Goal: Task Accomplishment & Management: Use online tool/utility

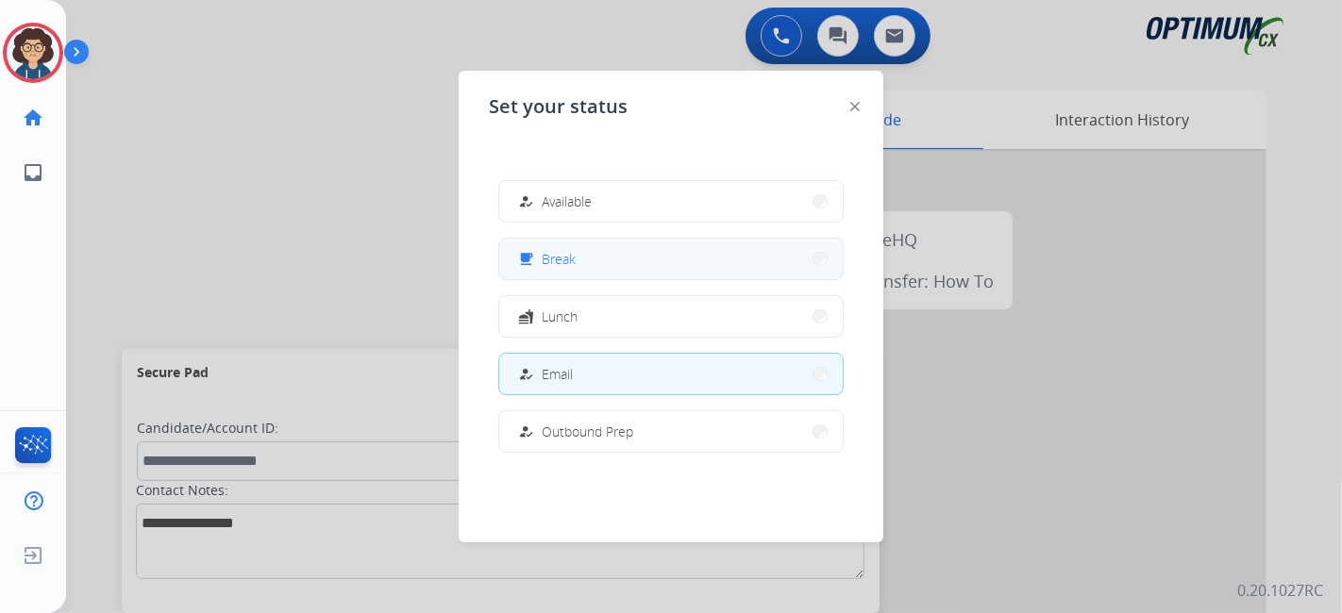
click at [638, 276] on button "free_breakfast Break" at bounding box center [671, 259] width 344 height 41
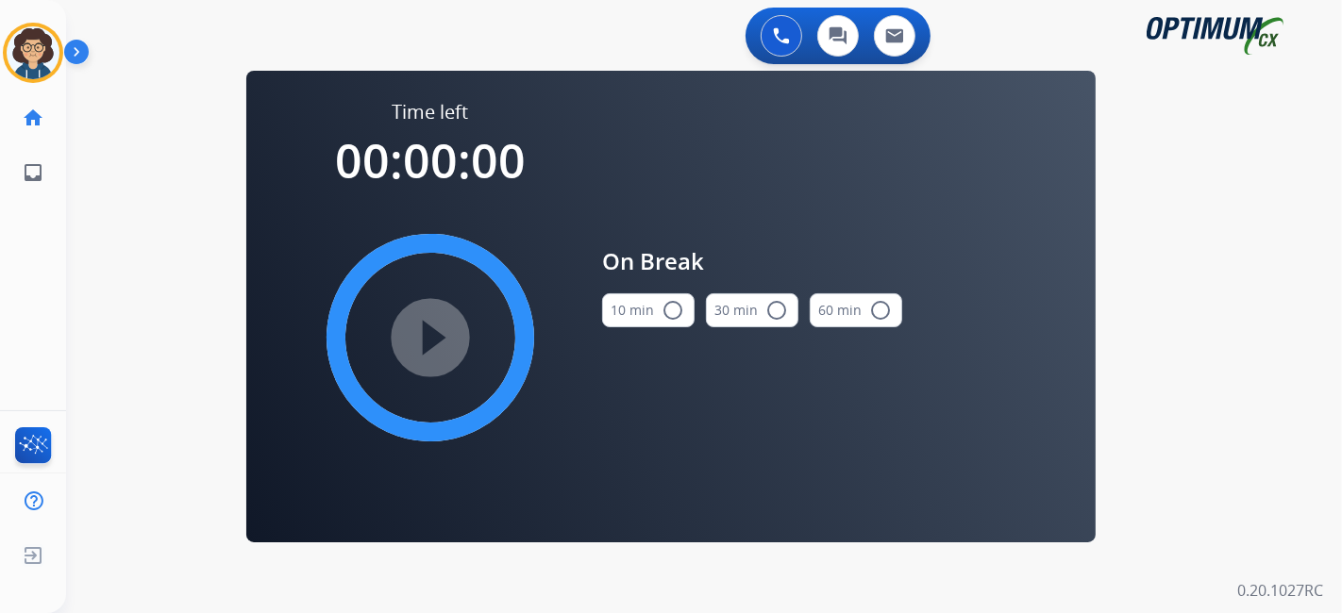
drag, startPoint x: 636, startPoint y: 318, endPoint x: 587, endPoint y: 316, distance: 49.1
click at [633, 319] on button "10 min radio_button_unchecked" at bounding box center [648, 311] width 92 height 34
click at [419, 340] on mat-icon "play_circle_filled" at bounding box center [430, 338] width 23 height 23
drag, startPoint x: 1177, startPoint y: 389, endPoint x: 1159, endPoint y: 331, distance: 60.3
click at [1178, 387] on div "0 Voice Interactions 0 Chat Interactions 0 Email Interactions swap_horiz Break …" at bounding box center [704, 306] width 1276 height 613
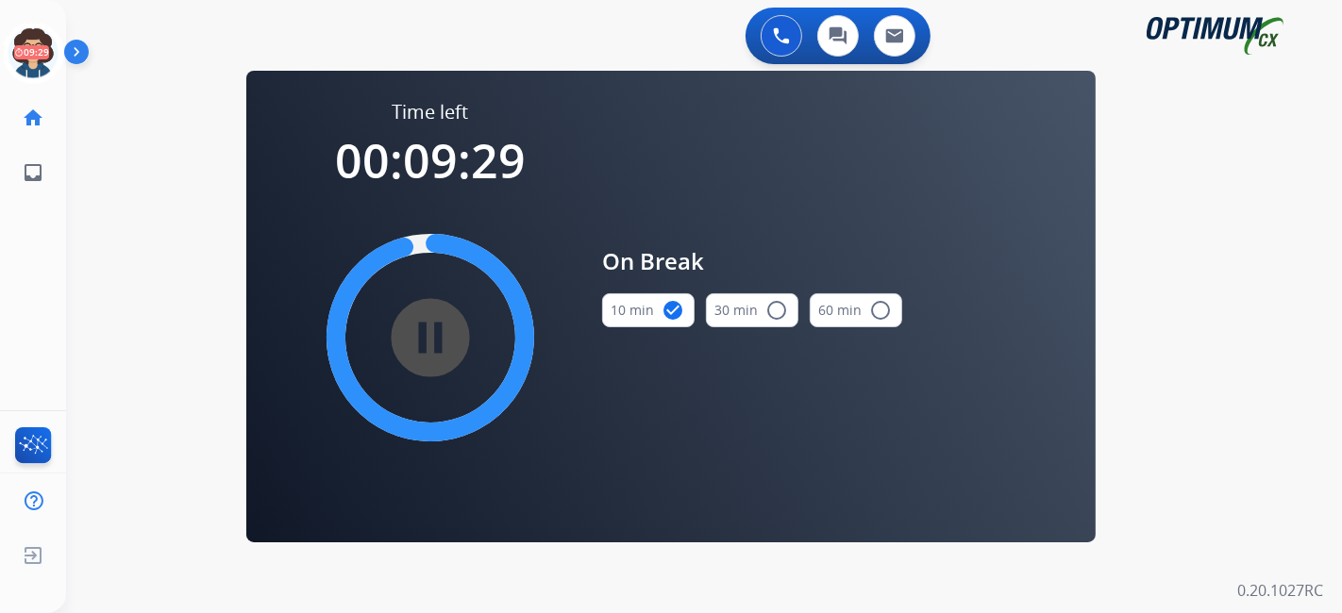
click at [1232, 481] on div "0 Voice Interactions 0 Chat Interactions 0 Email Interactions swap_horiz Break …" at bounding box center [704, 306] width 1276 height 613
click at [42, 39] on icon at bounding box center [33, 53] width 61 height 61
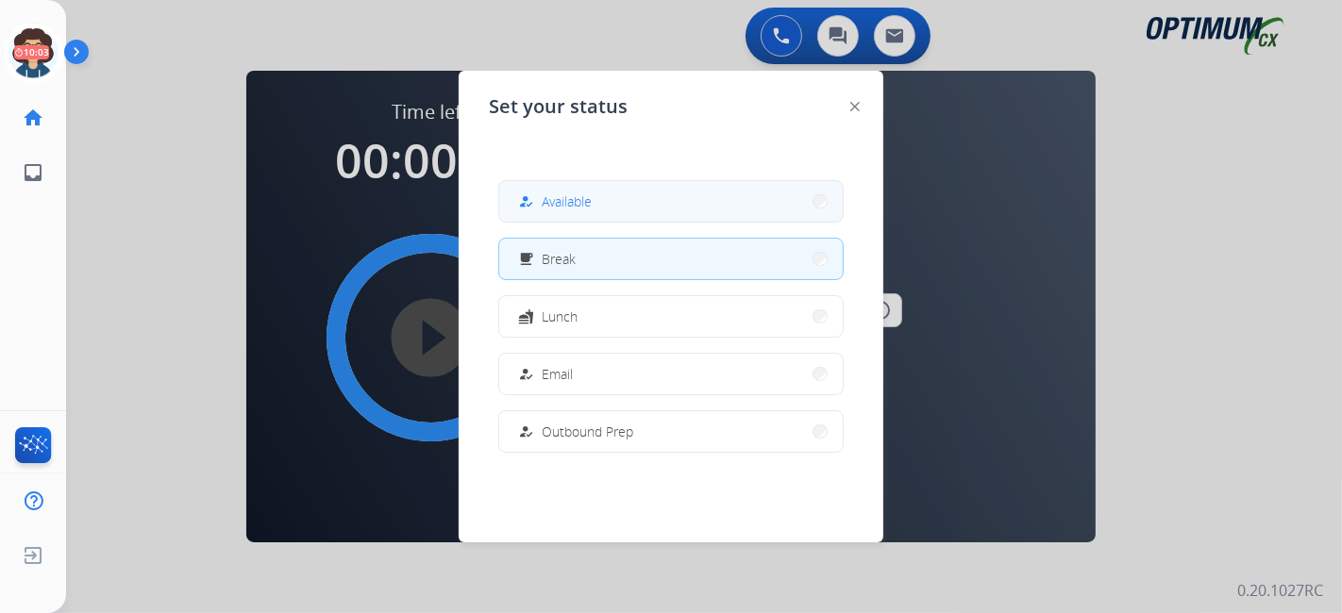
click at [565, 212] on button "how_to_reg Available" at bounding box center [671, 201] width 344 height 41
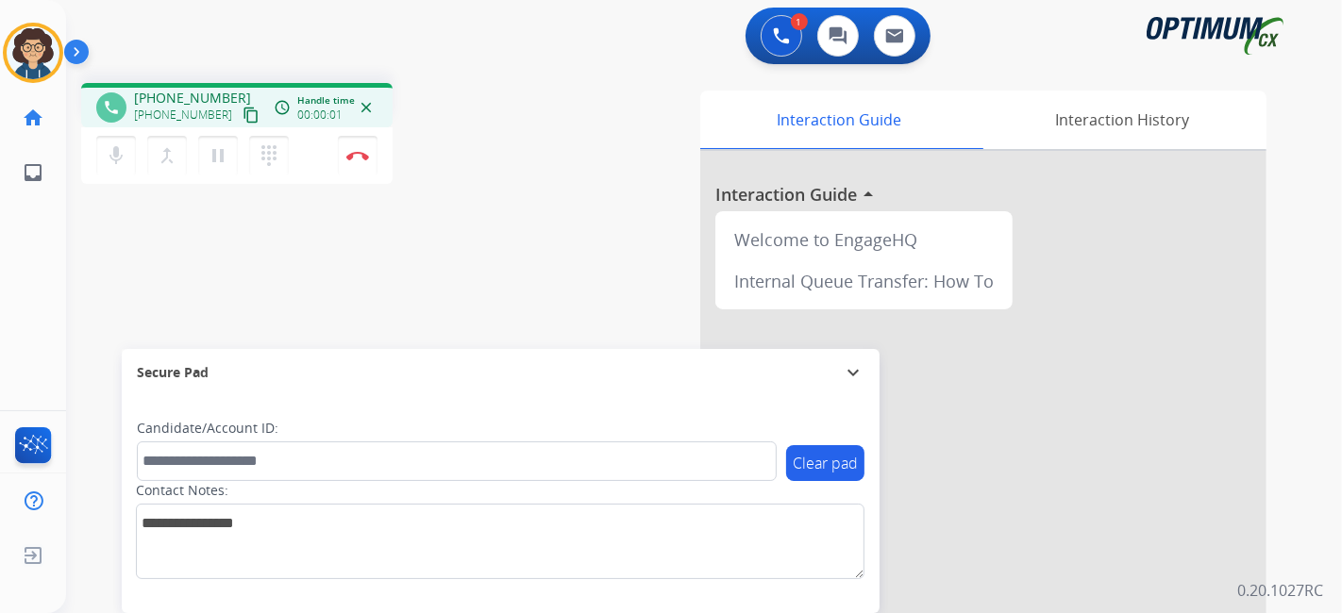
click at [243, 122] on mat-icon "content_copy" at bounding box center [251, 115] width 17 height 17
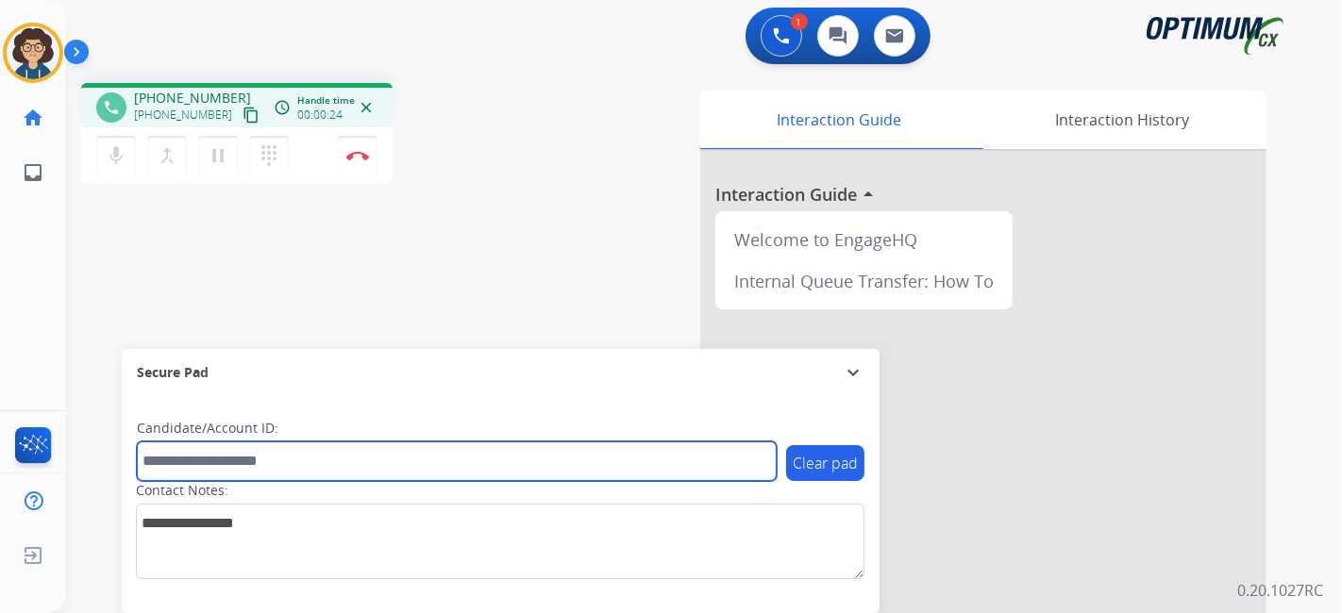
click at [356, 473] on input "text" at bounding box center [457, 462] width 640 height 40
paste input "*******"
type input "*******"
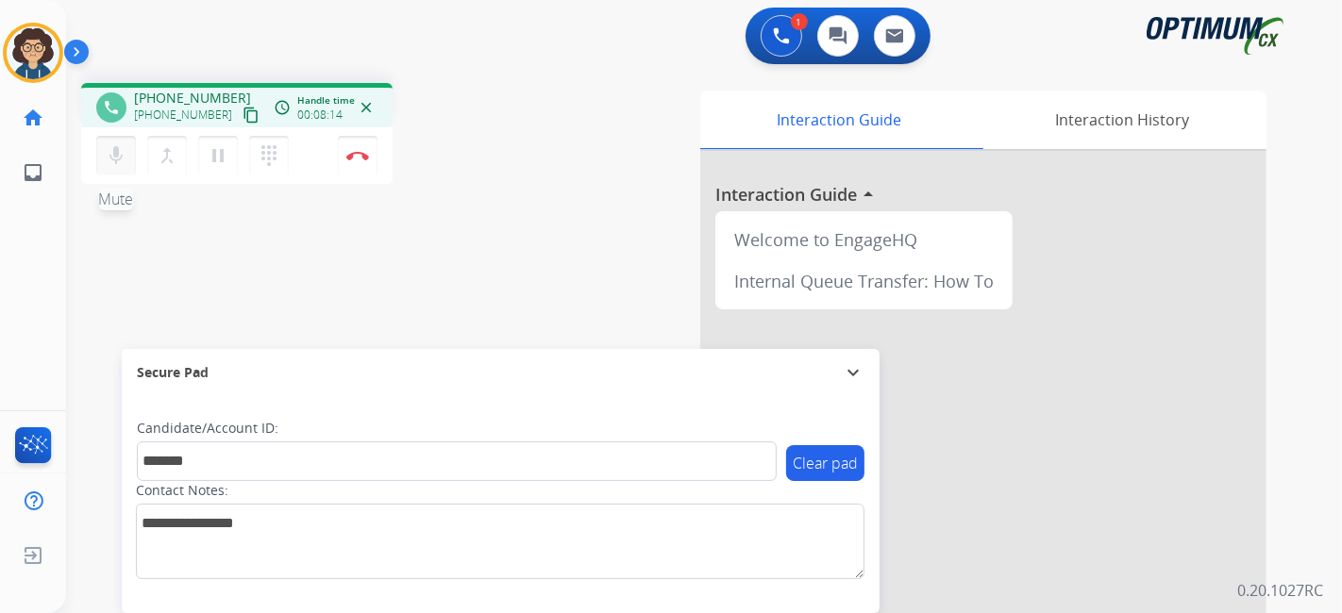
click at [119, 168] on button "mic Mute" at bounding box center [116, 156] width 40 height 40
click at [110, 160] on mat-icon "mic_off" at bounding box center [116, 155] width 23 height 23
click at [366, 154] on img at bounding box center [357, 155] width 23 height 9
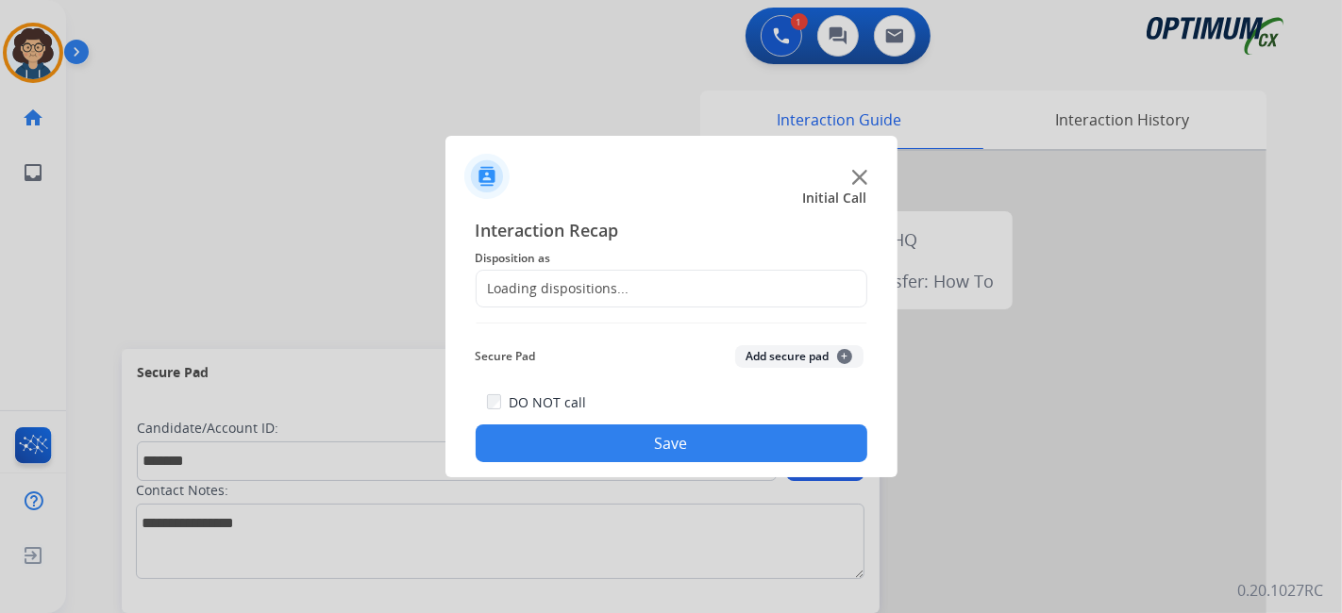
click at [675, 286] on div "Loading dispositions..." at bounding box center [672, 289] width 392 height 38
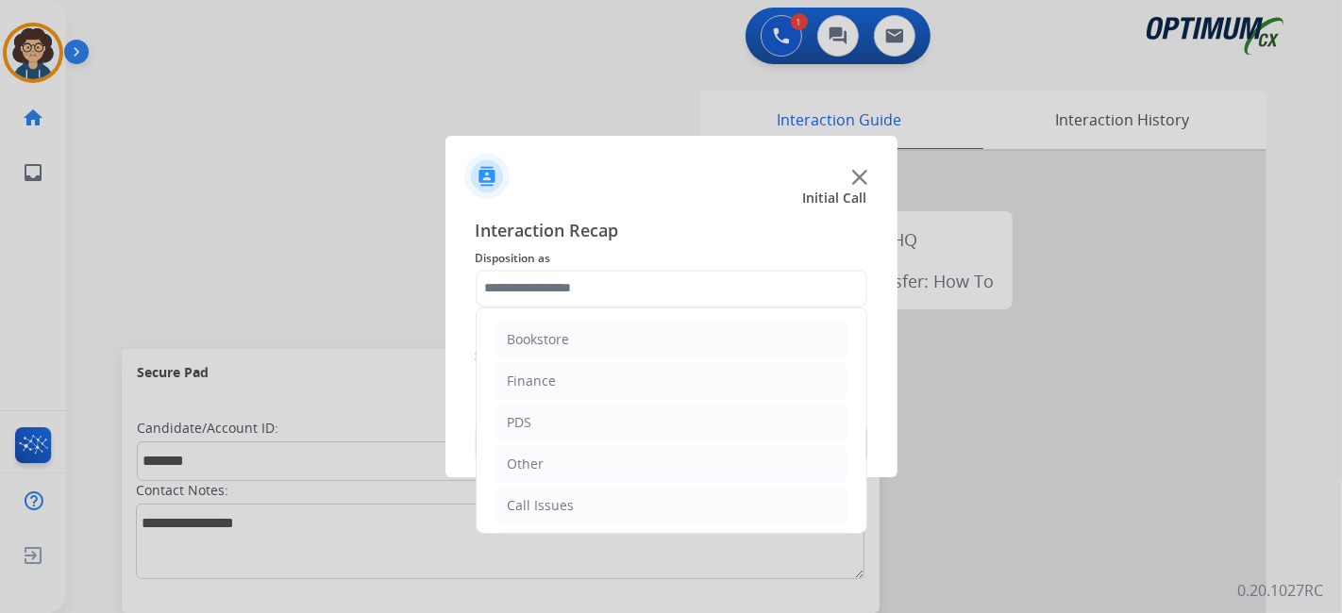
click at [675, 286] on input "text" at bounding box center [672, 289] width 392 height 38
click at [607, 344] on li "Bookstore" at bounding box center [672, 340] width 352 height 36
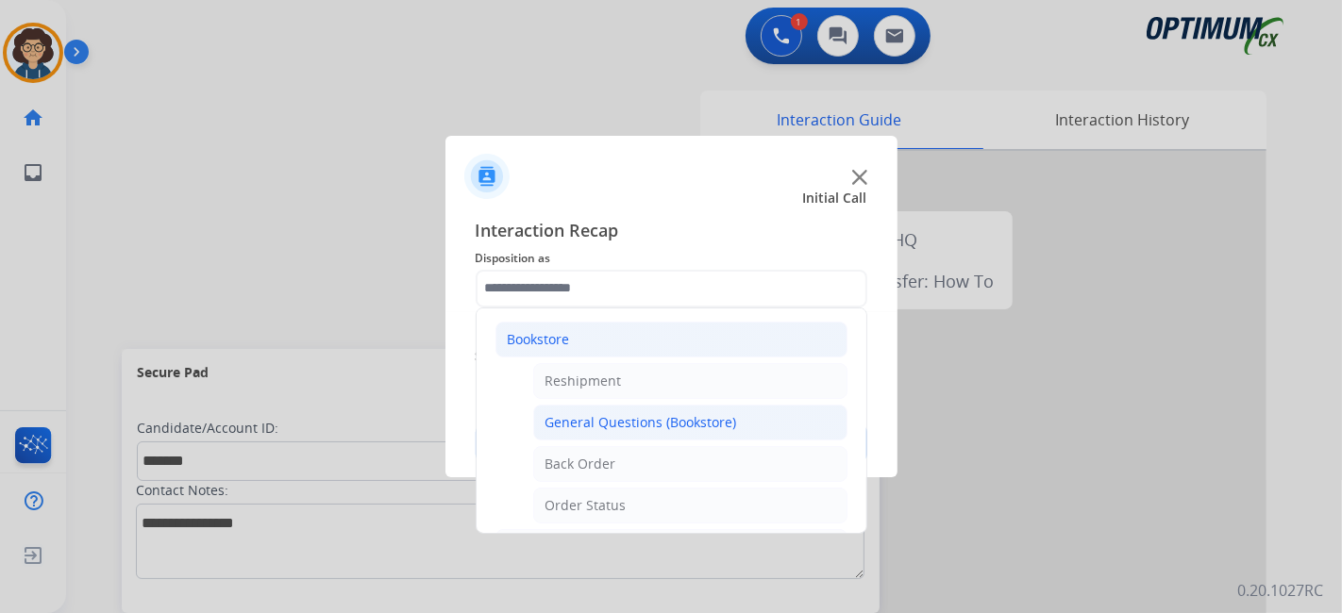
click at [658, 429] on div "General Questions (Bookstore)" at bounding box center [642, 422] width 192 height 19
type input "**********"
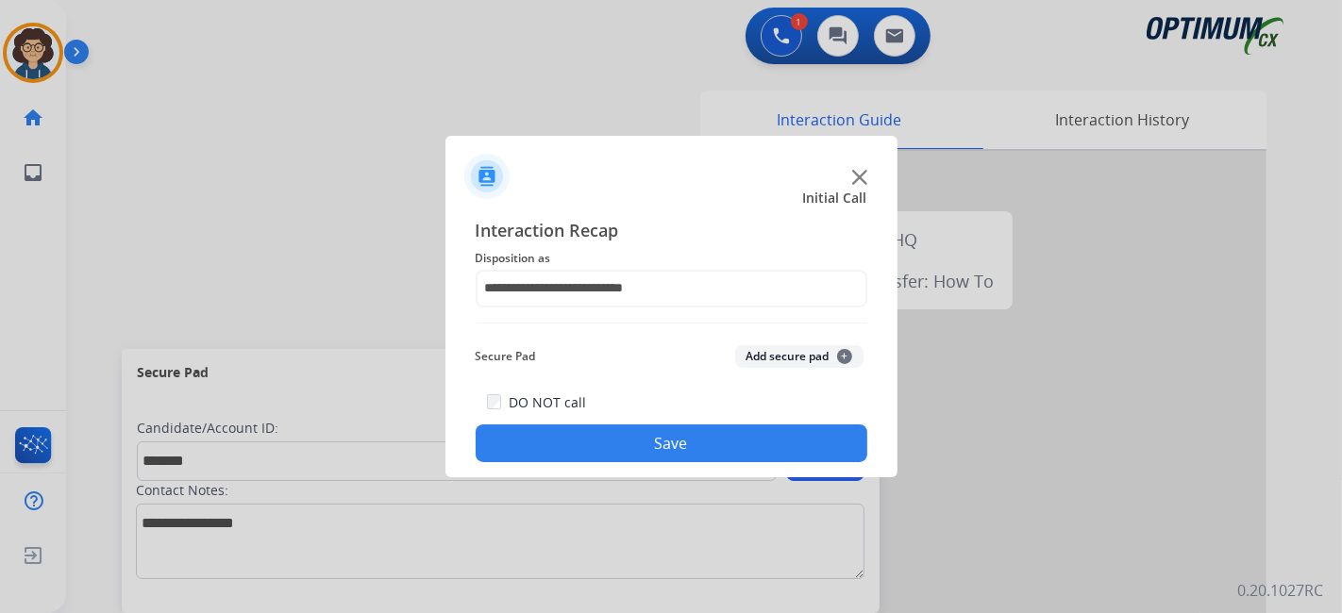
drag, startPoint x: 772, startPoint y: 370, endPoint x: 777, endPoint y: 361, distance: 10.6
click at [774, 368] on div "Secure Pad Add secure pad +" at bounding box center [672, 357] width 392 height 38
click at [777, 361] on button "Add secure pad +" at bounding box center [799, 356] width 128 height 23
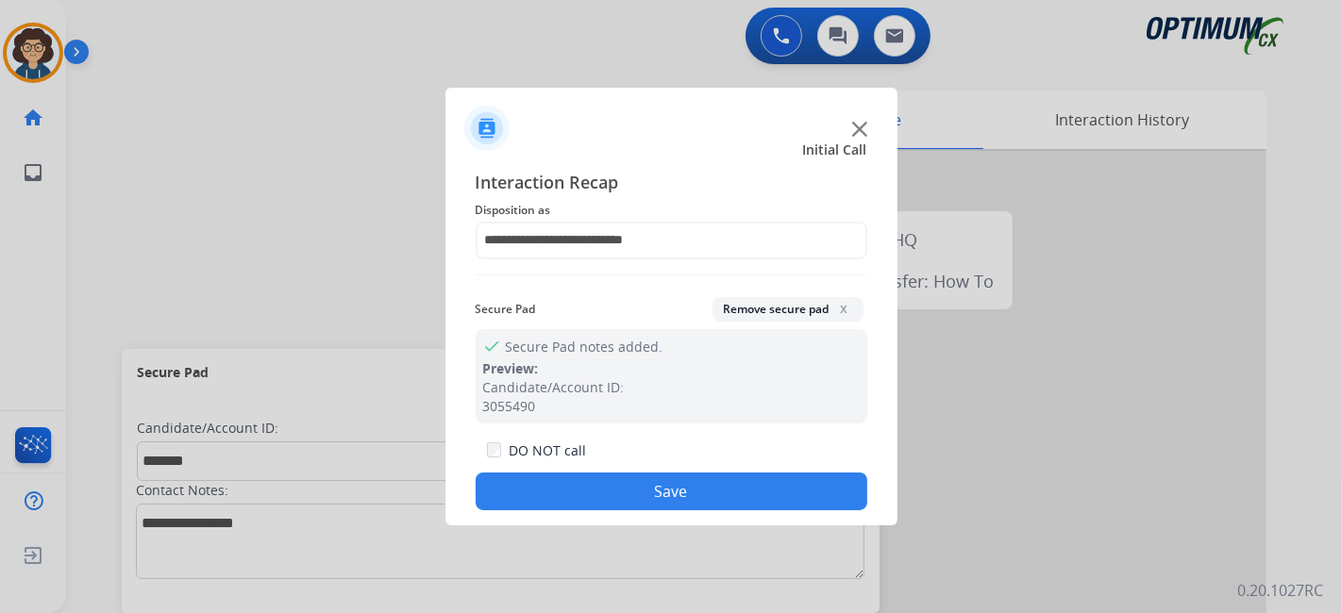
click at [671, 505] on button "Save" at bounding box center [672, 492] width 392 height 38
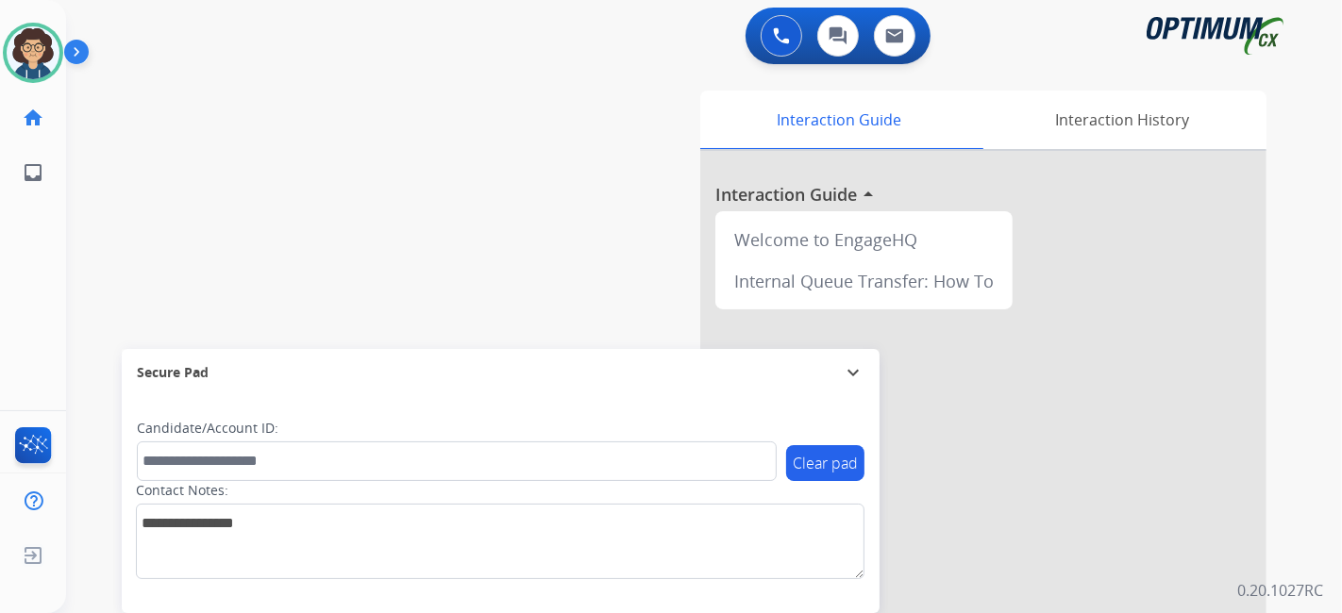
click at [466, 291] on div "swap_horiz Break voice bridge close_fullscreen Connect 3-Way Call merge_type Se…" at bounding box center [681, 461] width 1231 height 787
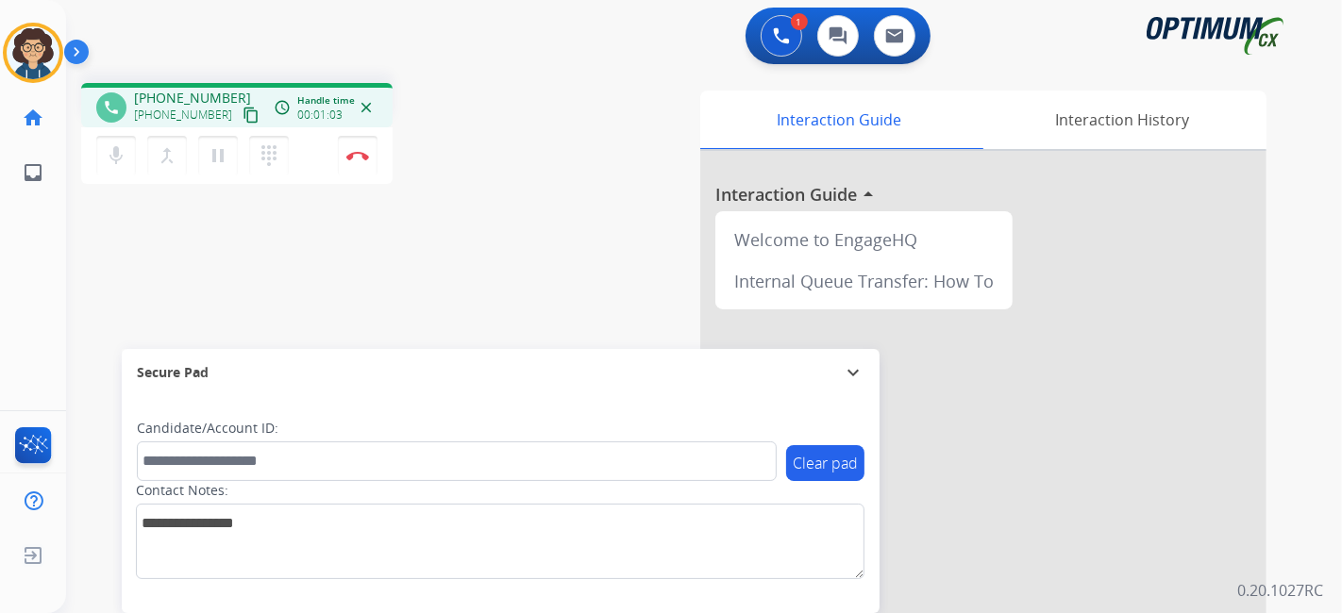
click at [243, 120] on mat-icon "content_copy" at bounding box center [251, 115] width 17 height 17
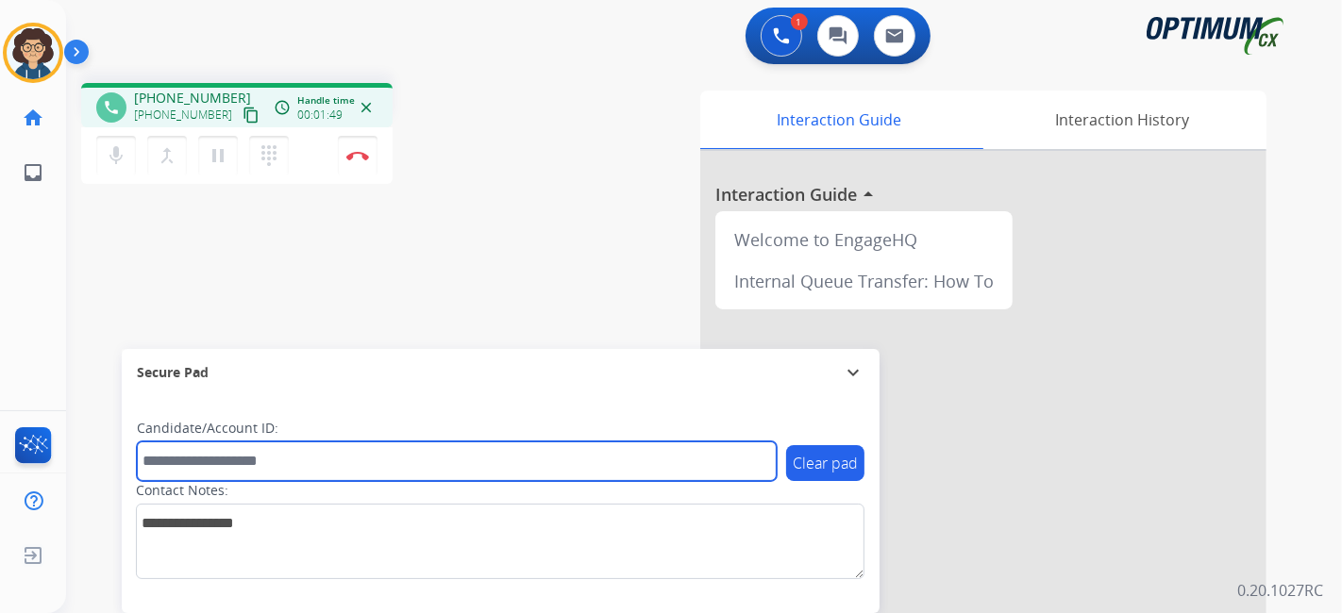
click at [289, 468] on input "text" at bounding box center [457, 462] width 640 height 40
paste input "*******"
type input "*******"
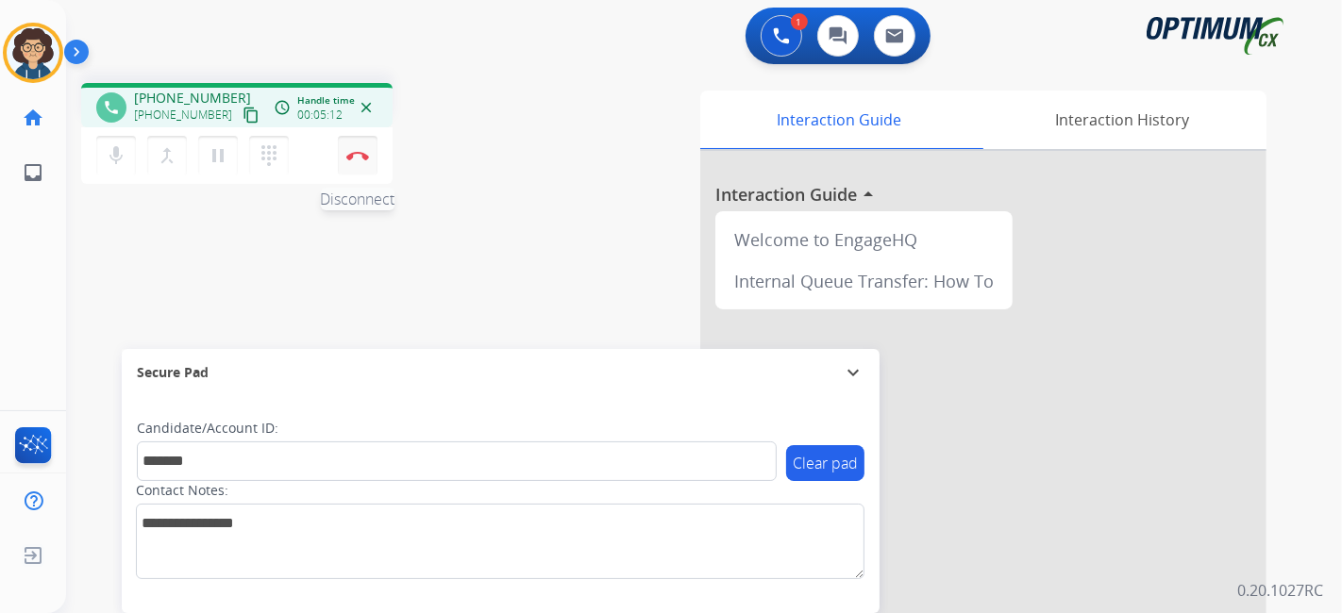
click at [369, 159] on button "Disconnect" at bounding box center [358, 156] width 40 height 40
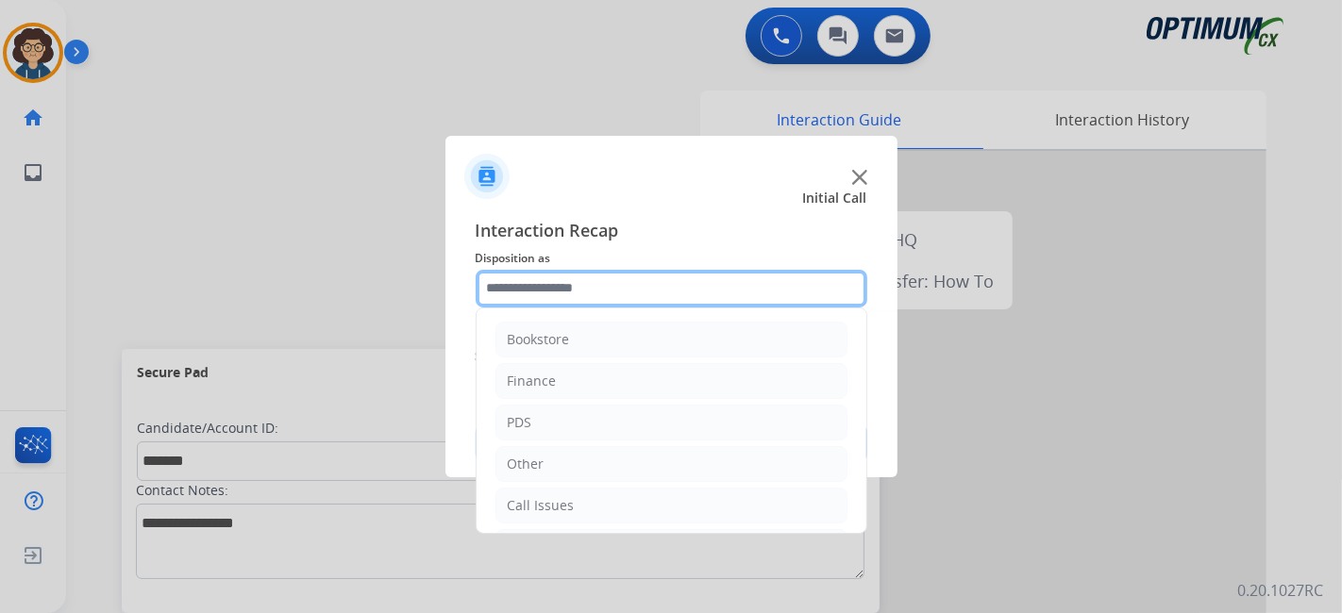
click at [593, 300] on input "text" at bounding box center [672, 289] width 392 height 38
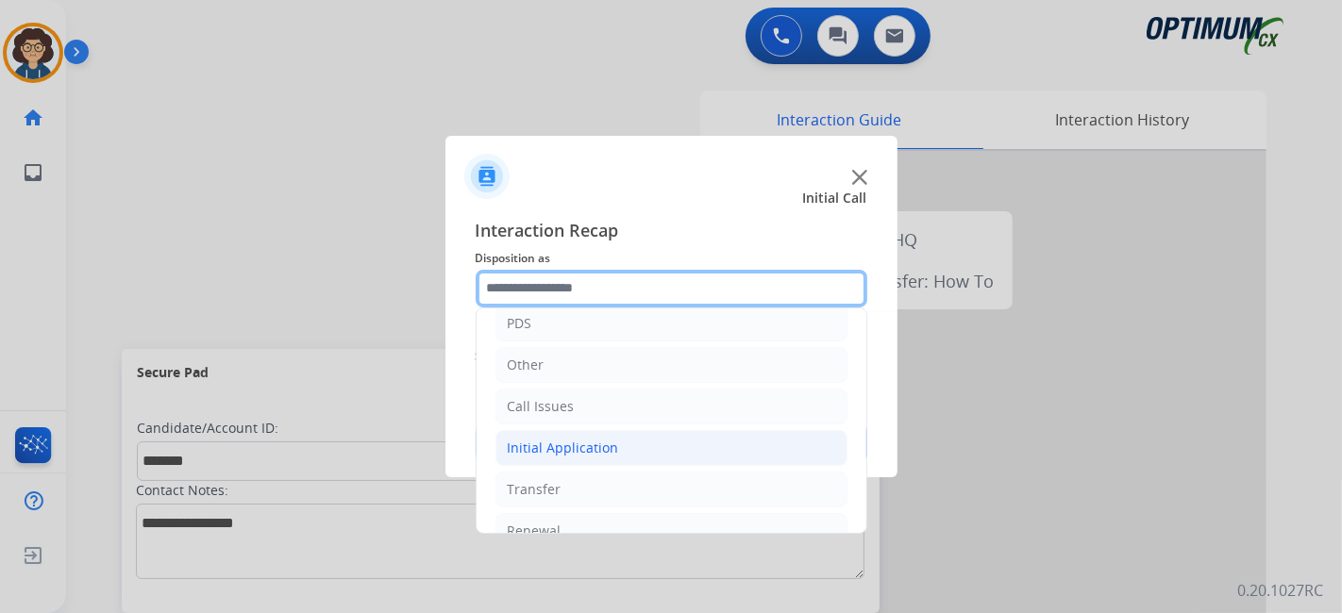
scroll to position [124, 0]
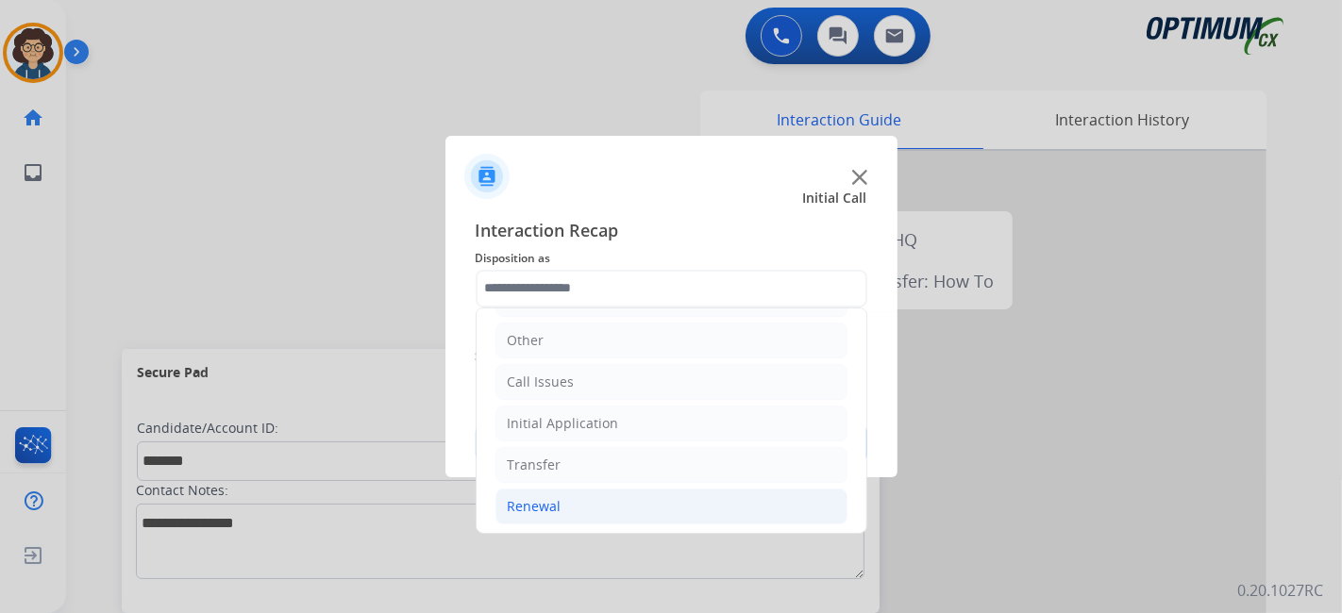
click at [616, 508] on li "Renewal" at bounding box center [672, 507] width 352 height 36
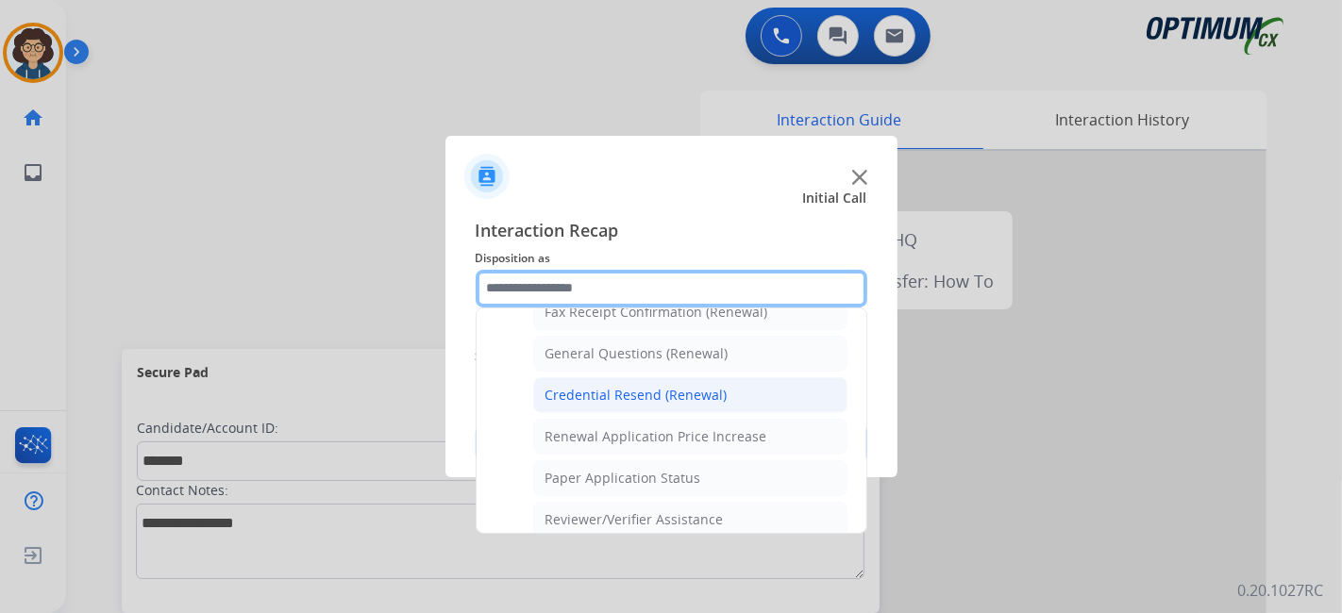
scroll to position [538, 0]
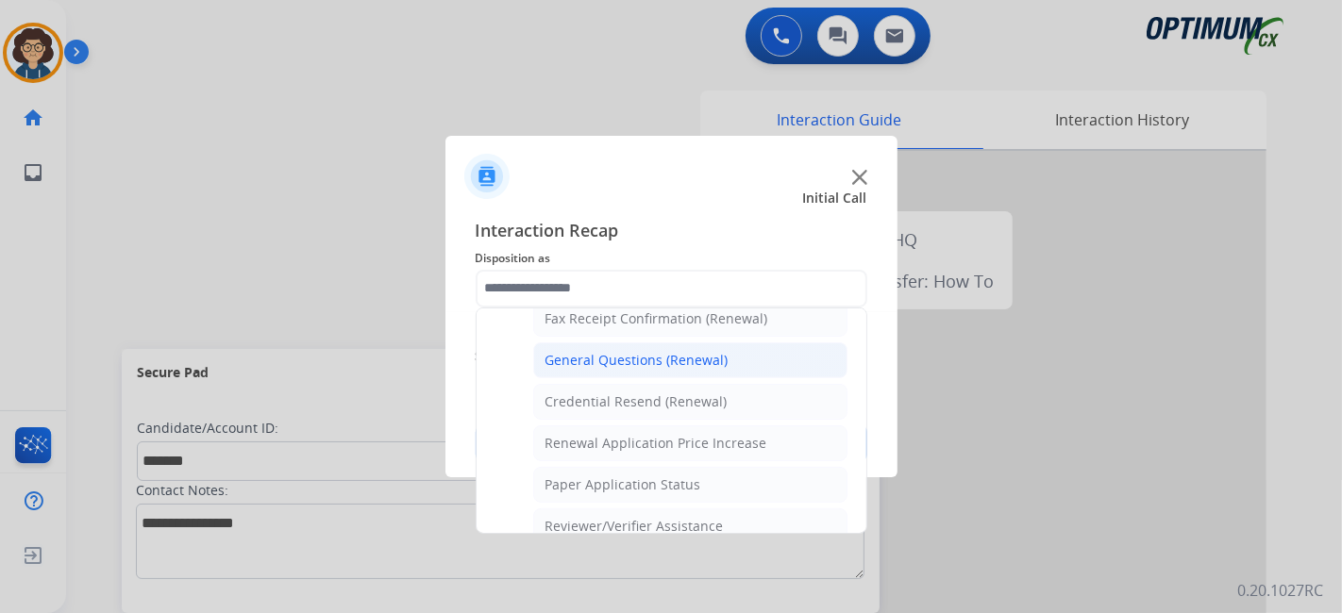
click at [684, 343] on li "General Questions (Renewal)" at bounding box center [690, 361] width 314 height 36
type input "**********"
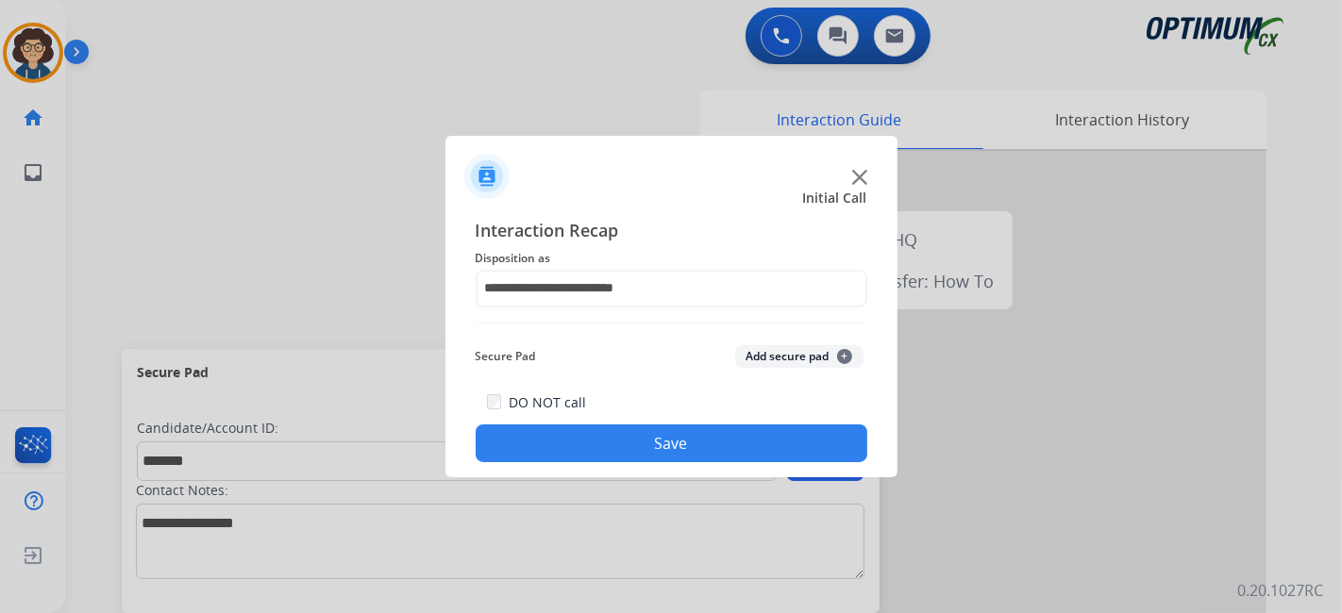
click at [759, 361] on button "Add secure pad +" at bounding box center [799, 356] width 128 height 23
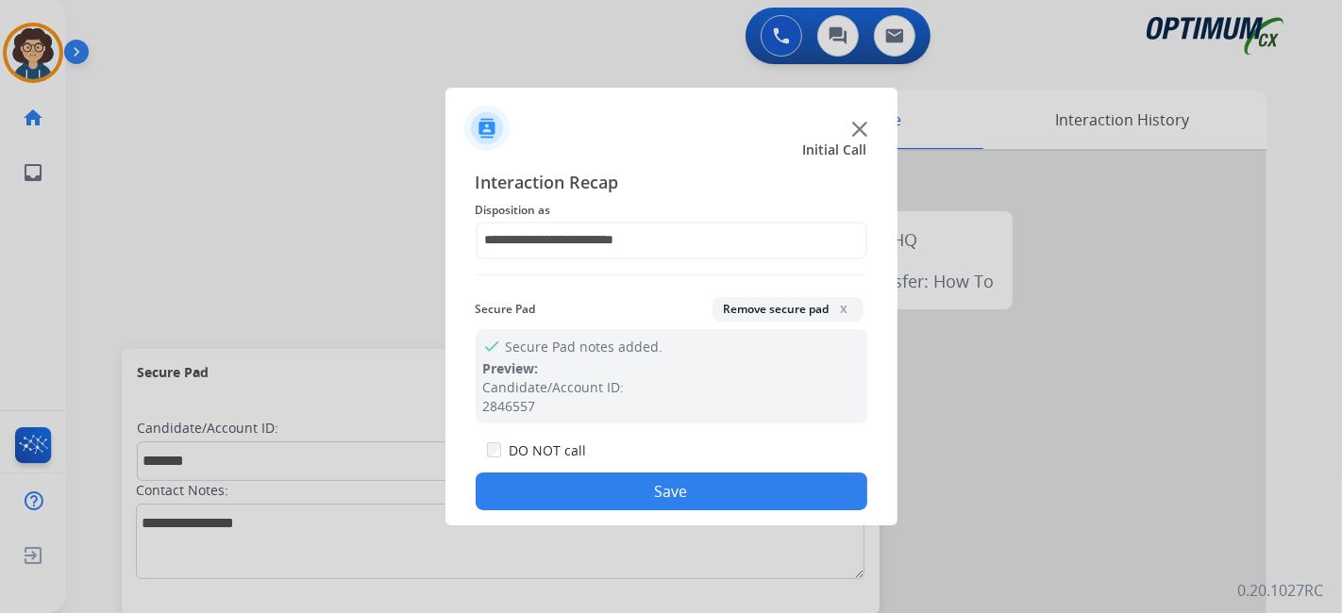
click at [689, 505] on button "Save" at bounding box center [672, 492] width 392 height 38
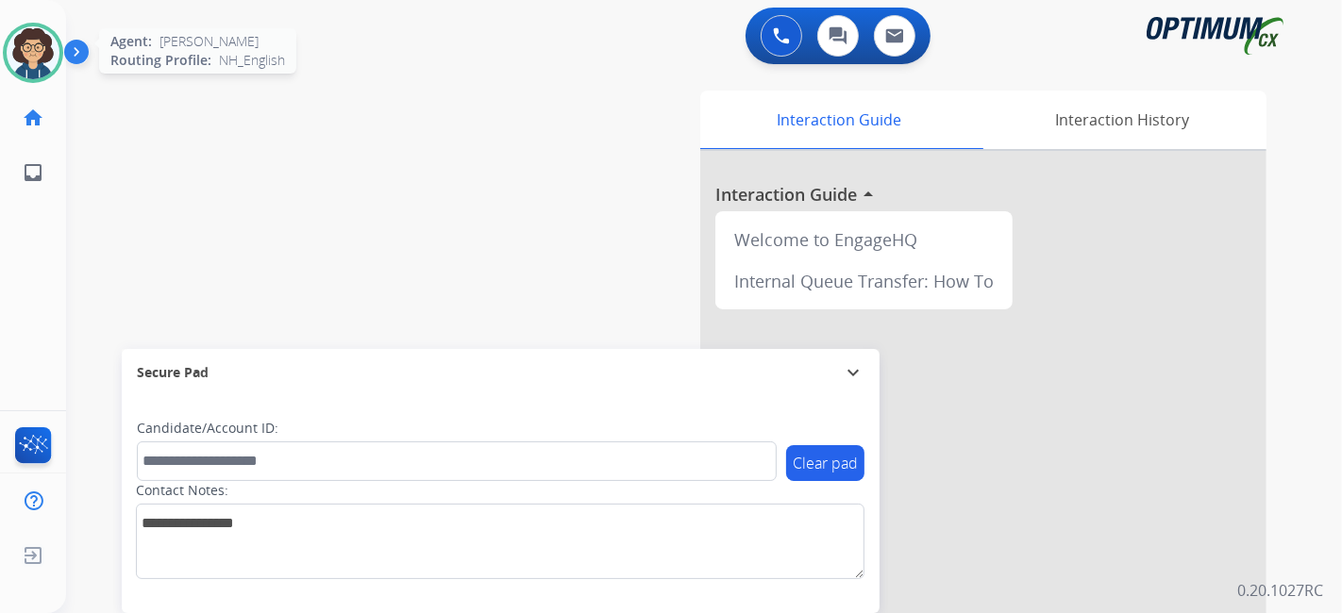
click at [29, 42] on img at bounding box center [33, 52] width 53 height 53
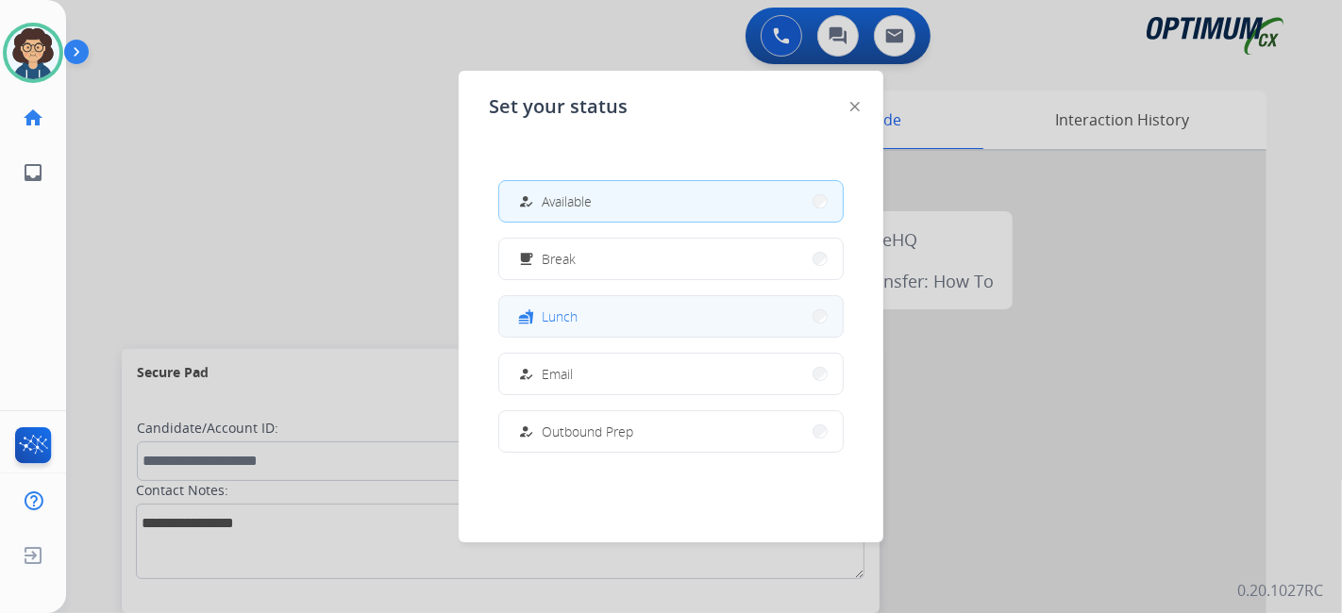
click at [674, 308] on button "fastfood Lunch" at bounding box center [671, 316] width 344 height 41
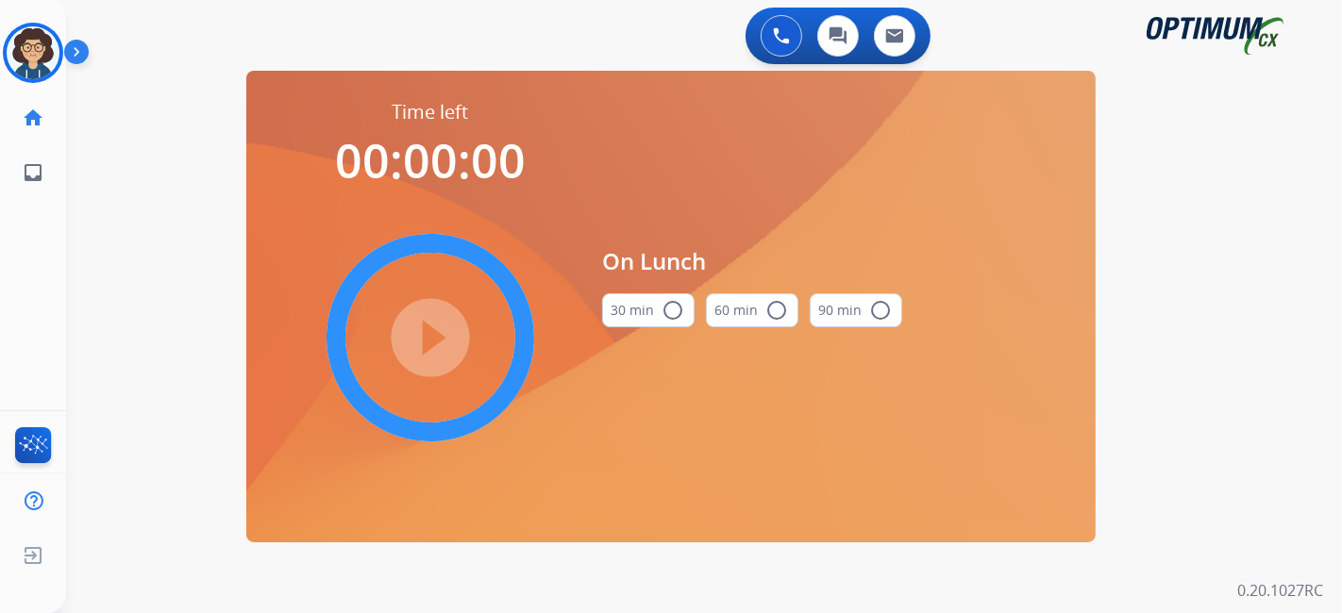
click at [674, 308] on mat-icon "radio_button_unchecked" at bounding box center [673, 310] width 23 height 23
click at [442, 335] on mat-icon "play_circle_filled" at bounding box center [430, 338] width 23 height 23
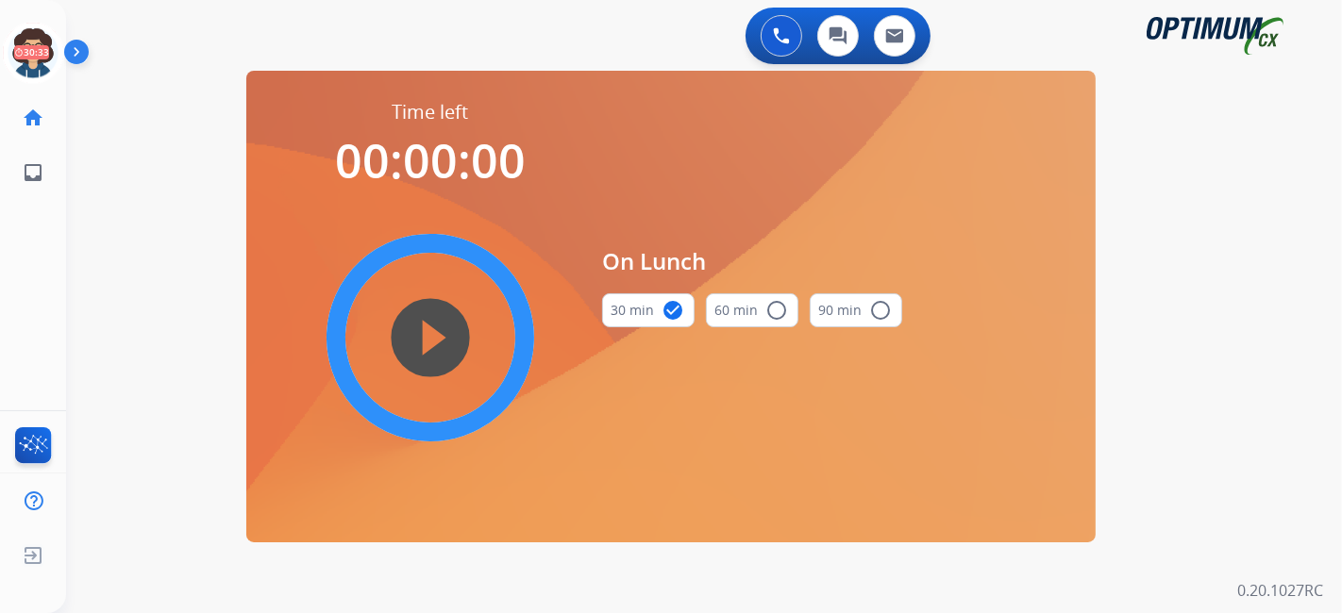
drag, startPoint x: 43, startPoint y: 47, endPoint x: 67, endPoint y: 44, distance: 23.8
click at [44, 44] on icon at bounding box center [33, 53] width 61 height 61
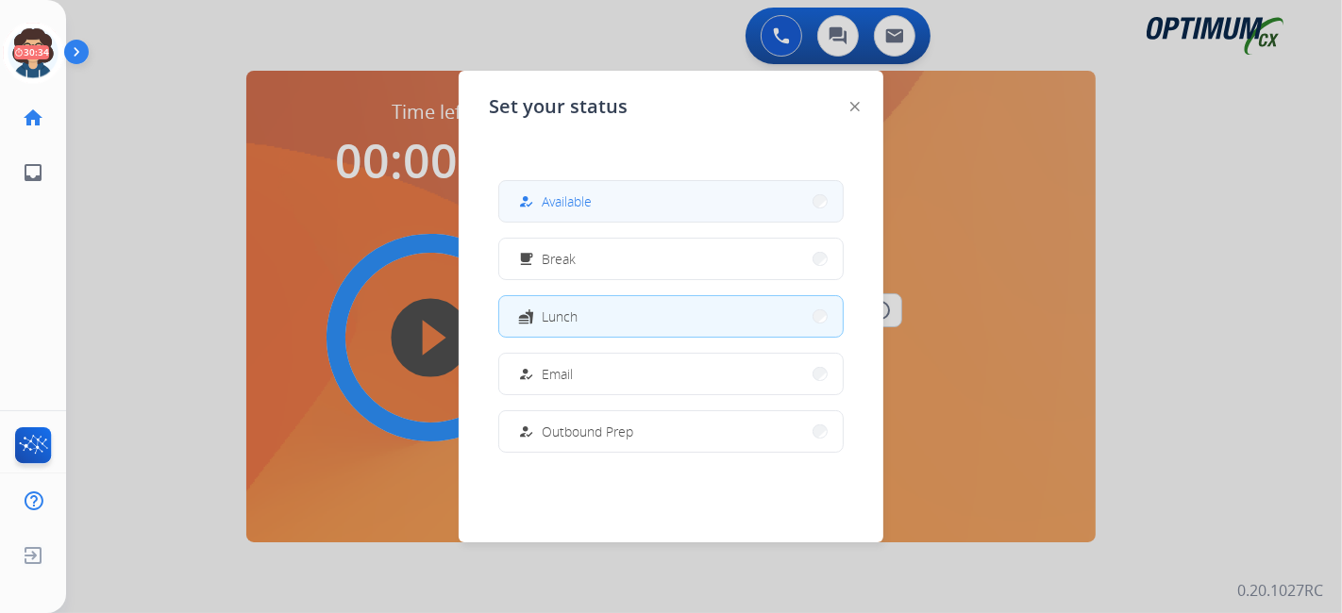
click at [679, 180] on div "how_to_reg Available" at bounding box center [670, 201] width 345 height 42
click at [601, 218] on button "how_to_reg Available" at bounding box center [671, 201] width 344 height 41
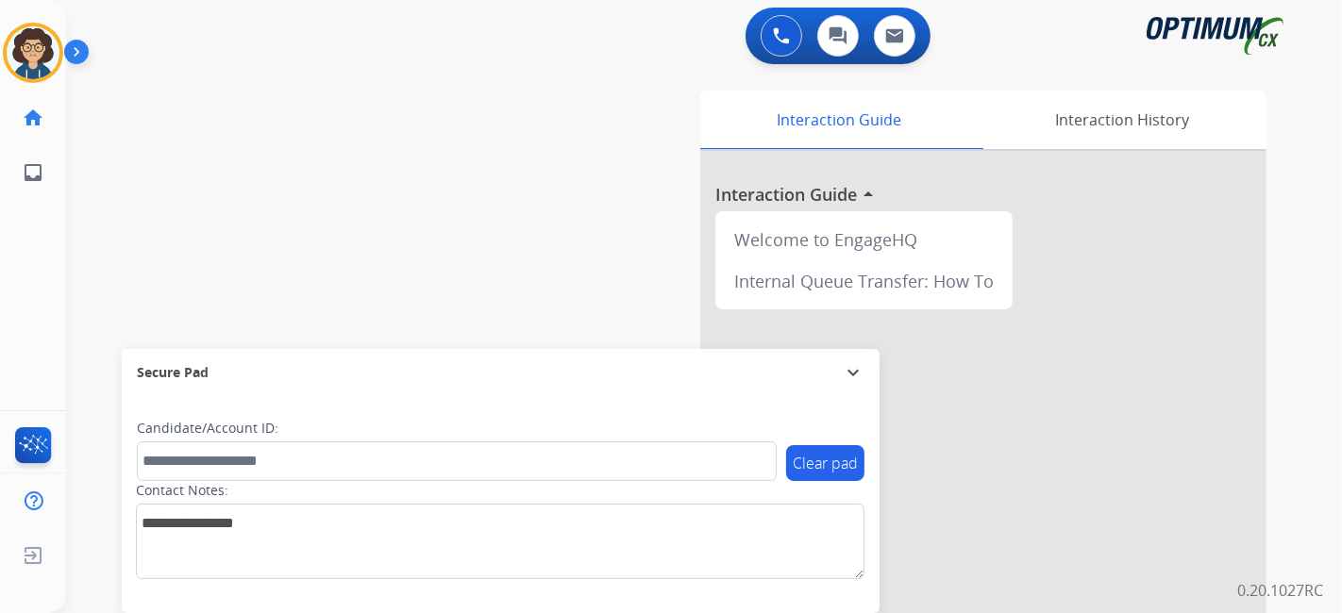
click at [569, 255] on div "Interaction Guide Interaction History Interaction Guide arrow_drop_up Welcome t…" at bounding box center [914, 473] width 703 height 764
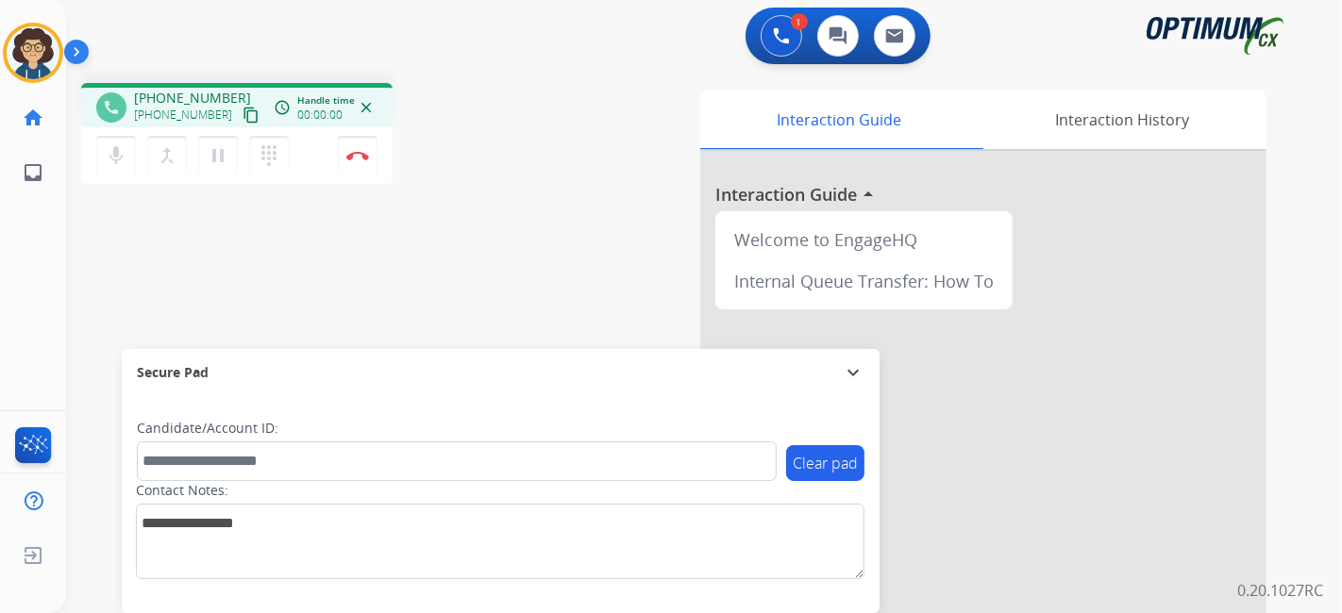
click at [243, 120] on mat-icon "content_copy" at bounding box center [251, 115] width 17 height 17
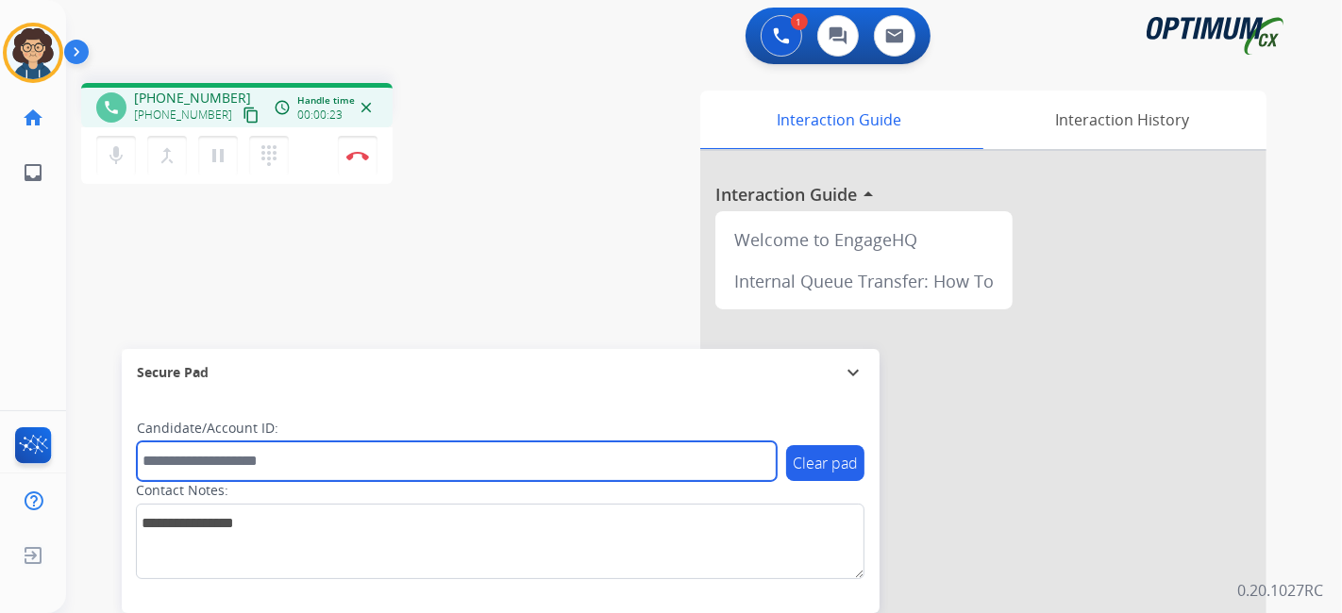
click at [262, 477] on input "text" at bounding box center [457, 462] width 640 height 40
paste input "*********"
type input "*********"
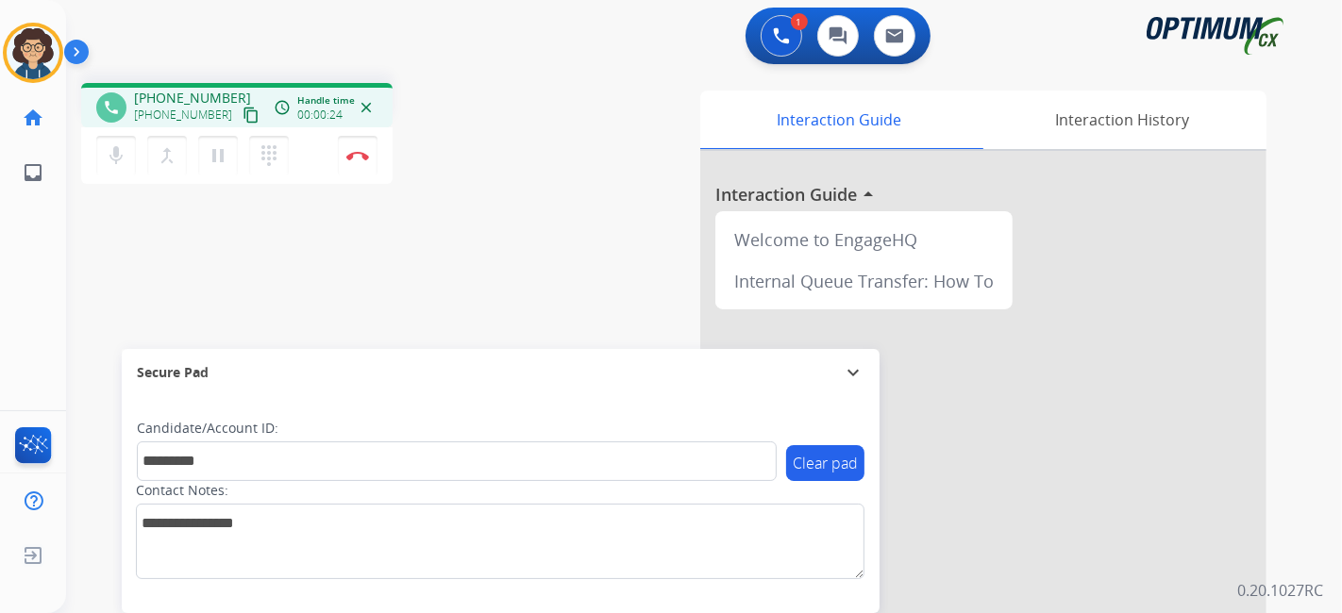
click at [367, 245] on div "phone +15805410768 +15805410768 content_copy access_time Call metrics Queue 00:…" at bounding box center [681, 461] width 1231 height 787
click at [362, 158] on img at bounding box center [357, 155] width 23 height 9
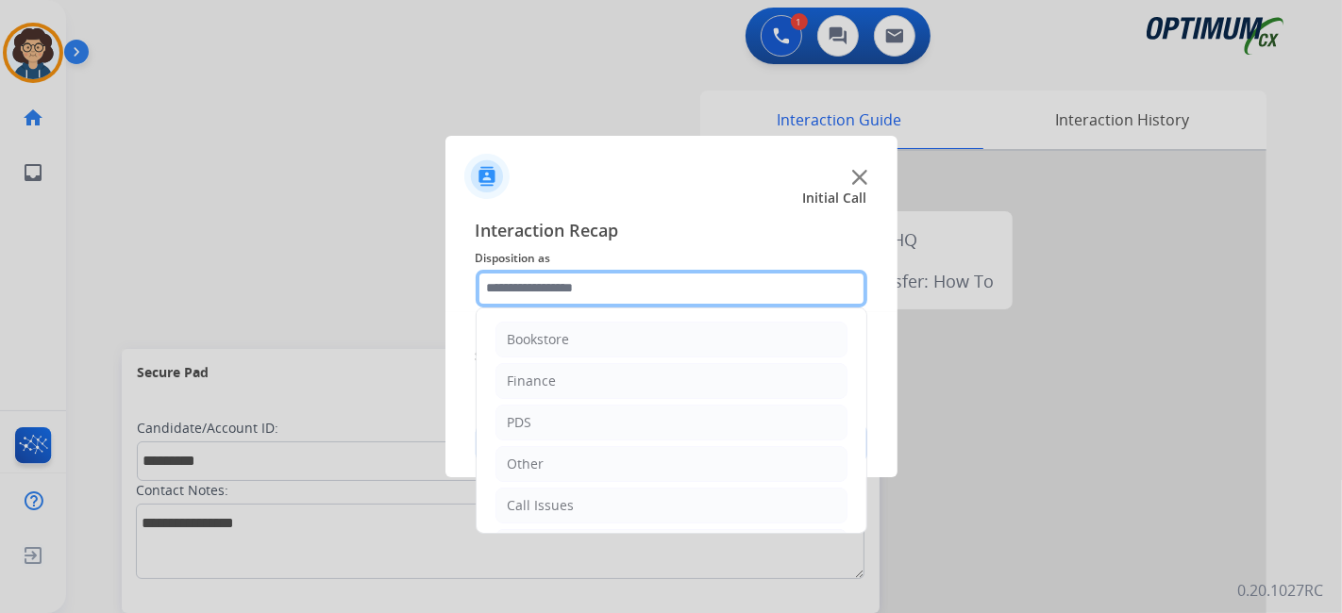
click at [601, 284] on input "text" at bounding box center [672, 289] width 392 height 38
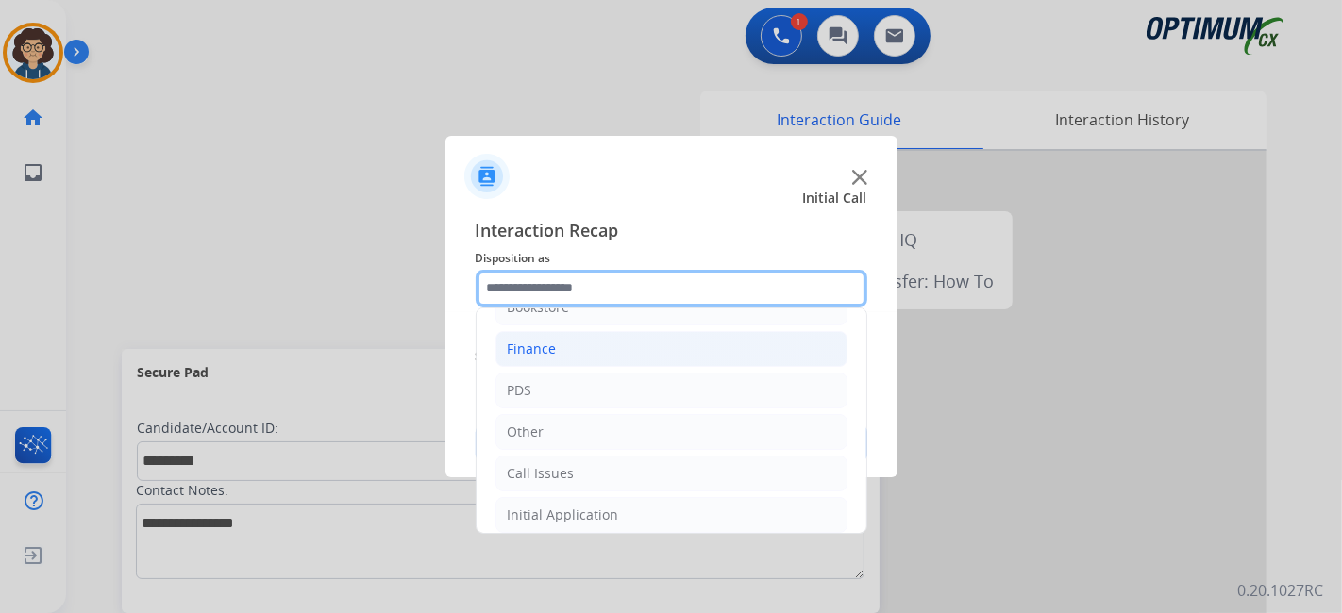
scroll to position [0, 0]
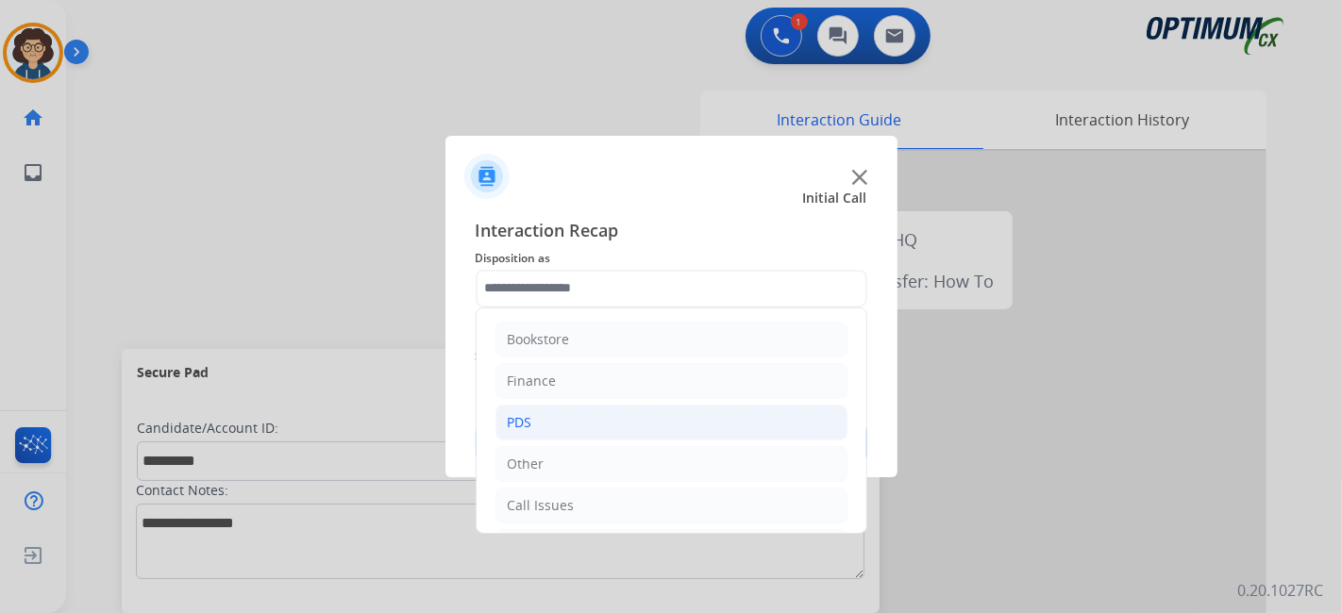
click at [610, 411] on li "PDS" at bounding box center [672, 423] width 352 height 36
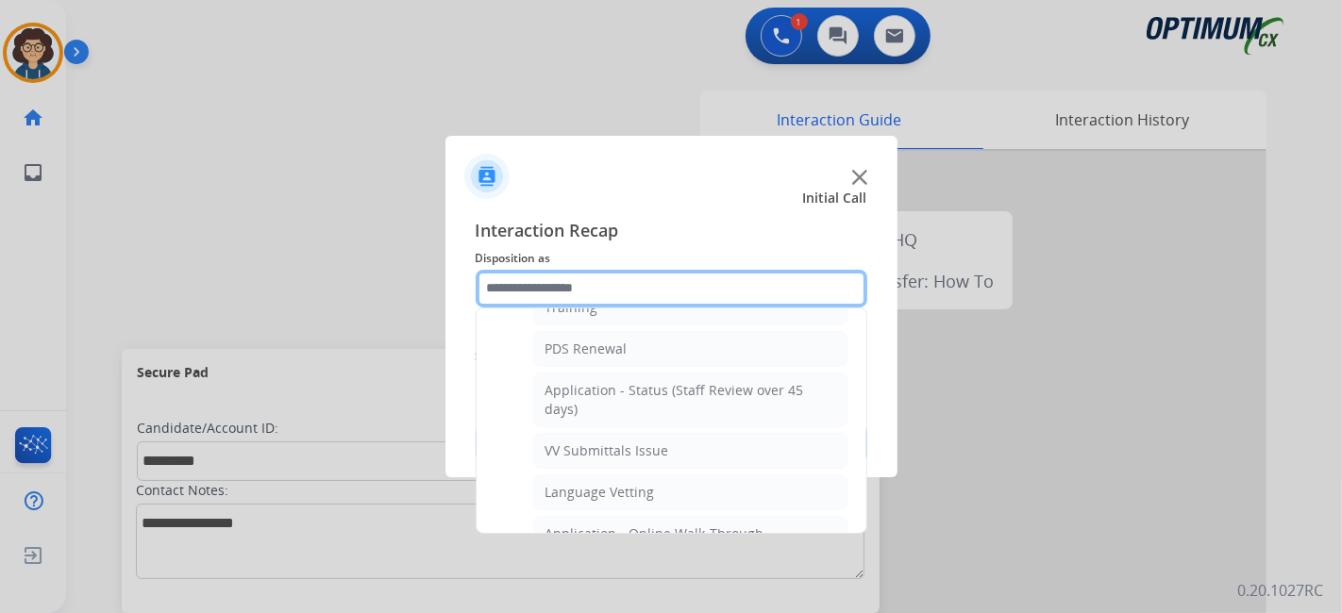
scroll to position [261, 0]
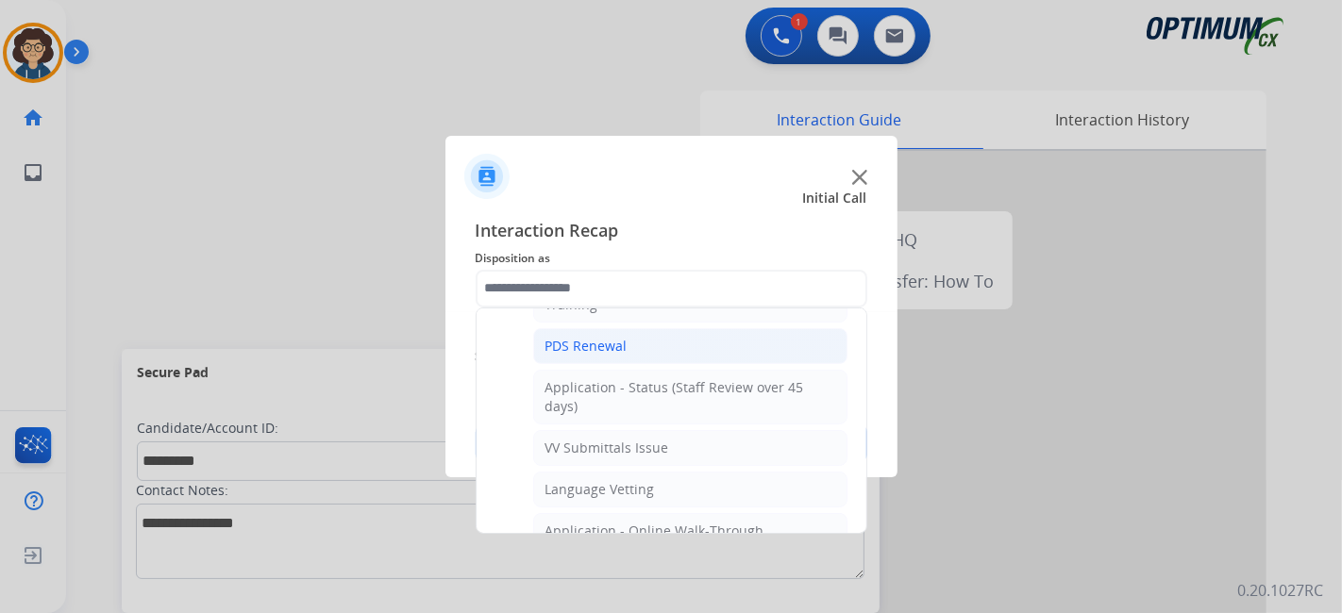
click at [781, 357] on li "PDS Renewal" at bounding box center [690, 346] width 314 height 36
type input "**********"
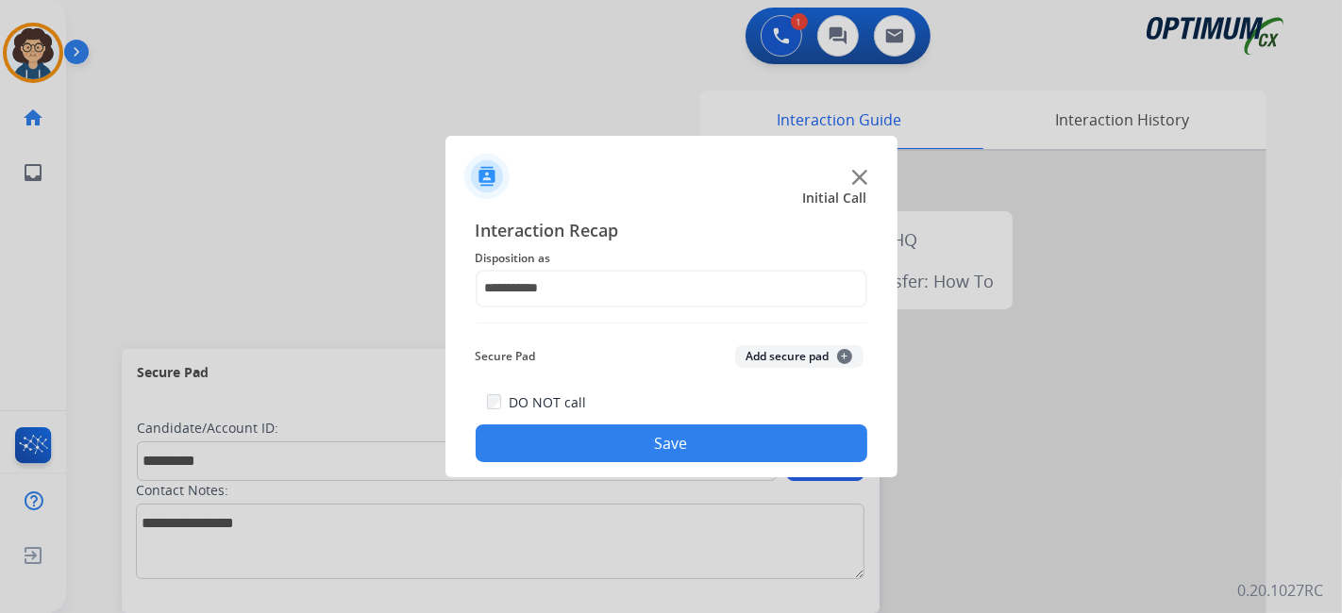
drag, startPoint x: 790, startPoint y: 335, endPoint x: 787, endPoint y: 369, distance: 34.1
click at [790, 344] on div "**********" at bounding box center [672, 340] width 392 height 246
click at [787, 369] on div "Secure Pad Add secure pad +" at bounding box center [672, 357] width 392 height 38
click at [768, 370] on div "Secure Pad Add secure pad +" at bounding box center [672, 357] width 392 height 38
drag, startPoint x: 759, startPoint y: 357, endPoint x: 728, endPoint y: 415, distance: 66.3
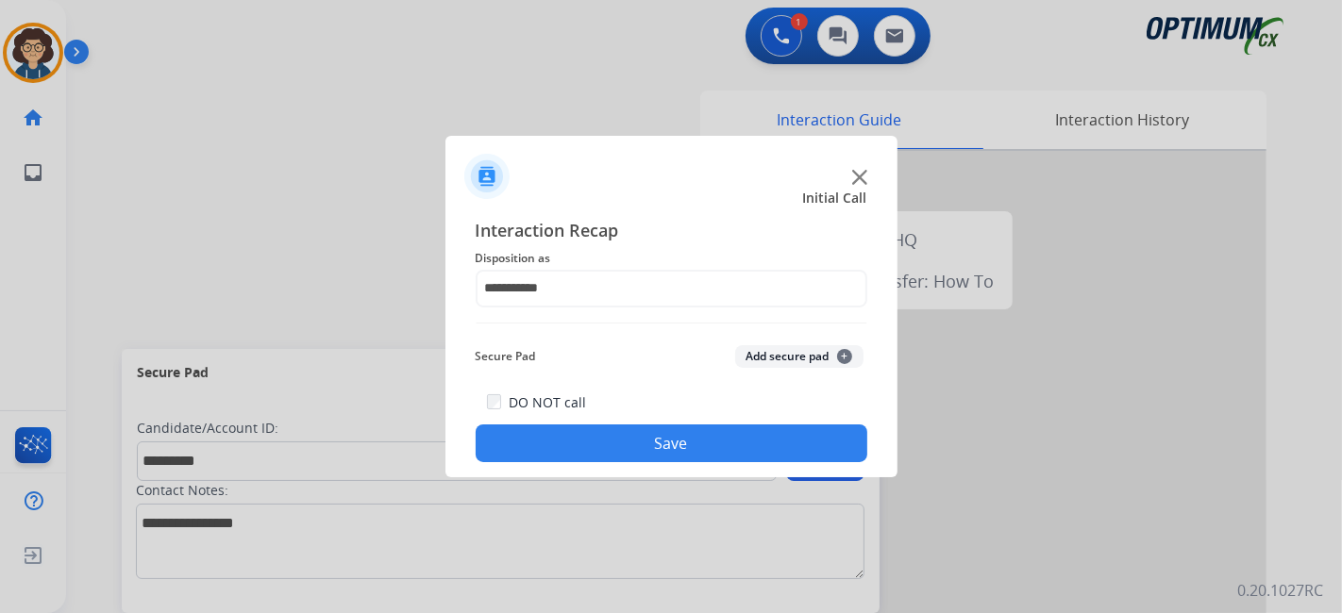
click at [754, 374] on div "Secure Pad Add secure pad +" at bounding box center [672, 357] width 392 height 38
click at [696, 472] on div "**********" at bounding box center [671, 340] width 452 height 277
click at [781, 358] on button "Add secure pad +" at bounding box center [799, 356] width 128 height 23
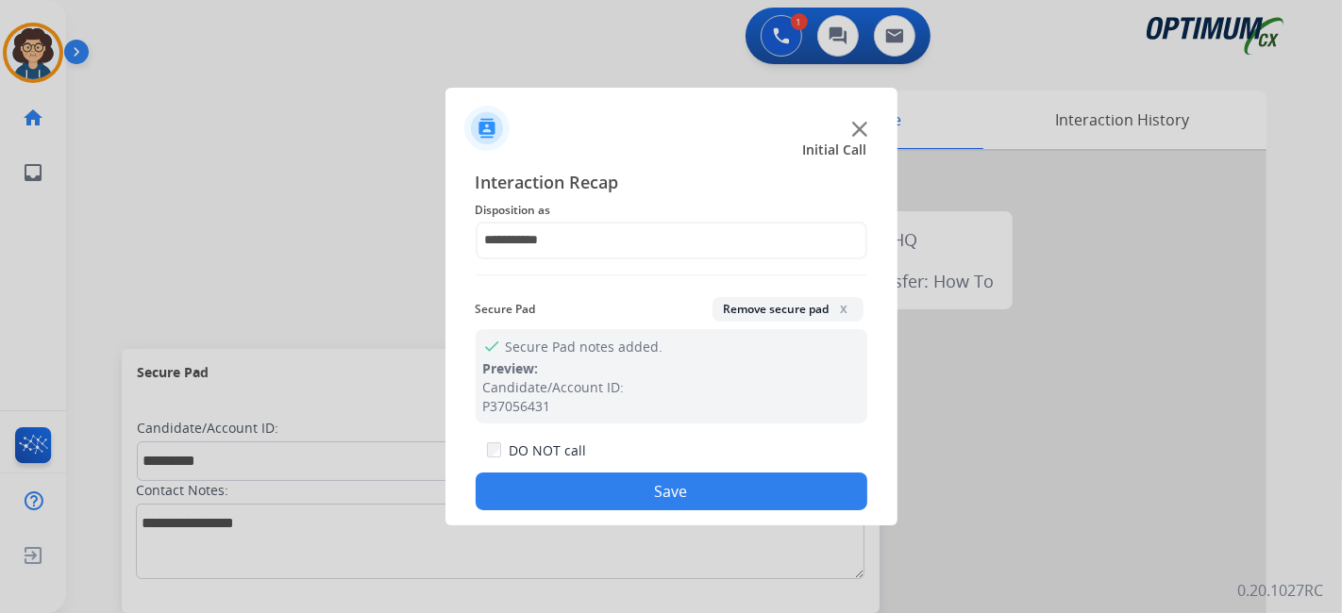
drag, startPoint x: 697, startPoint y: 466, endPoint x: 687, endPoint y: 491, distance: 26.6
click at [687, 491] on div "DO NOT call Save" at bounding box center [672, 475] width 392 height 72
click at [687, 491] on button "Save" at bounding box center [672, 492] width 392 height 38
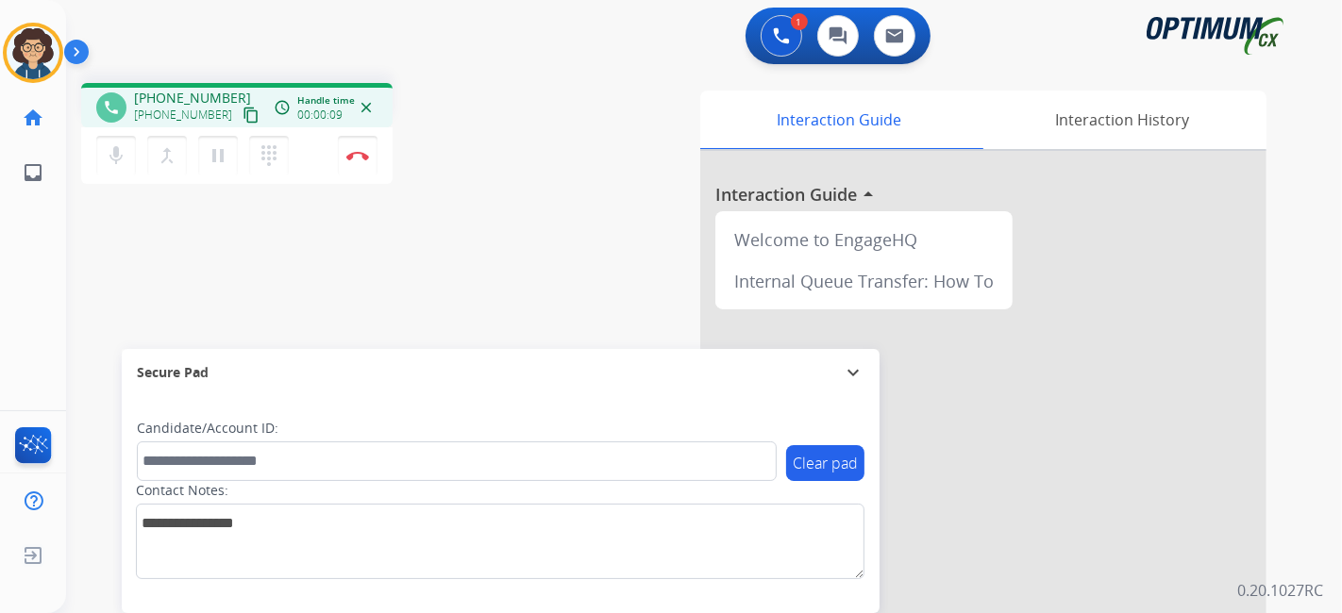
click at [240, 109] on button "content_copy" at bounding box center [251, 115] width 23 height 23
drag, startPoint x: 270, startPoint y: 482, endPoint x: 274, endPoint y: 465, distance: 17.4
click at [270, 481] on div "Contact Notes:" at bounding box center [500, 530] width 729 height 98
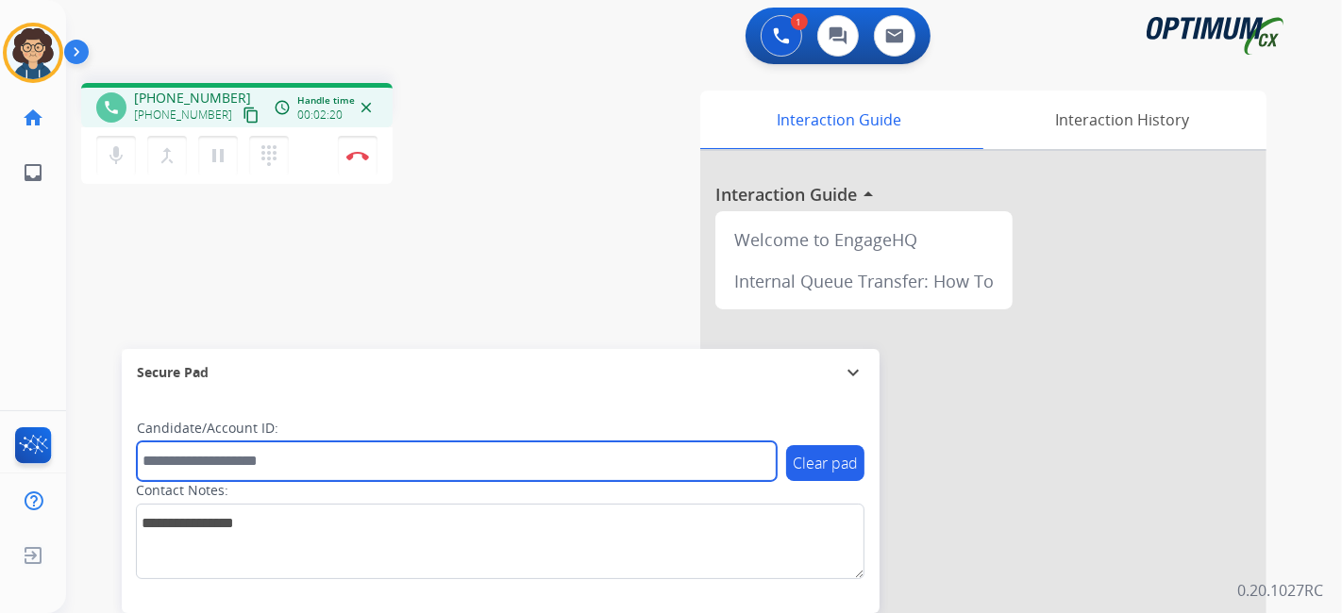
click at [274, 465] on input "text" at bounding box center [457, 462] width 640 height 40
paste input "*******"
type input "*******"
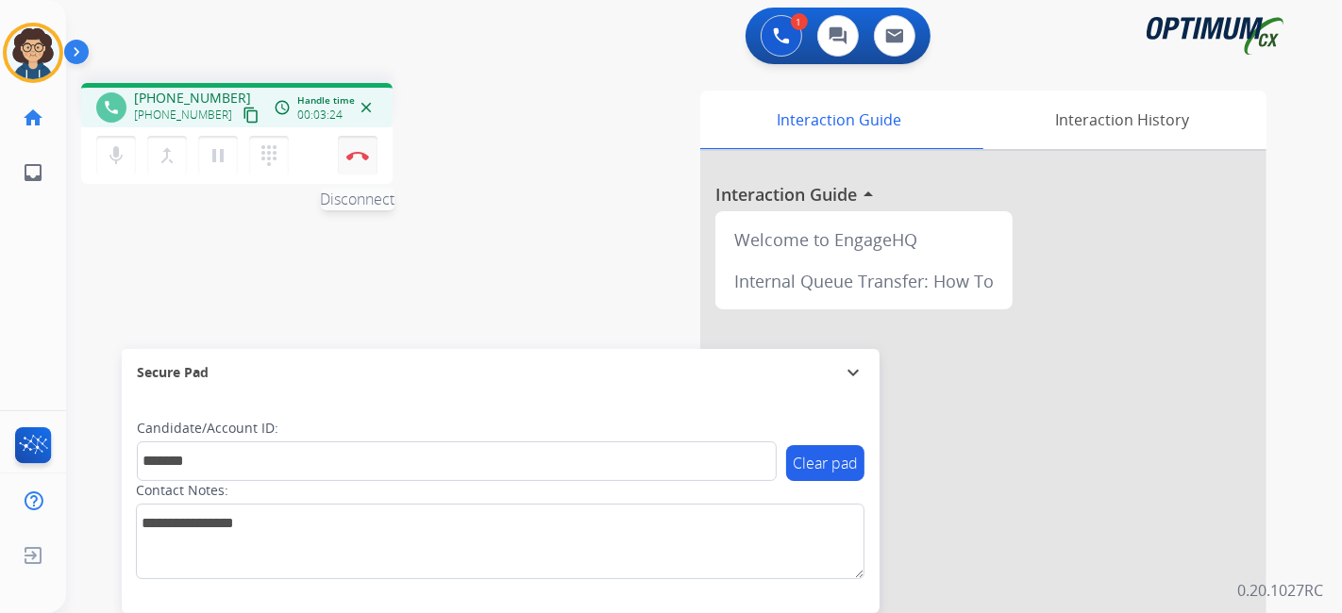
click at [359, 155] on img at bounding box center [357, 155] width 23 height 9
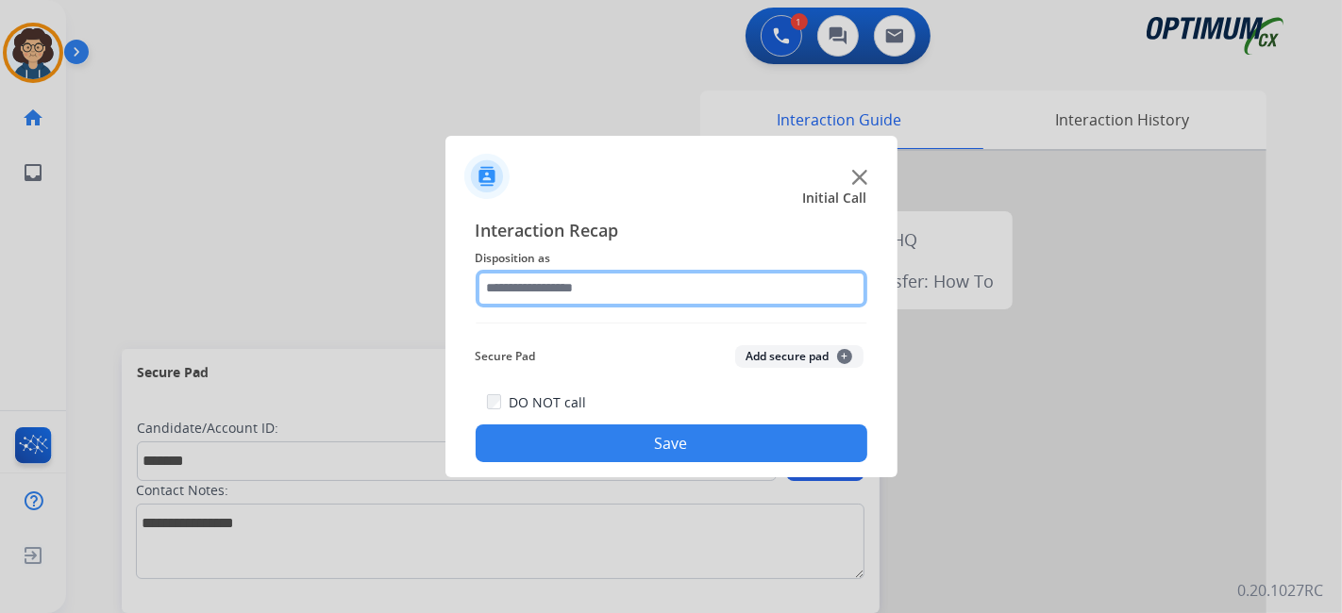
click at [715, 286] on input "text" at bounding box center [672, 289] width 392 height 38
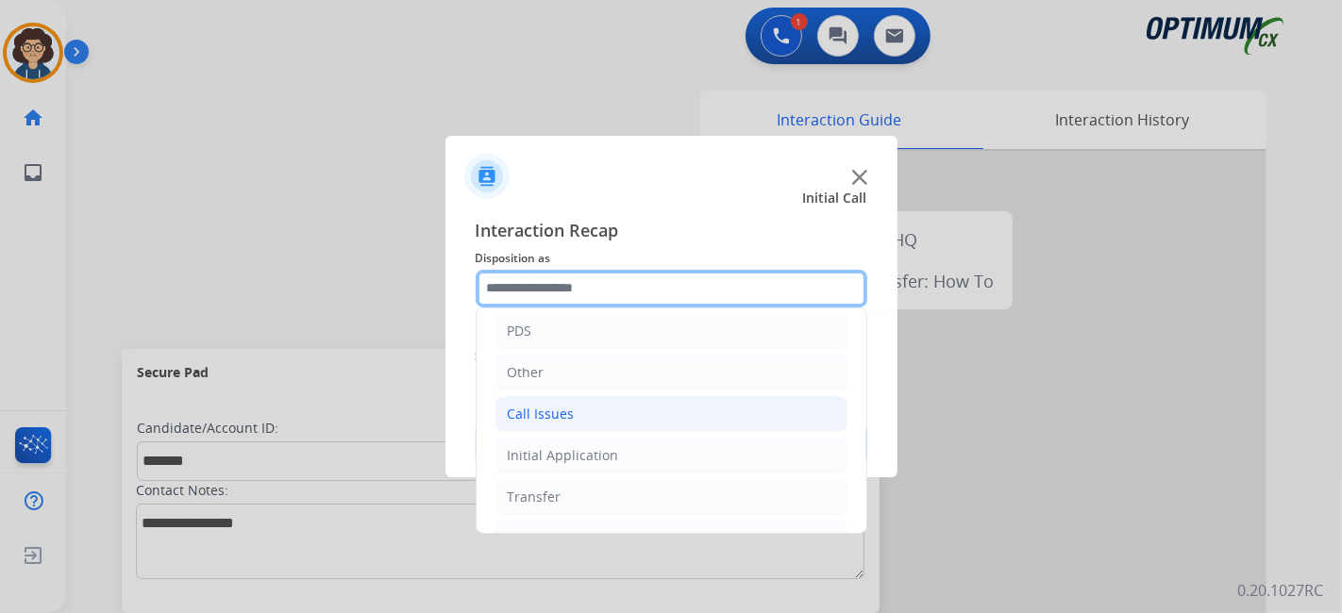
scroll to position [124, 0]
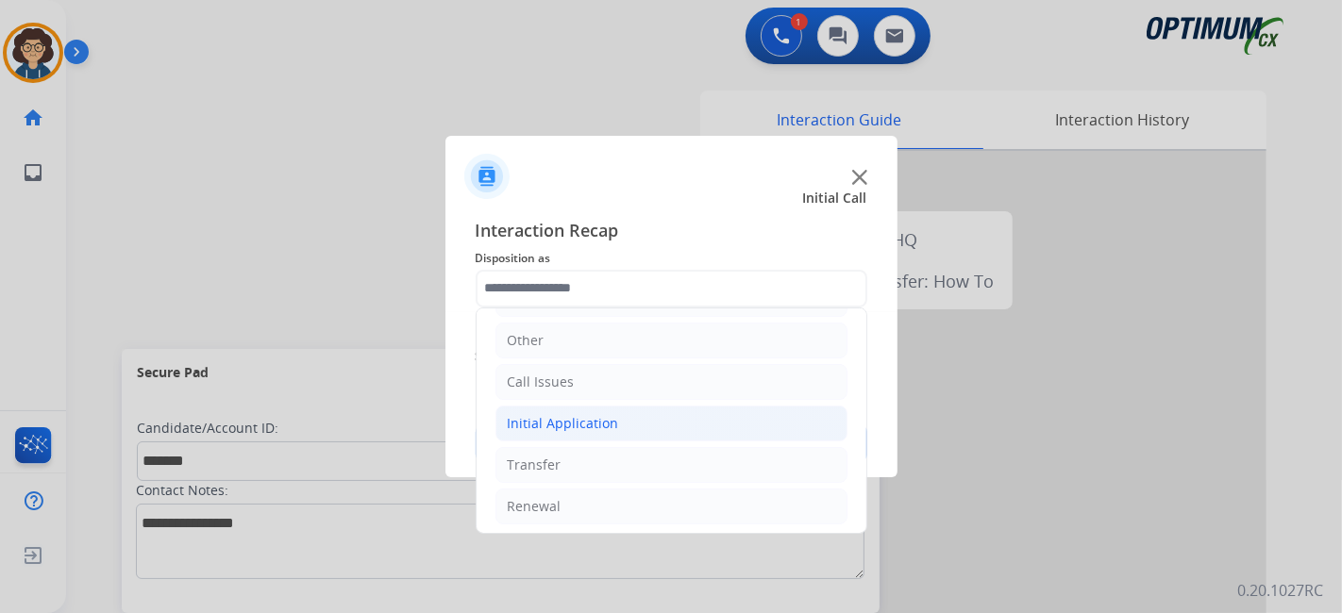
click at [659, 407] on li "Initial Application" at bounding box center [672, 424] width 352 height 36
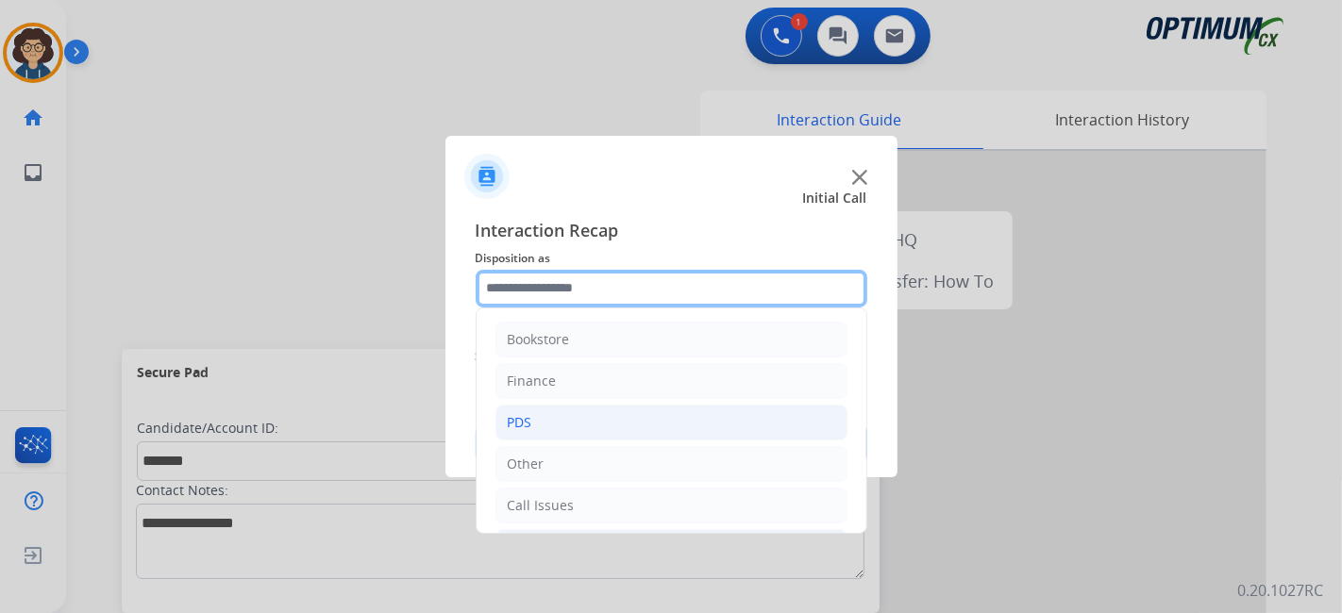
scroll to position [524, 0]
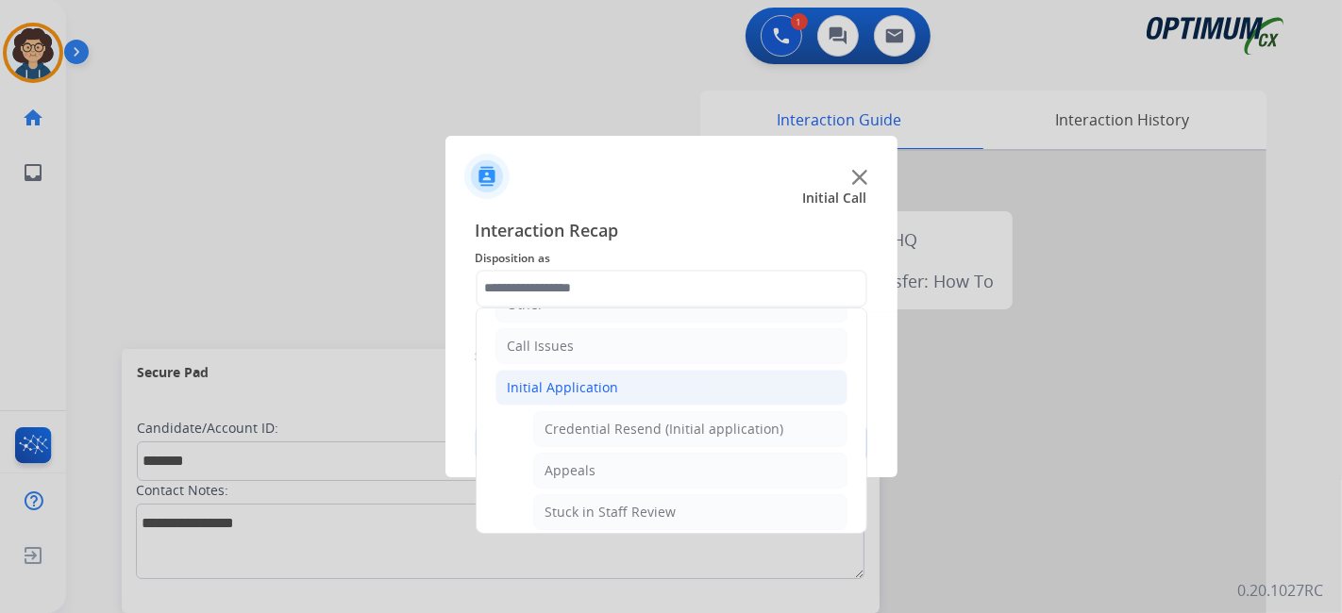
click at [687, 384] on li "Initial Application" at bounding box center [672, 388] width 352 height 36
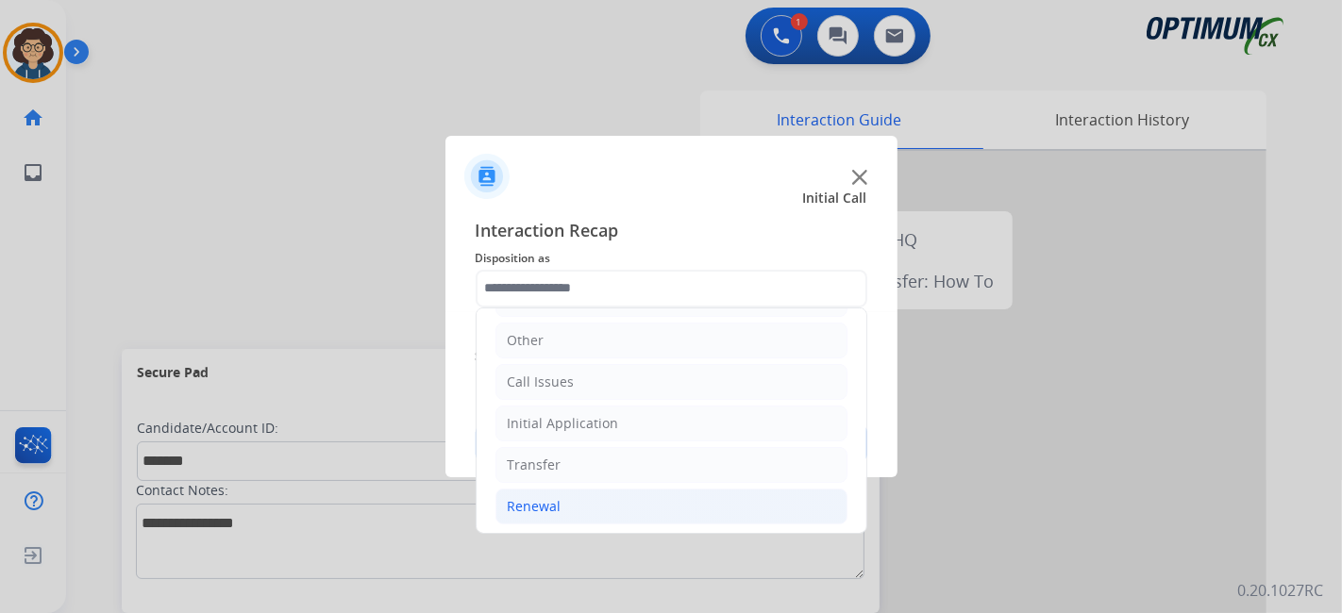
click at [606, 501] on li "Renewal" at bounding box center [672, 507] width 352 height 36
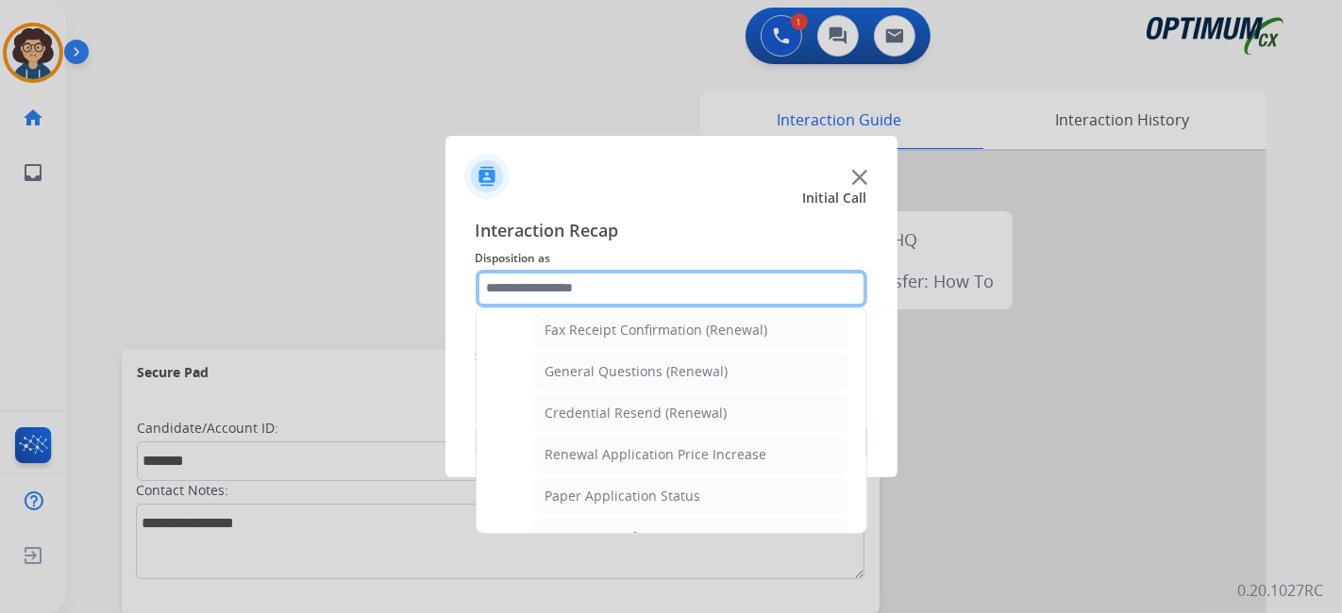
scroll to position [523, 0]
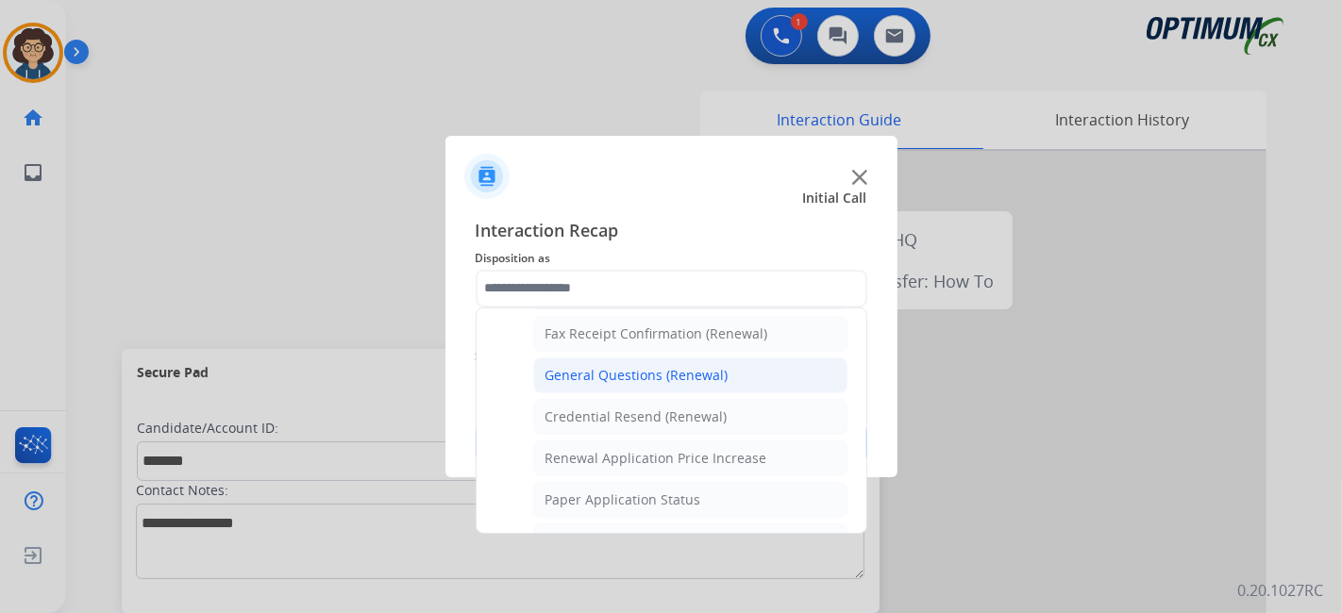
click at [727, 367] on li "General Questions (Renewal)" at bounding box center [690, 376] width 314 height 36
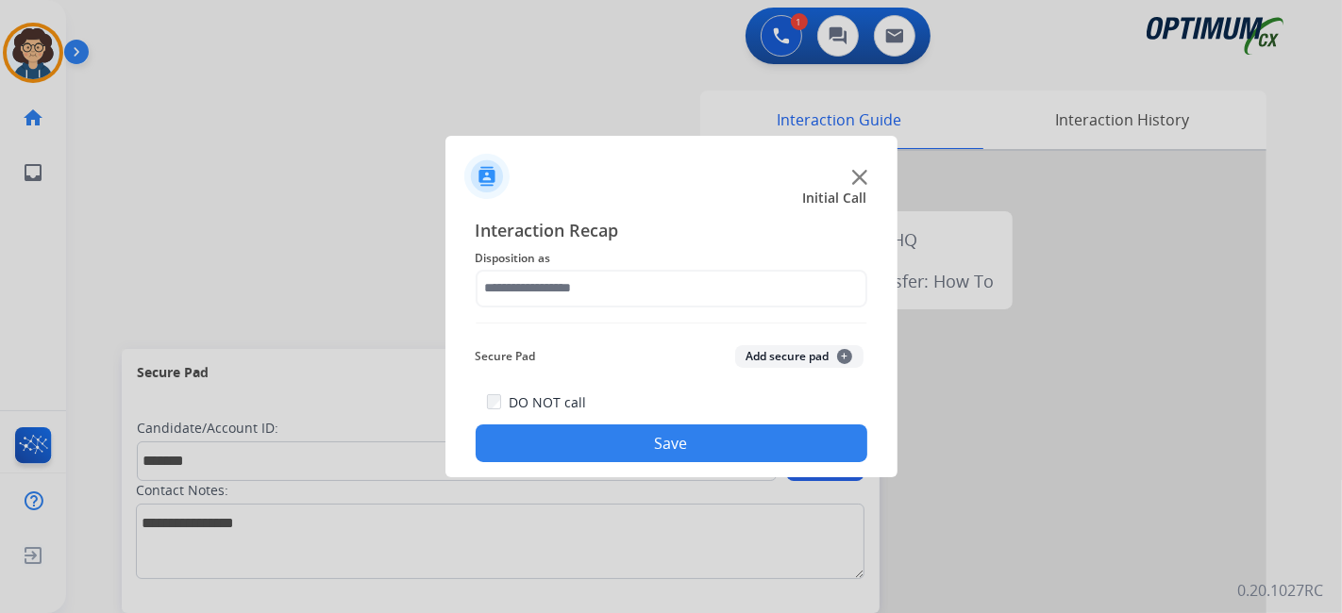
type input "**********"
click at [823, 361] on button "Add secure pad +" at bounding box center [799, 356] width 128 height 23
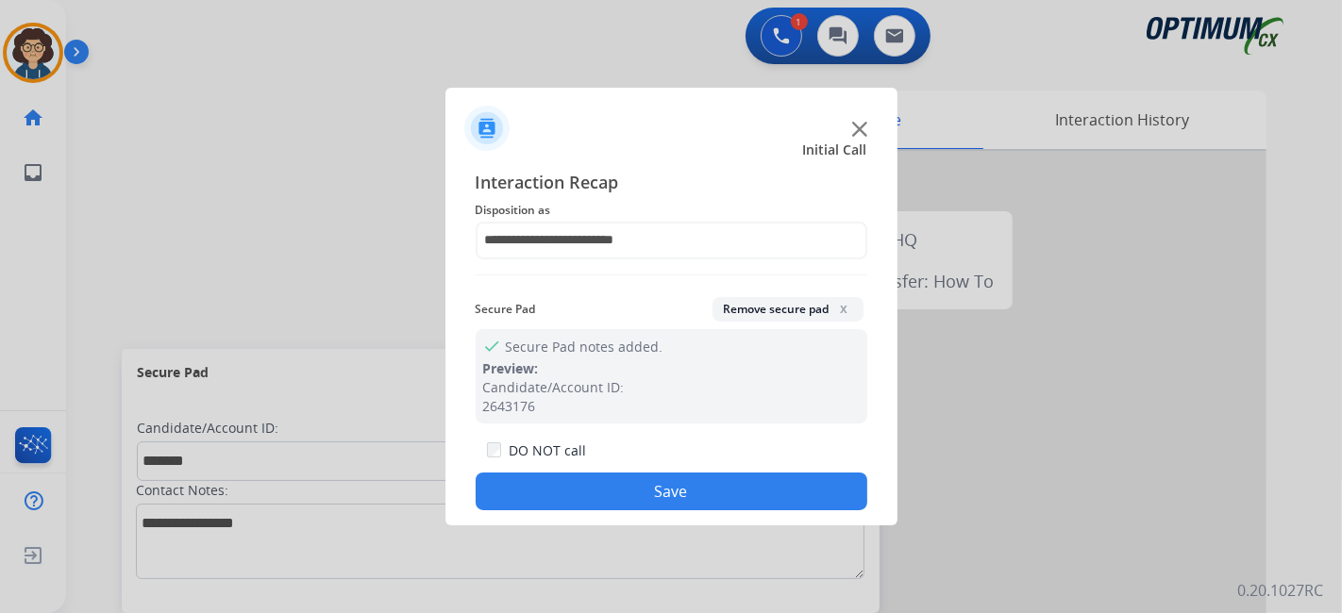
click at [721, 493] on button "Save" at bounding box center [672, 492] width 392 height 38
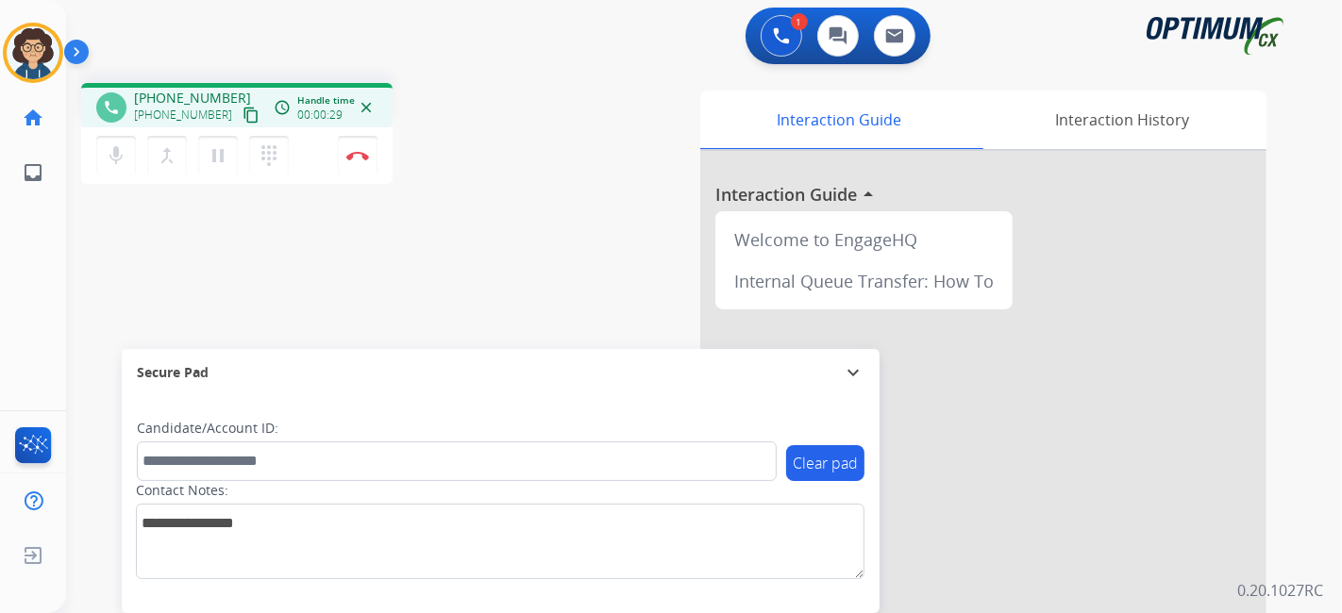
click at [243, 111] on mat-icon "content_copy" at bounding box center [251, 115] width 17 height 17
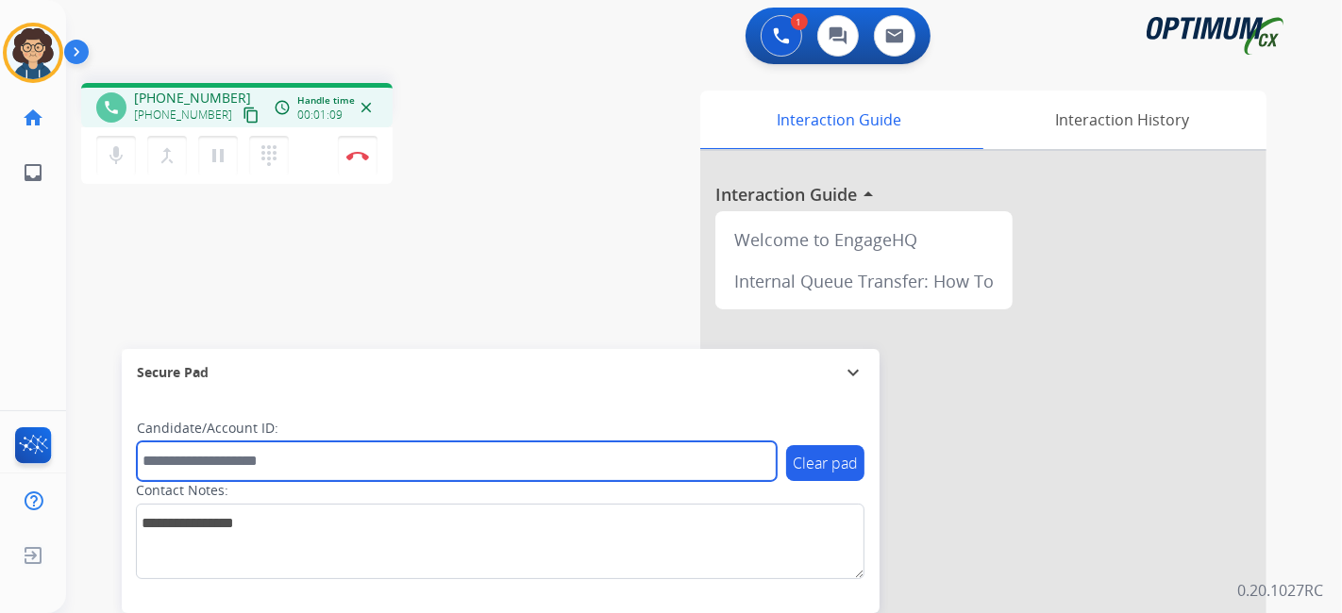
click at [287, 462] on input "text" at bounding box center [457, 462] width 640 height 40
paste input "*******"
type input "*******"
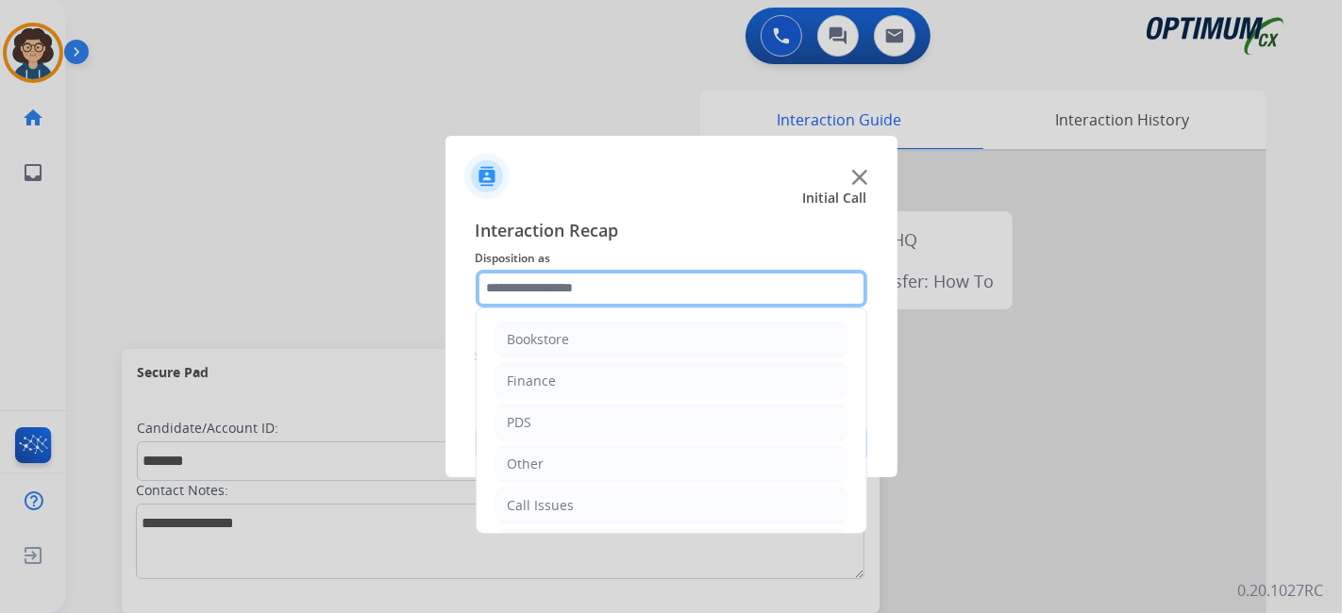
click at [610, 282] on input "text" at bounding box center [672, 289] width 392 height 38
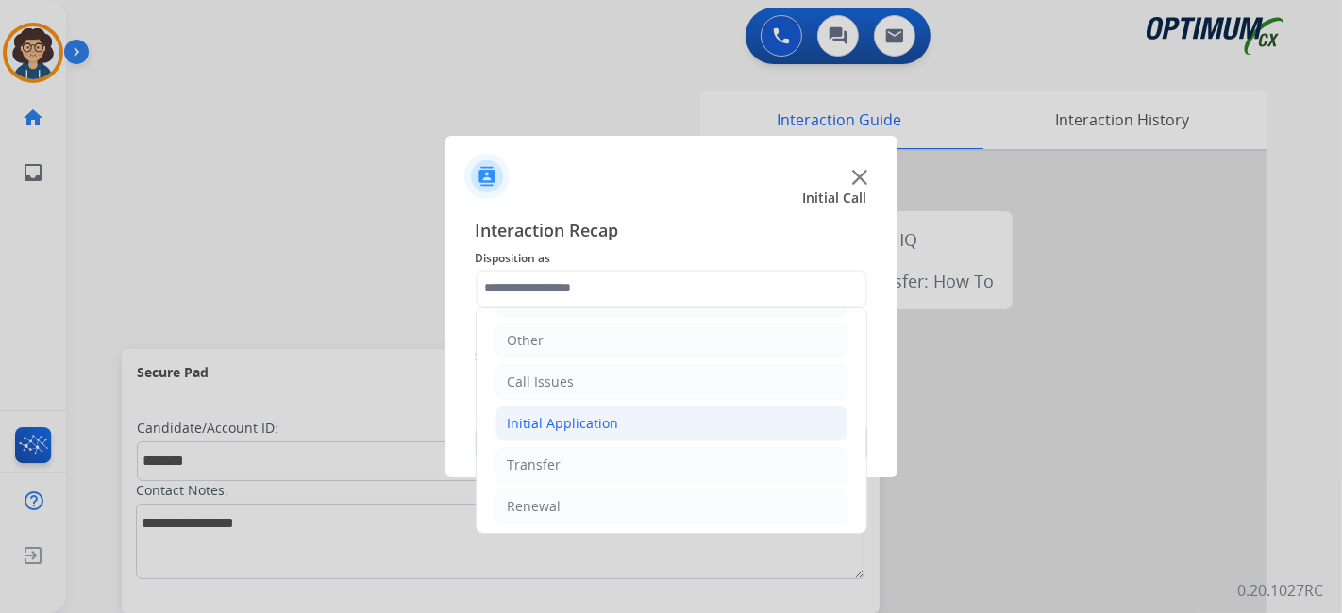
click at [612, 432] on li "Initial Application" at bounding box center [672, 424] width 352 height 36
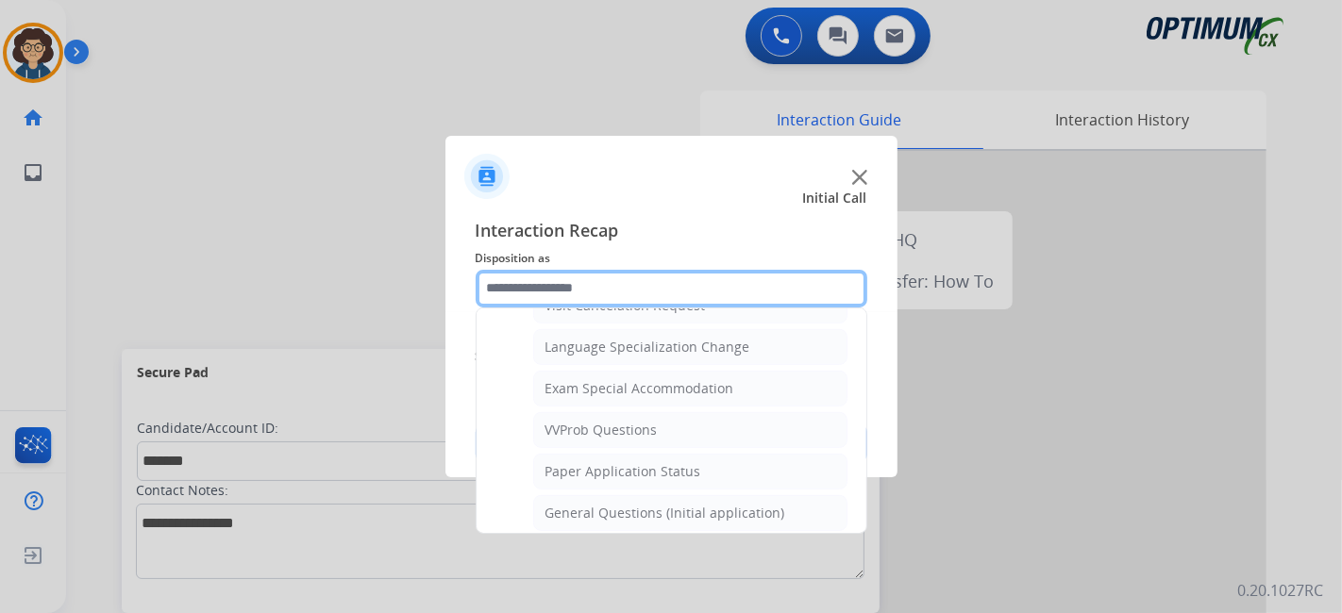
scroll to position [938, 0]
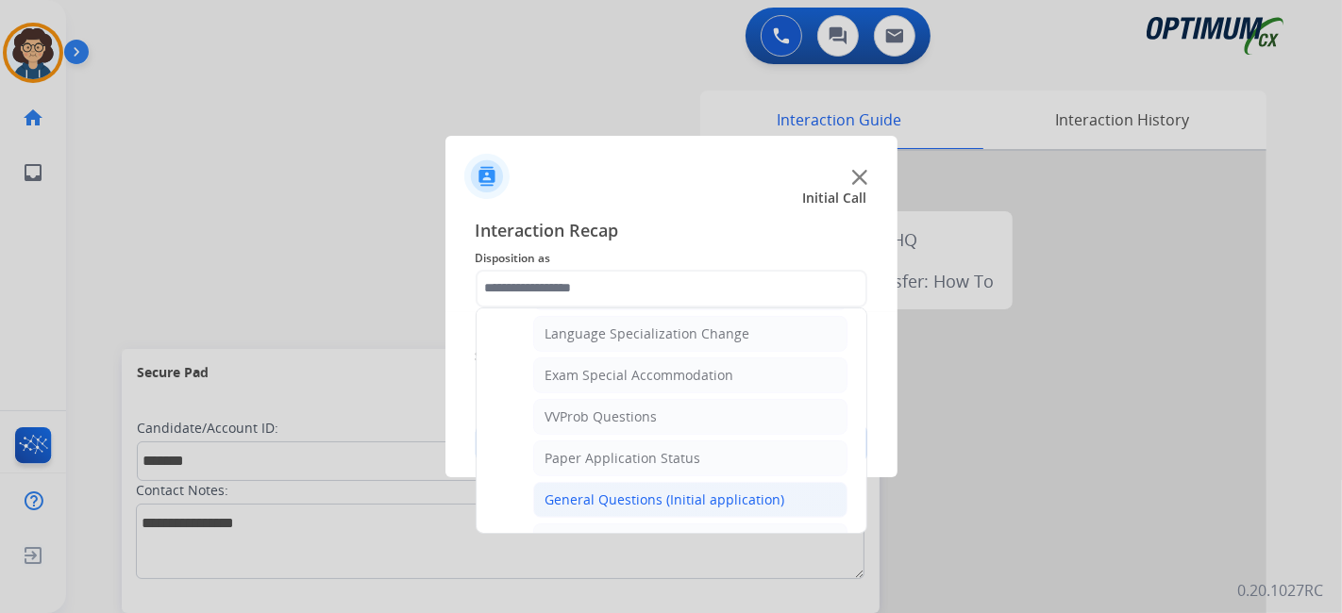
click at [762, 491] on div "General Questions (Initial application)" at bounding box center [666, 500] width 240 height 19
type input "**********"
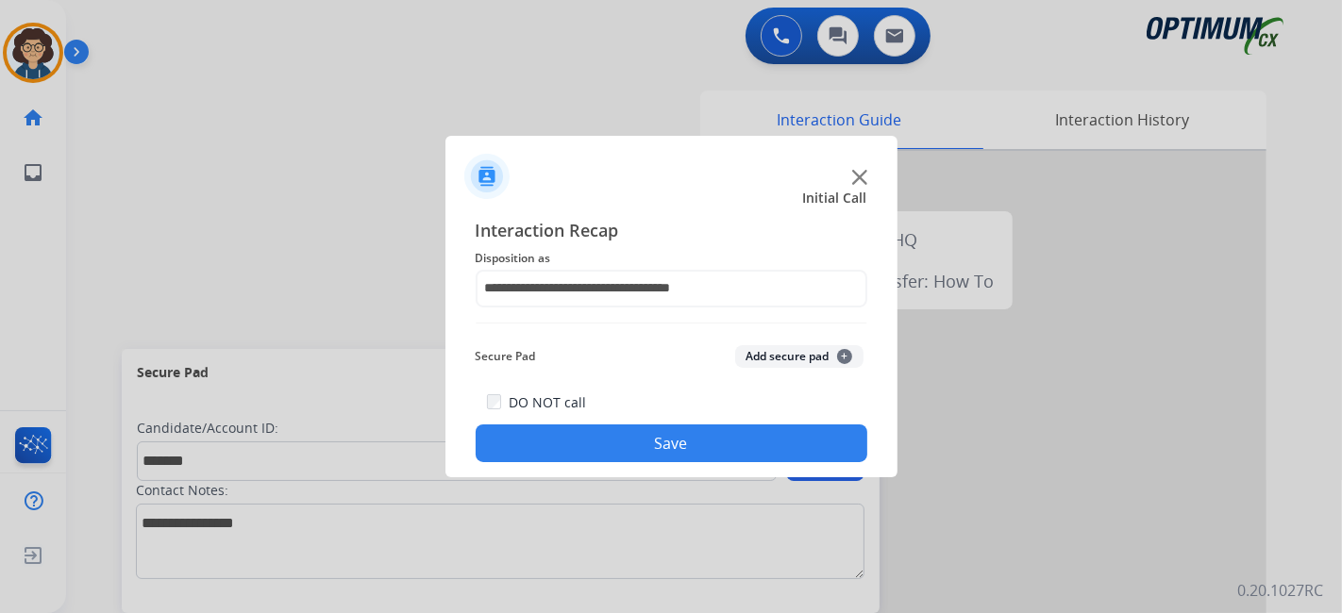
click at [802, 363] on button "Add secure pad +" at bounding box center [799, 356] width 128 height 23
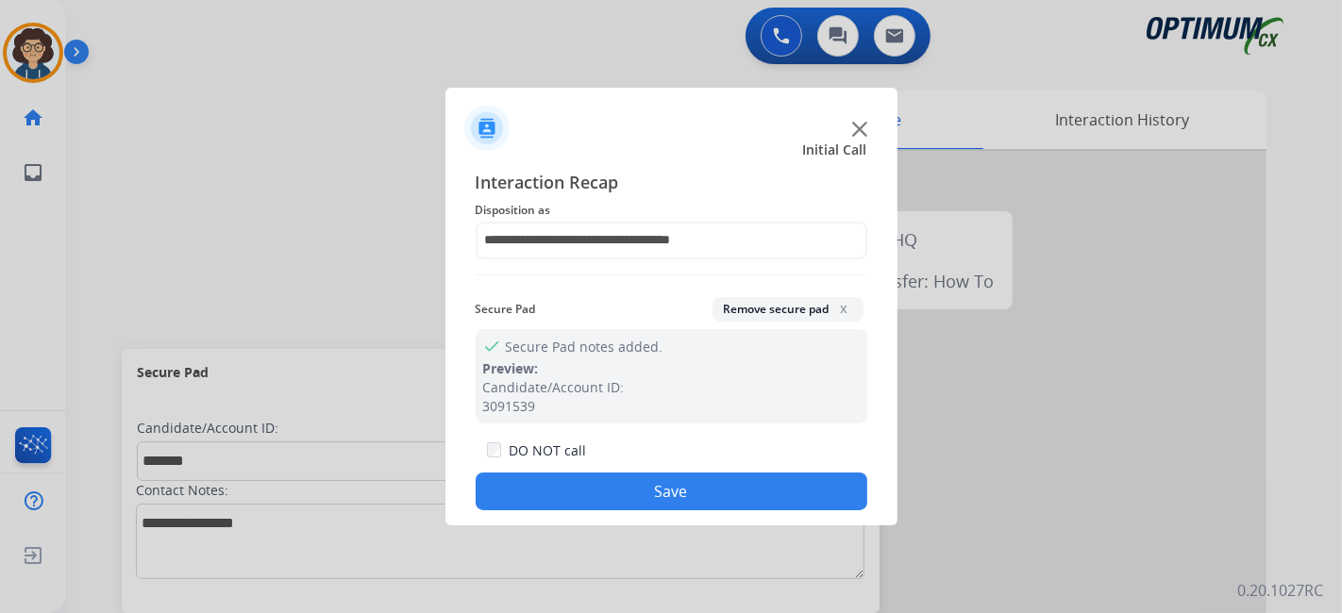
click at [693, 506] on button "Save" at bounding box center [672, 492] width 392 height 38
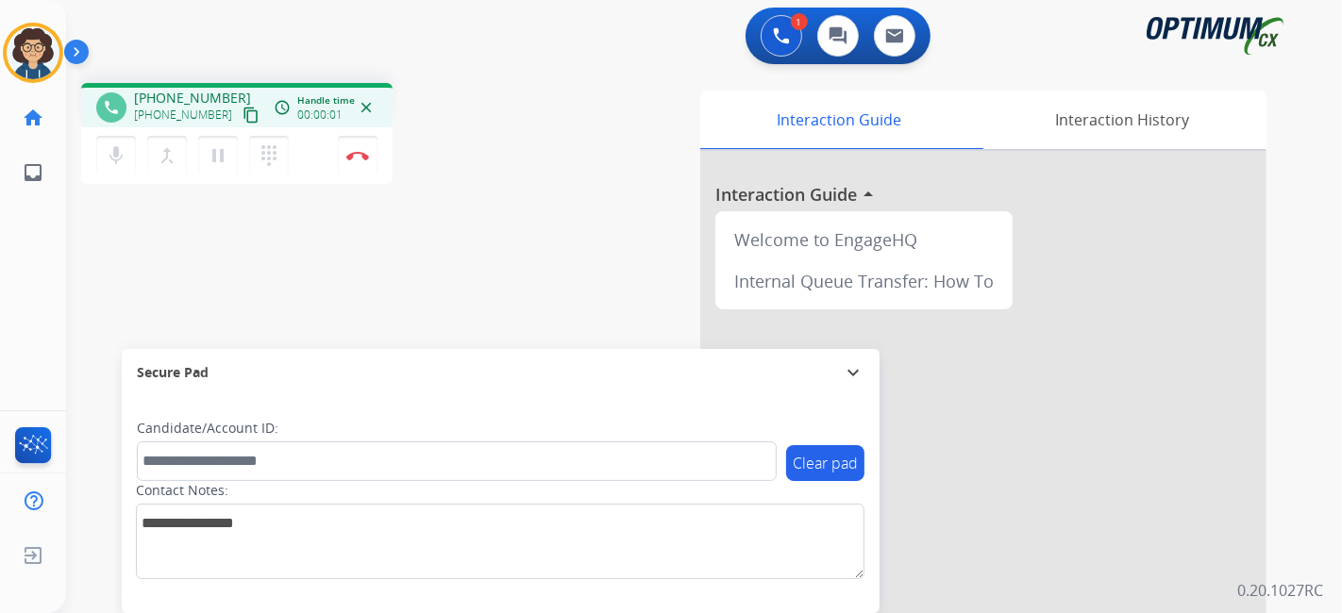
click at [243, 118] on mat-icon "content_copy" at bounding box center [251, 115] width 17 height 17
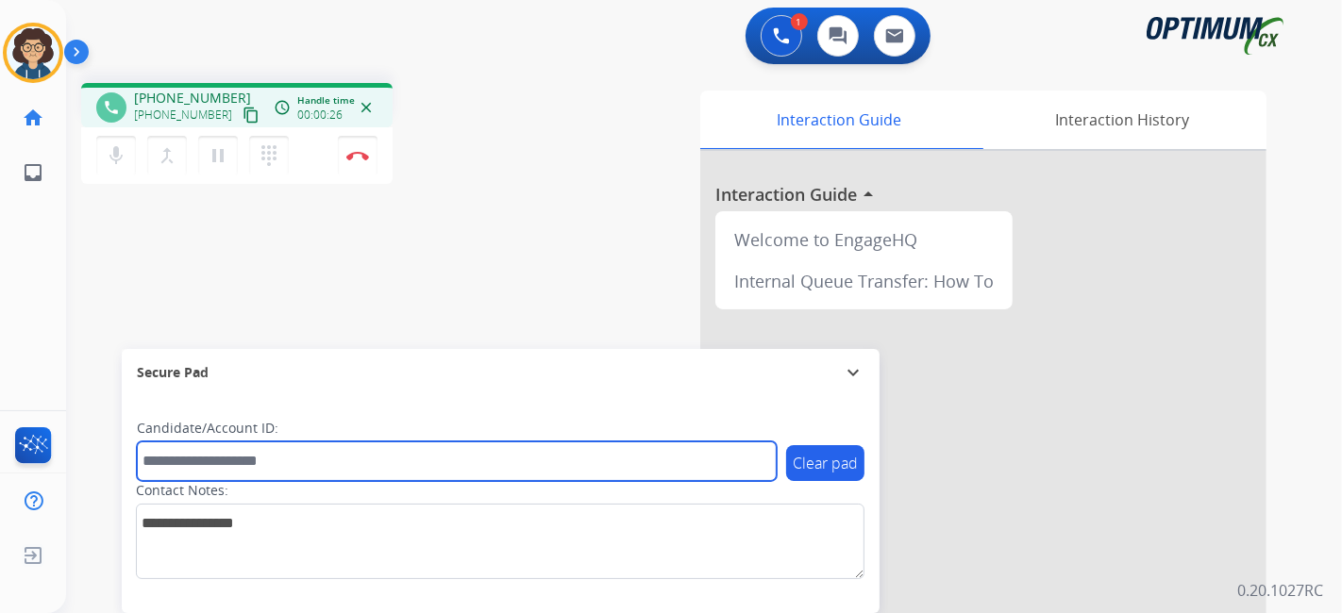
click at [256, 475] on input "text" at bounding box center [457, 462] width 640 height 40
paste input "*******"
type input "*******"
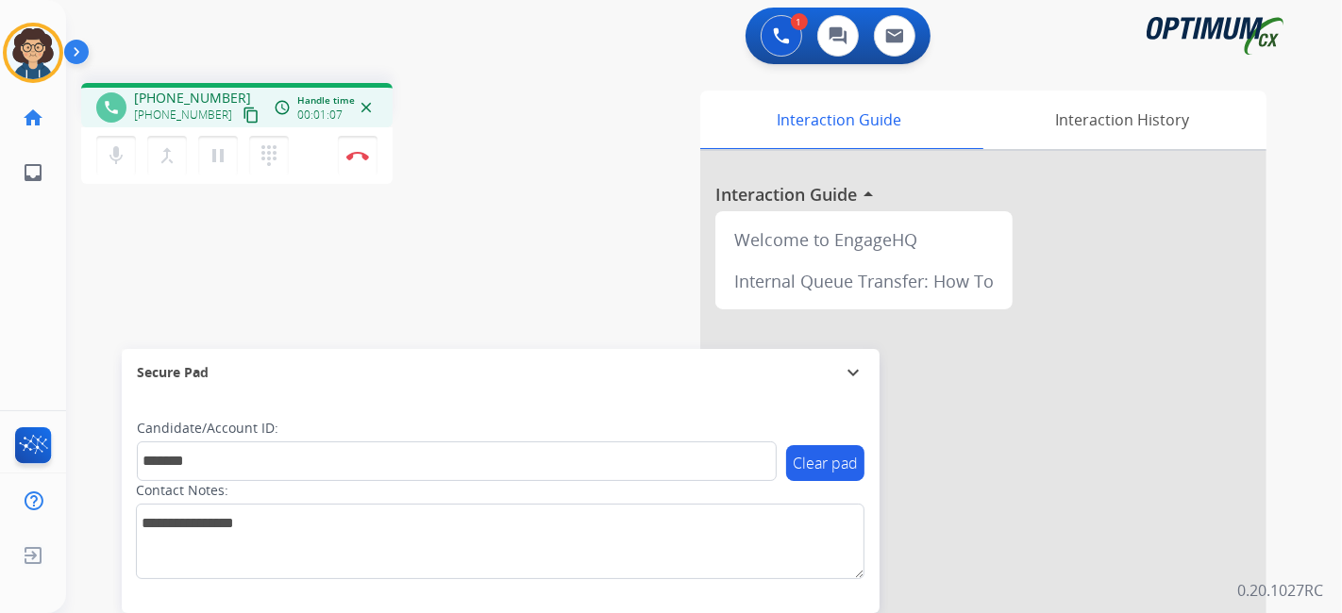
click at [510, 131] on div "phone +14704244705 +14704244705 content_copy access_time Call metrics Queue 00:…" at bounding box center [318, 136] width 475 height 107
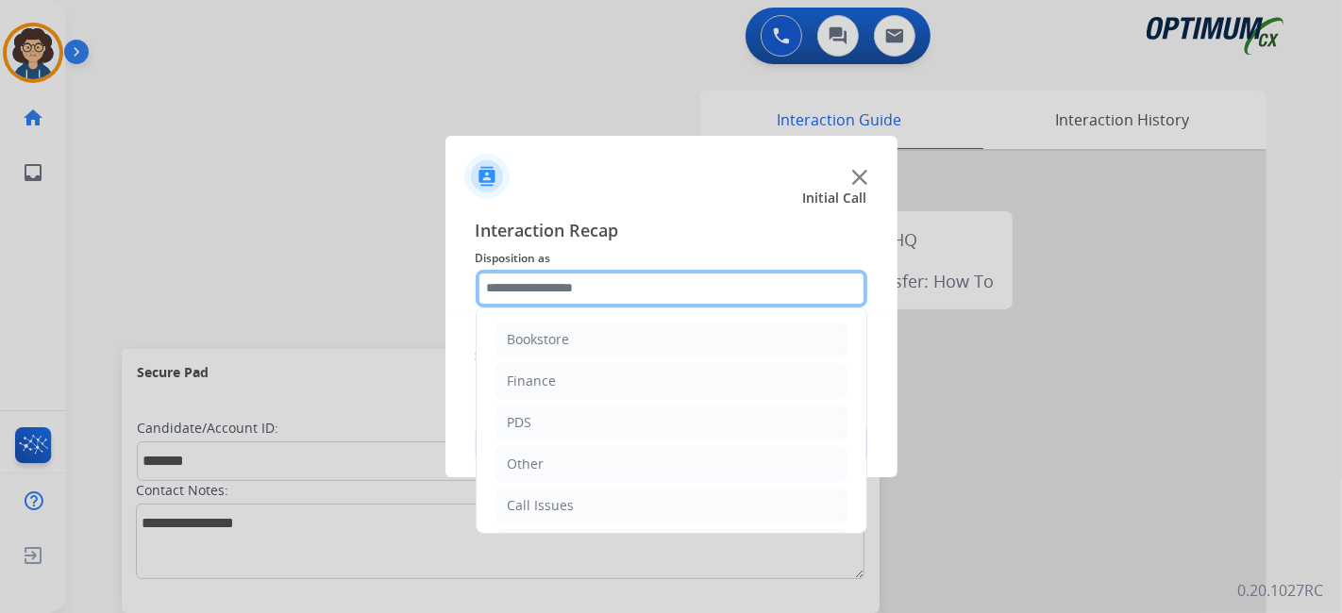
click at [677, 274] on input "text" at bounding box center [672, 289] width 392 height 38
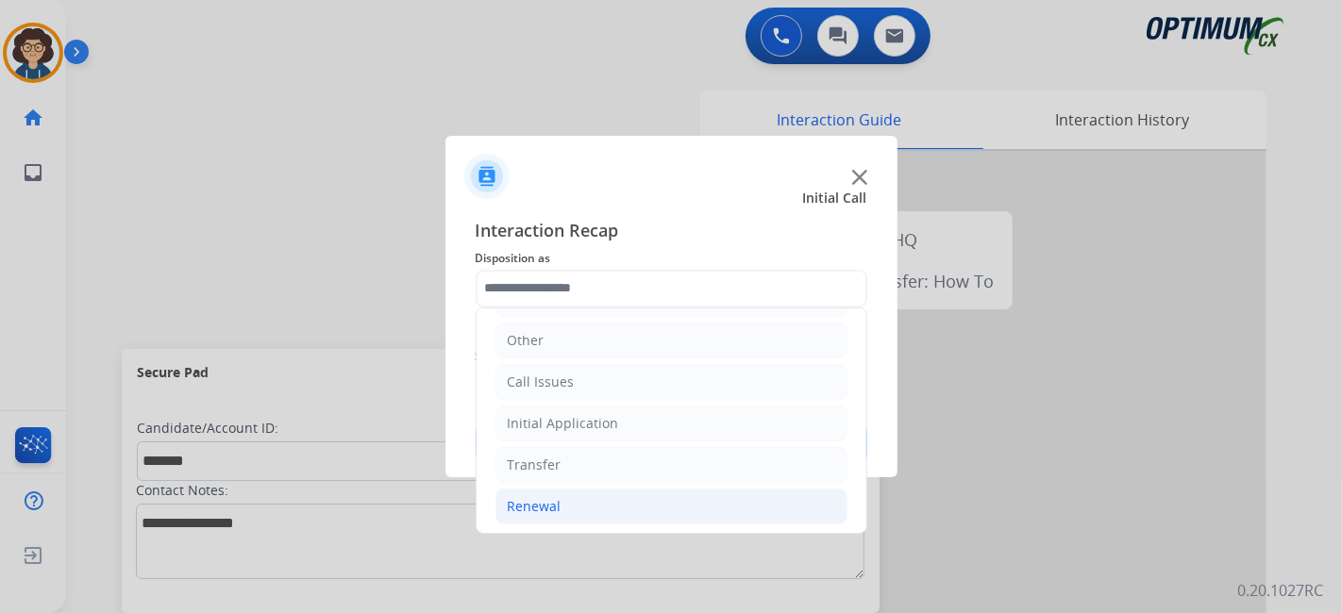
click at [604, 489] on li "Renewal" at bounding box center [672, 507] width 352 height 36
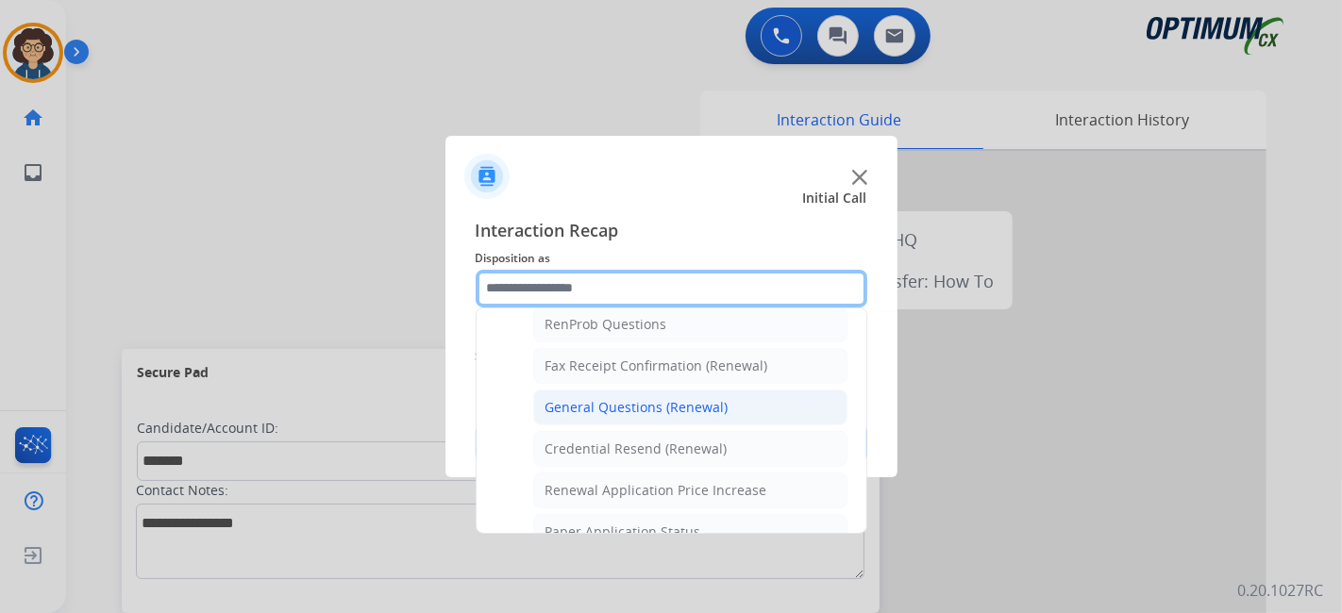
scroll to position [485, 0]
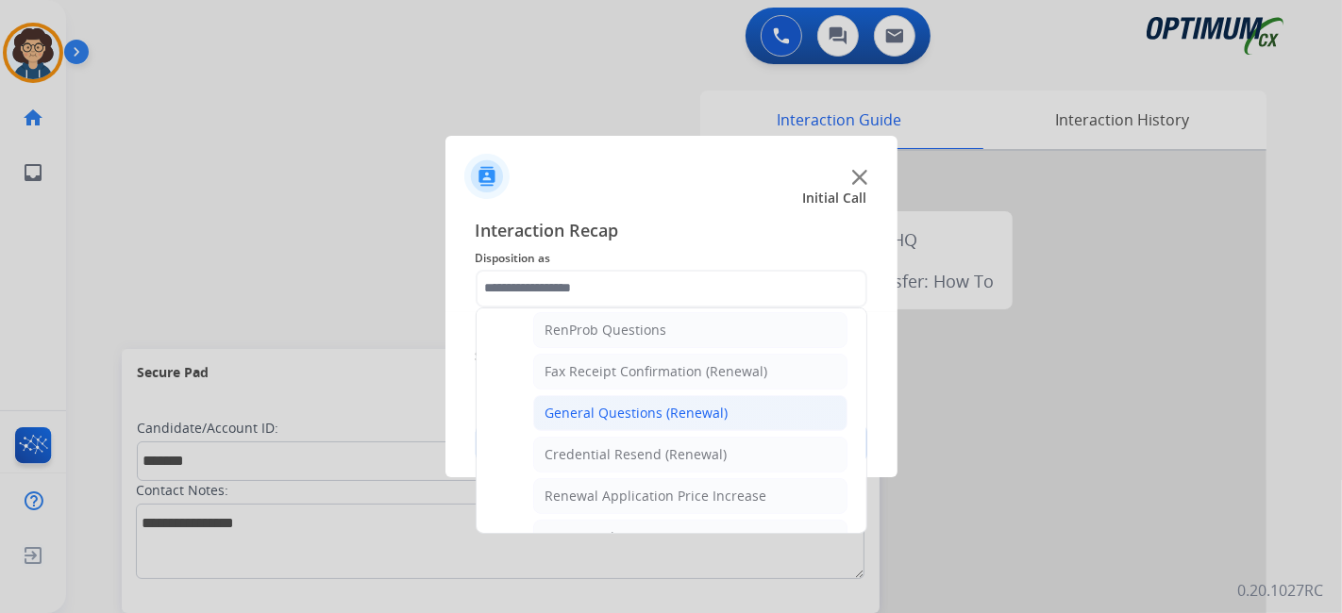
click at [756, 406] on li "General Questions (Renewal)" at bounding box center [690, 413] width 314 height 36
type input "**********"
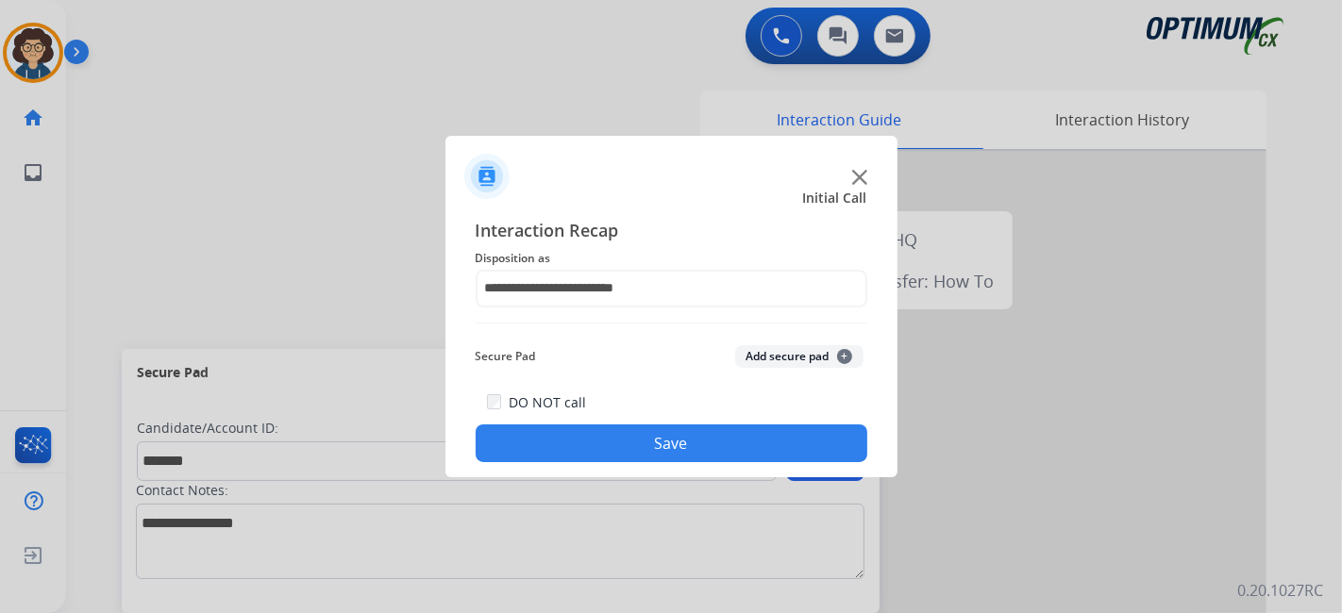
click at [791, 368] on div "Secure Pad Add secure pad +" at bounding box center [672, 357] width 392 height 38
drag, startPoint x: 767, startPoint y: 362, endPoint x: 687, endPoint y: 460, distance: 126.0
click at [761, 371] on div "Secure Pad Add secure pad +" at bounding box center [672, 357] width 392 height 38
click at [675, 467] on div "**********" at bounding box center [671, 340] width 452 height 277
drag, startPoint x: 774, startPoint y: 358, endPoint x: 691, endPoint y: 476, distance: 144.3
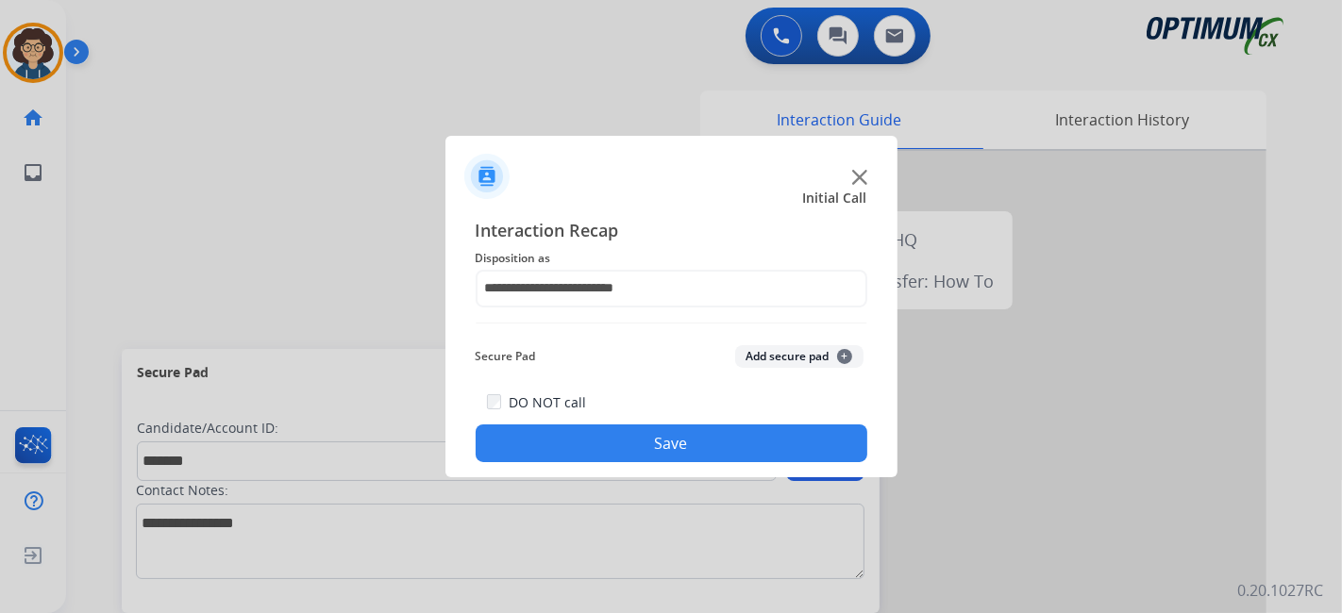
click at [771, 362] on button "Add secure pad +" at bounding box center [799, 356] width 128 height 23
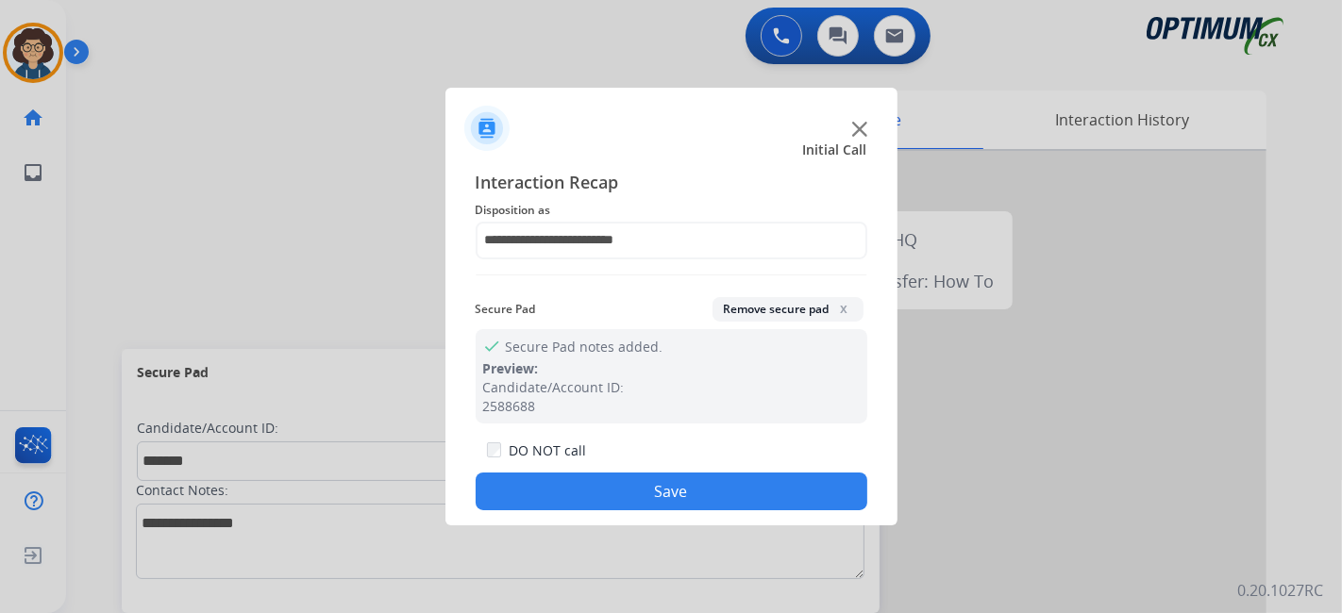
click at [683, 482] on button "Save" at bounding box center [672, 492] width 392 height 38
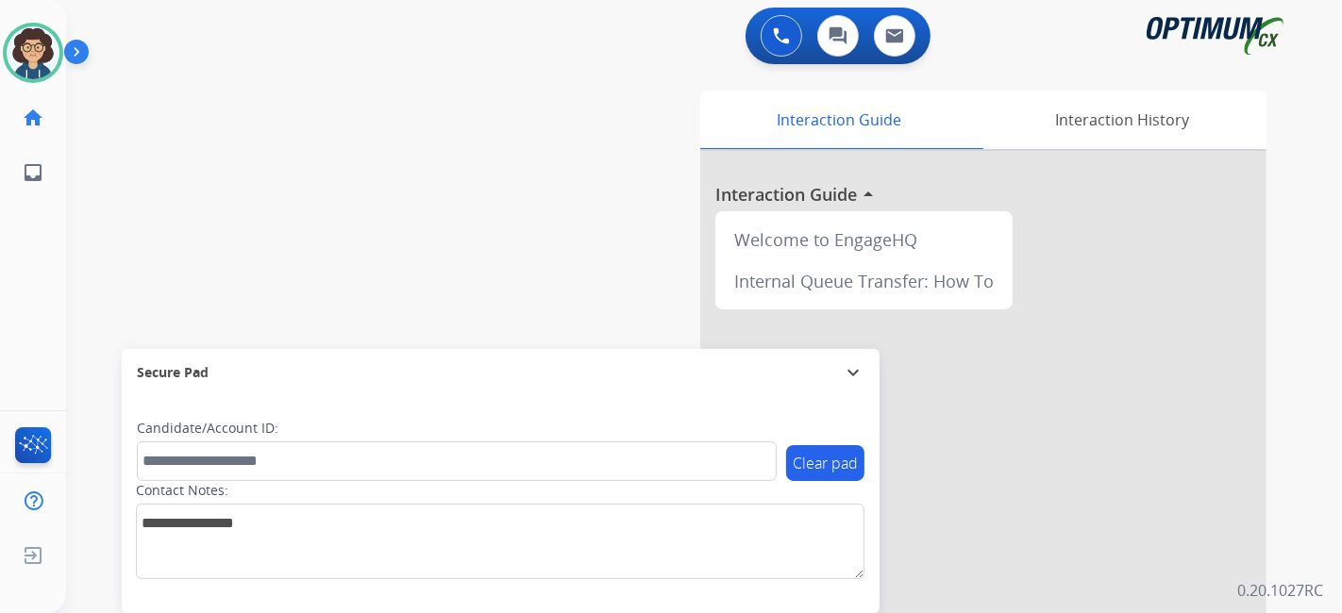
click at [412, 135] on div "swap_horiz Break voice bridge close_fullscreen Connect 3-Way Call merge_type Se…" at bounding box center [681, 461] width 1231 height 787
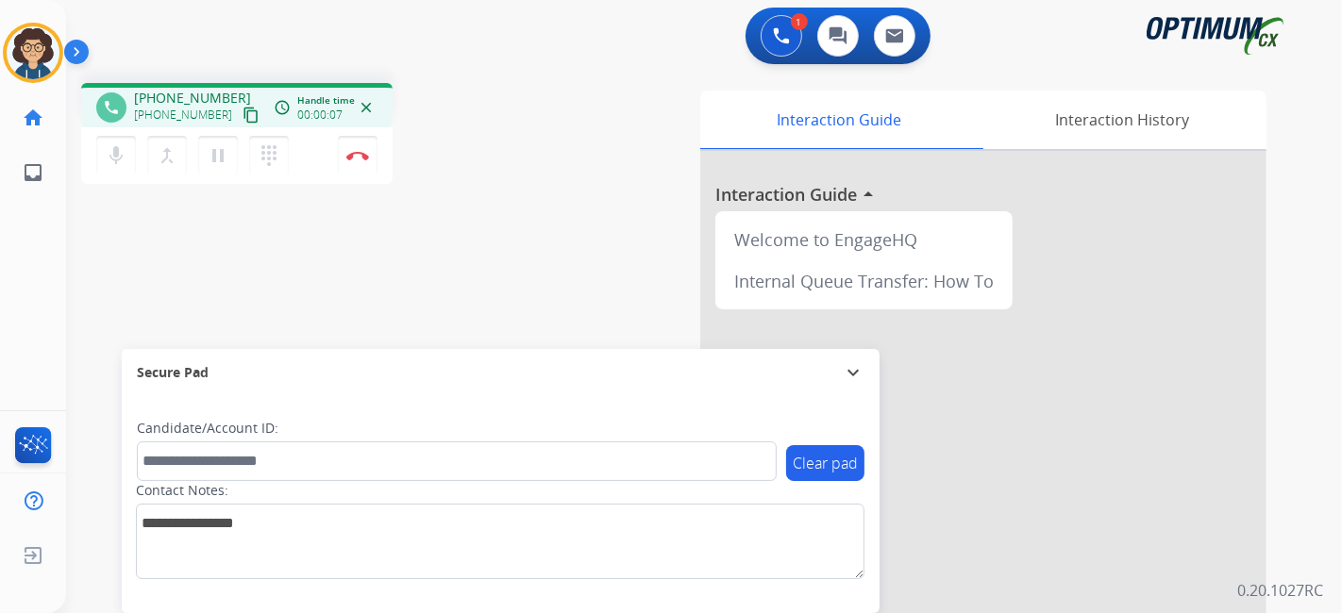
click at [243, 113] on mat-icon "content_copy" at bounding box center [251, 115] width 17 height 17
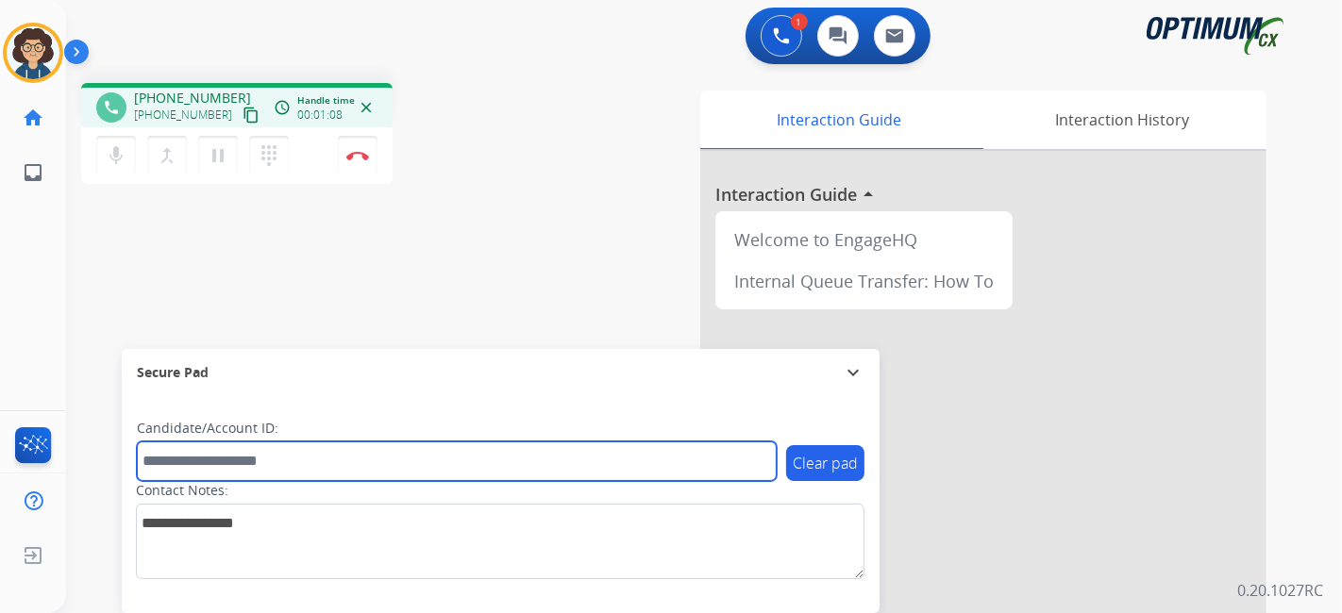
click at [311, 462] on input "text" at bounding box center [457, 462] width 640 height 40
paste input "*******"
type input "*******"
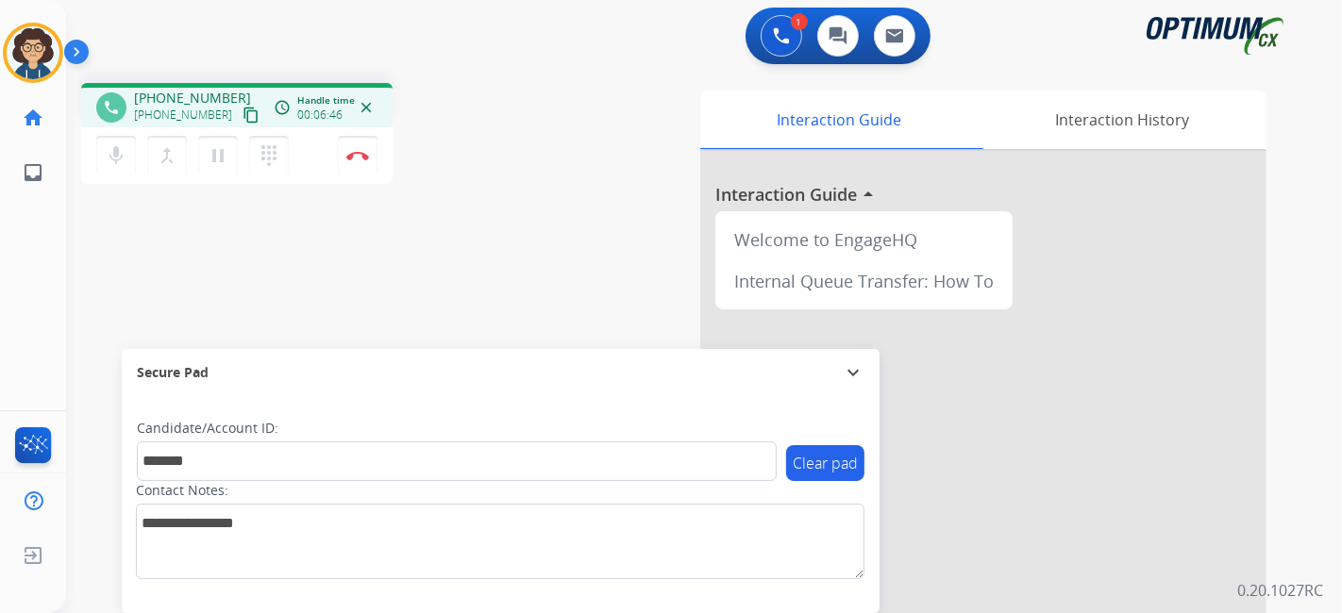
click at [510, 119] on div "phone +19089371608 +19089371608 content_copy access_time Call metrics Queue 00:…" at bounding box center [318, 136] width 475 height 107
click at [363, 147] on button "Disconnect" at bounding box center [358, 156] width 40 height 40
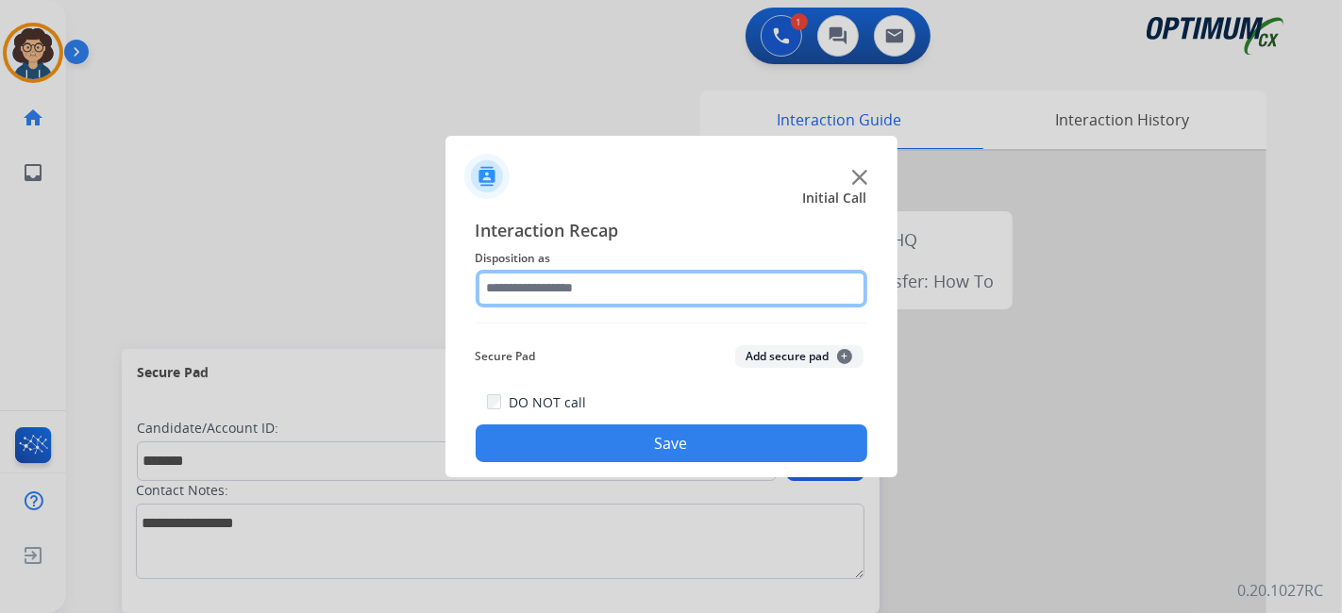
click at [596, 292] on input "text" at bounding box center [672, 289] width 392 height 38
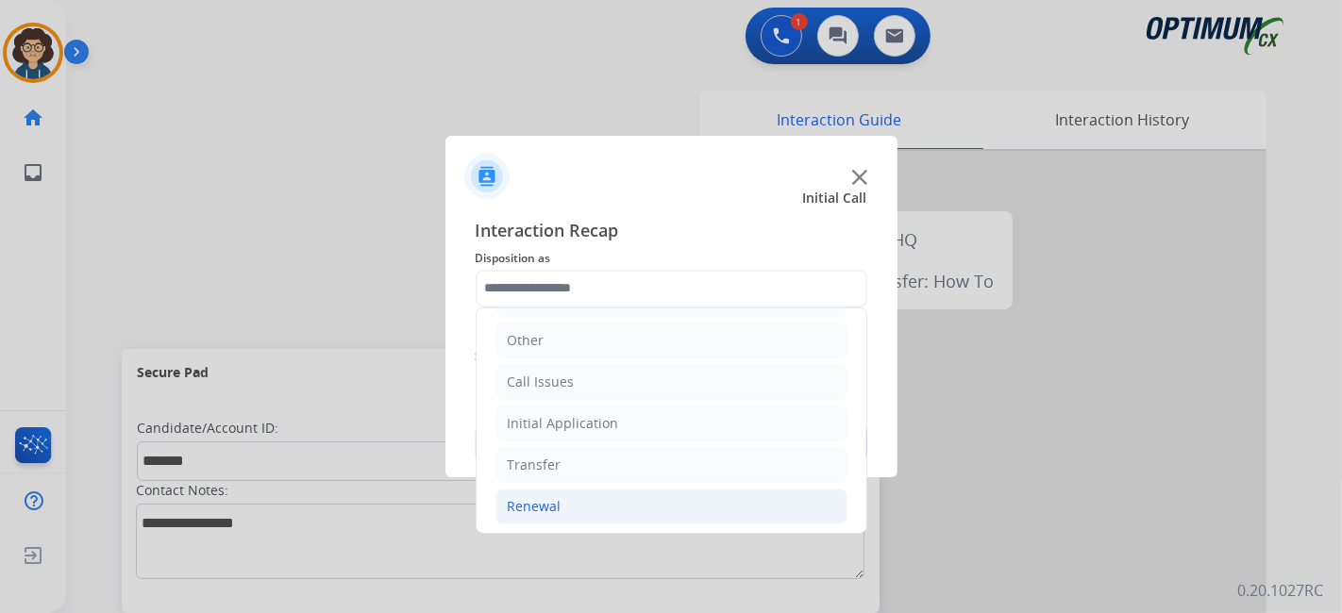
click at [658, 512] on li "Renewal" at bounding box center [672, 507] width 352 height 36
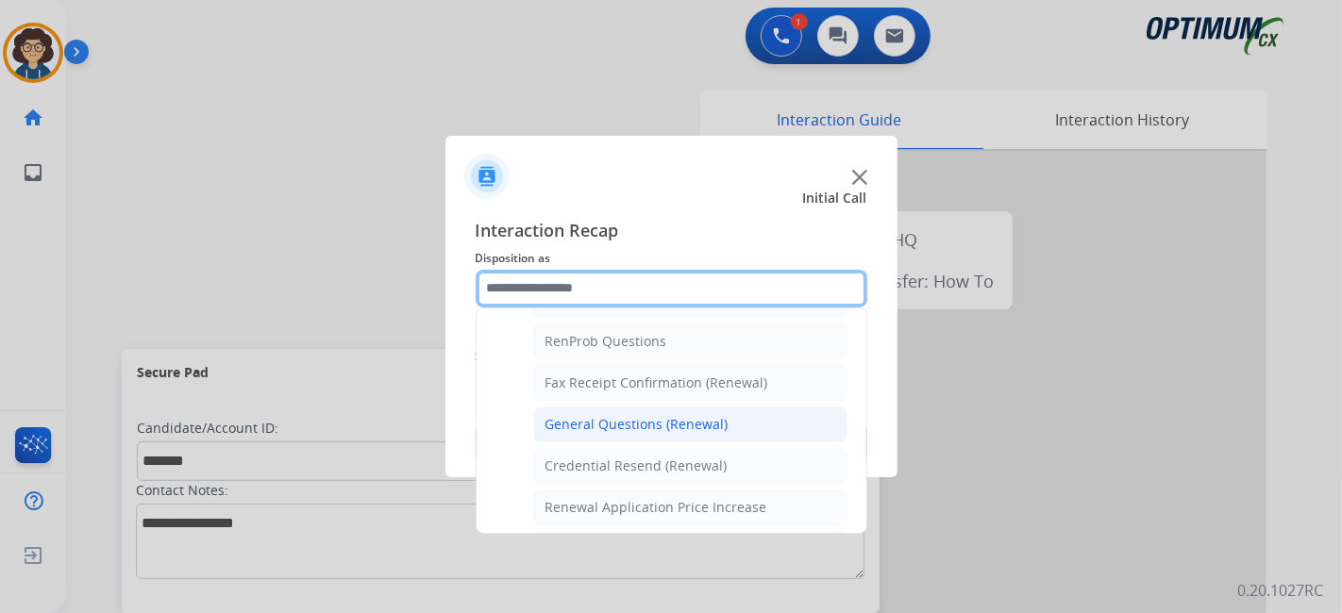
scroll to position [471, 0]
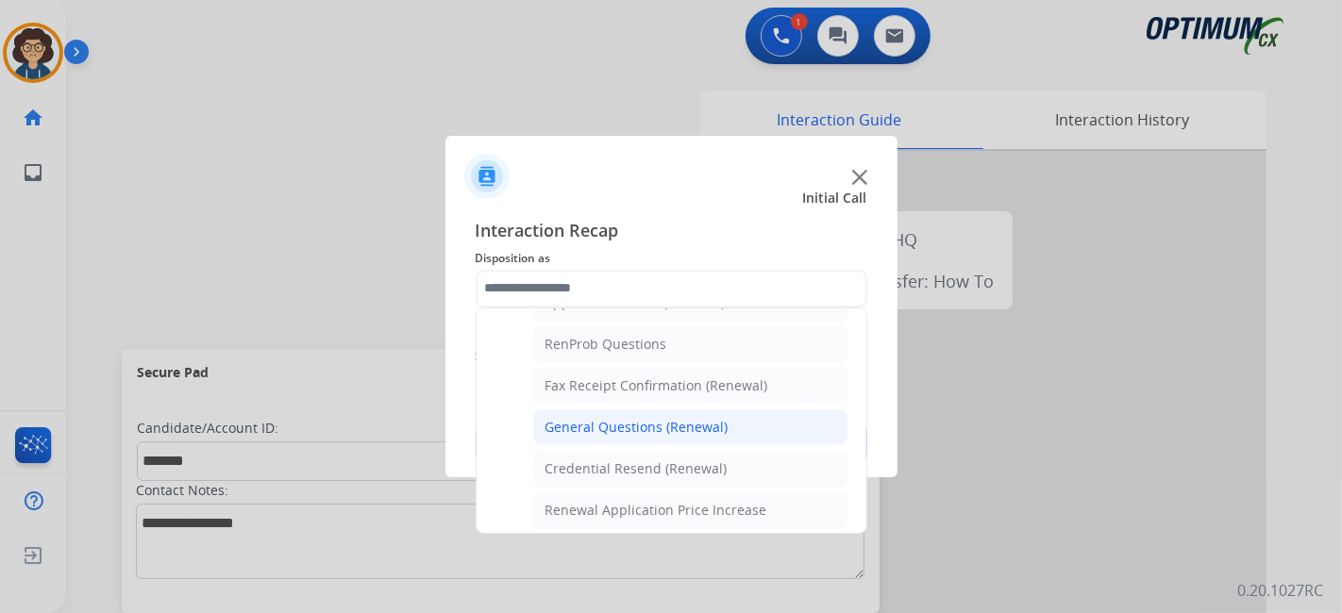
click at [712, 424] on div "General Questions (Renewal)" at bounding box center [637, 427] width 183 height 19
type input "**********"
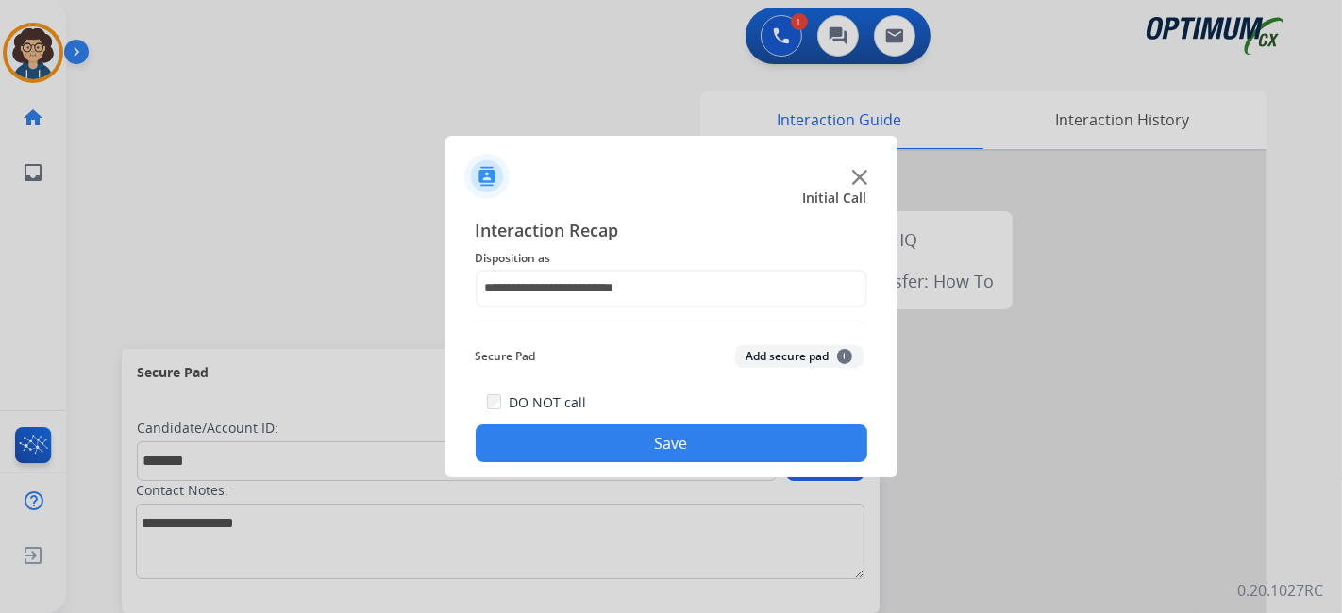
click at [777, 358] on button "Add secure pad +" at bounding box center [799, 356] width 128 height 23
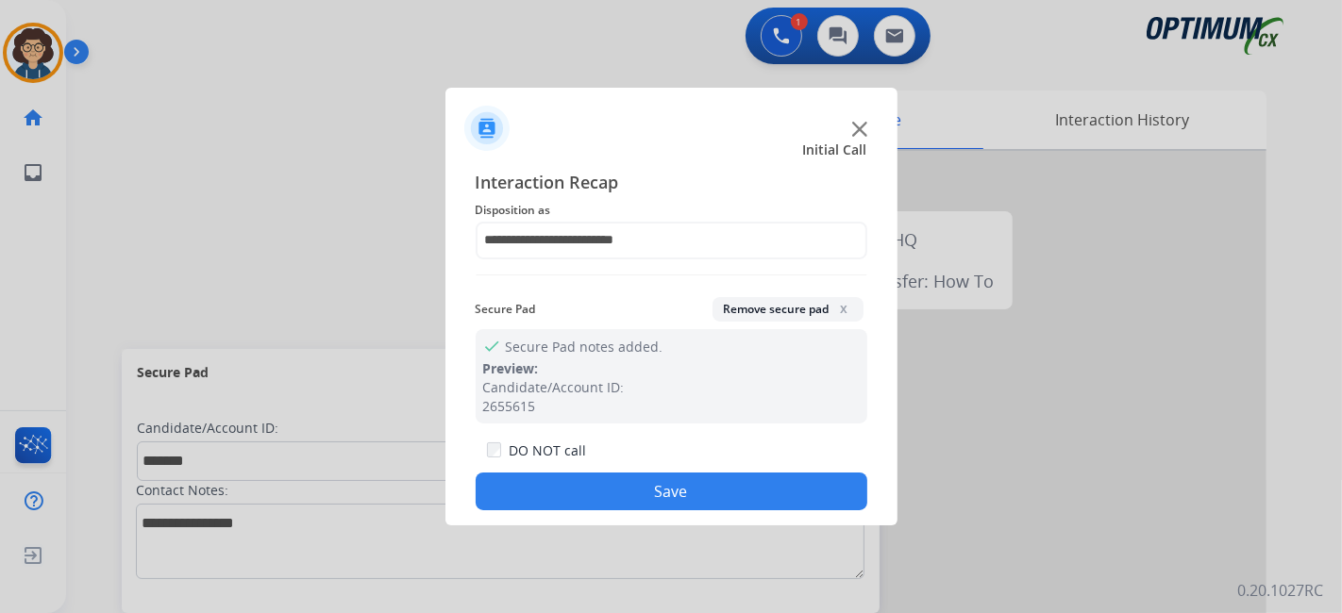
click at [716, 479] on button "Save" at bounding box center [672, 492] width 392 height 38
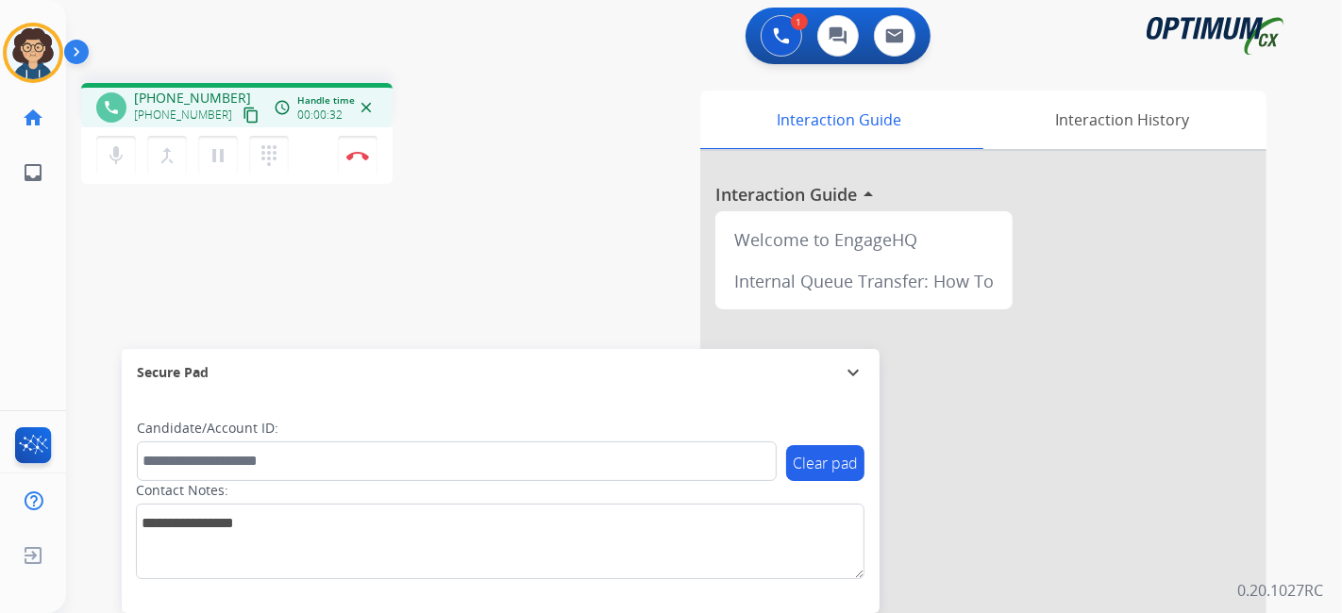
click at [231, 104] on div "+17876372360 content_copy" at bounding box center [198, 115] width 128 height 23
click at [243, 109] on mat-icon "content_copy" at bounding box center [251, 115] width 17 height 17
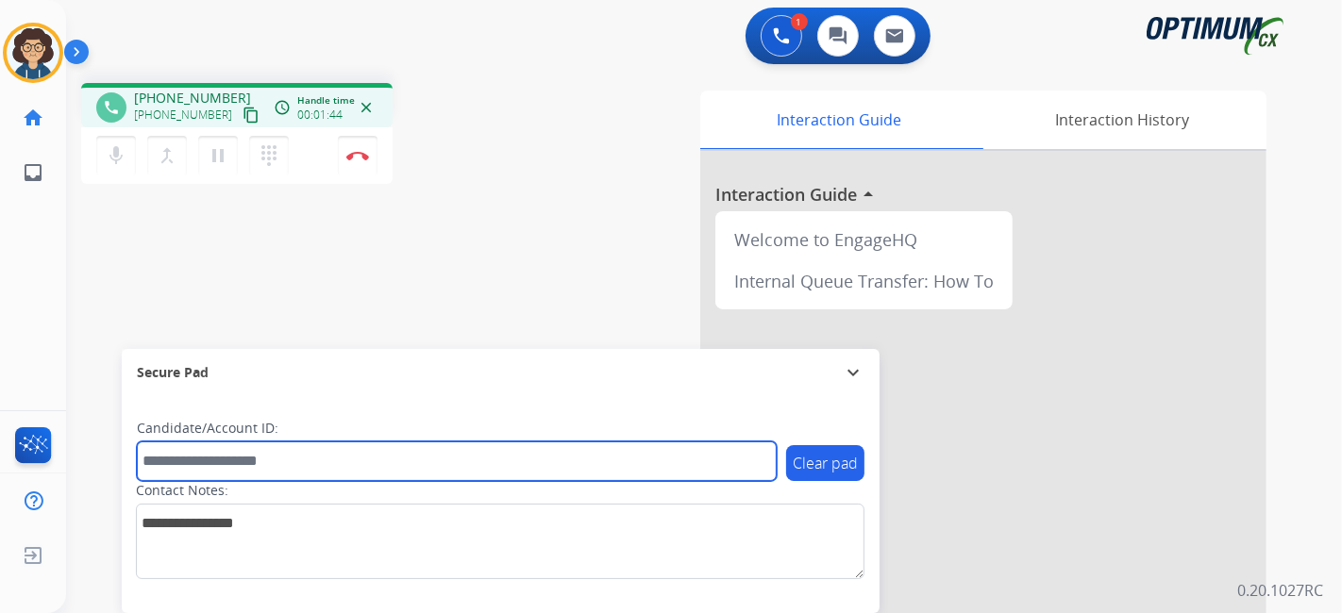
click at [318, 471] on input "text" at bounding box center [457, 462] width 640 height 40
paste input "*******"
drag, startPoint x: 291, startPoint y: 458, endPoint x: 102, endPoint y: 458, distance: 188.8
click at [102, 458] on div "phone +17876372360 +17876372360 content_copy access_time Call metrics Queue 00:…" at bounding box center [681, 461] width 1231 height 787
paste input "text"
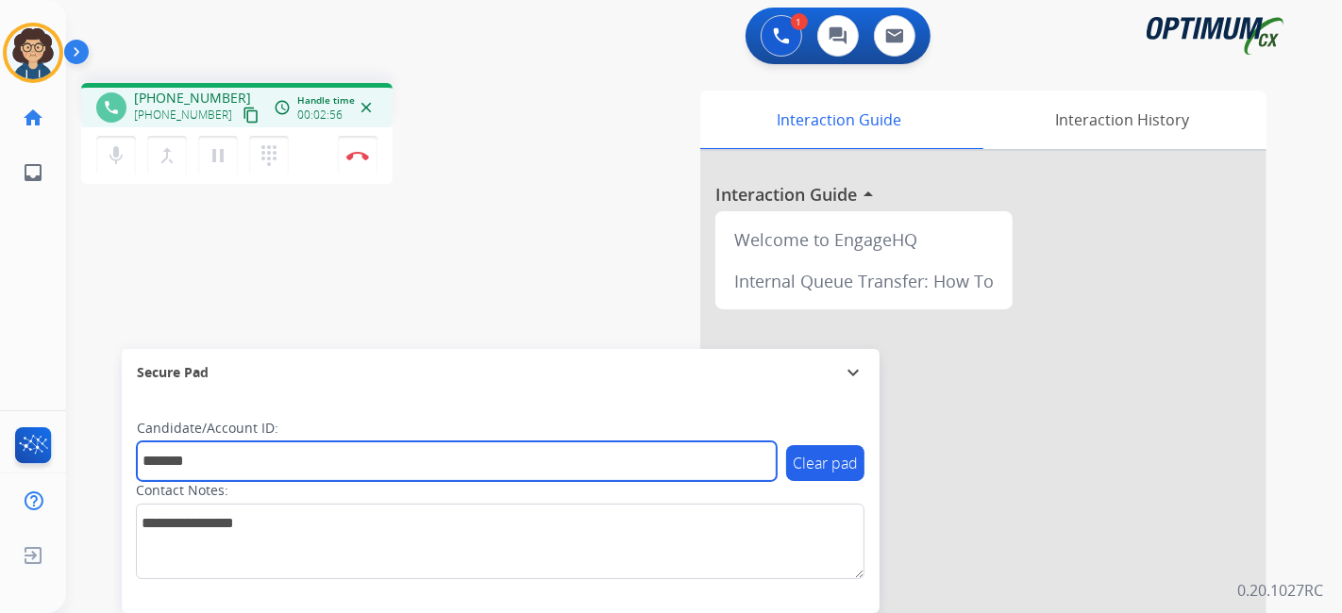
type input "*******"
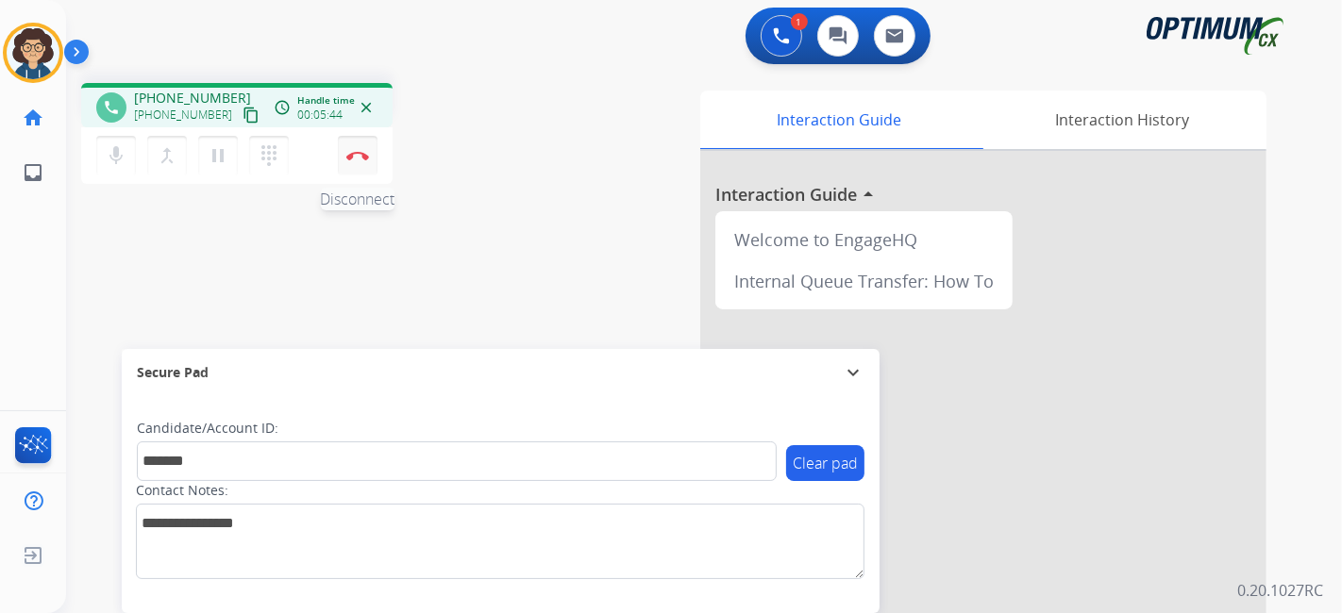
click at [353, 151] on img at bounding box center [357, 155] width 23 height 9
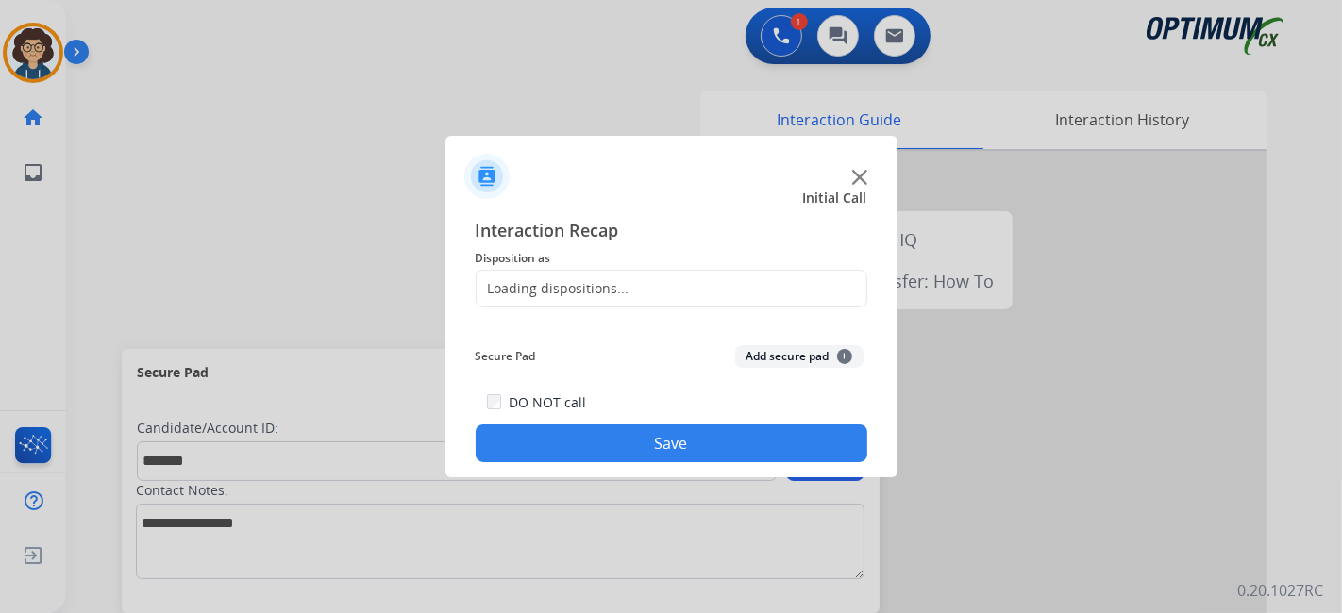
click at [710, 281] on div "Loading dispositions..." at bounding box center [672, 289] width 392 height 38
click at [666, 290] on div "Loading dispositions..." at bounding box center [672, 289] width 392 height 38
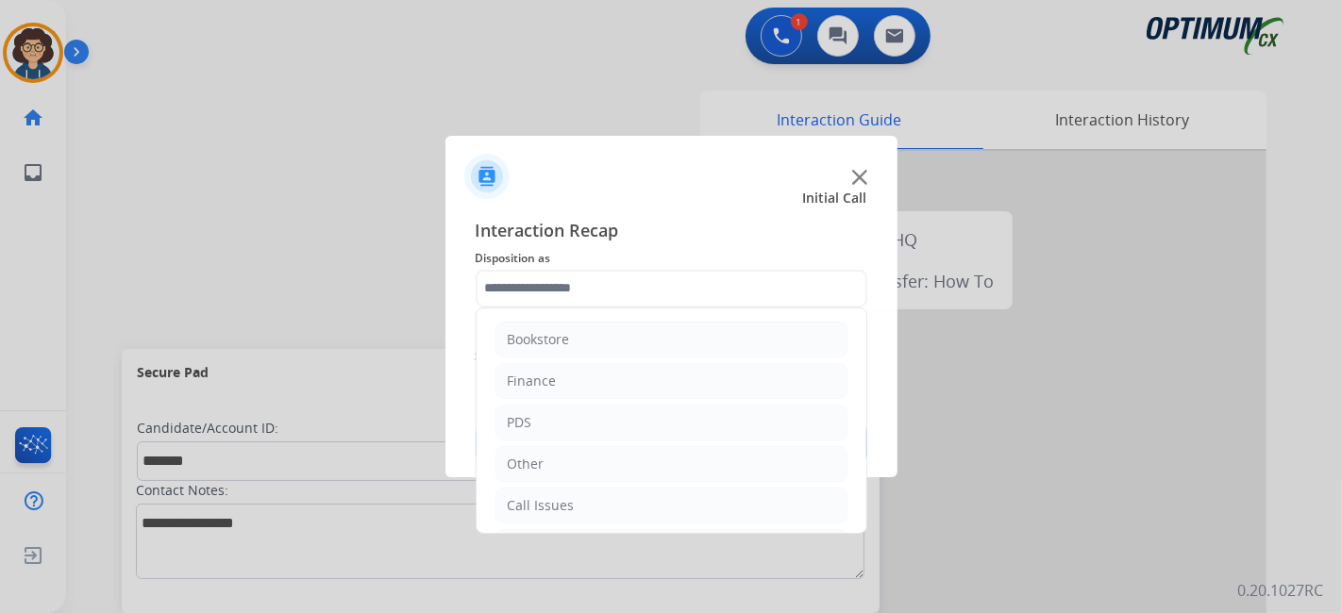
click at [658, 292] on input "text" at bounding box center [672, 289] width 392 height 38
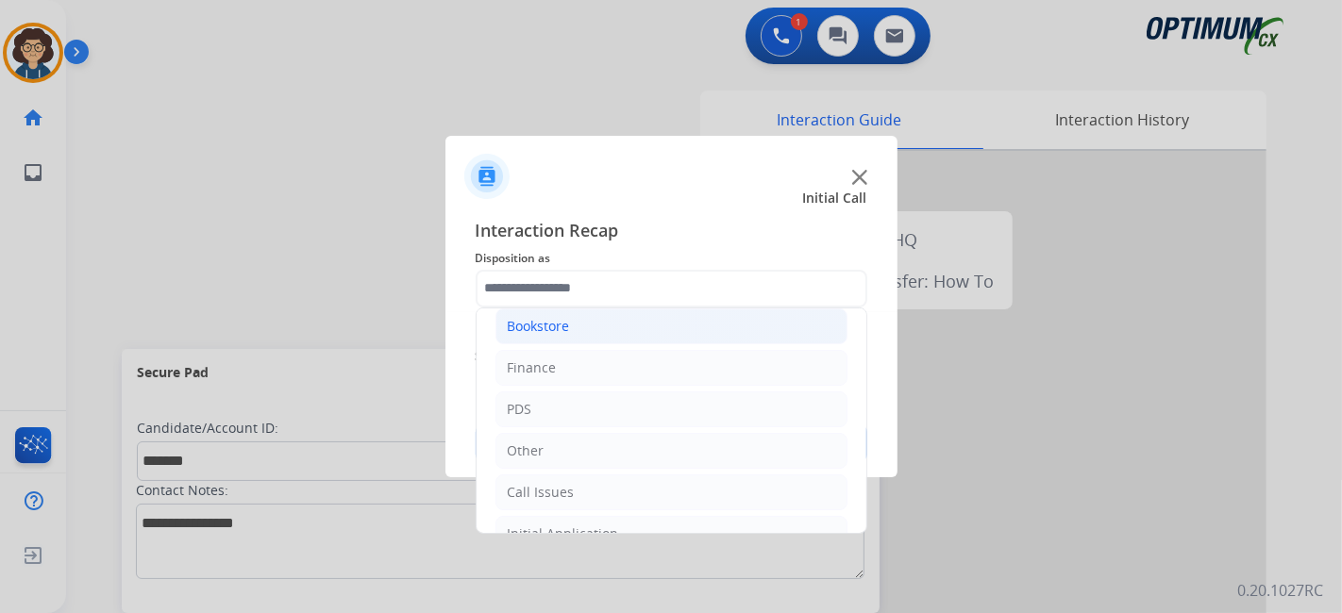
click at [680, 320] on li "Bookstore" at bounding box center [672, 327] width 352 height 36
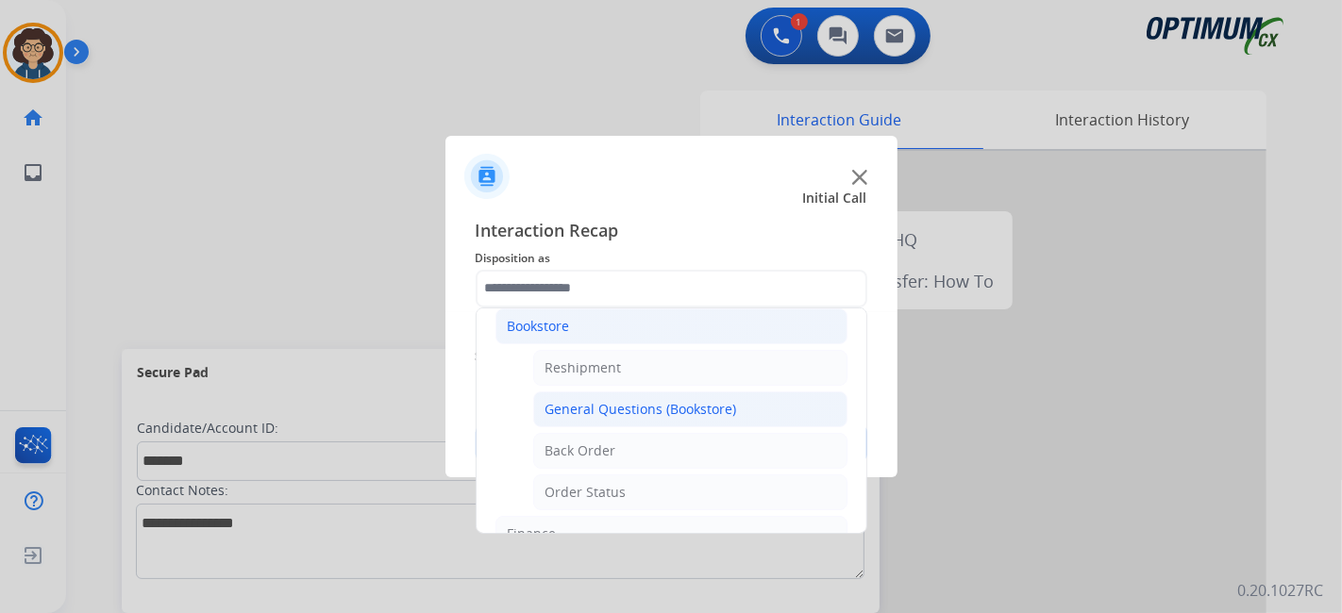
click at [659, 401] on div "General Questions (Bookstore)" at bounding box center [642, 409] width 192 height 19
type input "**********"
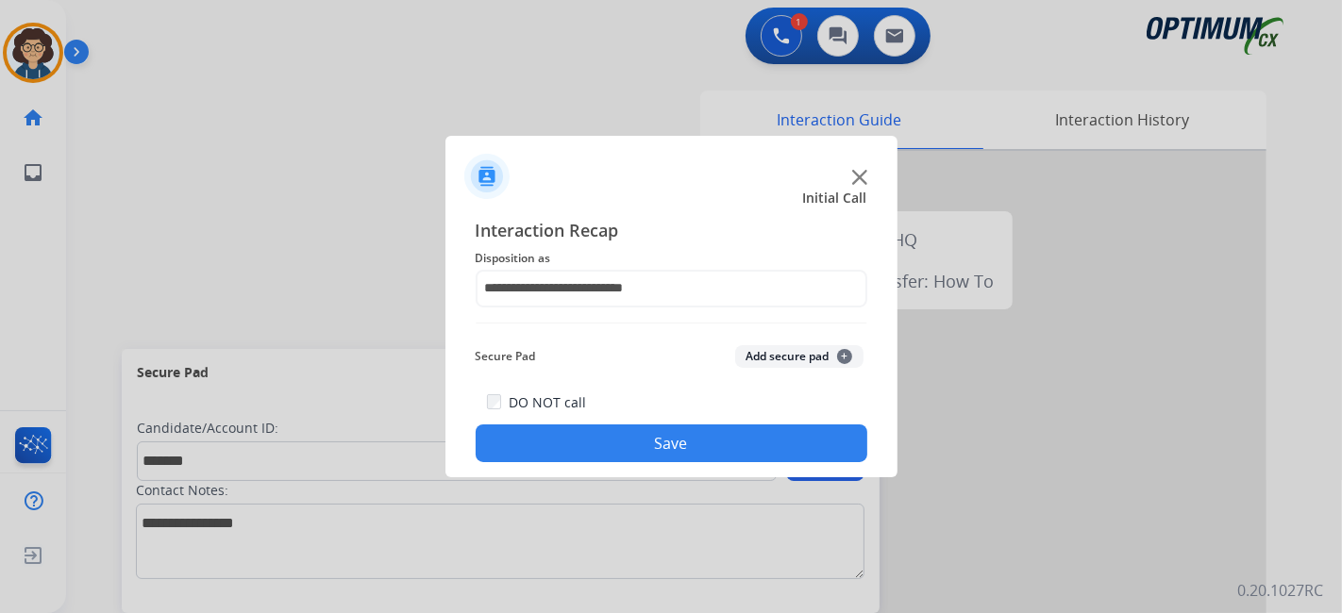
click at [755, 341] on div "Secure Pad Add secure pad +" at bounding box center [672, 357] width 392 height 38
drag, startPoint x: 755, startPoint y: 372, endPoint x: 755, endPoint y: 358, distance: 14.2
click at [755, 365] on div "Secure Pad Add secure pad +" at bounding box center [672, 357] width 392 height 38
drag, startPoint x: 755, startPoint y: 358, endPoint x: 679, endPoint y: 456, distance: 124.4
click at [751, 367] on button "Add secure pad +" at bounding box center [799, 356] width 128 height 23
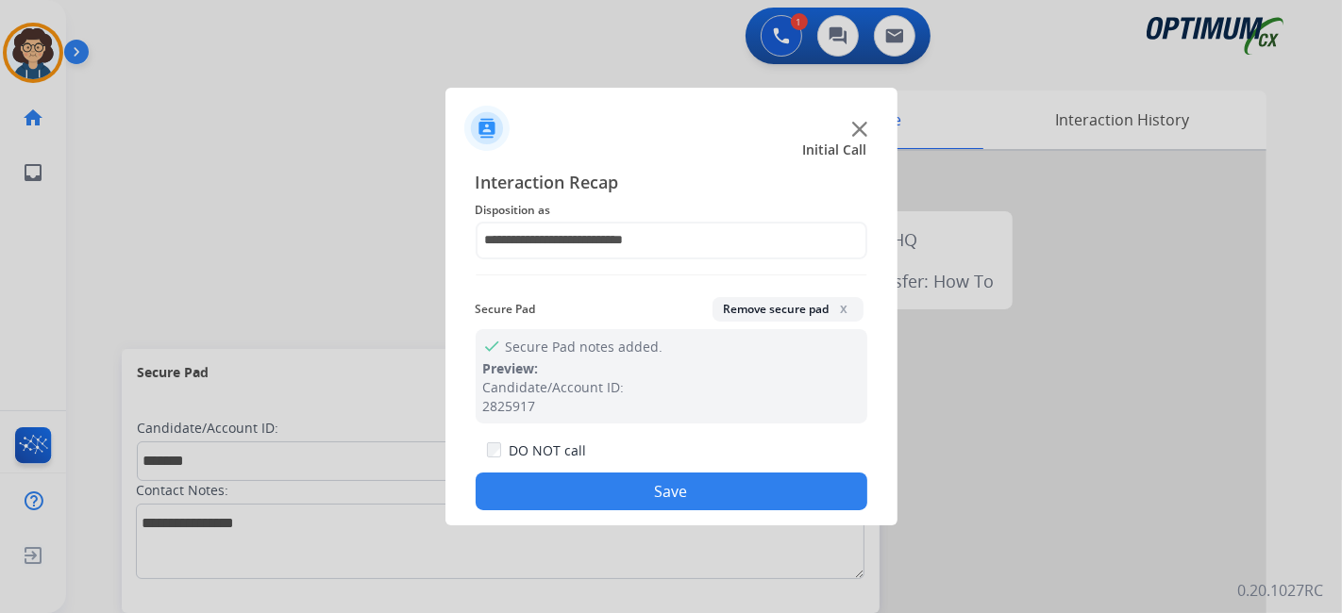
drag, startPoint x: 659, startPoint y: 483, endPoint x: 645, endPoint y: 462, distance: 25.1
click at [656, 481] on button "Save" at bounding box center [672, 492] width 392 height 38
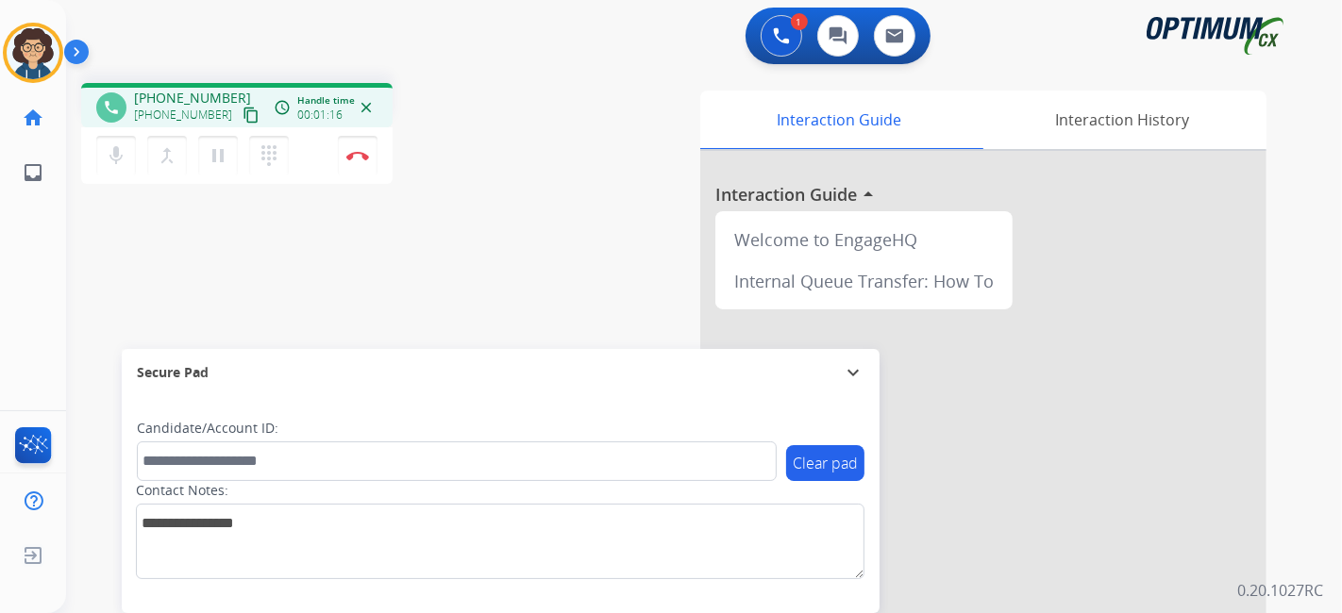
click at [243, 113] on mat-icon "content_copy" at bounding box center [251, 115] width 17 height 17
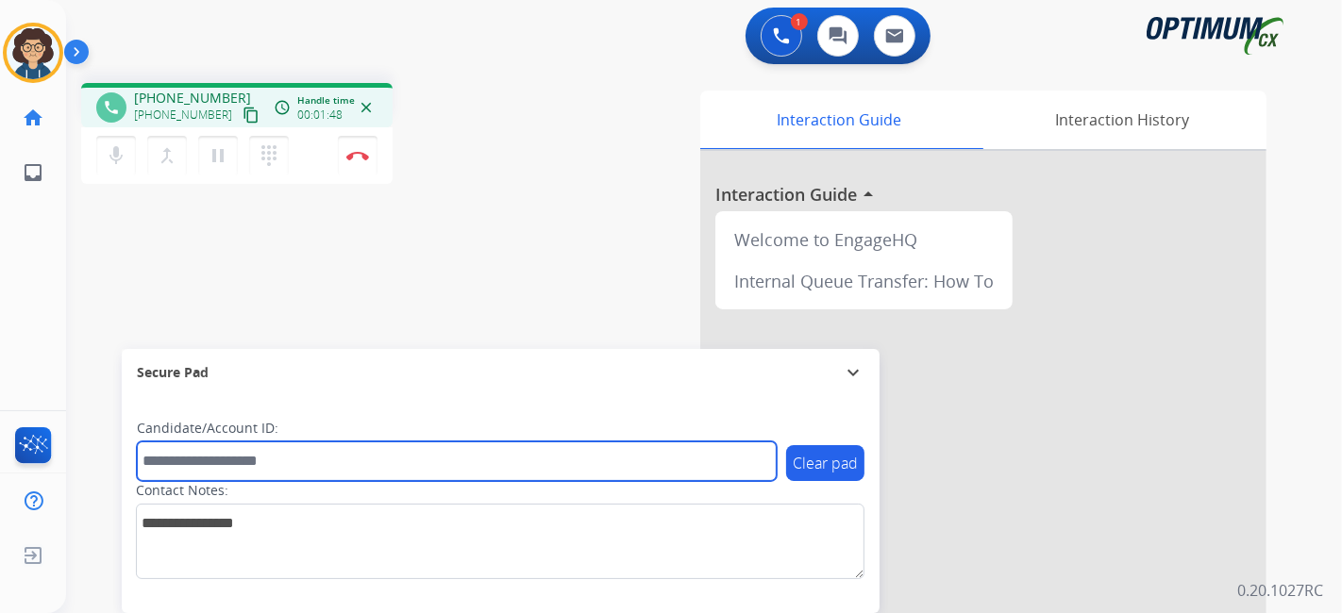
click at [420, 470] on input "text" at bounding box center [457, 462] width 640 height 40
paste input "*******"
type input "*******"
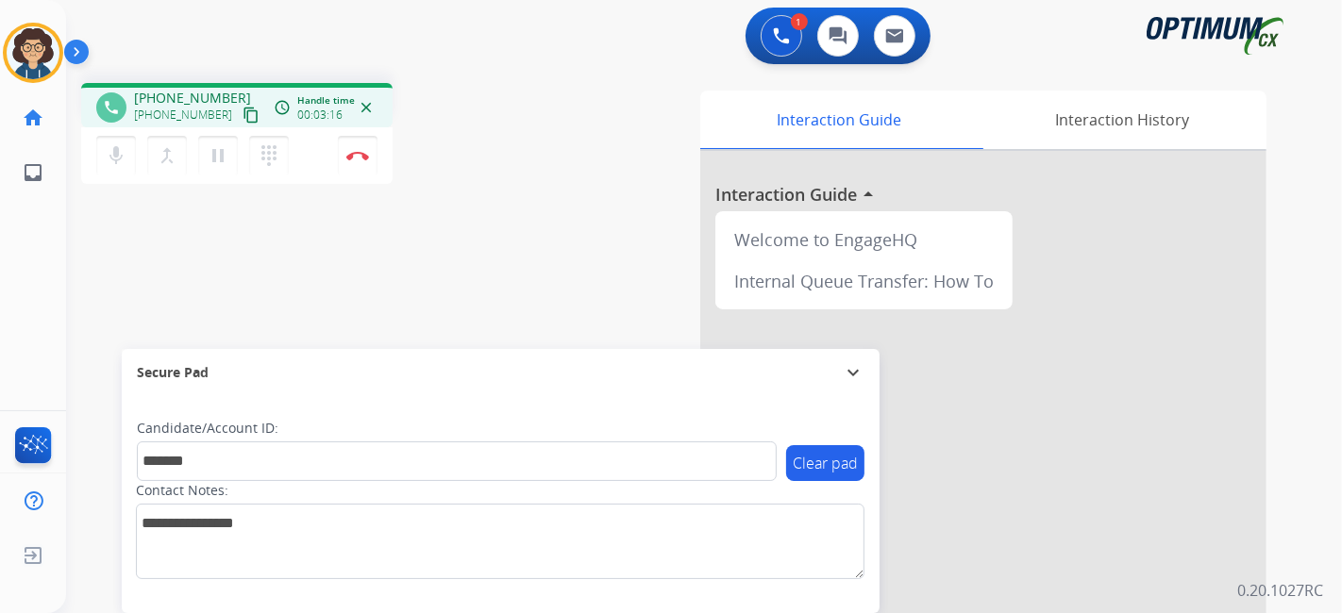
click at [495, 233] on div "phone +19142733237 +19142733237 content_copy access_time Call metrics Queue 00:…" at bounding box center [681, 461] width 1231 height 787
click at [369, 158] on button "Disconnect" at bounding box center [358, 156] width 40 height 40
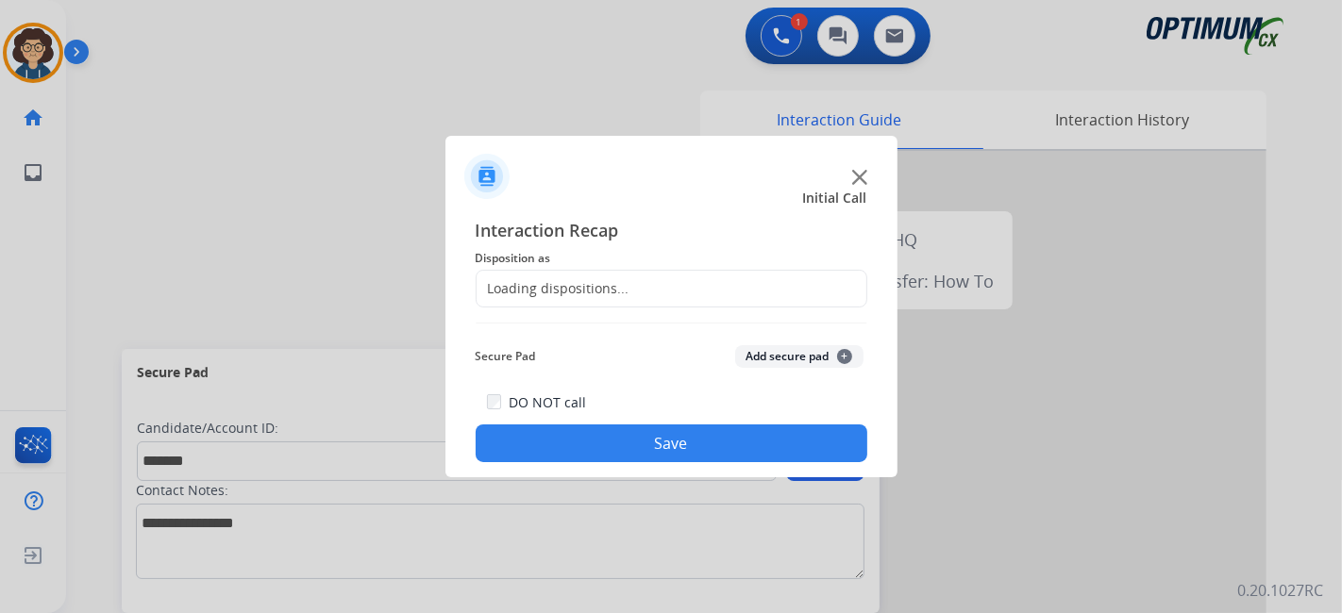
click at [687, 274] on div "Loading dispositions..." at bounding box center [672, 289] width 392 height 38
click at [657, 301] on div "Loading dispositions..." at bounding box center [672, 289] width 392 height 38
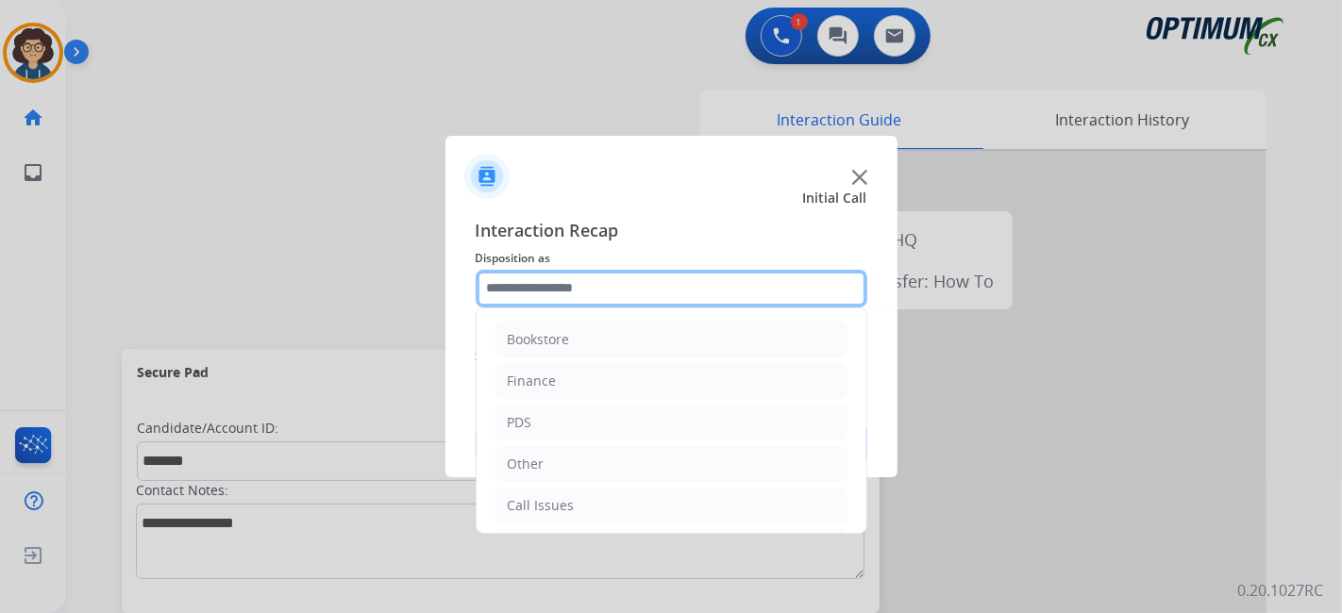
click at [655, 300] on input "text" at bounding box center [672, 289] width 392 height 38
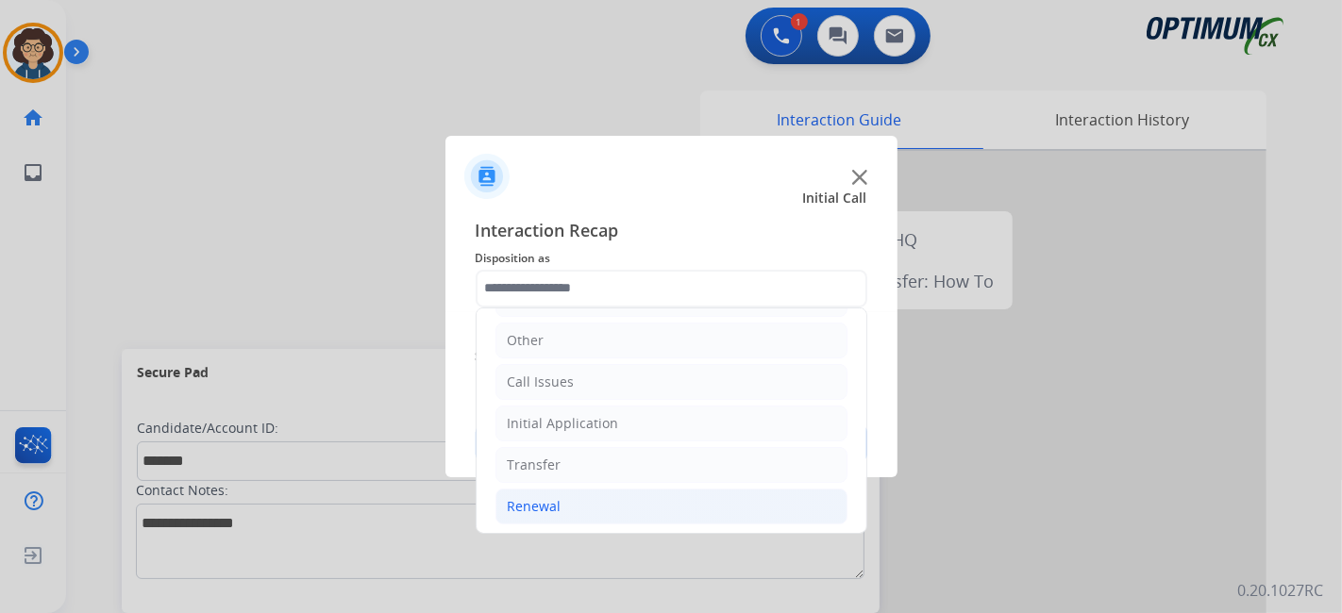
click at [635, 497] on li "Renewal" at bounding box center [672, 507] width 352 height 36
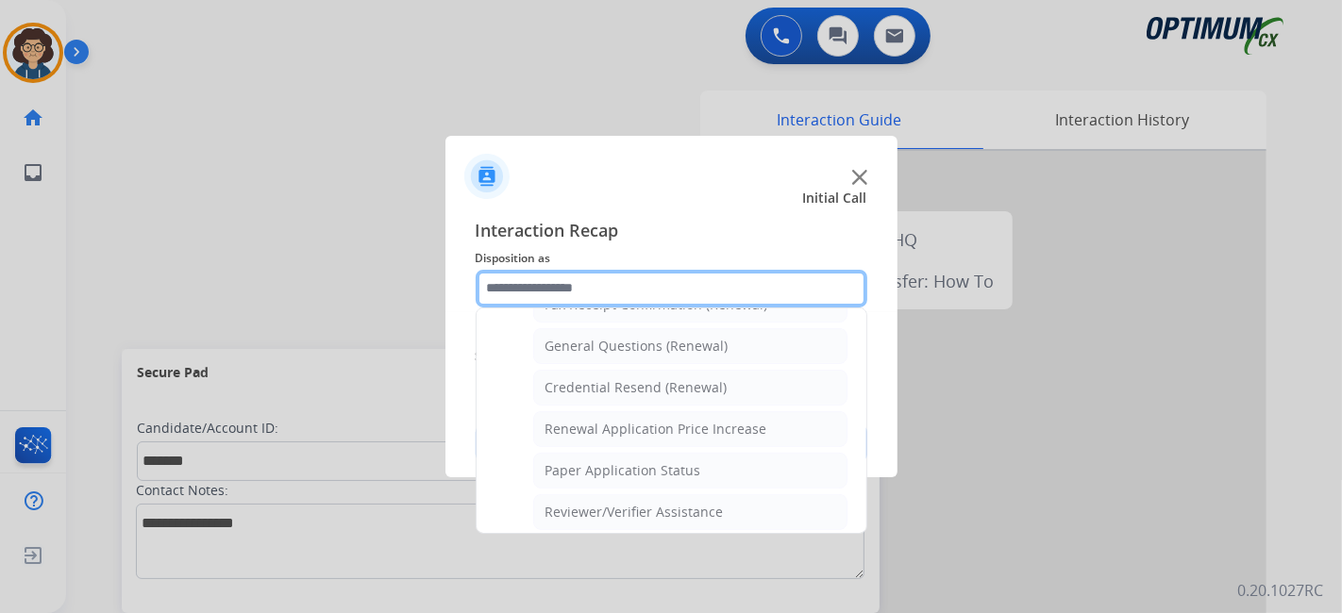
scroll to position [506, 0]
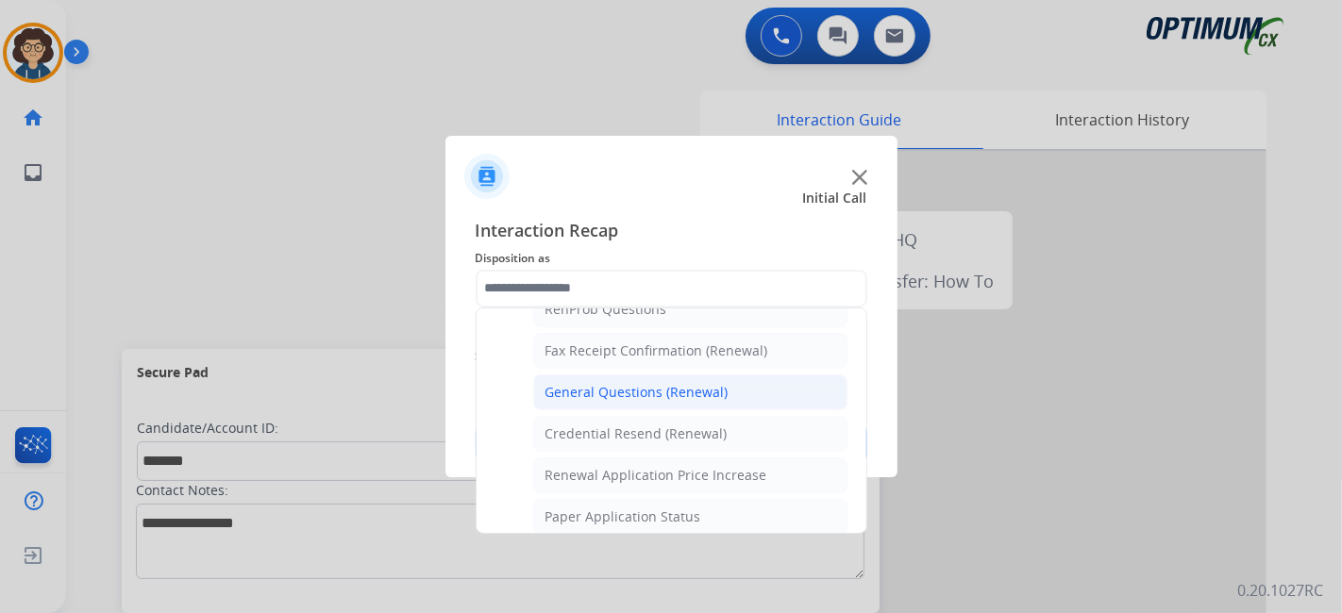
click at [687, 391] on div "General Questions (Renewal)" at bounding box center [637, 392] width 183 height 19
type input "**********"
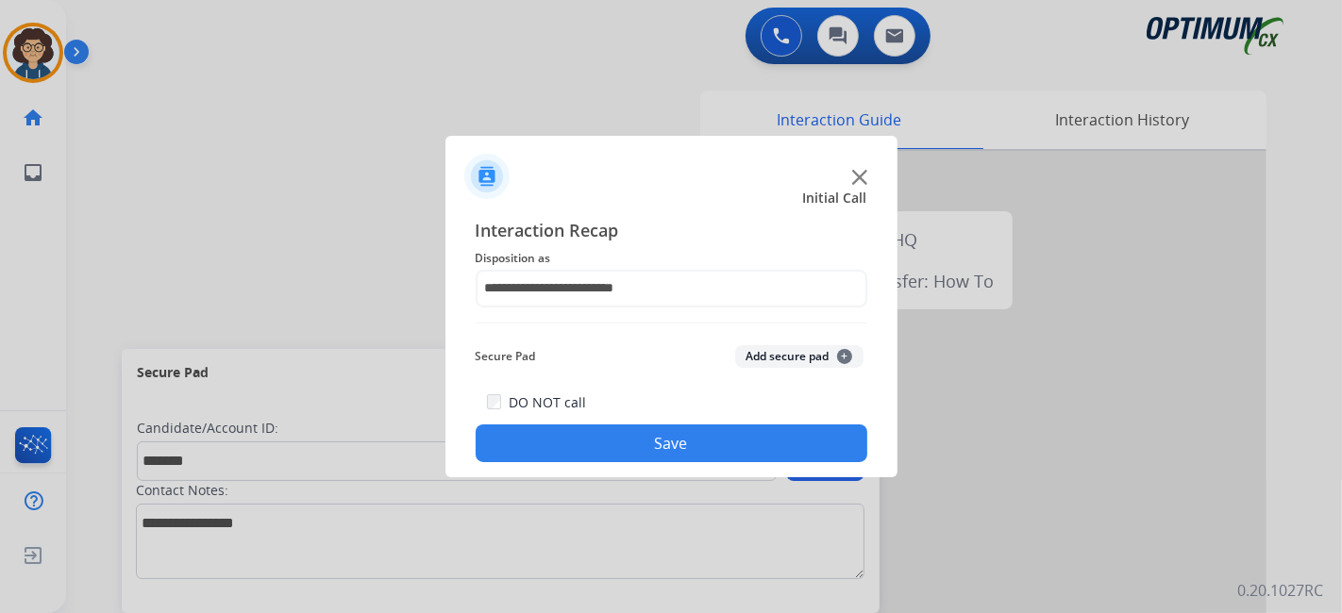
click at [796, 360] on button "Add secure pad +" at bounding box center [799, 356] width 128 height 23
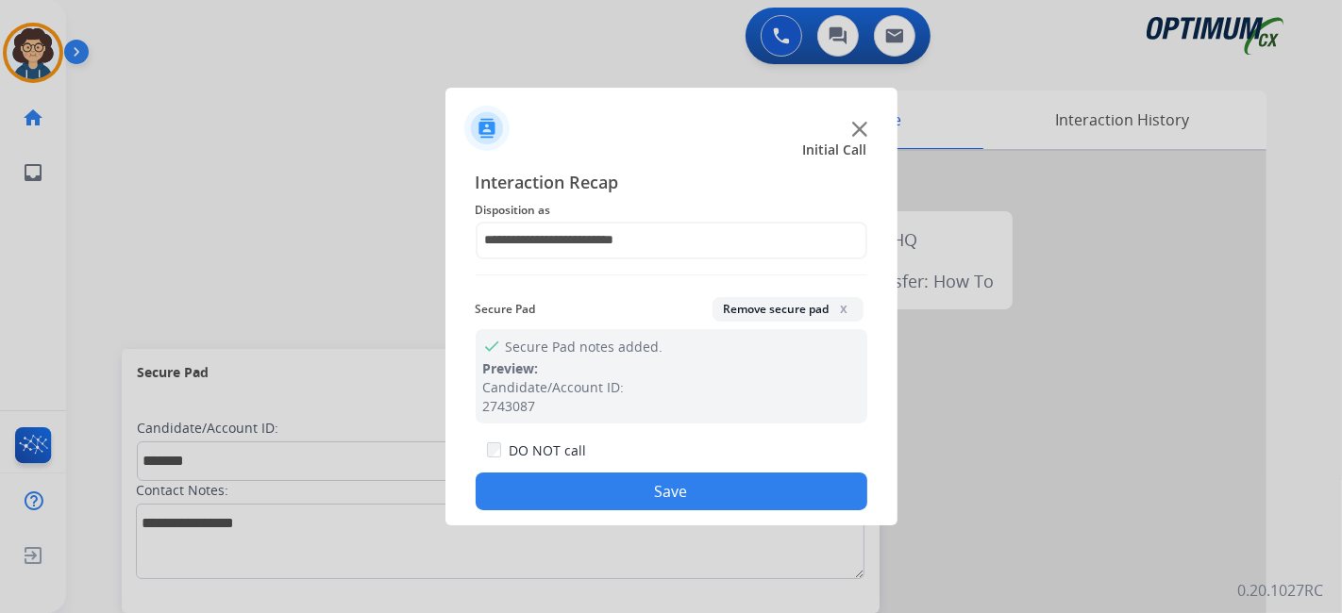
click at [731, 516] on div "**********" at bounding box center [671, 340] width 452 height 373
drag, startPoint x: 719, startPoint y: 500, endPoint x: 692, endPoint y: 447, distance: 59.5
click at [709, 487] on button "Save" at bounding box center [672, 492] width 392 height 38
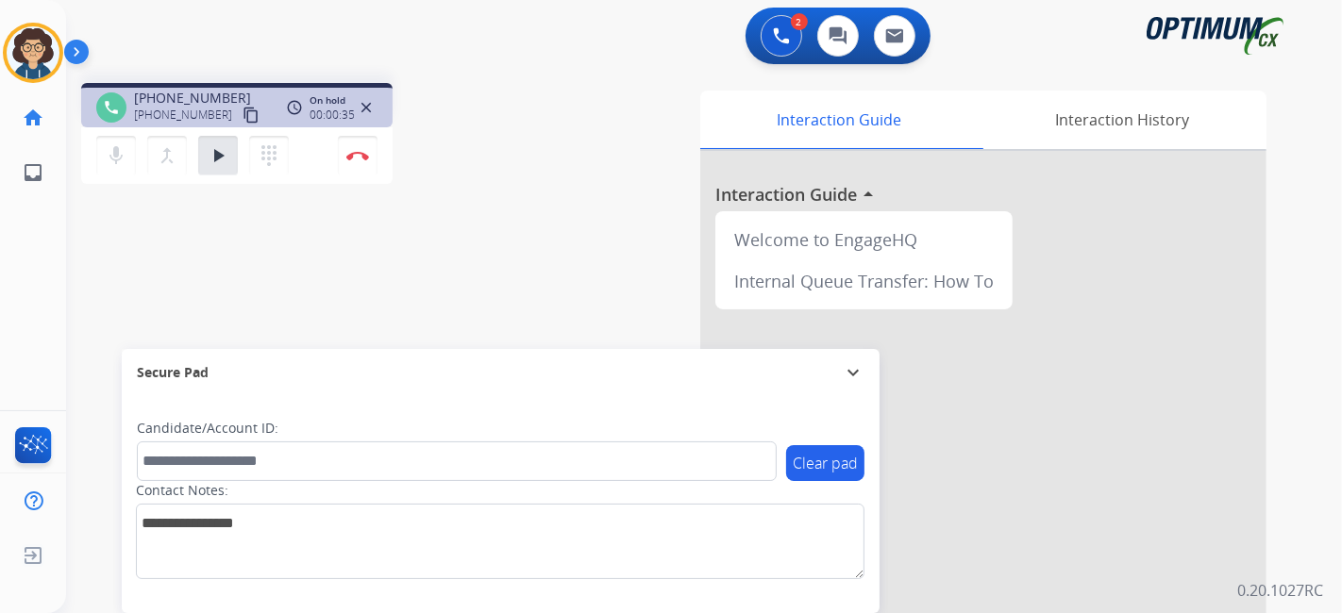
click at [240, 106] on button "content_copy" at bounding box center [251, 115] width 23 height 23
click at [489, 79] on div "phone +18622917010 +18622917010 content_copy access_time Call metrics Queue 00:…" at bounding box center [681, 461] width 1231 height 787
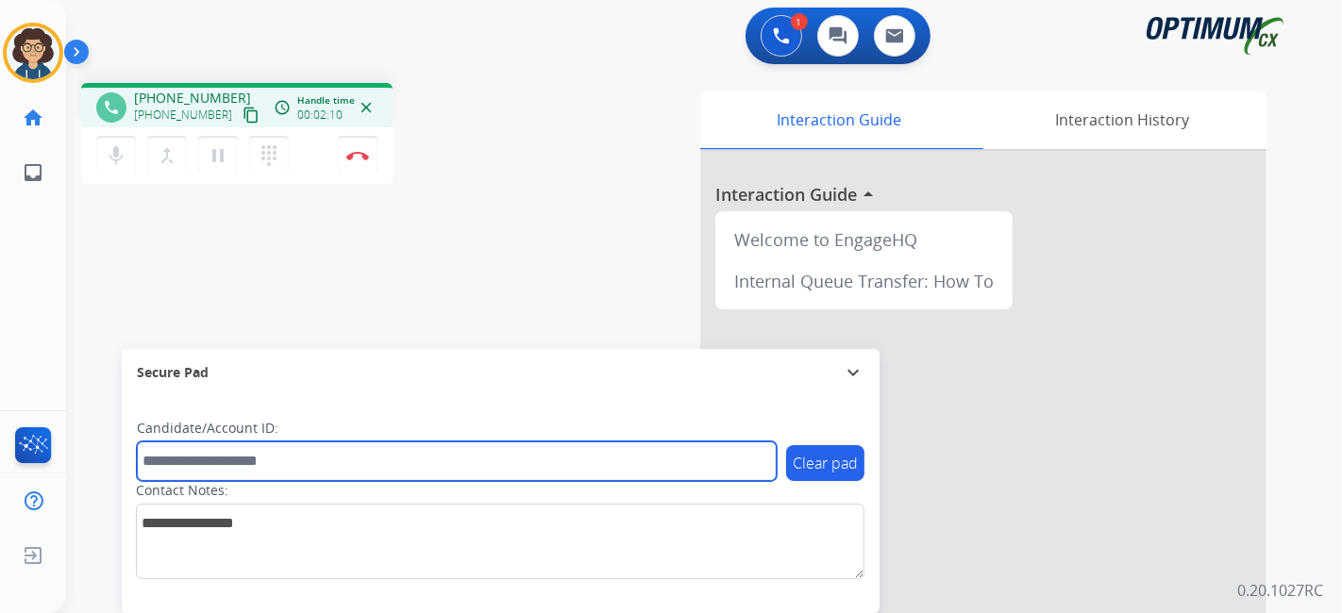
click at [287, 446] on input "text" at bounding box center [457, 462] width 640 height 40
paste input "*******"
type input "*******"
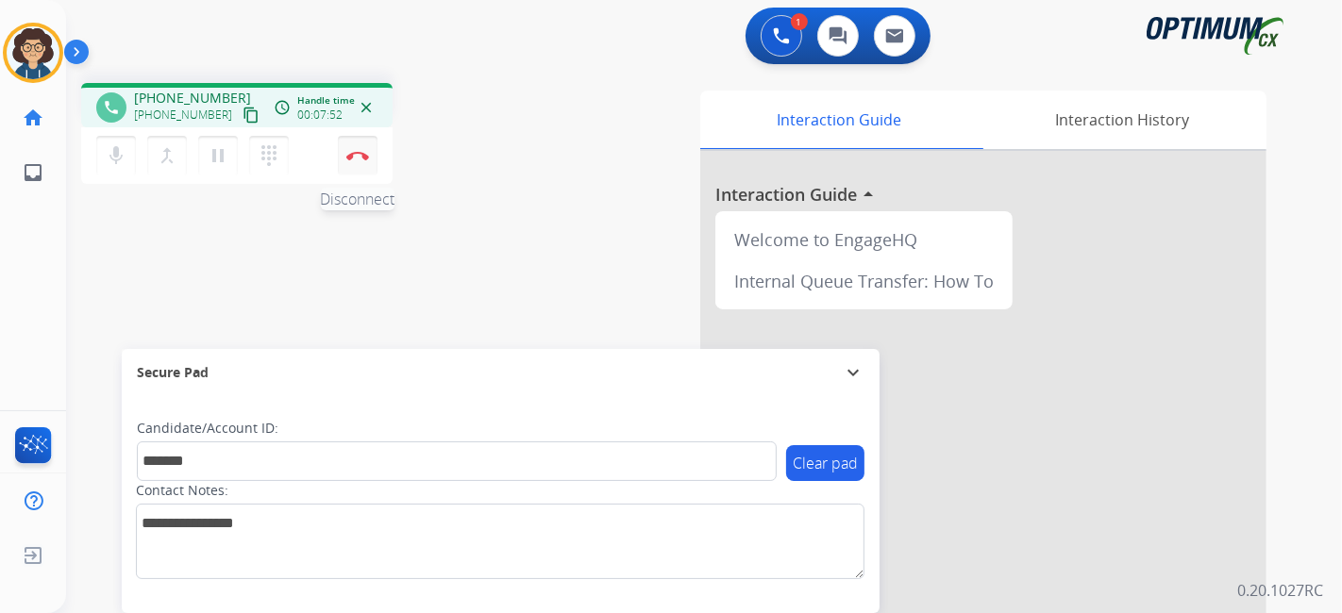
click at [355, 159] on img at bounding box center [357, 155] width 23 height 9
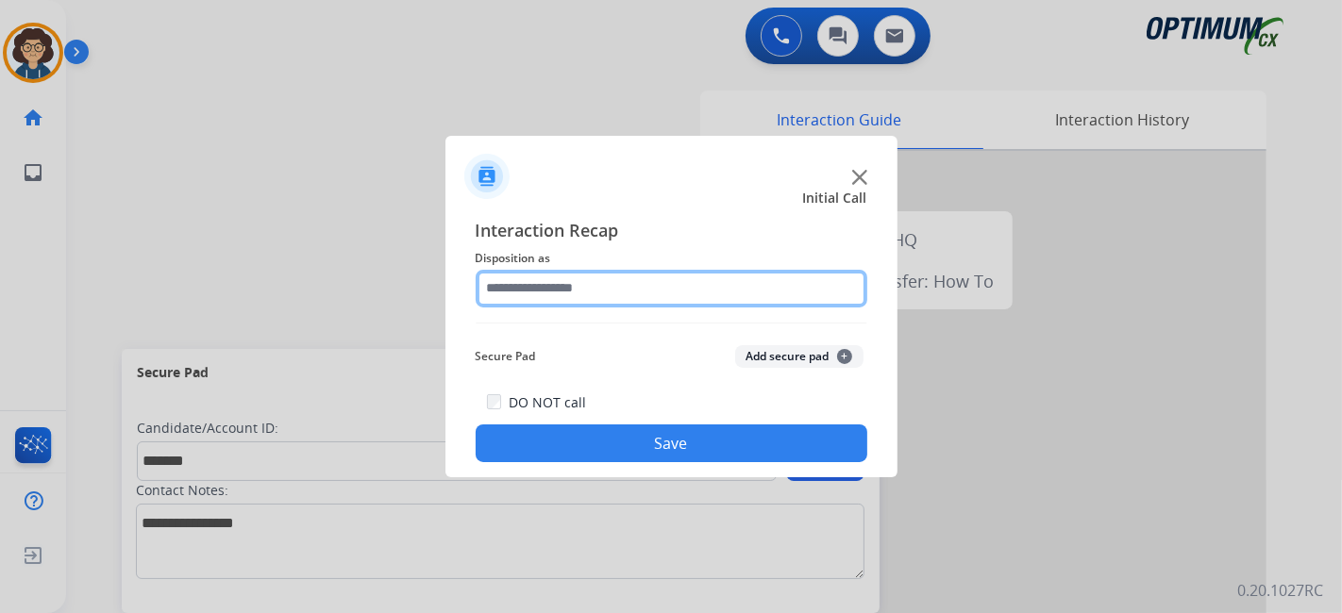
click at [635, 294] on input "text" at bounding box center [672, 289] width 392 height 38
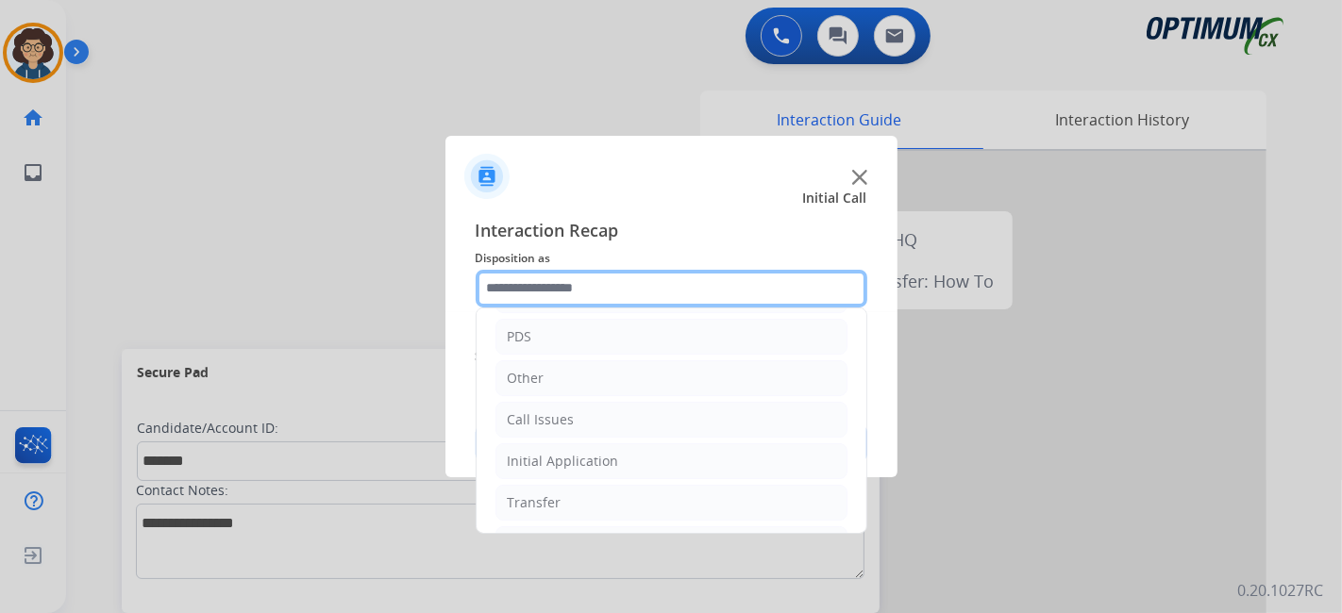
scroll to position [95, 0]
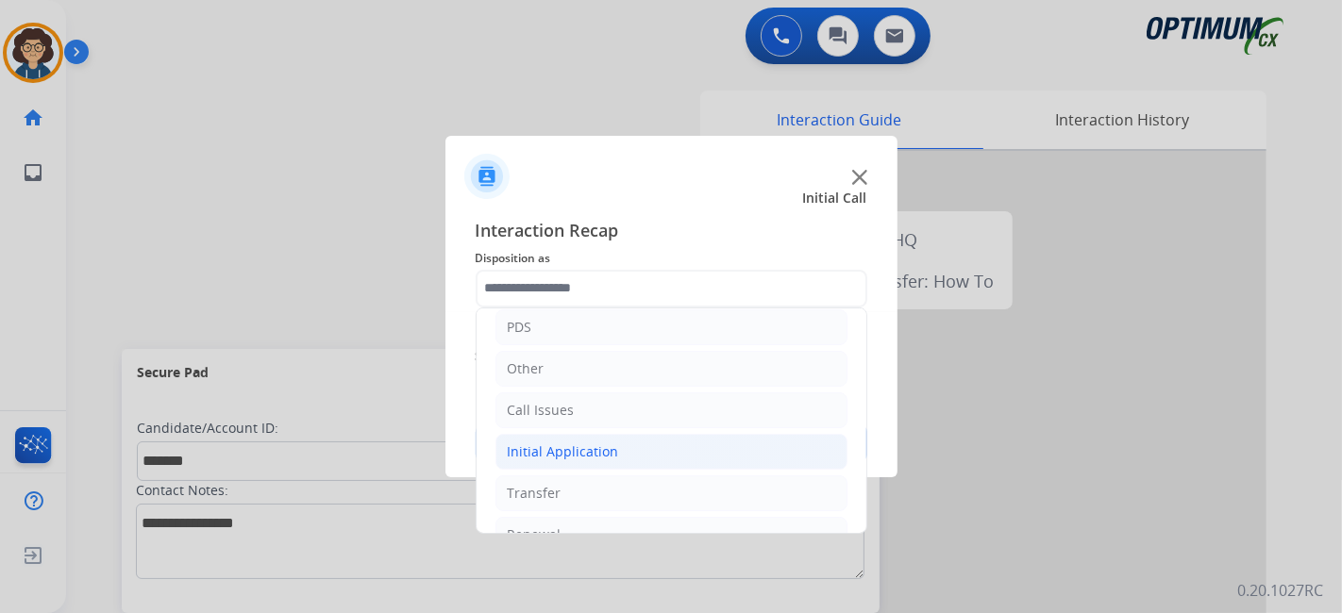
click at [696, 434] on li "Initial Application" at bounding box center [672, 452] width 352 height 36
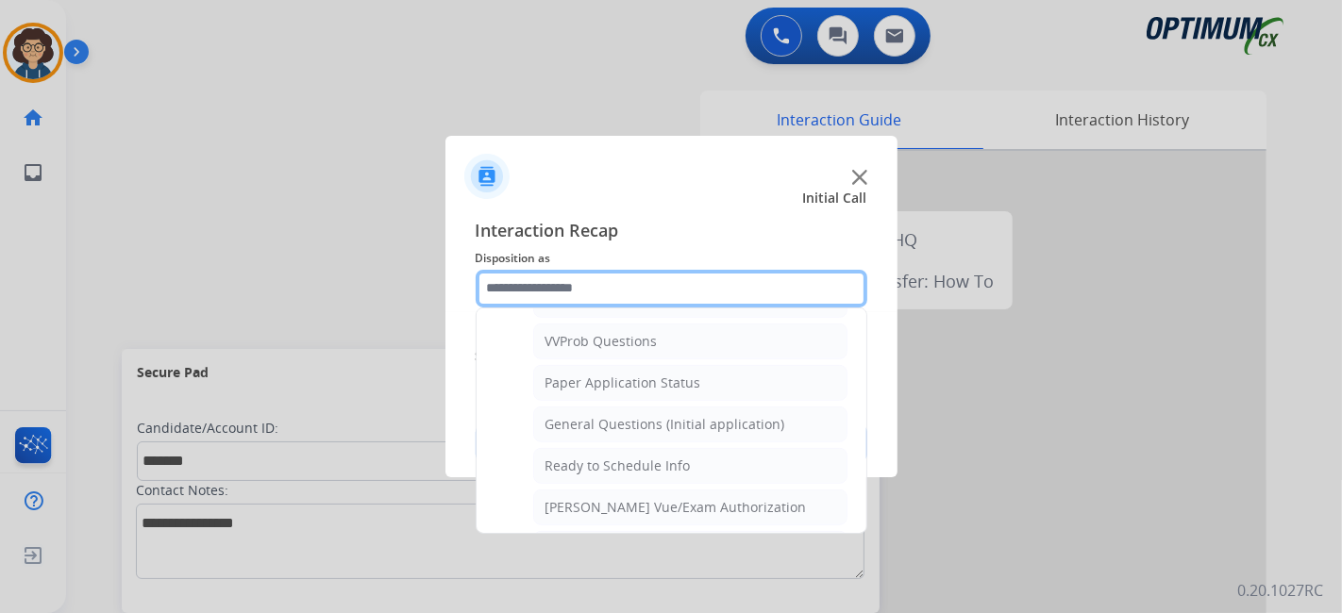
scroll to position [1017, 0]
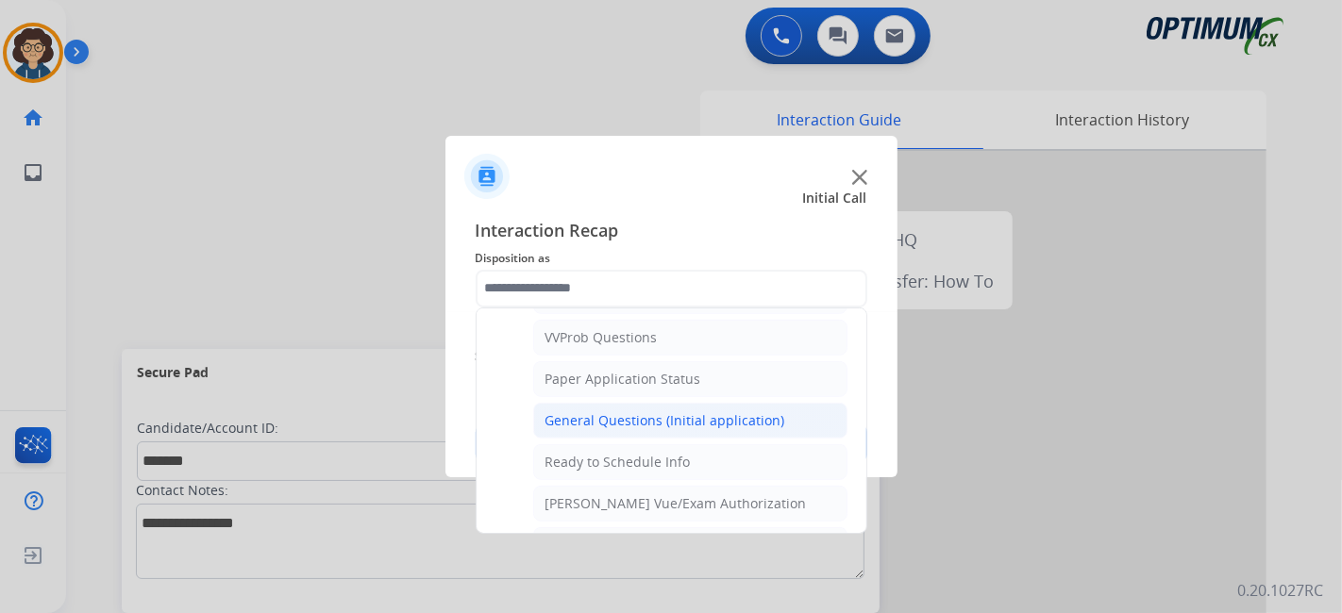
click at [783, 408] on li "General Questions (Initial application)" at bounding box center [690, 421] width 314 height 36
type input "**********"
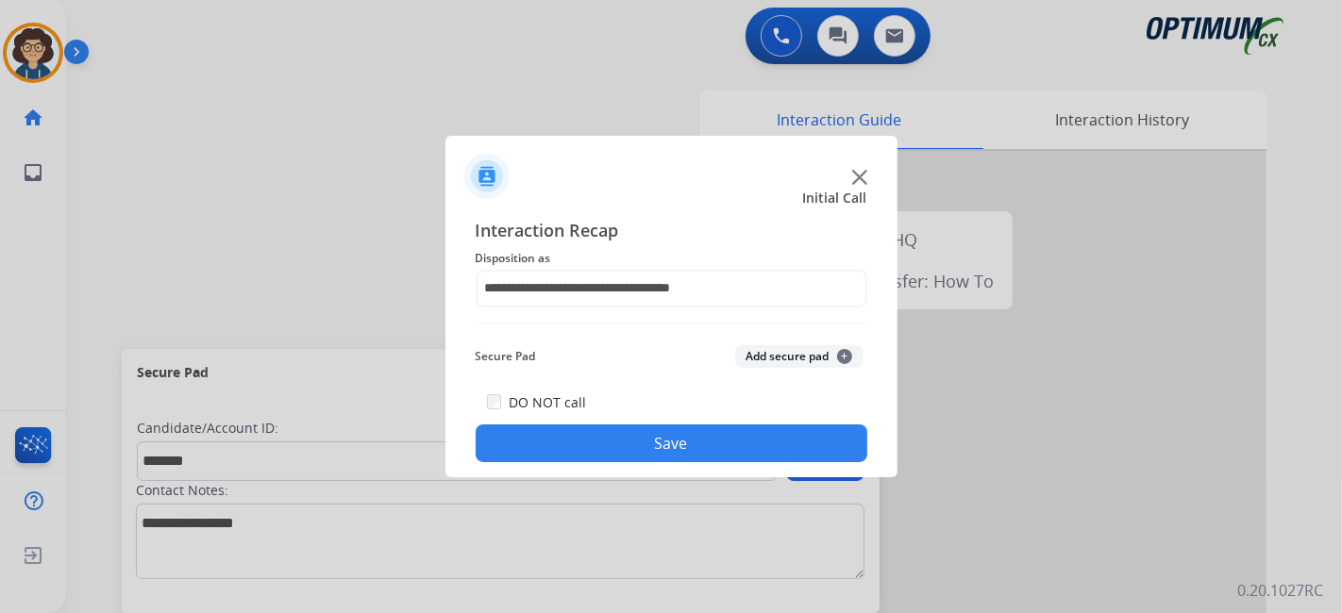
click at [780, 353] on button "Add secure pad +" at bounding box center [799, 356] width 128 height 23
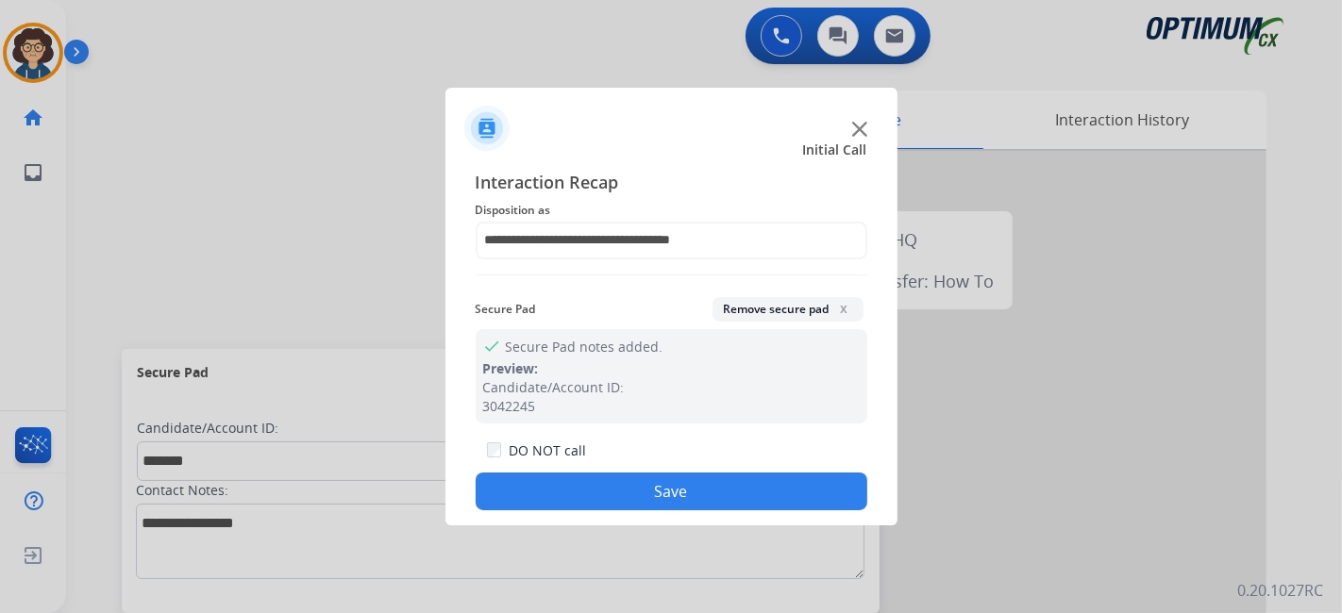
click at [696, 497] on button "Save" at bounding box center [672, 492] width 392 height 38
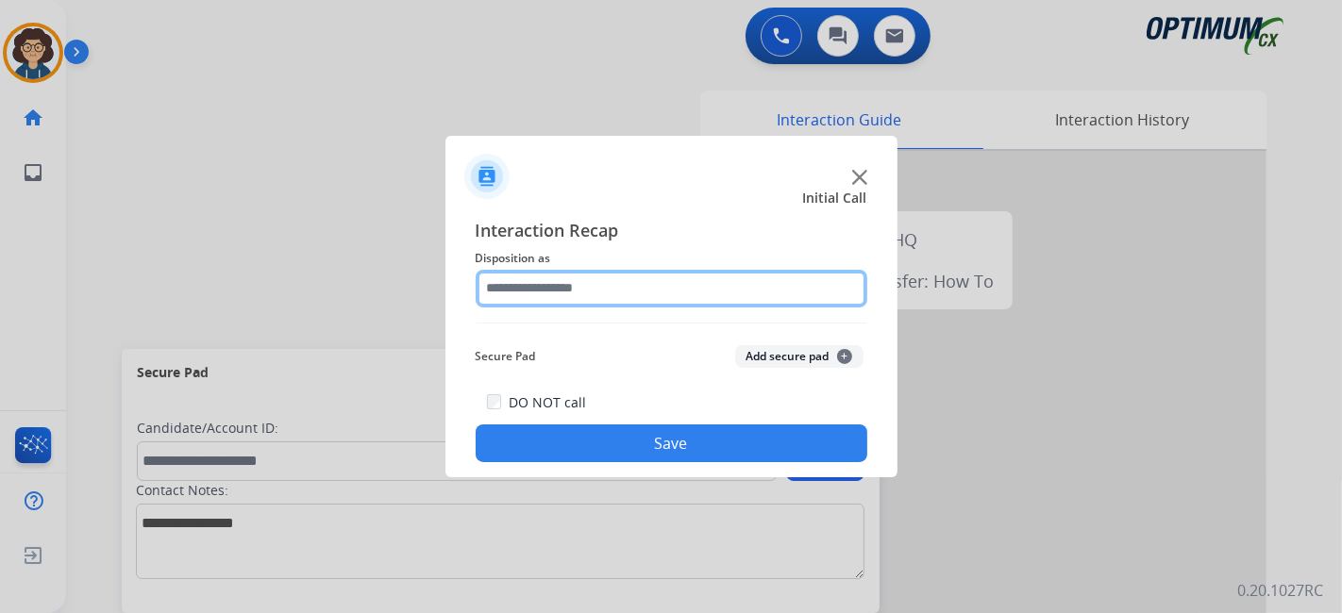
click at [680, 296] on input "text" at bounding box center [672, 289] width 392 height 38
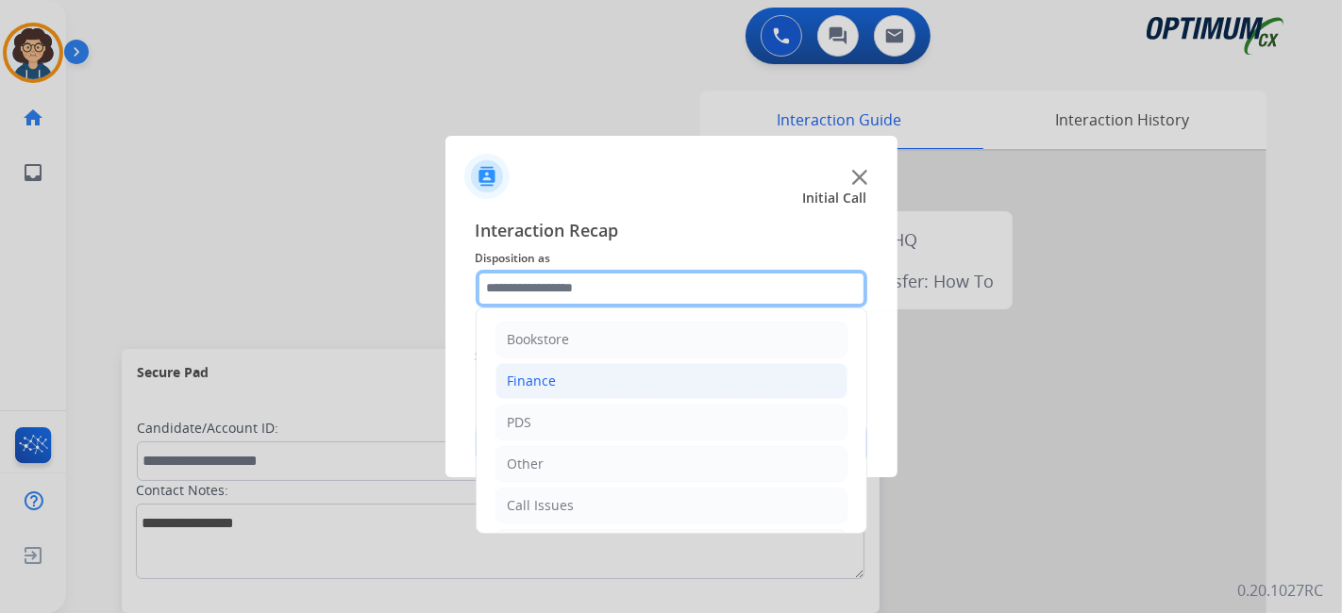
scroll to position [124, 0]
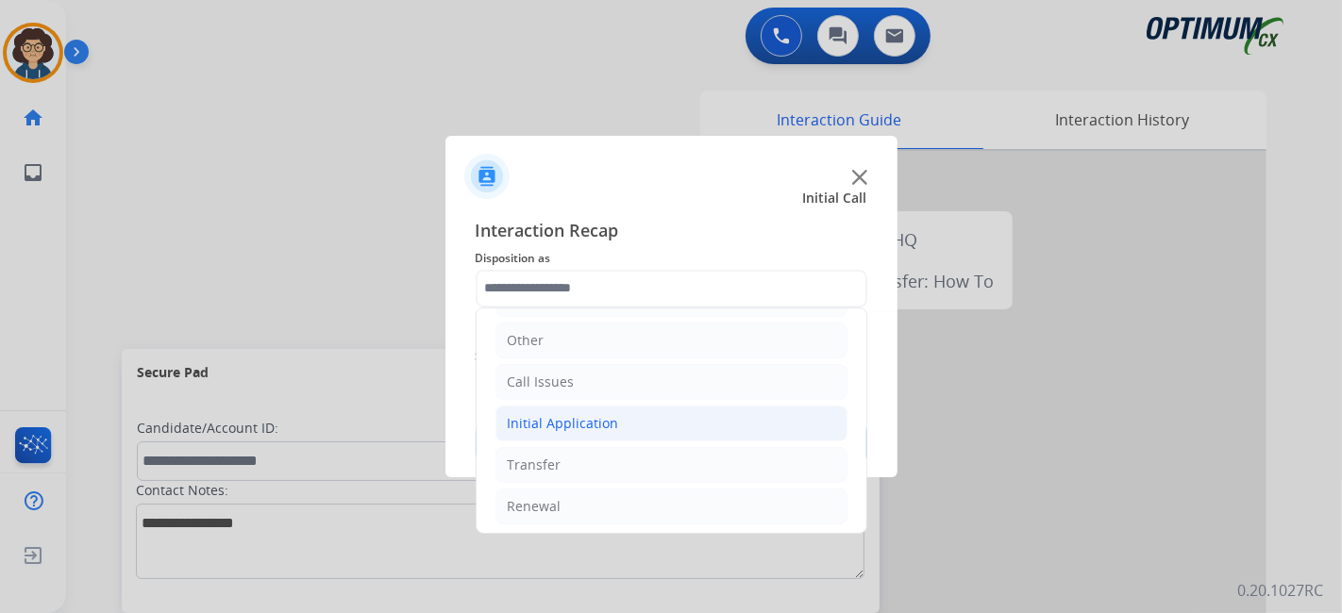
click at [659, 418] on li "Initial Application" at bounding box center [672, 424] width 352 height 36
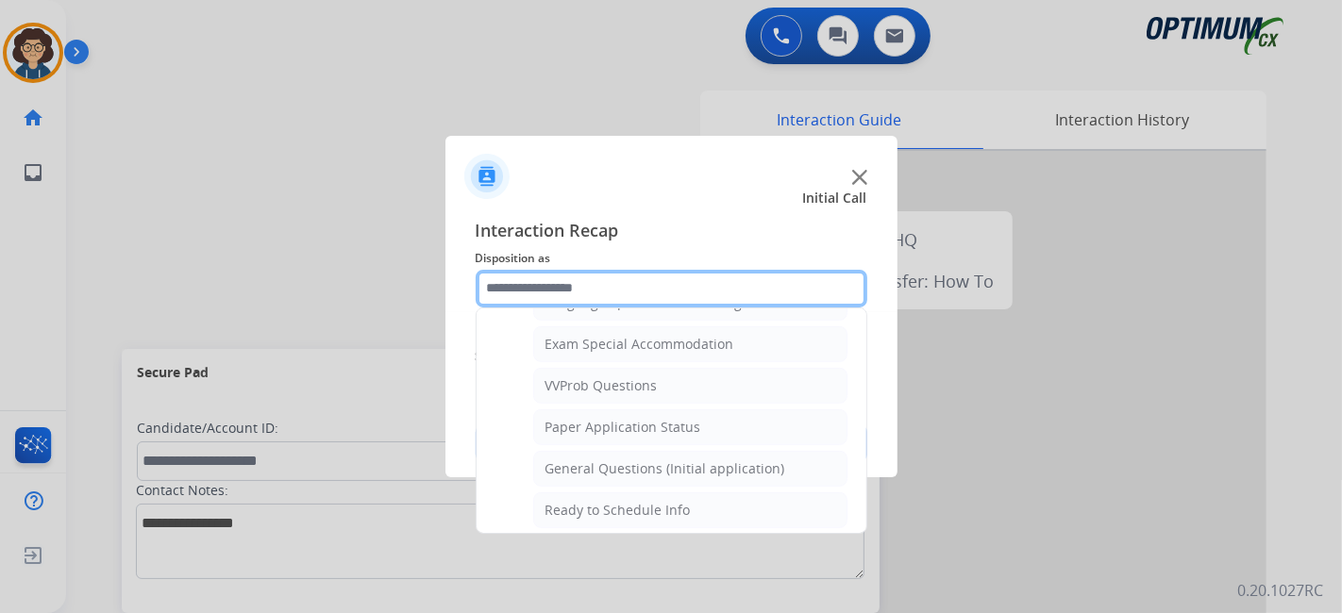
scroll to position [980, 0]
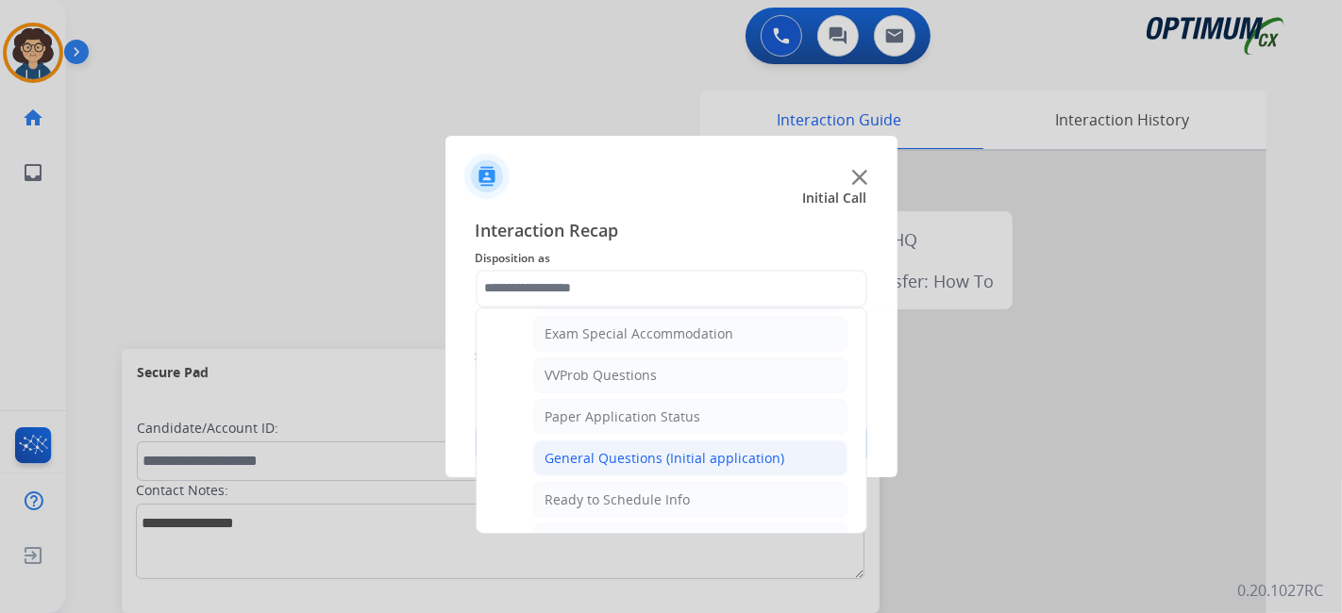
click at [659, 449] on div "General Questions (Initial application)" at bounding box center [666, 458] width 240 height 19
type input "**********"
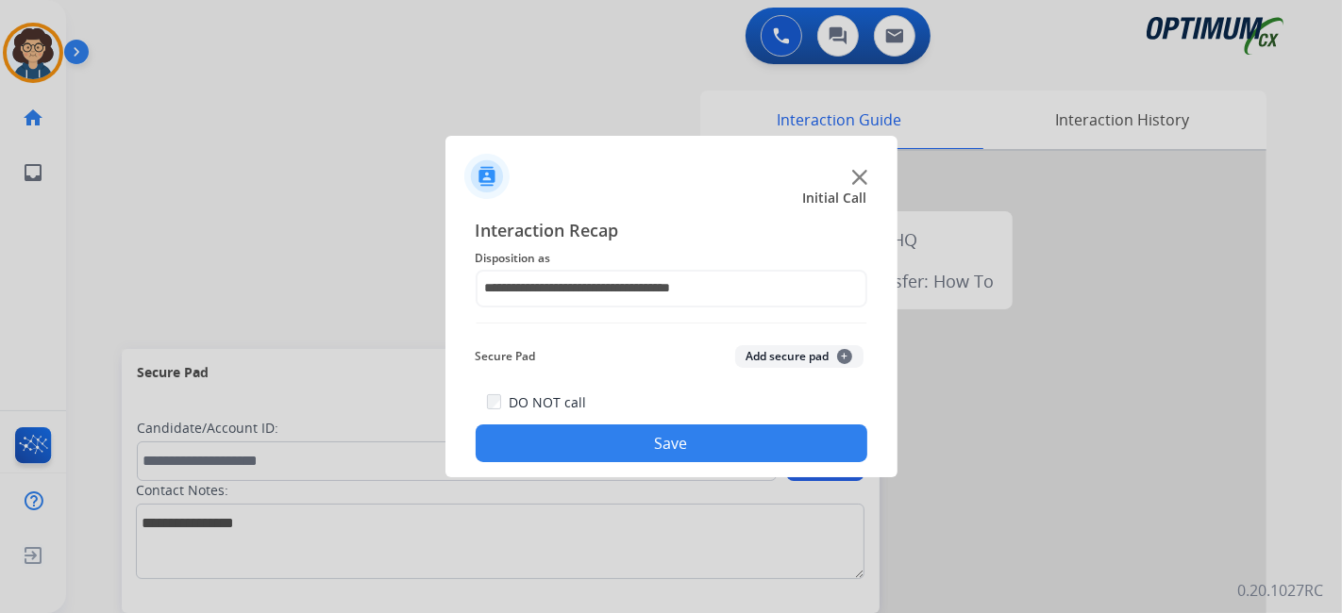
click at [668, 436] on button "Save" at bounding box center [672, 444] width 392 height 38
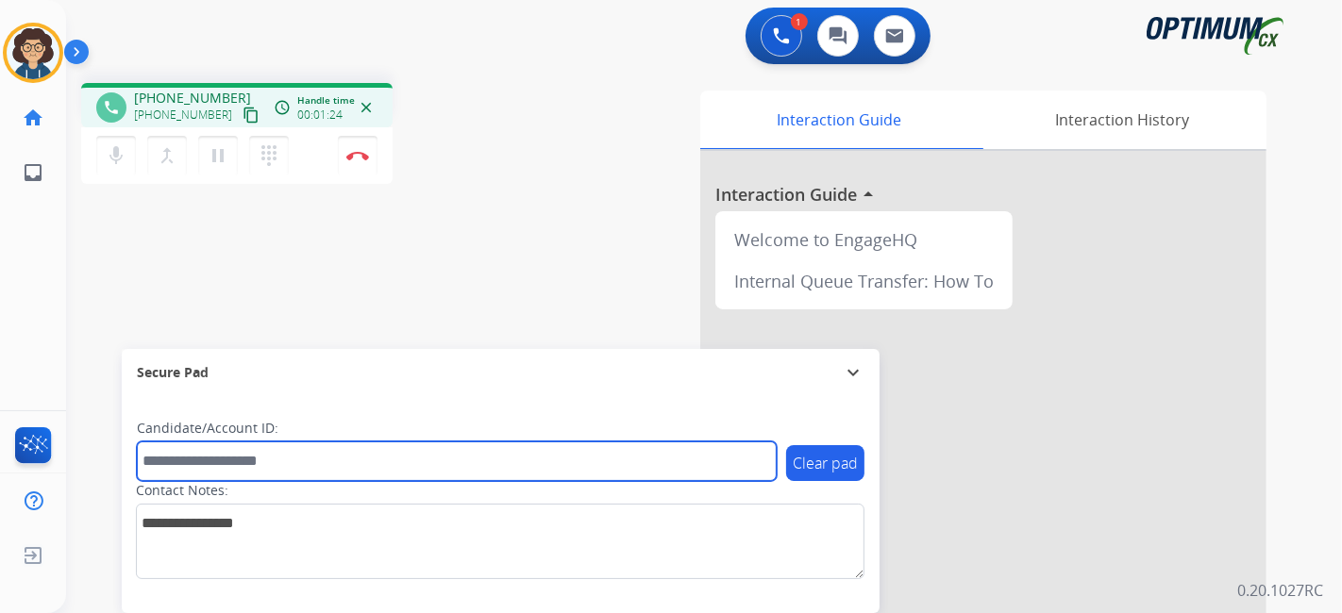
click at [319, 463] on input "text" at bounding box center [457, 462] width 640 height 40
paste input "*******"
type input "*******"
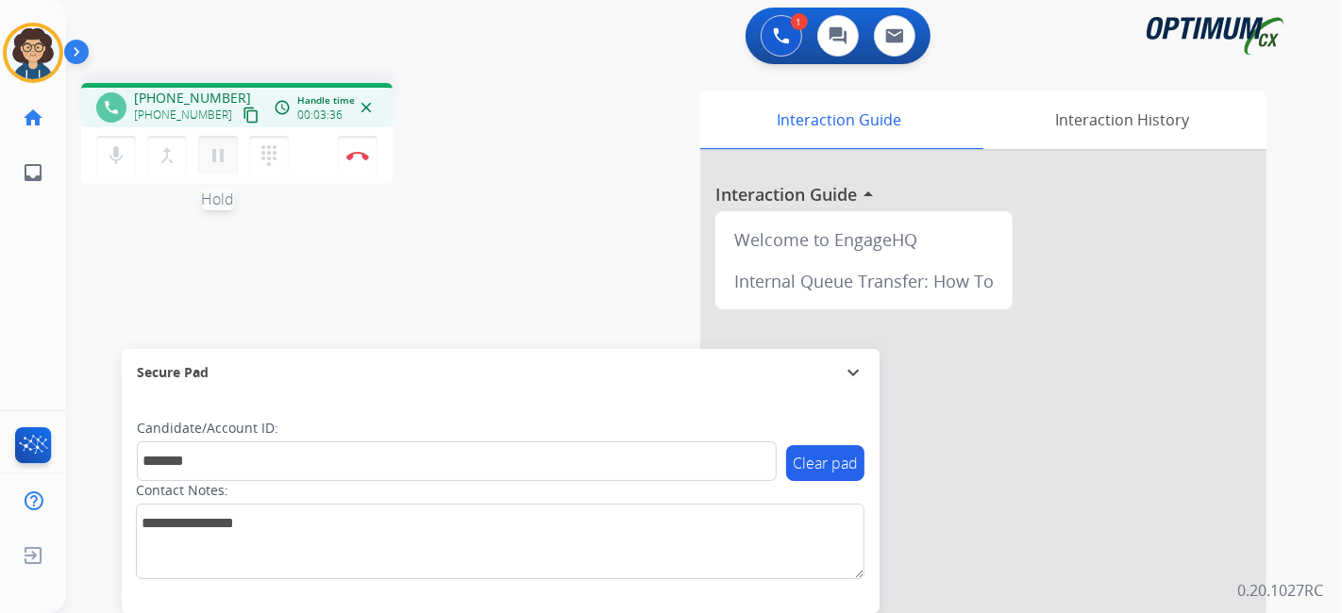
click at [226, 153] on mat-icon "pause" at bounding box center [218, 155] width 23 height 23
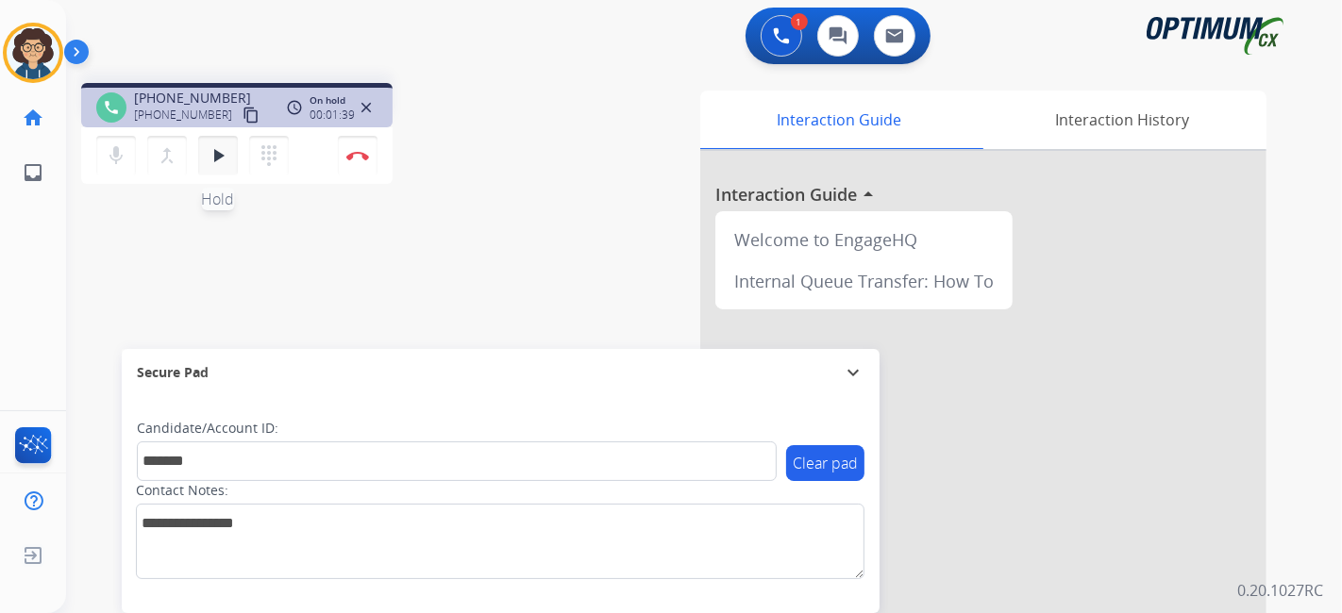
click at [223, 157] on mat-icon "play_arrow" at bounding box center [218, 155] width 23 height 23
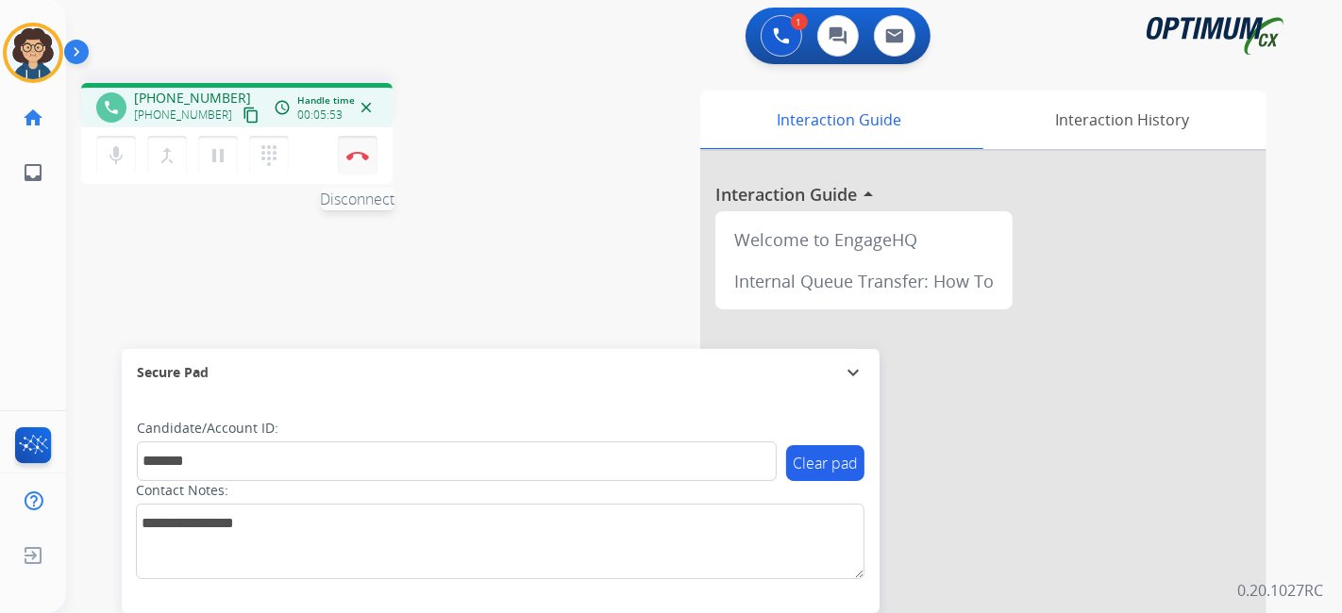
click at [364, 165] on button "Disconnect" at bounding box center [358, 156] width 40 height 40
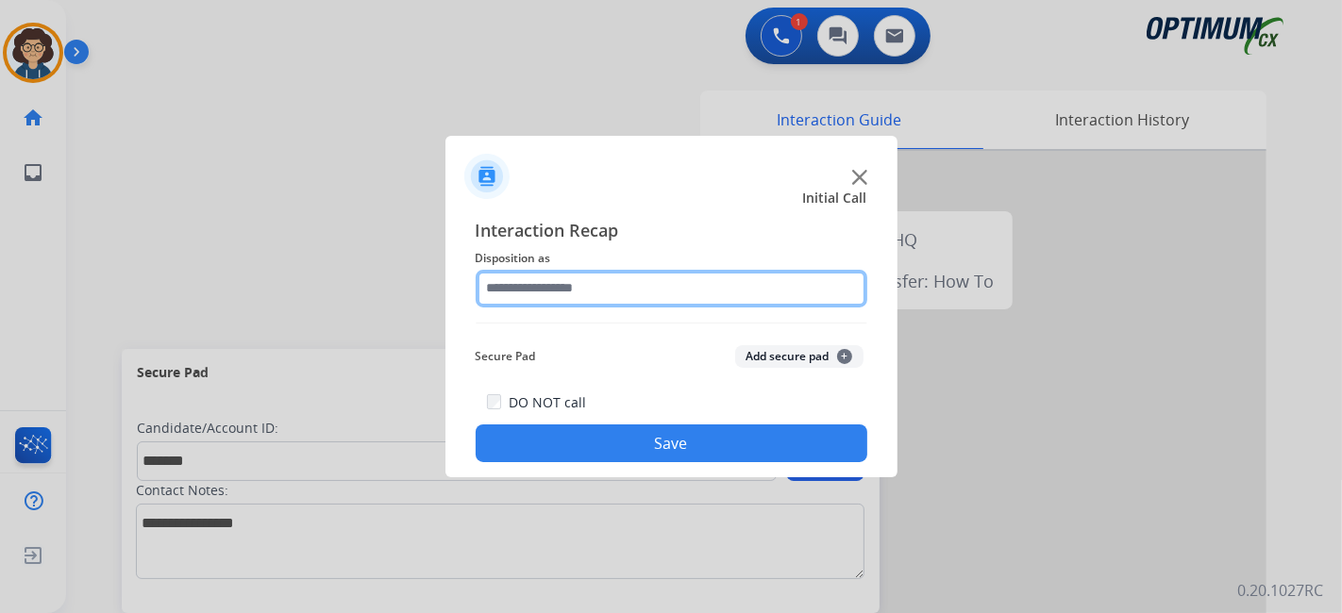
click at [670, 286] on input "text" at bounding box center [672, 289] width 392 height 38
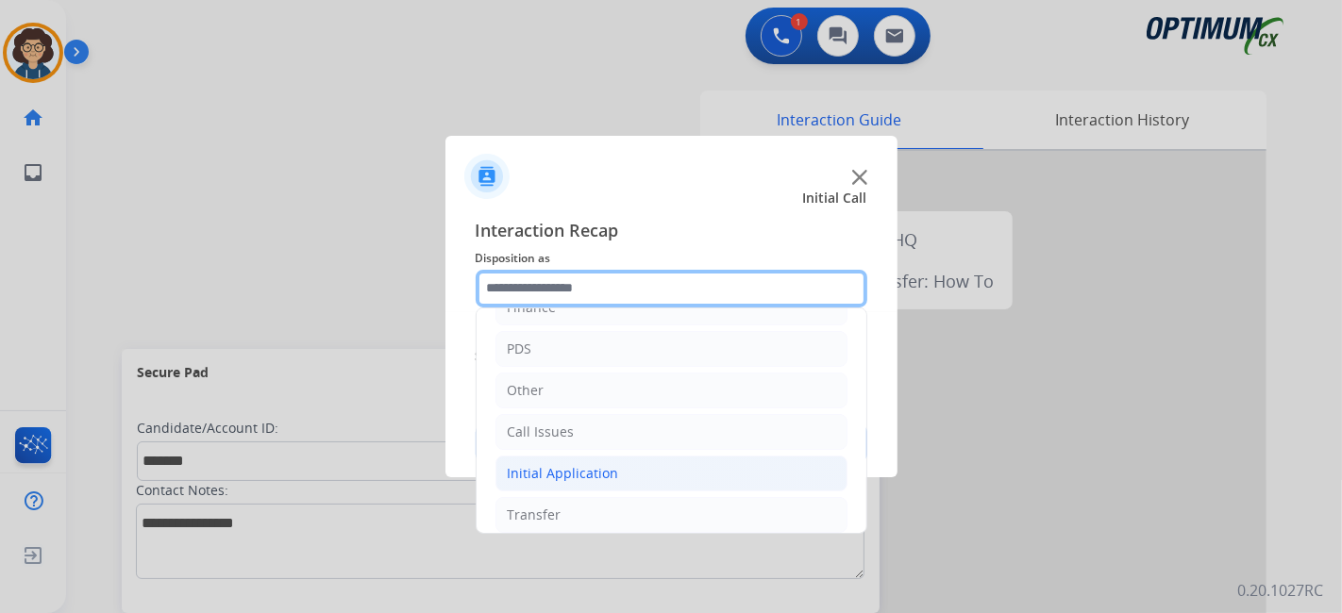
scroll to position [124, 0]
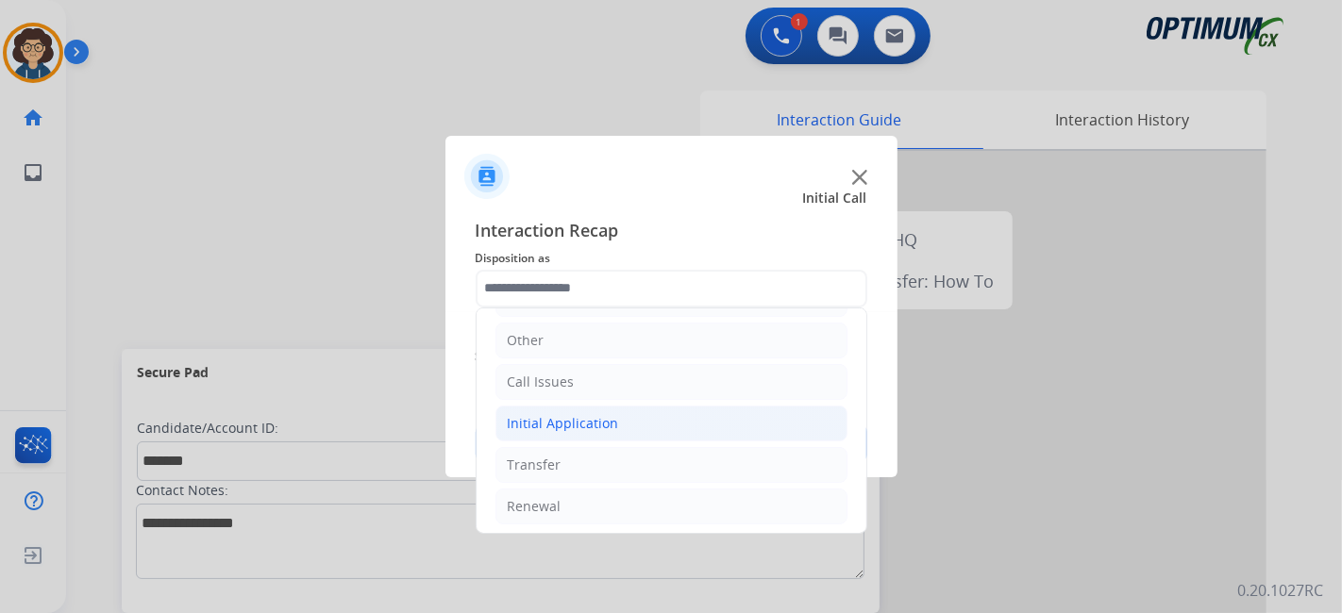
click at [651, 422] on li "Initial Application" at bounding box center [672, 424] width 352 height 36
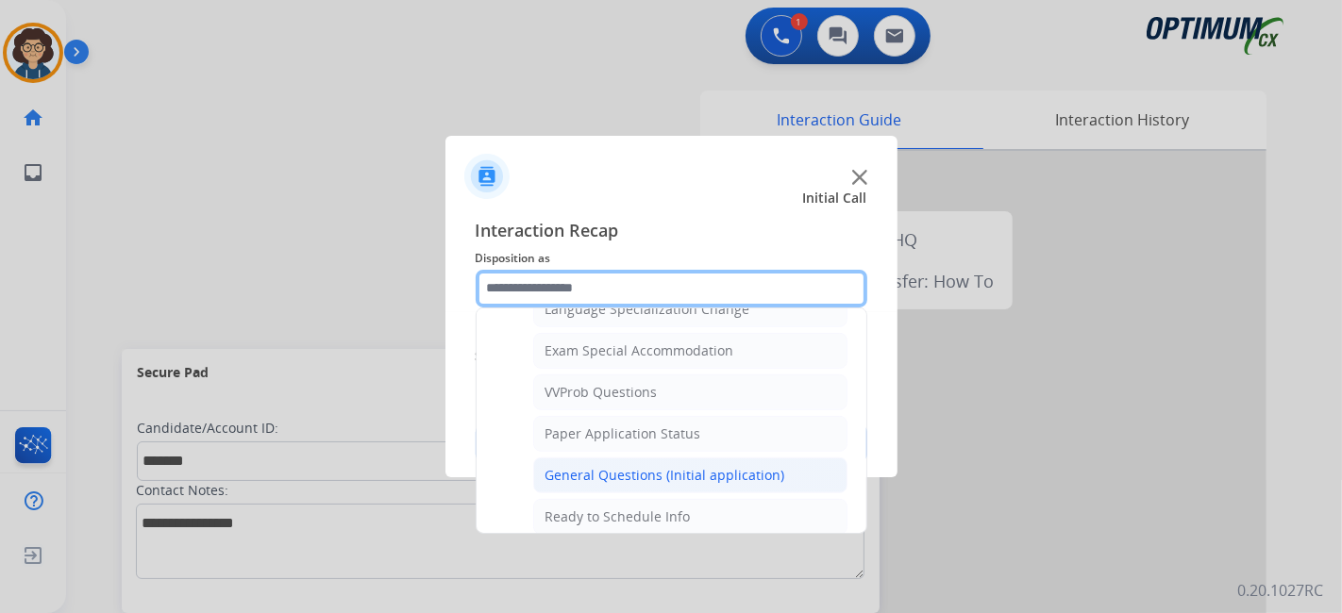
scroll to position [967, 0]
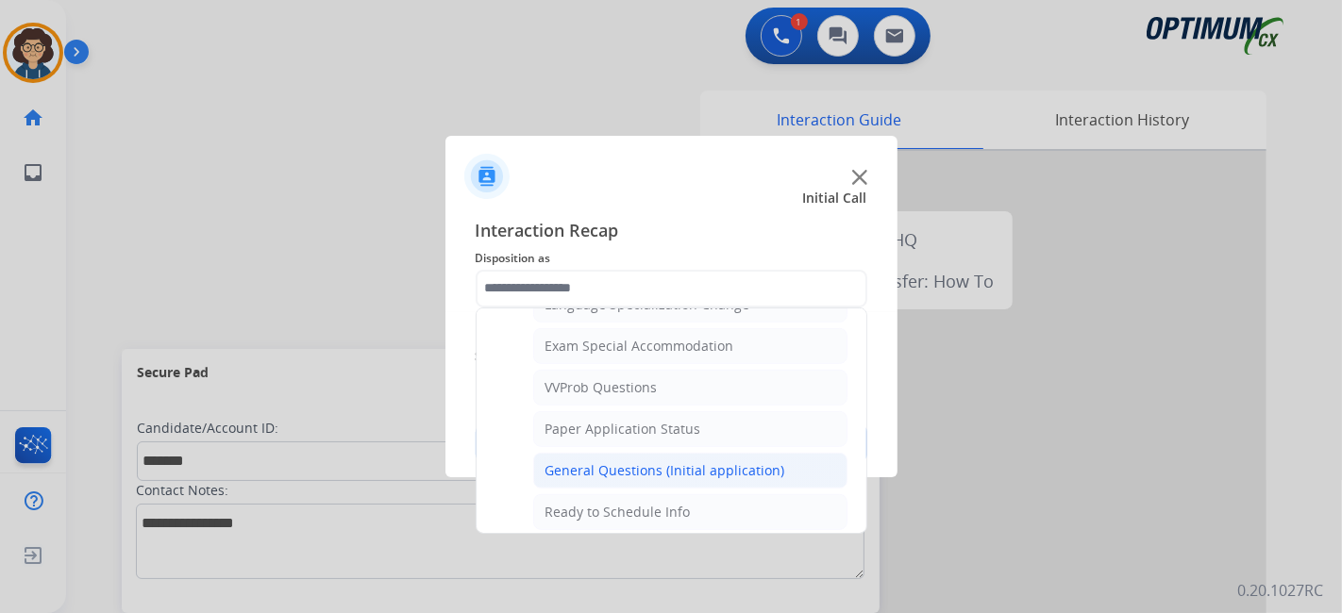
click at [731, 462] on div "General Questions (Initial application)" at bounding box center [666, 471] width 240 height 19
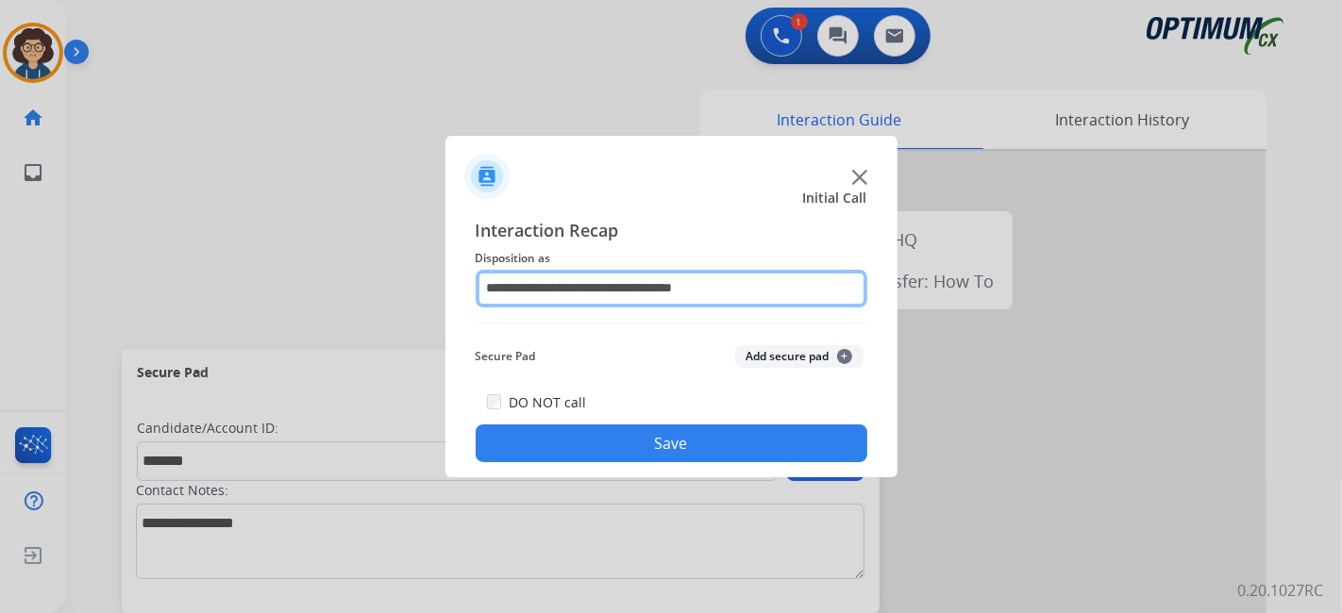
click at [727, 277] on input "**********" at bounding box center [672, 289] width 392 height 38
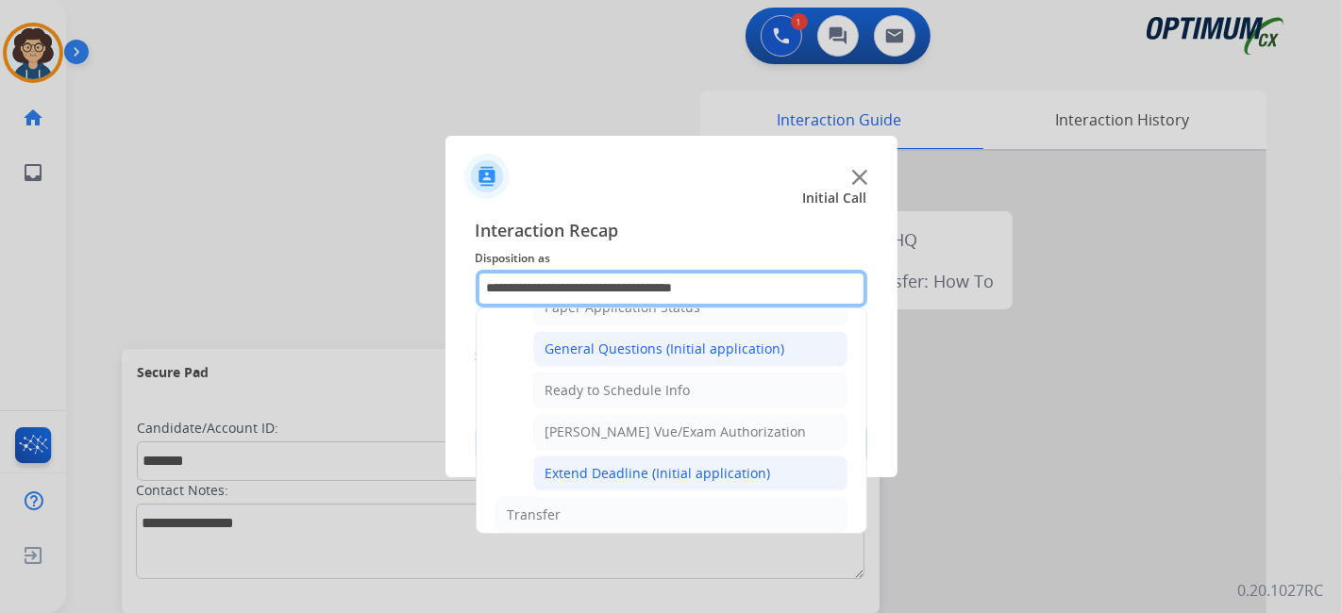
scroll to position [1094, 0]
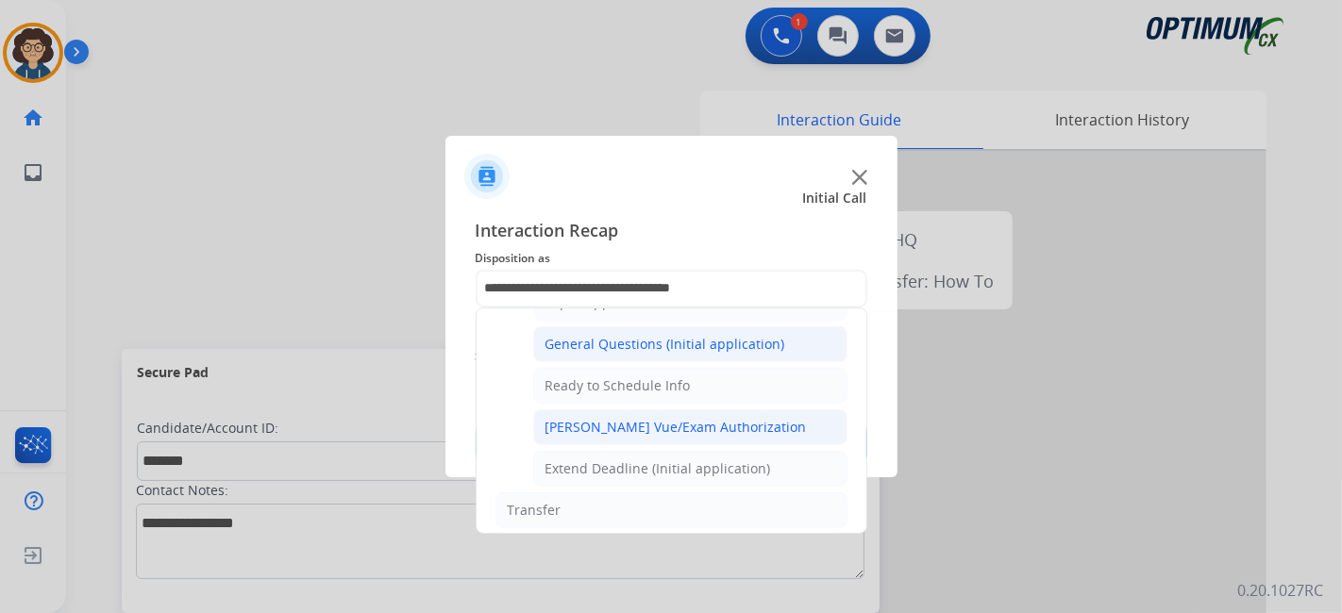
click at [756, 420] on li "Pearson Vue/Exam Authorization" at bounding box center [690, 428] width 314 height 36
type input "**********"
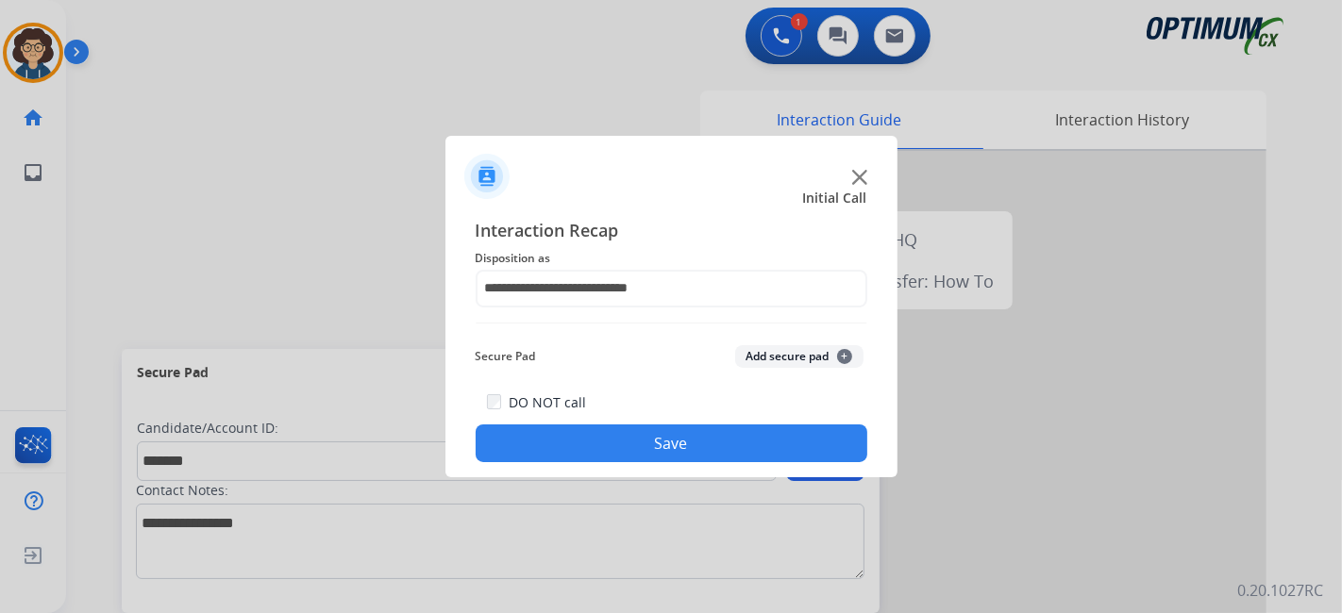
click at [781, 351] on button "Add secure pad +" at bounding box center [799, 356] width 128 height 23
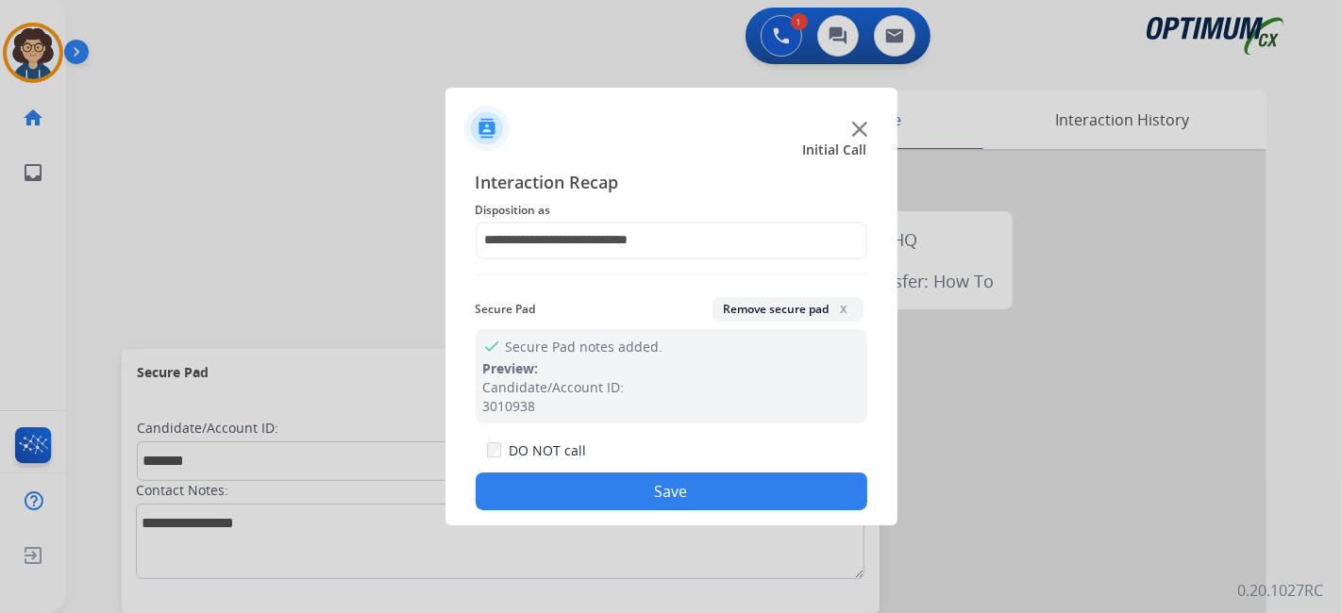
drag, startPoint x: 690, startPoint y: 498, endPoint x: 678, endPoint y: 460, distance: 40.6
click at [687, 489] on button "Save" at bounding box center [672, 492] width 392 height 38
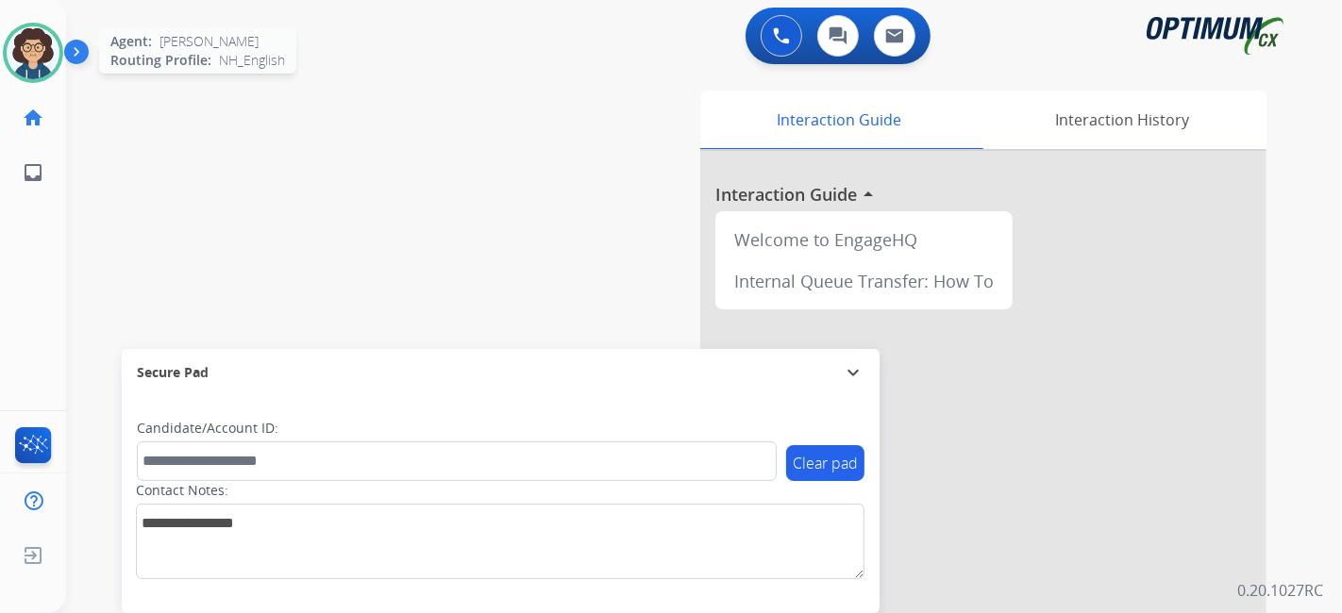
click at [38, 71] on img at bounding box center [33, 52] width 53 height 53
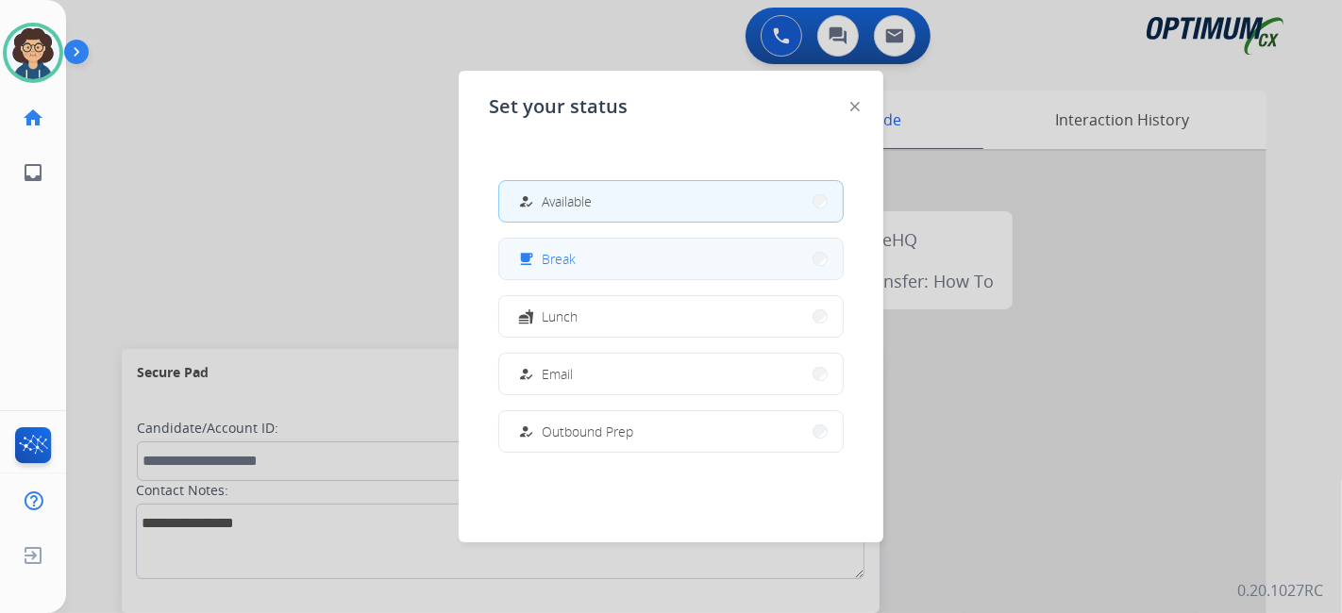
click at [607, 259] on button "free_breakfast Break" at bounding box center [671, 259] width 344 height 41
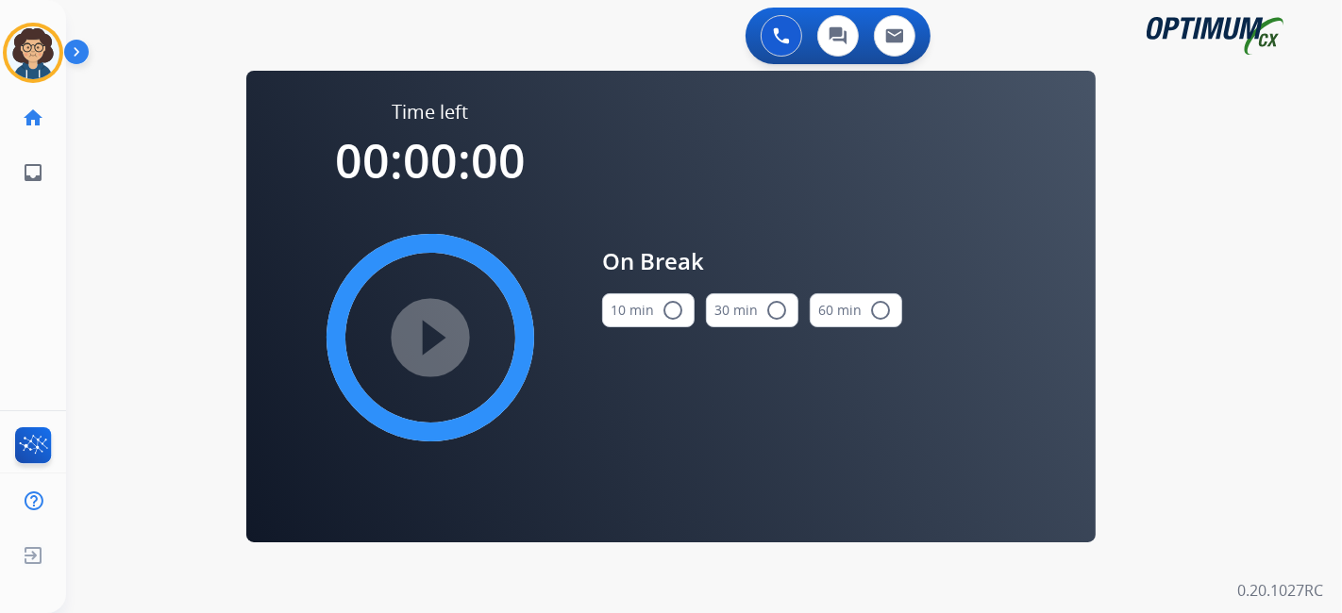
click at [659, 319] on button "10 min radio_button_unchecked" at bounding box center [648, 311] width 92 height 34
click at [419, 349] on mat-icon "play_circle_filled" at bounding box center [430, 338] width 23 height 23
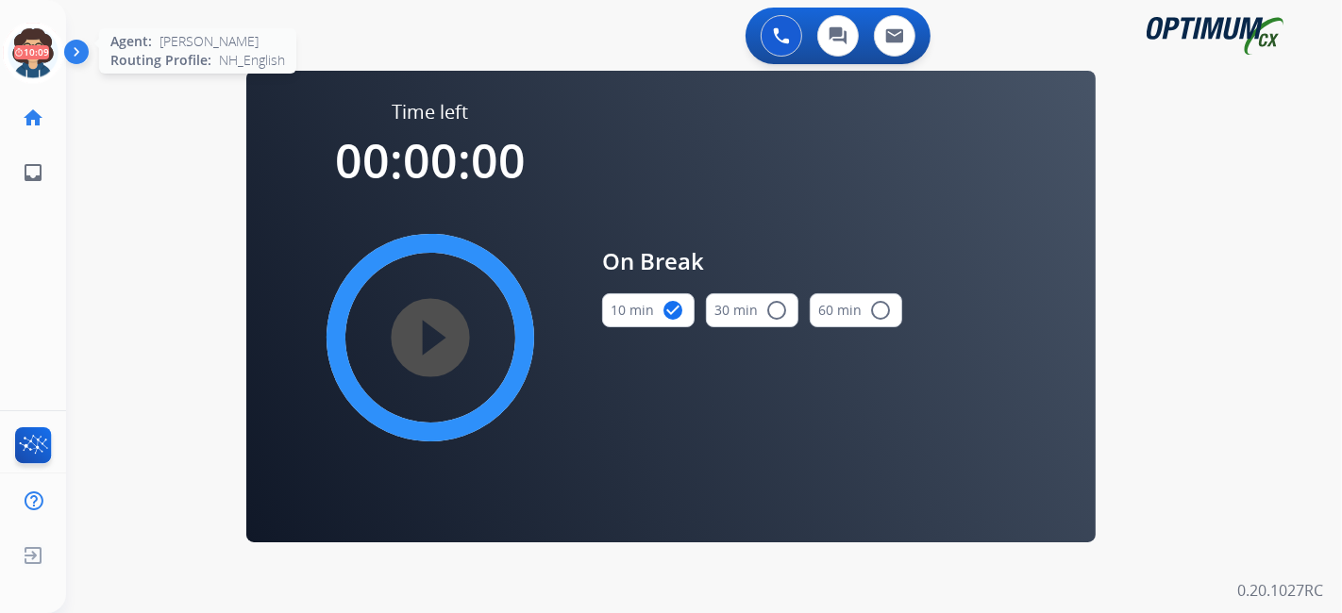
click at [44, 53] on icon at bounding box center [33, 53] width 61 height 61
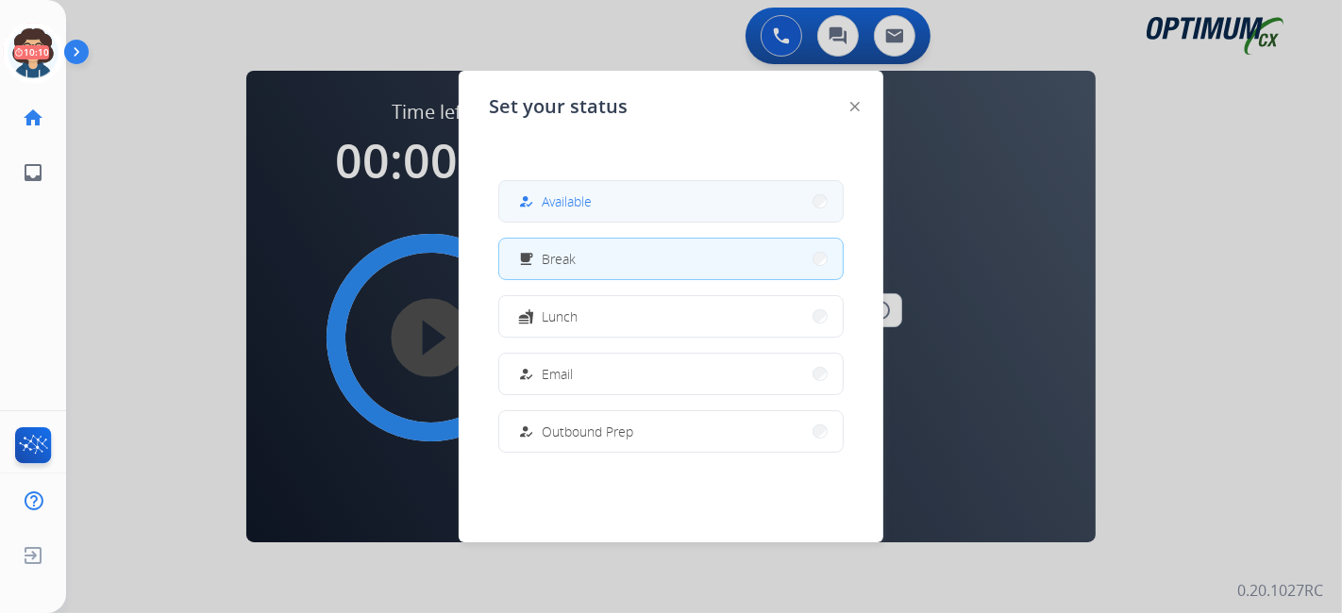
click at [602, 193] on button "how_to_reg Available" at bounding box center [671, 201] width 344 height 41
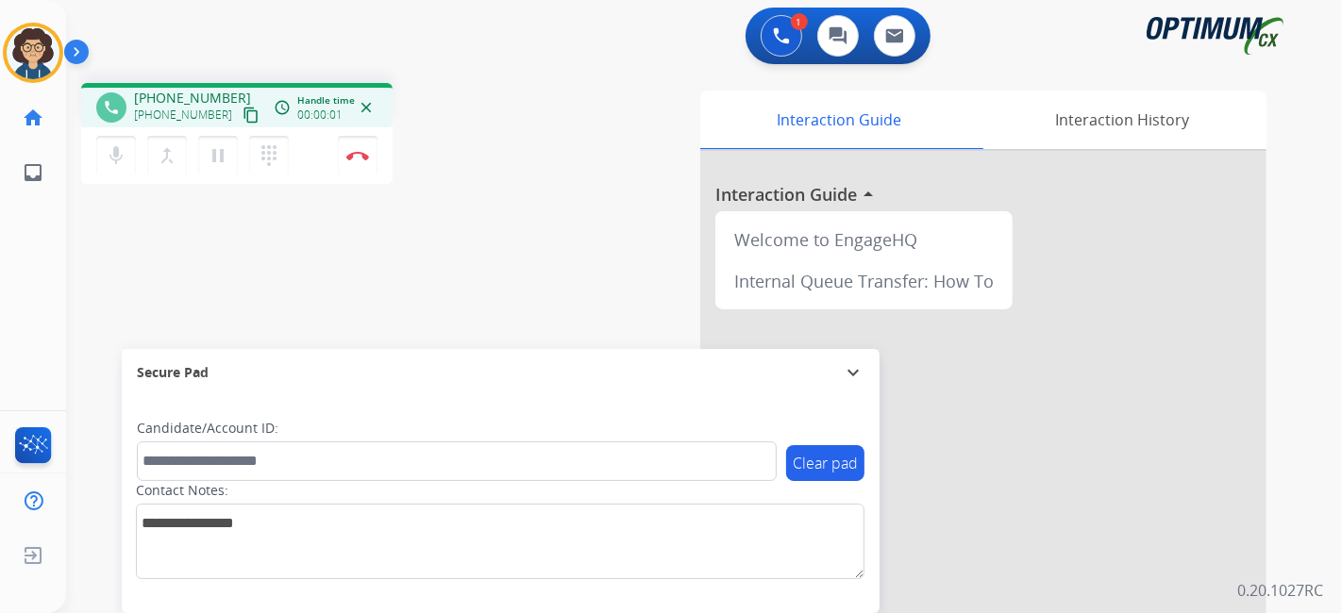
click at [243, 120] on mat-icon "content_copy" at bounding box center [251, 115] width 17 height 17
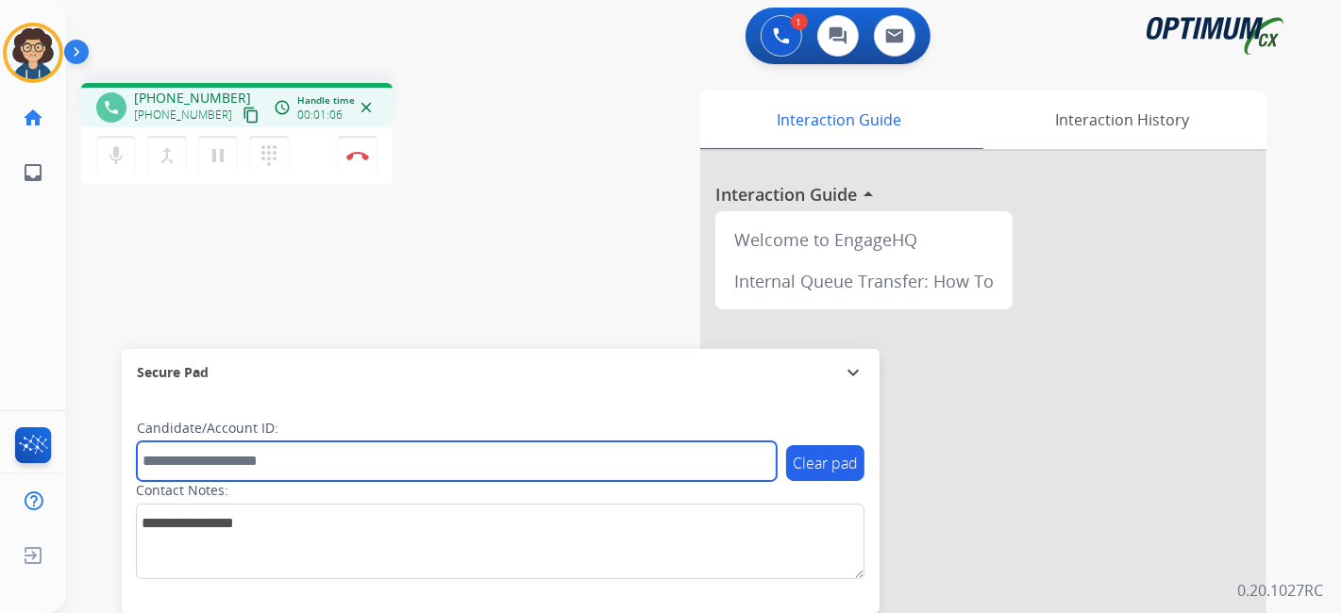
click at [302, 454] on input "text" at bounding box center [457, 462] width 640 height 40
paste input "*******"
type input "*******"
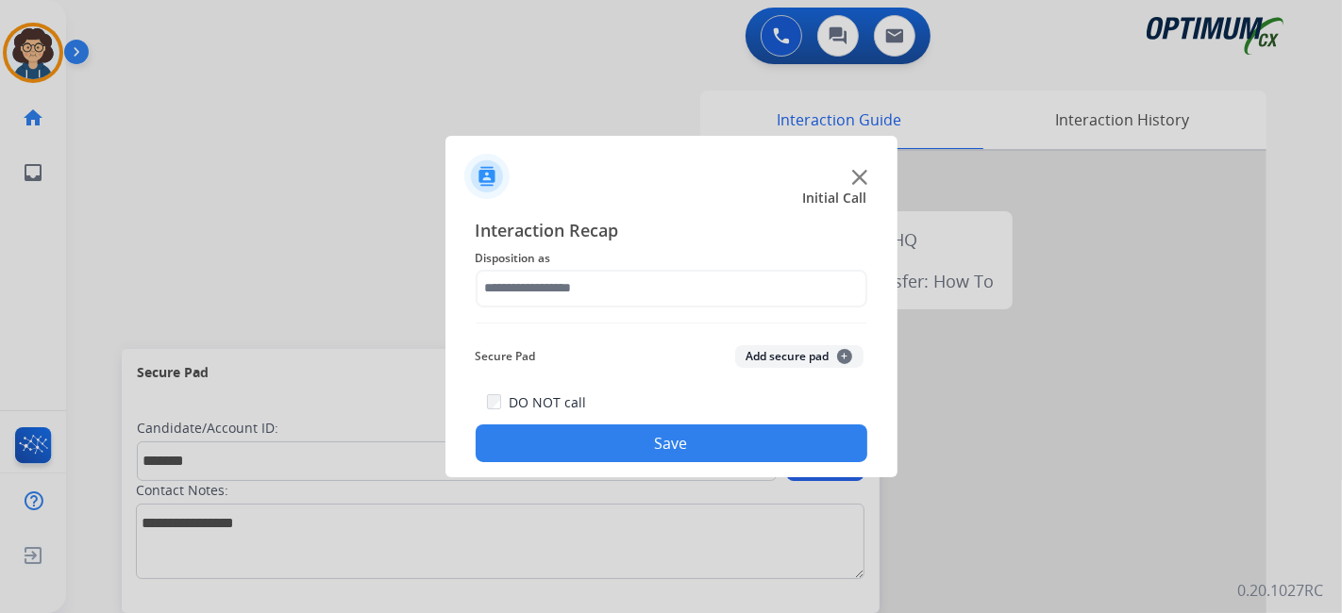
drag, startPoint x: 636, startPoint y: 318, endPoint x: 640, endPoint y: 283, distance: 35.1
click at [637, 306] on div "Interaction Recap Disposition as Secure Pad Add secure pad + DO NOT call Save" at bounding box center [672, 340] width 392 height 246
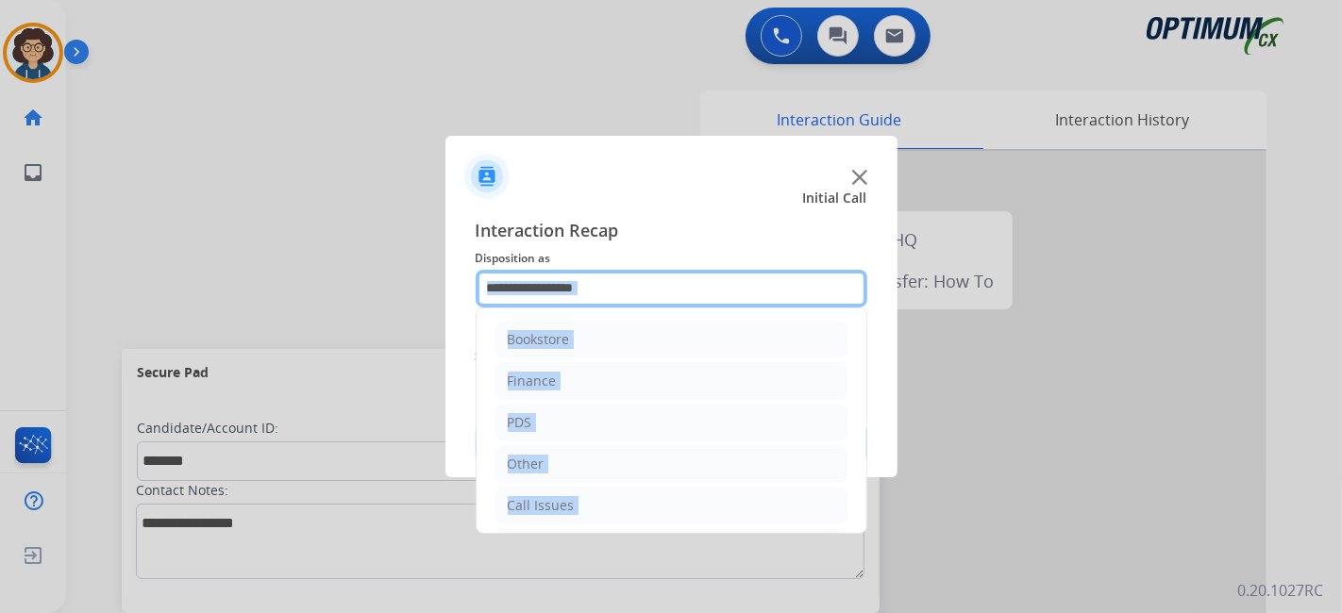
click at [640, 283] on input "text" at bounding box center [672, 289] width 392 height 38
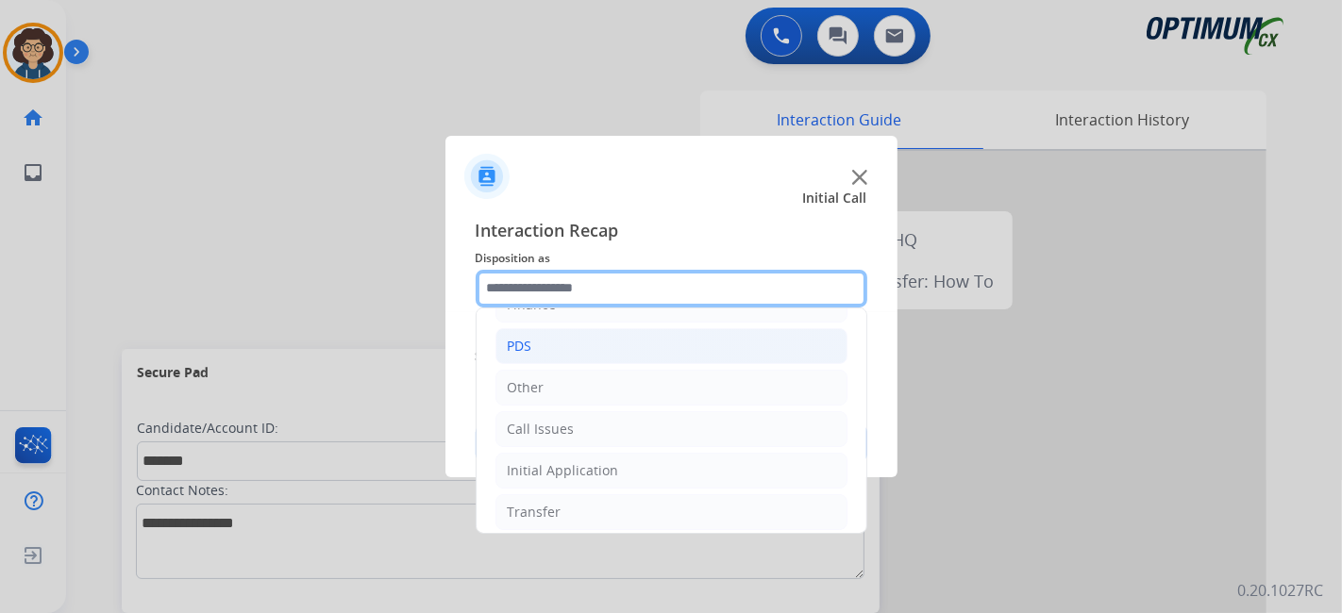
scroll to position [124, 0]
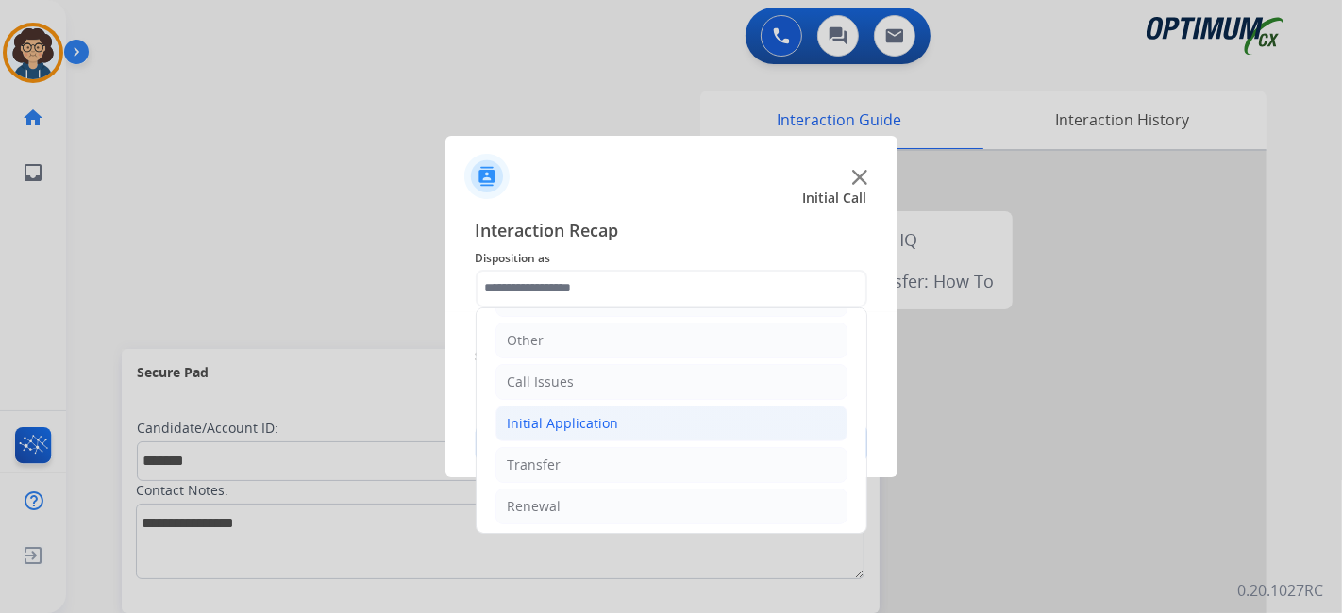
click at [688, 419] on li "Initial Application" at bounding box center [672, 424] width 352 height 36
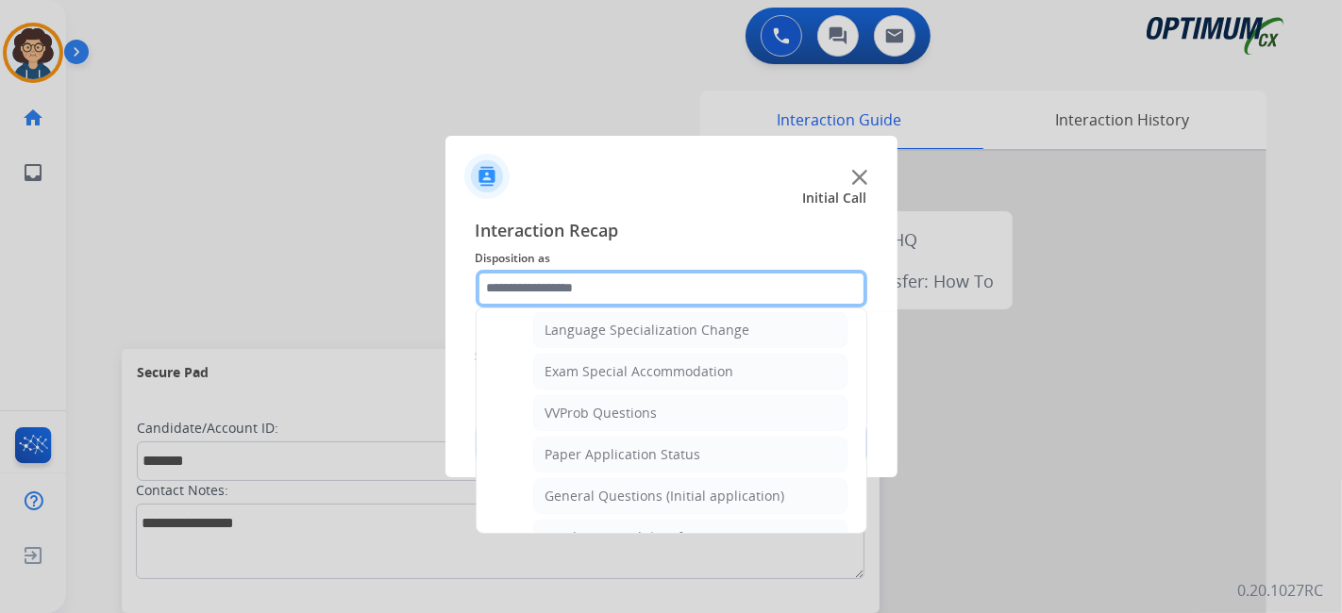
scroll to position [960, 0]
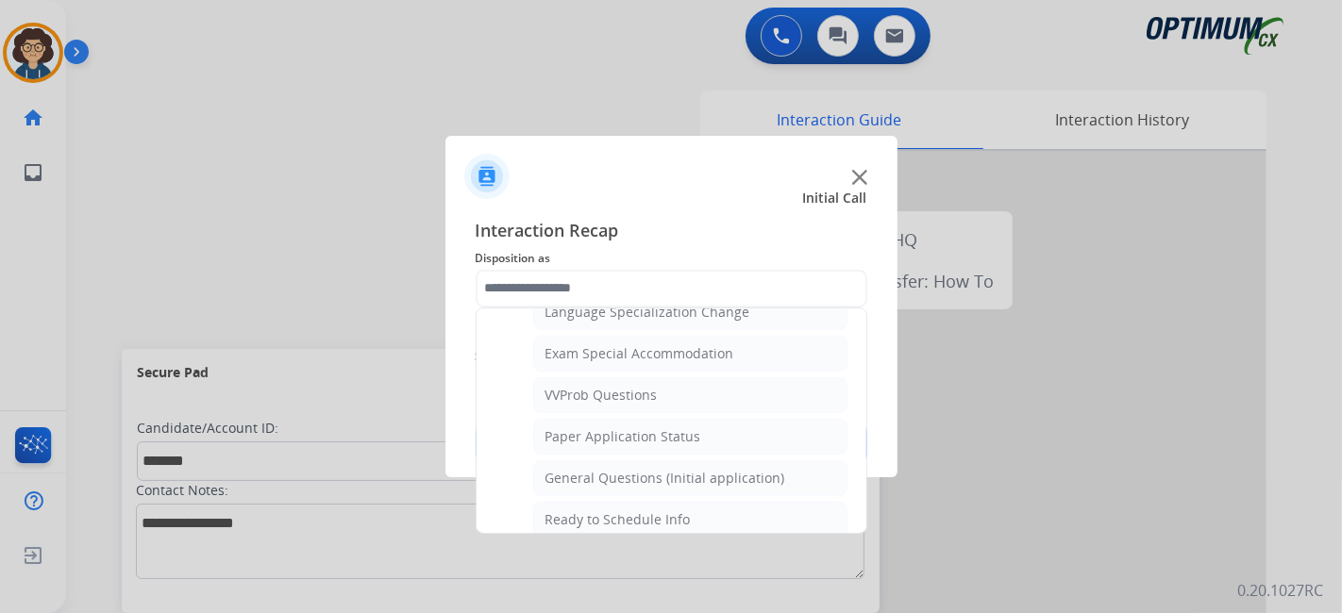
click at [794, 461] on li "General Questions (Initial application)" at bounding box center [690, 479] width 314 height 36
type input "**********"
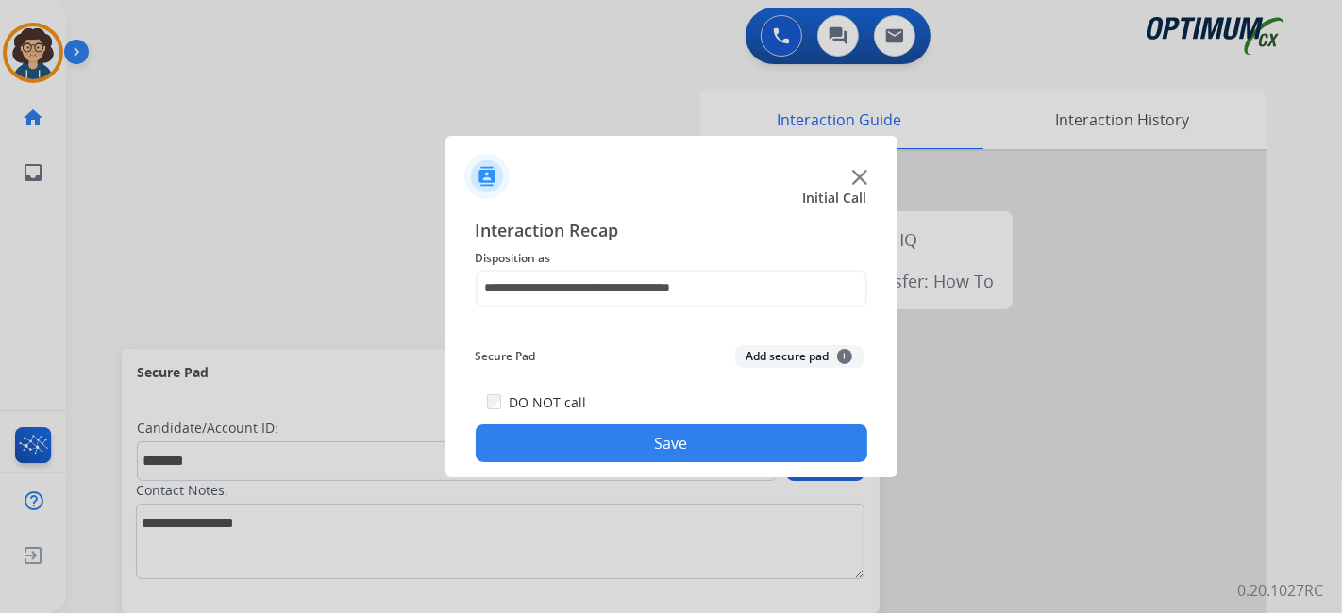
click at [794, 354] on button "Add secure pad +" at bounding box center [799, 356] width 128 height 23
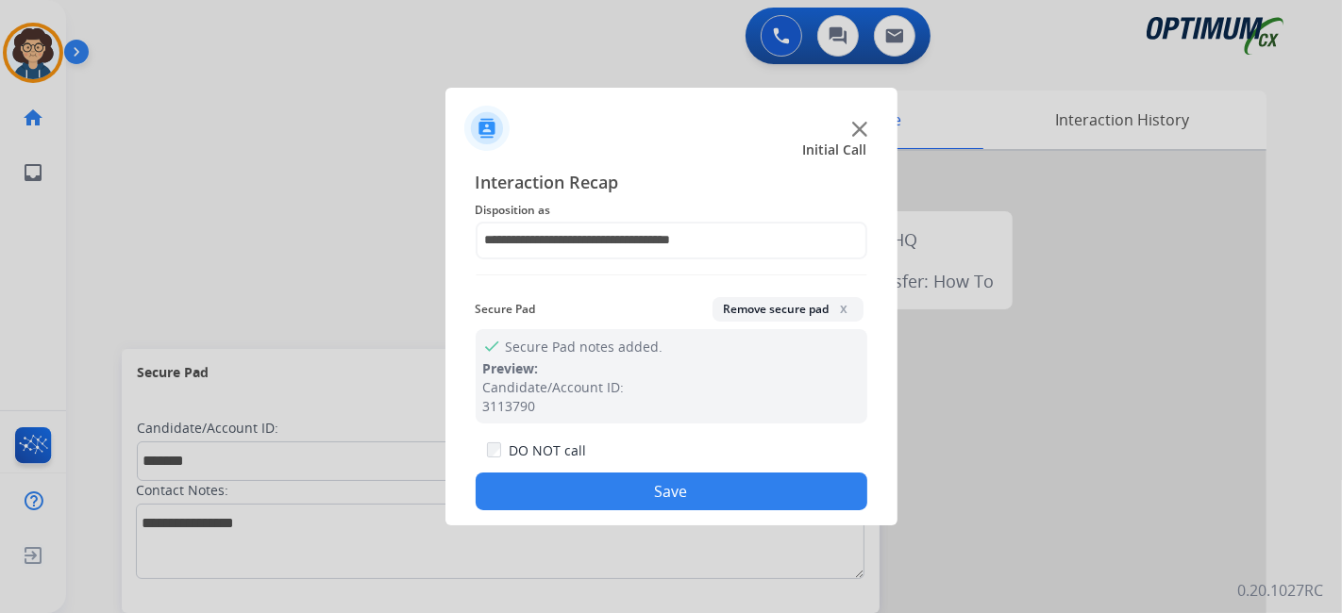
drag, startPoint x: 680, startPoint y: 495, endPoint x: 472, endPoint y: 87, distance: 457.6
click at [680, 495] on button "Save" at bounding box center [672, 492] width 392 height 38
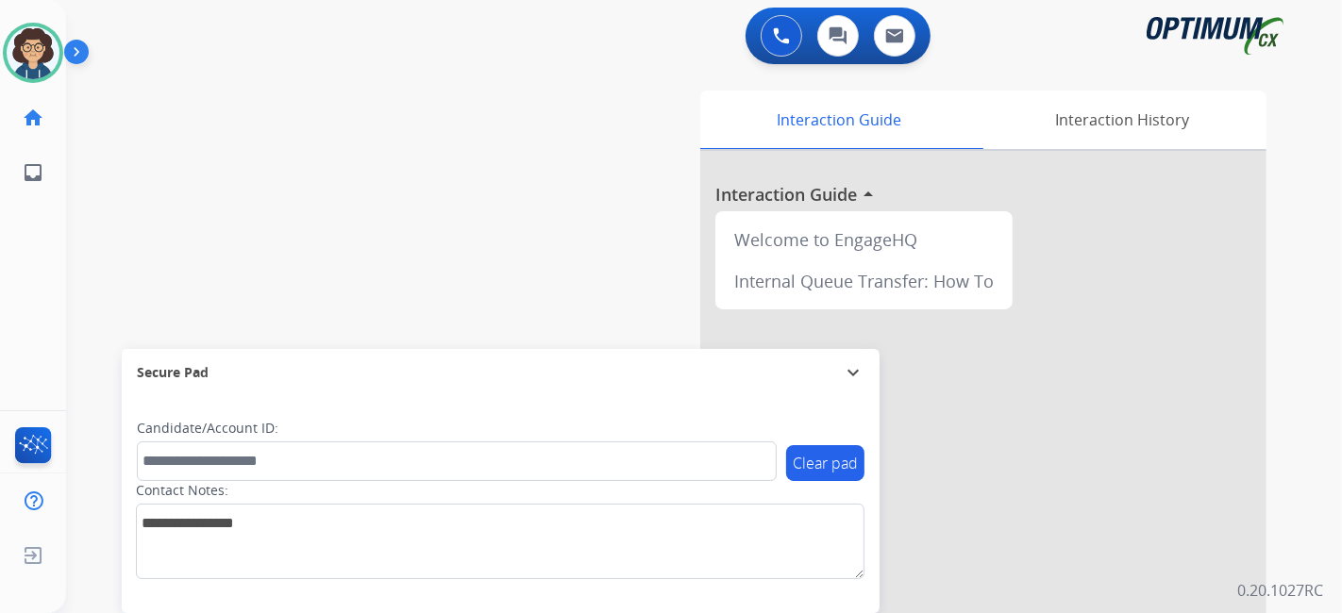
click at [466, 241] on div "swap_horiz Break voice bridge close_fullscreen Connect 3-Way Call merge_type Se…" at bounding box center [681, 461] width 1231 height 787
drag, startPoint x: 425, startPoint y: 174, endPoint x: 503, endPoint y: 290, distance: 140.0
click at [503, 290] on div "swap_horiz Break voice bridge close_fullscreen Connect 3-Way Call merge_type Se…" at bounding box center [681, 461] width 1231 height 787
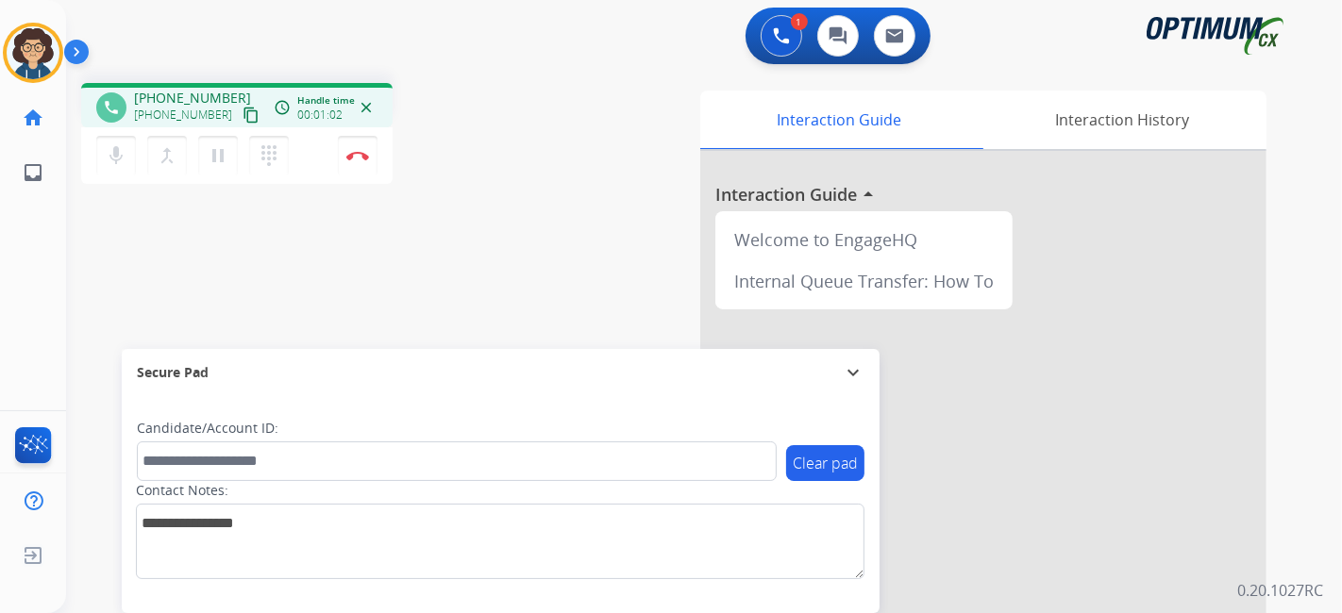
click at [243, 109] on mat-icon "content_copy" at bounding box center [251, 115] width 17 height 17
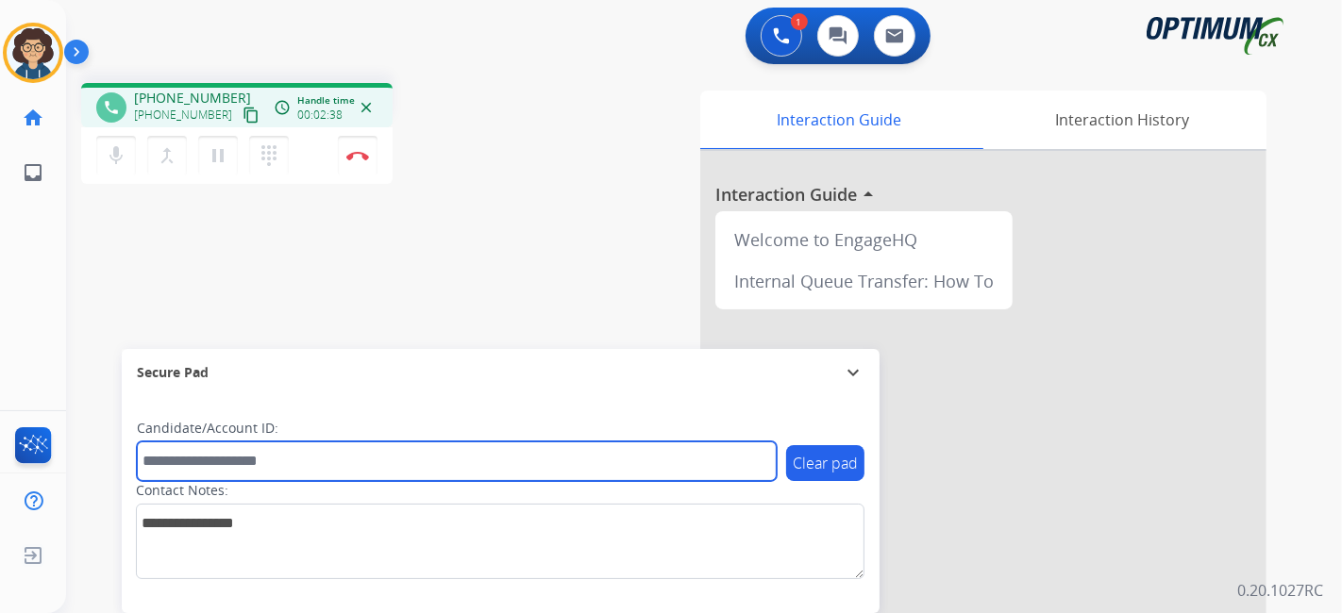
click at [272, 457] on input "text" at bounding box center [457, 462] width 640 height 40
paste input "*******"
type input "*******"
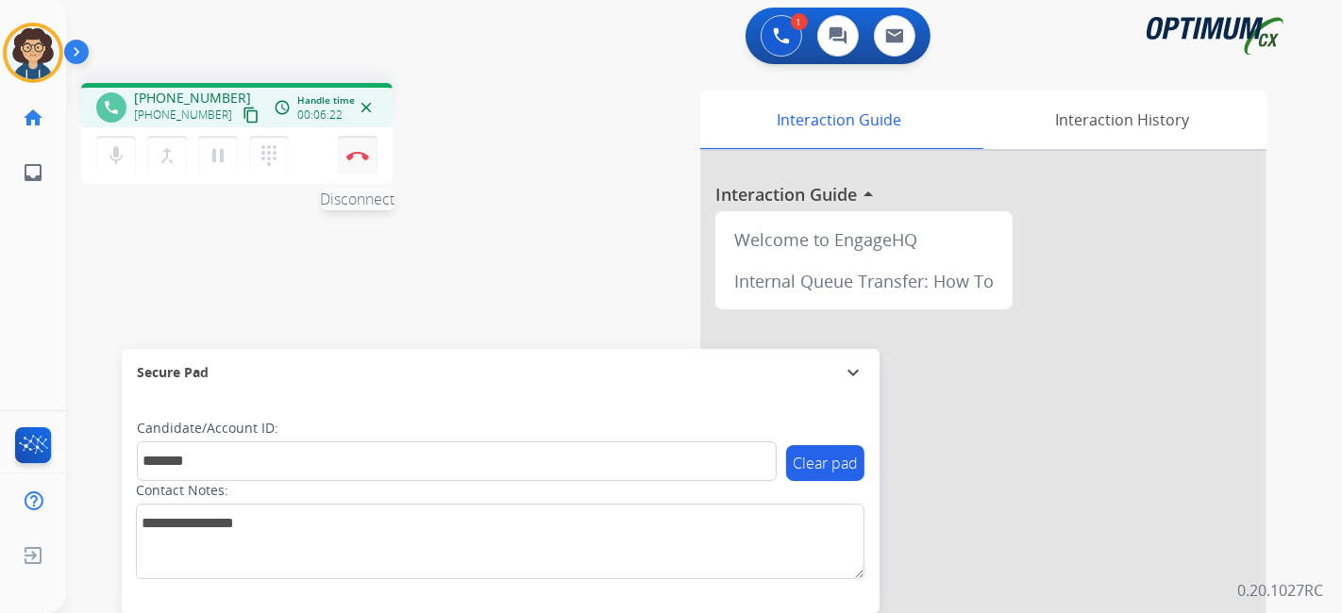
click at [365, 160] on button "Disconnect" at bounding box center [358, 156] width 40 height 40
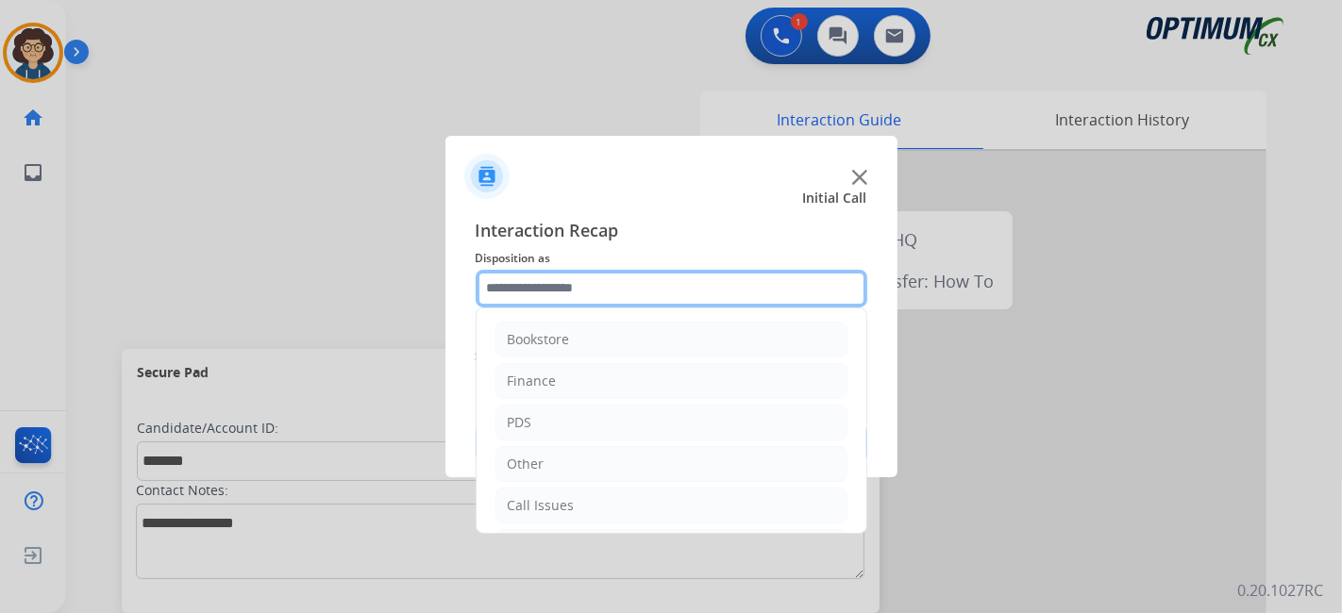
click at [690, 293] on input "text" at bounding box center [672, 289] width 392 height 38
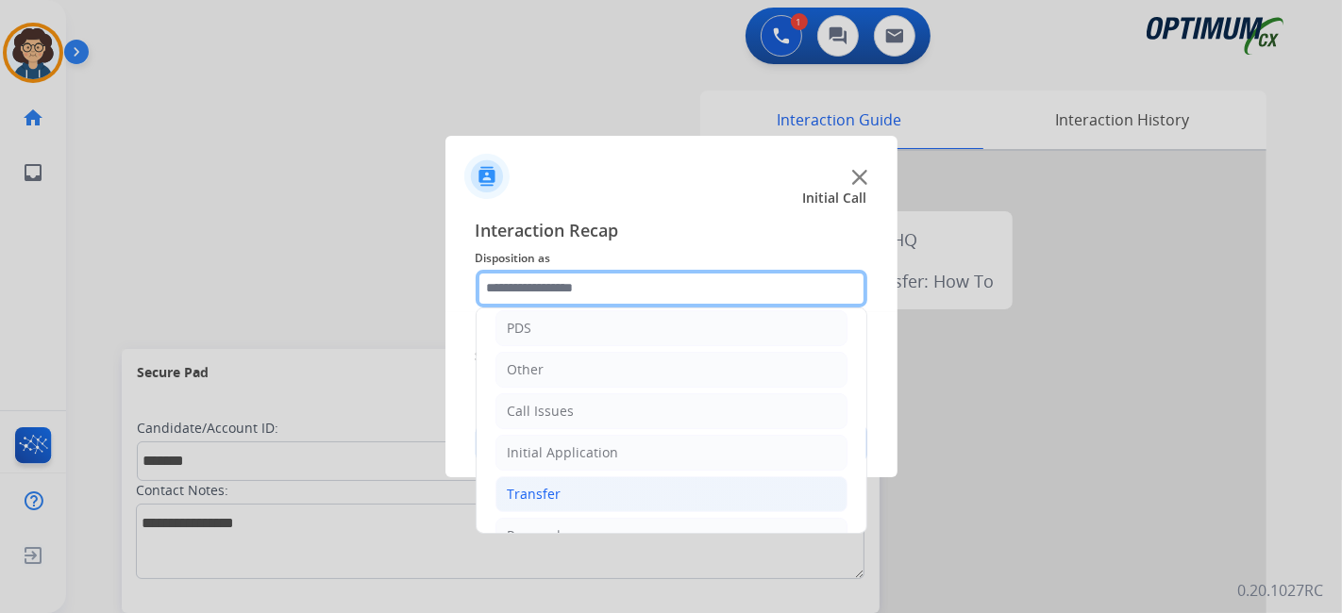
scroll to position [124, 0]
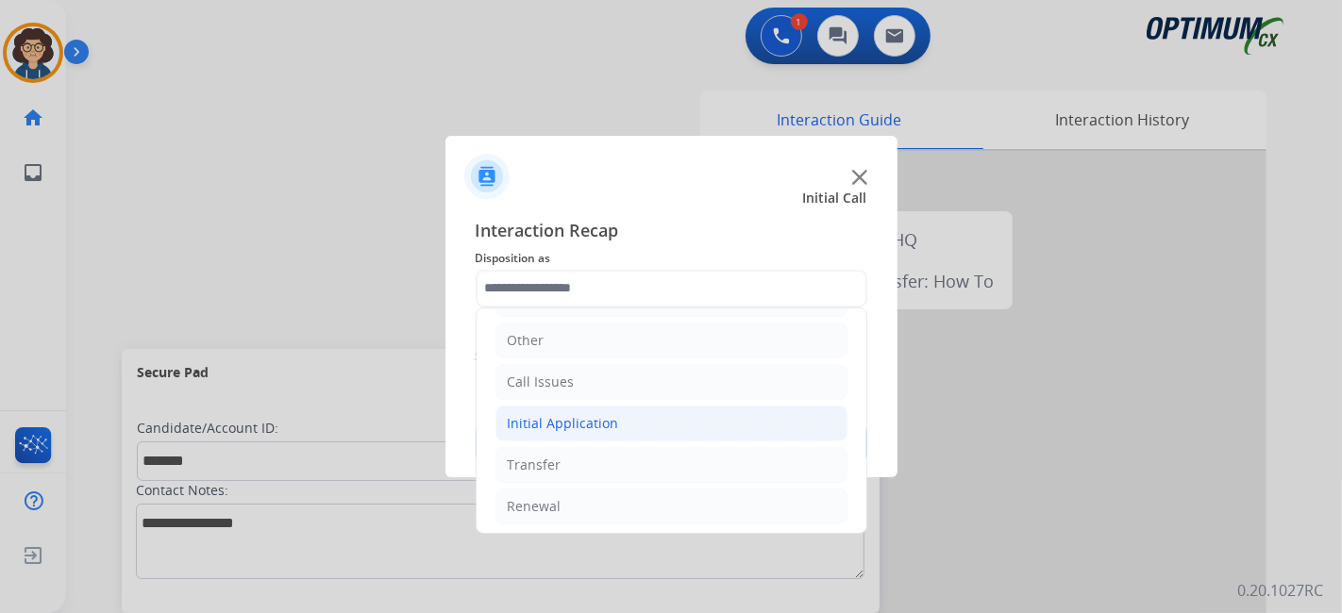
click at [646, 429] on li "Initial Application" at bounding box center [672, 424] width 352 height 36
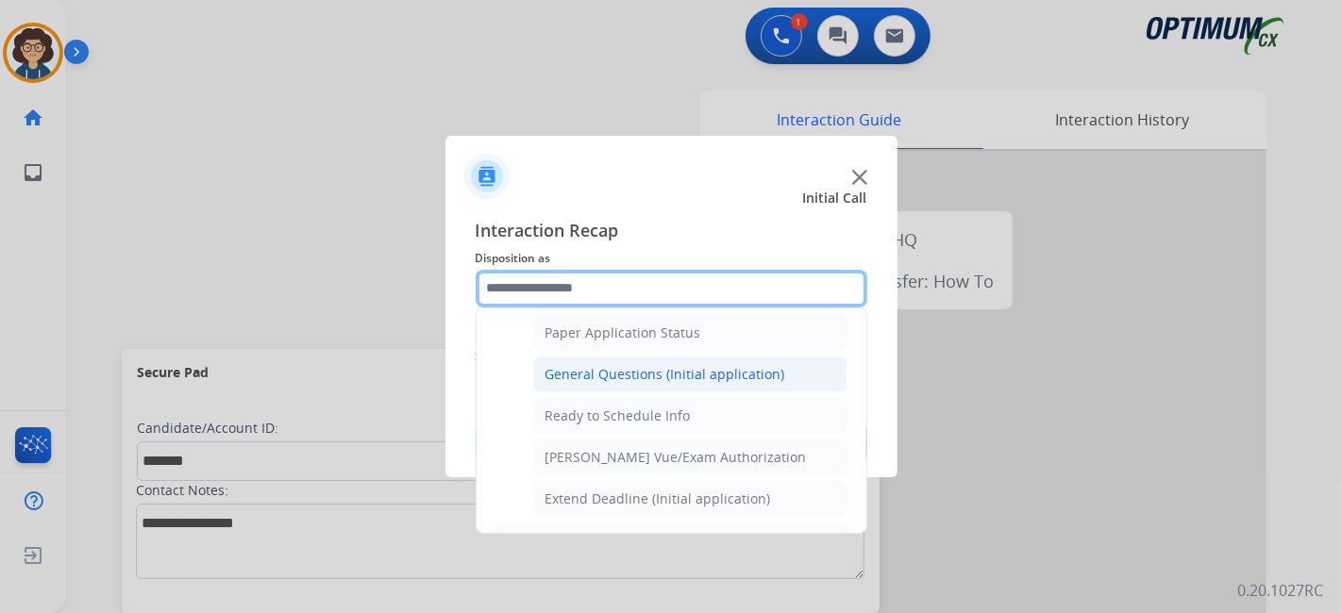
scroll to position [1017, 0]
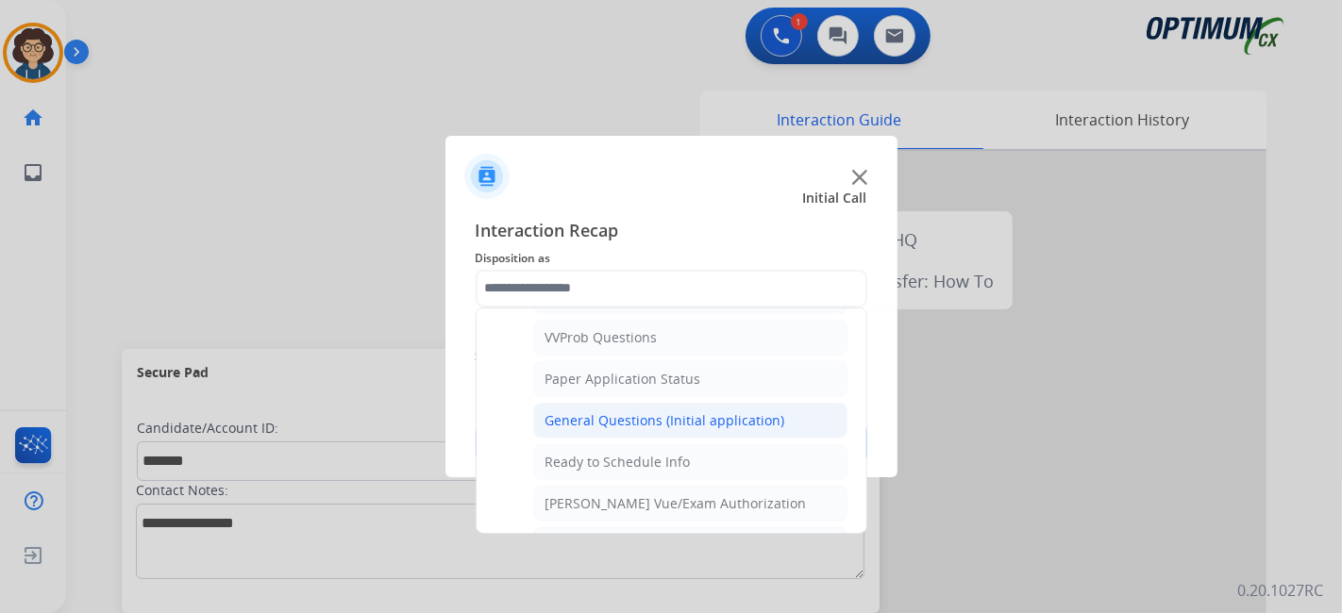
click at [753, 412] on div "General Questions (Initial application)" at bounding box center [666, 421] width 240 height 19
type input "**********"
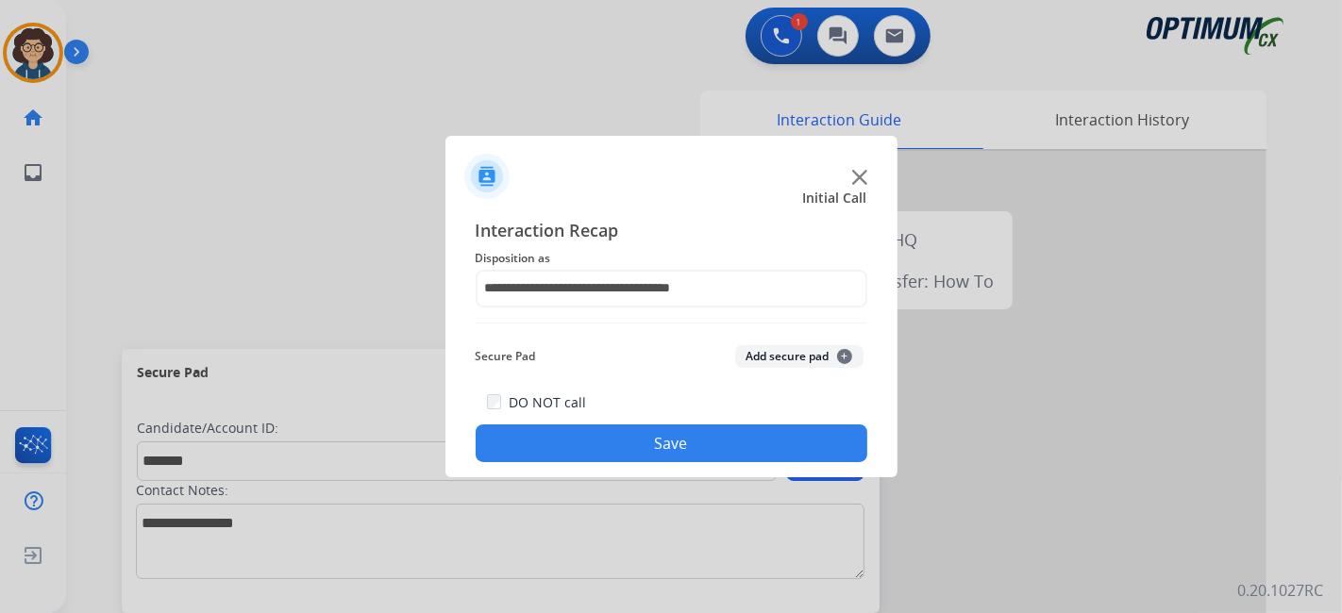
click at [776, 351] on button "Add secure pad +" at bounding box center [799, 356] width 128 height 23
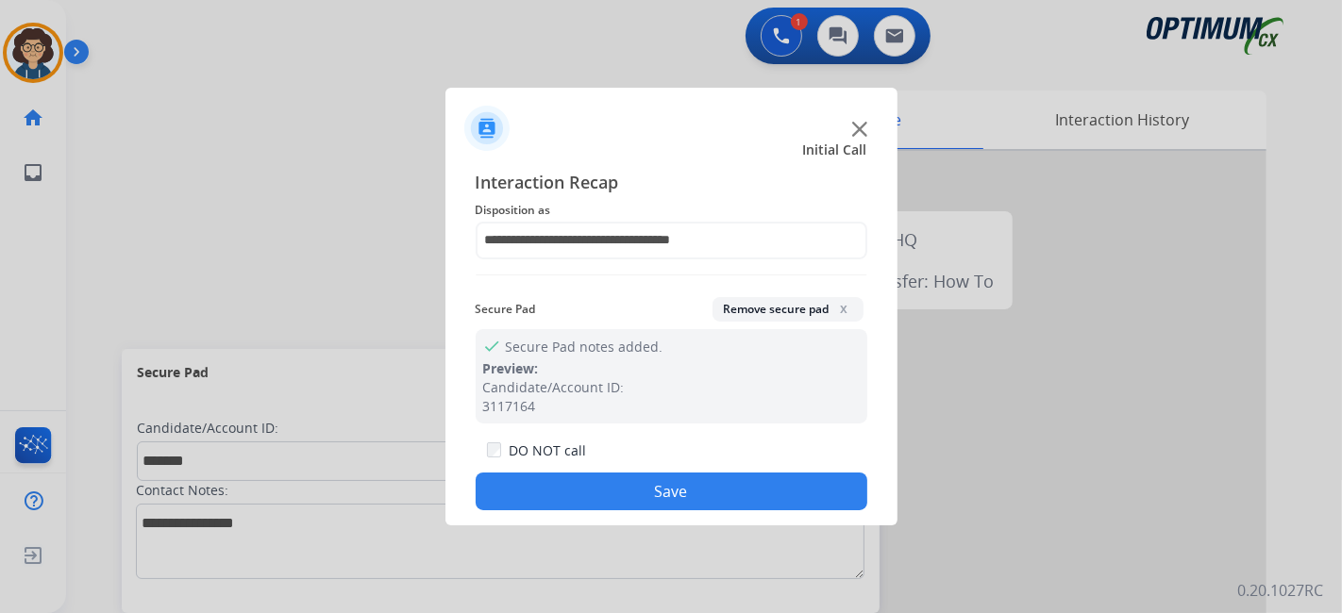
click at [663, 496] on button "Save" at bounding box center [672, 492] width 392 height 38
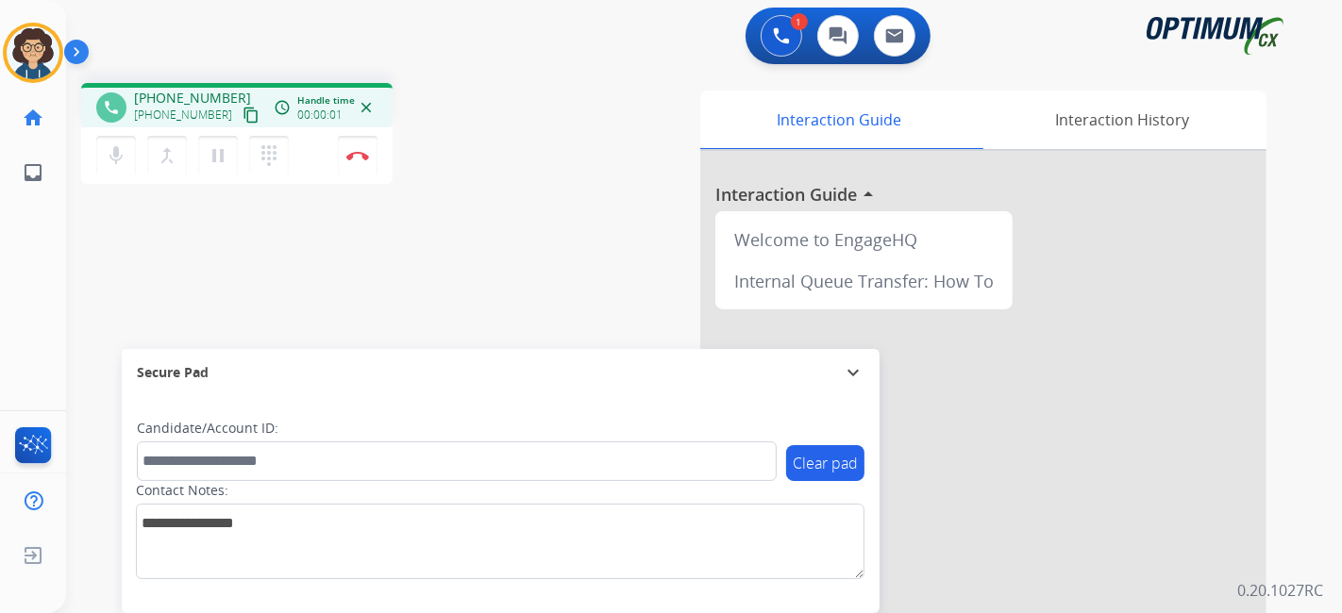
click at [243, 110] on mat-icon "content_copy" at bounding box center [251, 115] width 17 height 17
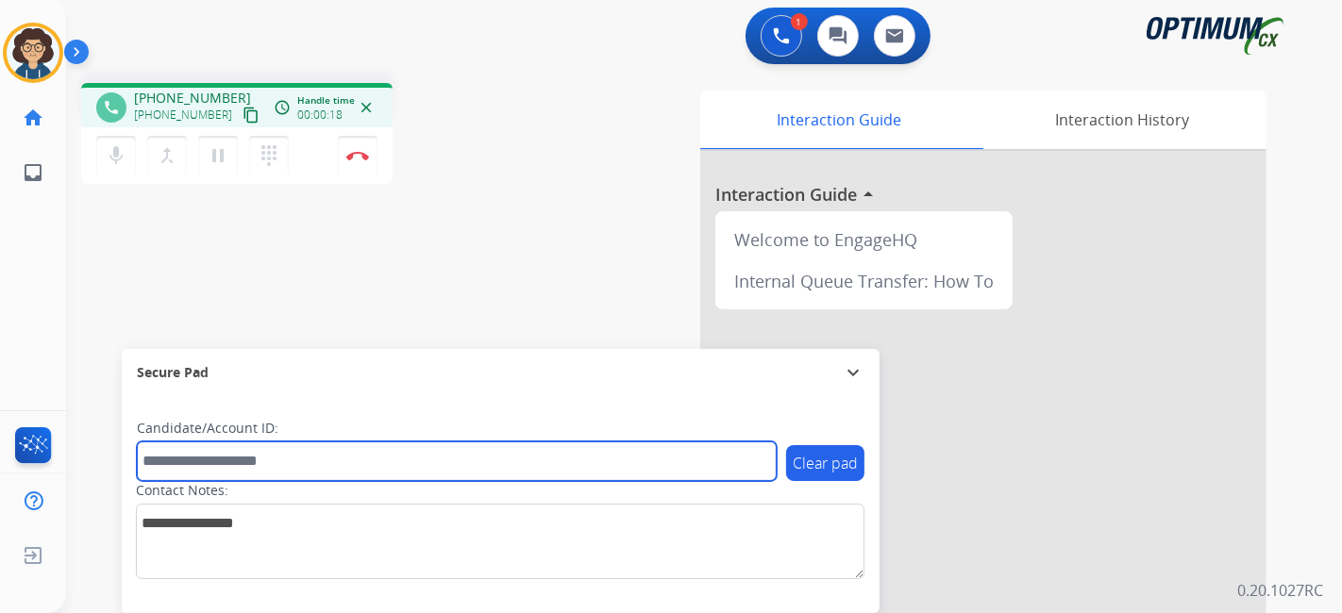
click at [361, 457] on input "text" at bounding box center [457, 462] width 640 height 40
paste input "*******"
type input "*******"
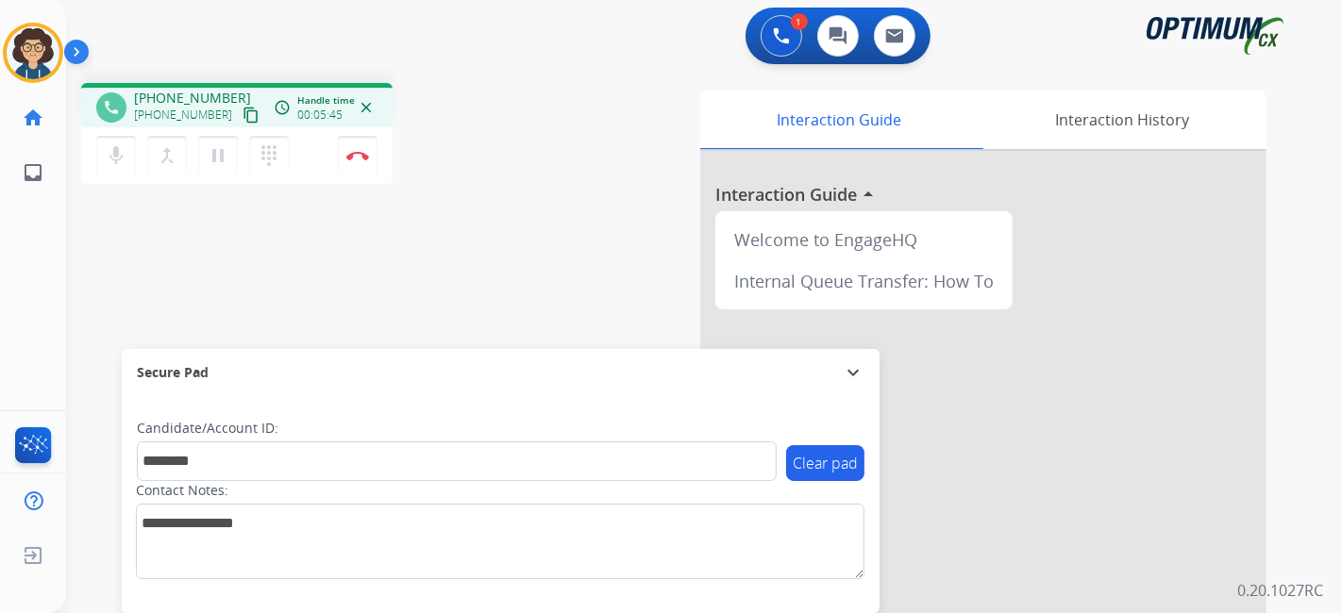
click at [584, 188] on div "Interaction Guide Interaction History Interaction Guide arrow_drop_up Welcome t…" at bounding box center [914, 473] width 703 height 764
click at [358, 149] on button "Disconnect" at bounding box center [358, 156] width 40 height 40
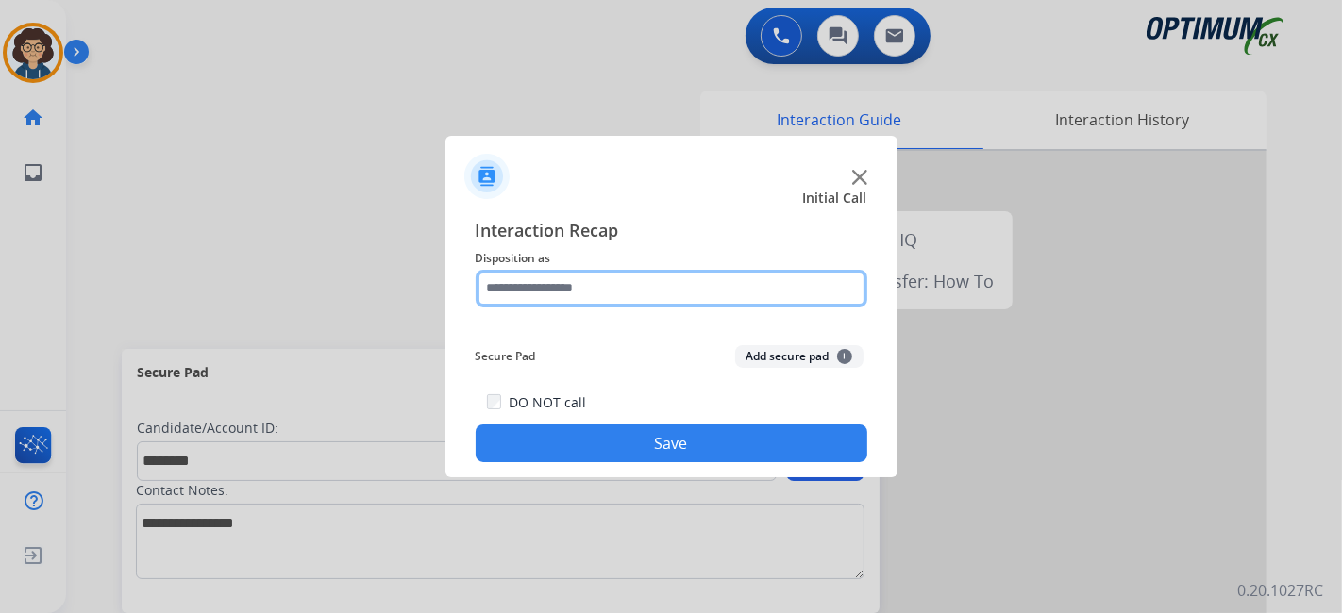
click at [748, 276] on input "text" at bounding box center [672, 289] width 392 height 38
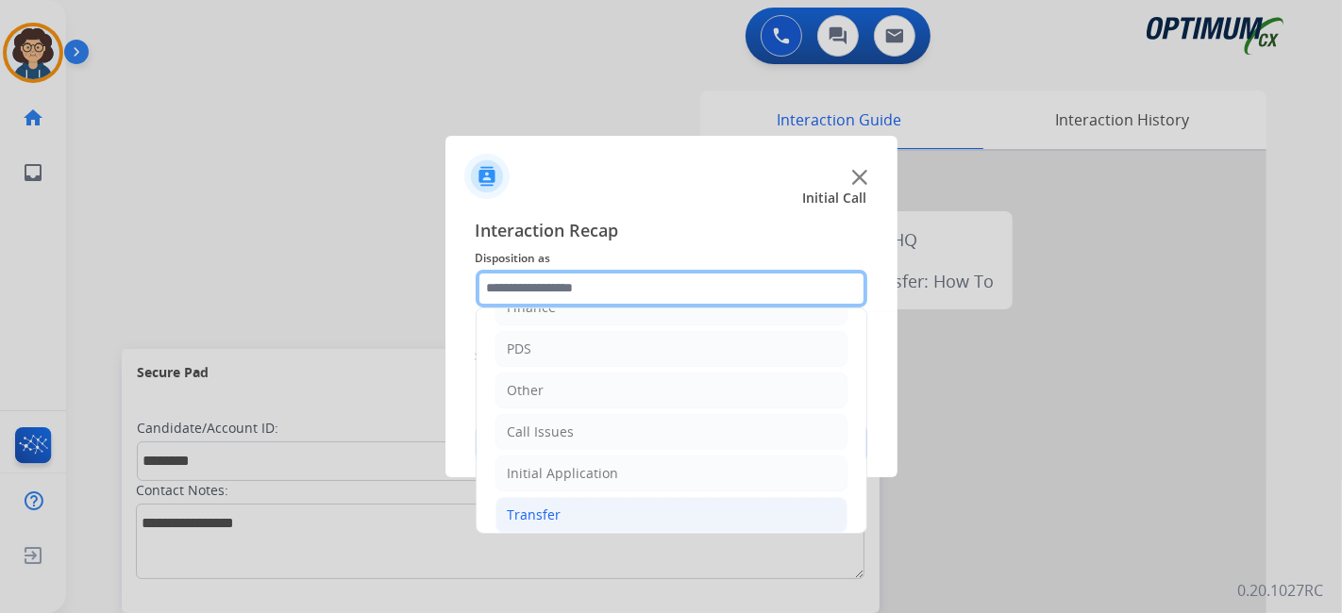
scroll to position [124, 0]
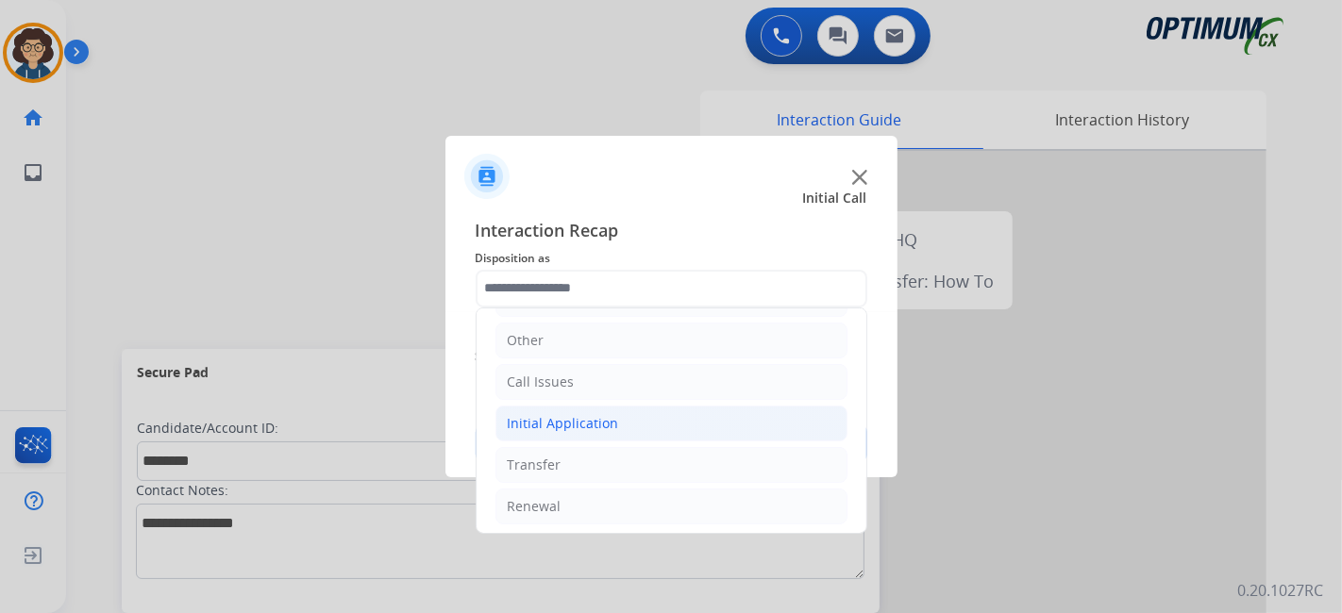
drag, startPoint x: 666, startPoint y: 428, endPoint x: 676, endPoint y: 425, distance: 9.9
click at [666, 427] on li "Initial Application" at bounding box center [672, 424] width 352 height 36
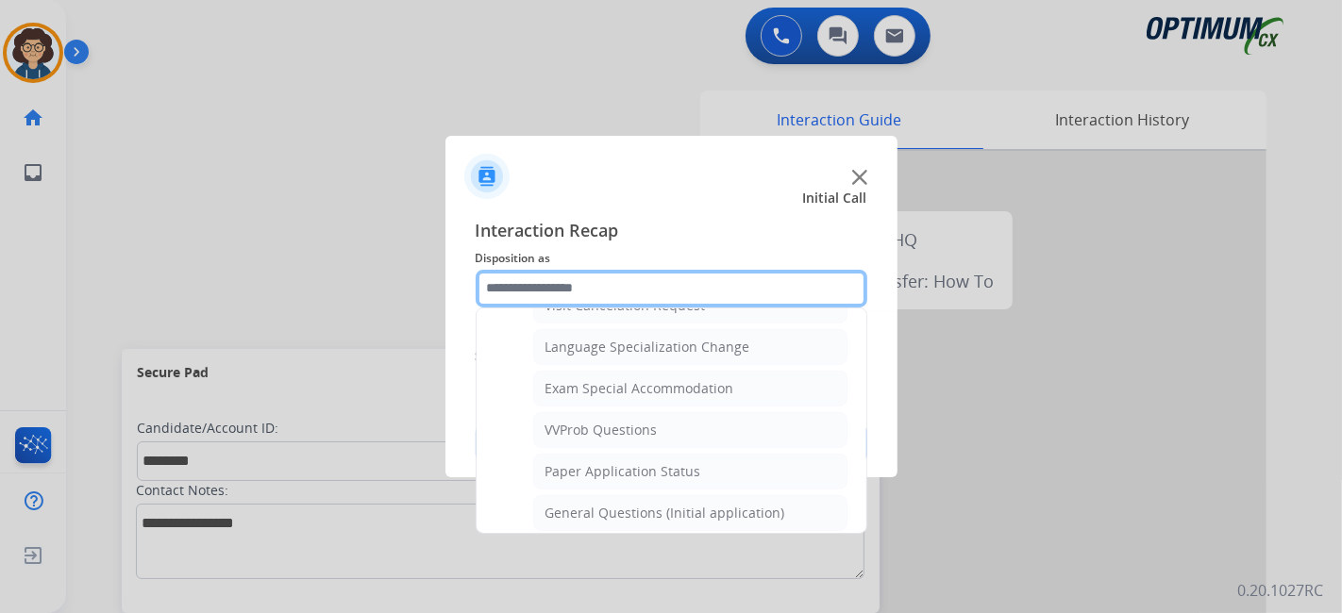
scroll to position [913, 0]
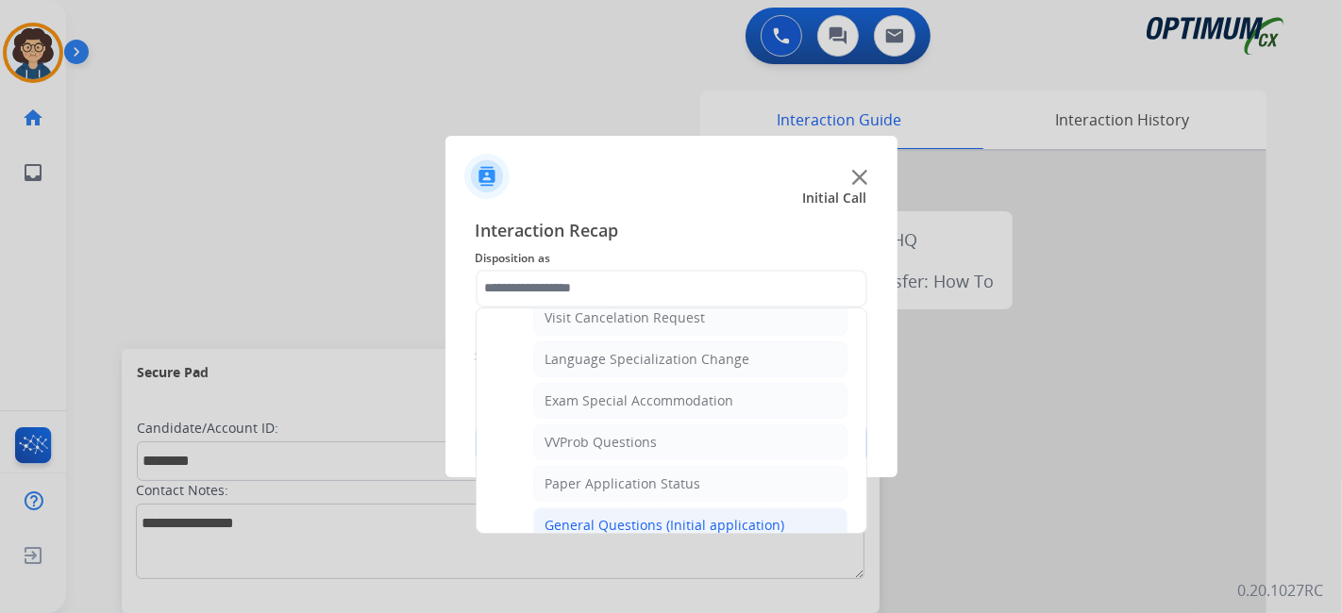
click at [760, 516] on div "General Questions (Initial application)" at bounding box center [666, 525] width 240 height 19
type input "**********"
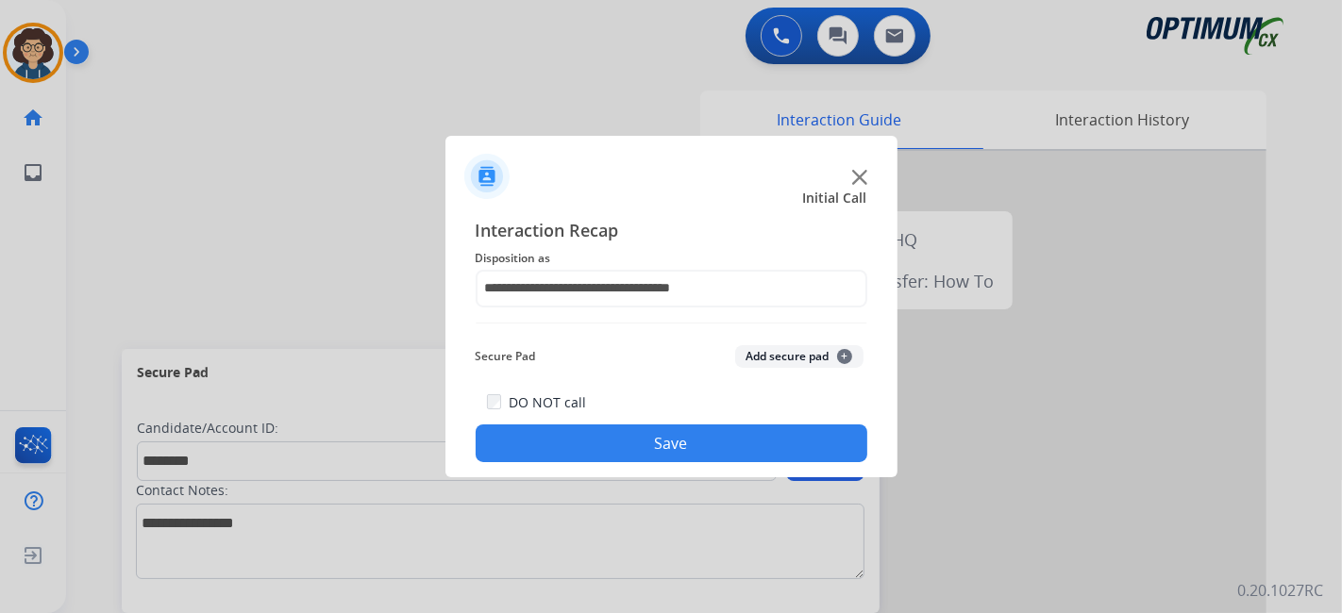
click at [801, 360] on button "Add secure pad +" at bounding box center [799, 356] width 128 height 23
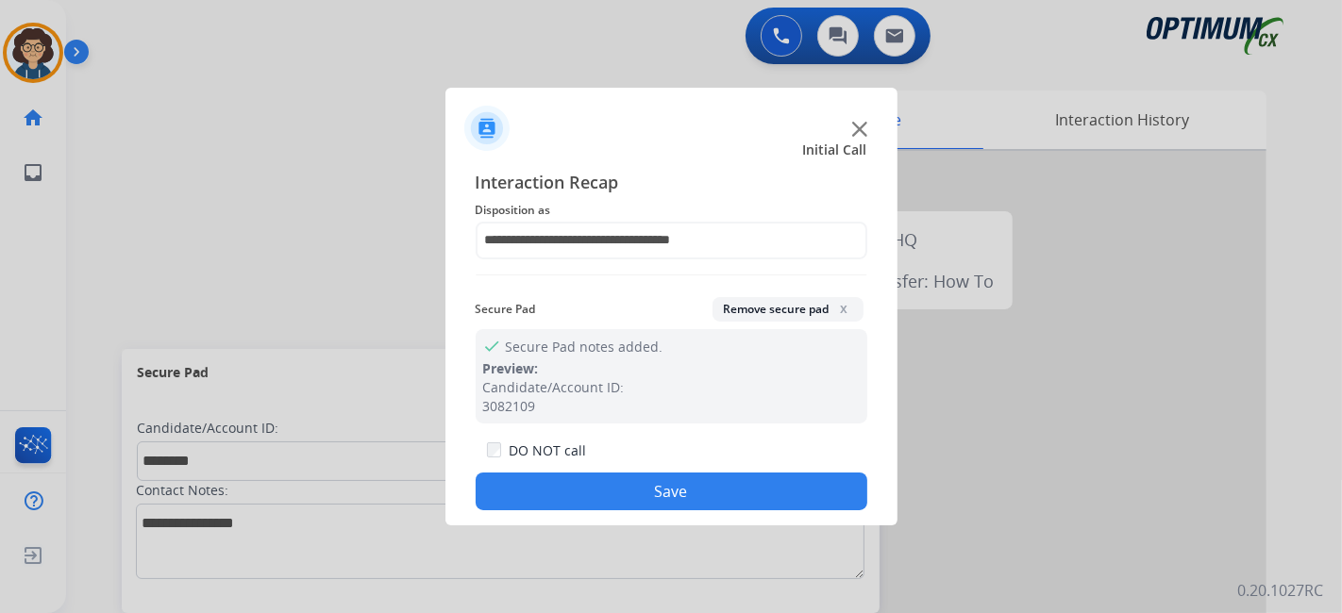
drag, startPoint x: 718, startPoint y: 513, endPoint x: 706, endPoint y: 496, distance: 21.0
click at [714, 511] on div "**********" at bounding box center [671, 340] width 452 height 373
drag, startPoint x: 700, startPoint y: 493, endPoint x: 689, endPoint y: 472, distance: 23.7
click at [698, 491] on button "Save" at bounding box center [672, 492] width 392 height 38
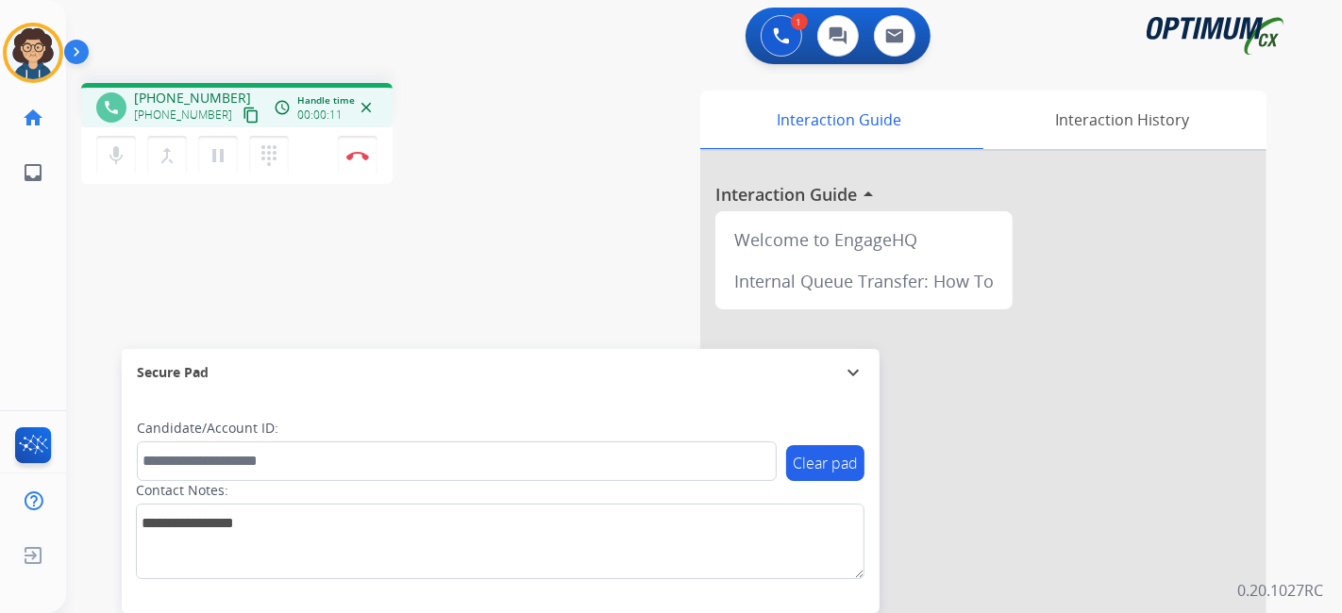
drag, startPoint x: 227, startPoint y: 107, endPoint x: 328, endPoint y: 3, distance: 144.8
click at [243, 108] on mat-icon "content_copy" at bounding box center [251, 115] width 17 height 17
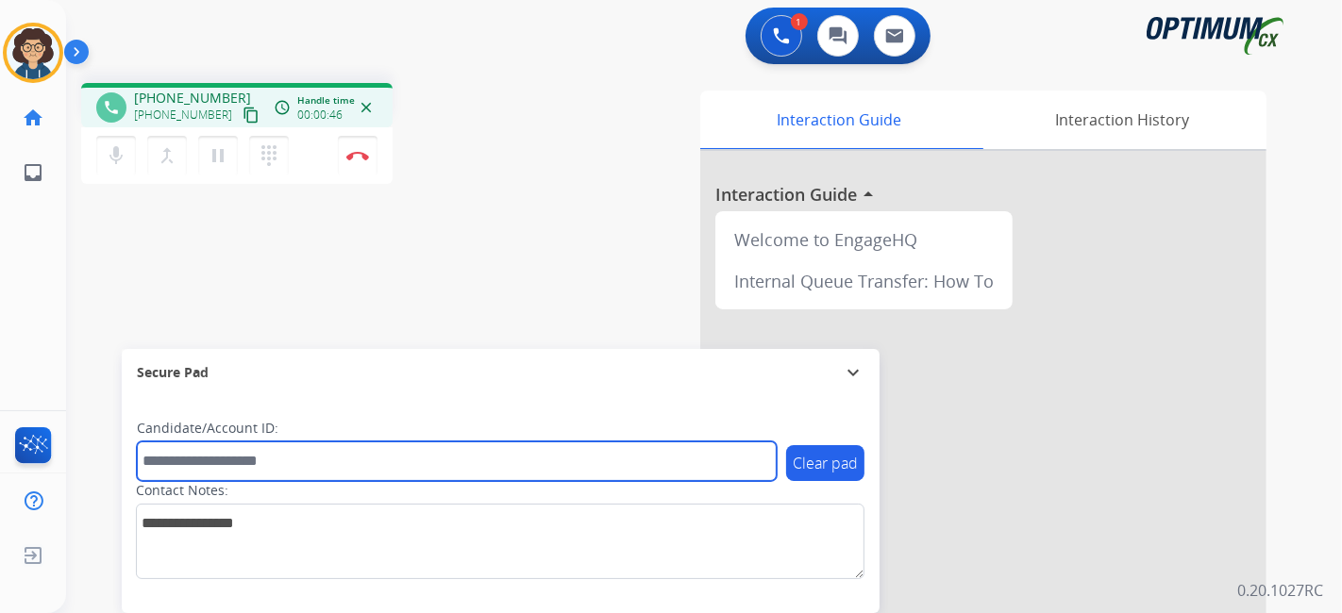
click at [359, 459] on input "text" at bounding box center [457, 462] width 640 height 40
paste input "*******"
type input "*******"
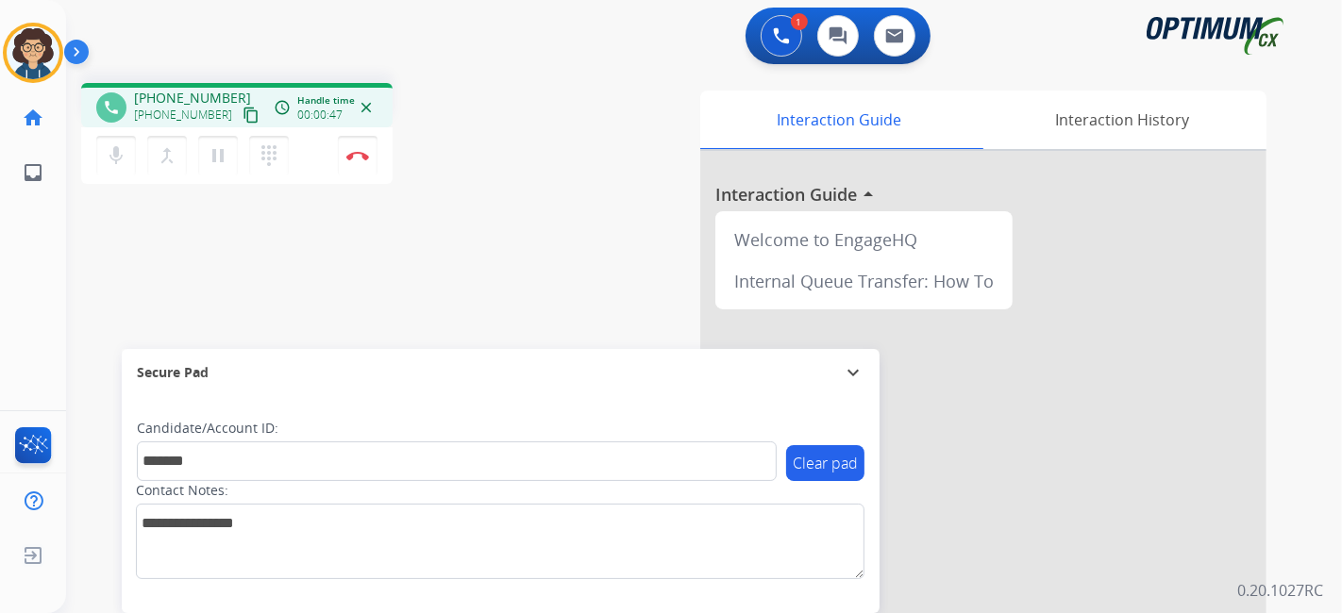
click at [420, 284] on div "phone +17879962391 +17879962391 content_copy access_time Call metrics Queue 00:…" at bounding box center [681, 461] width 1231 height 787
click at [366, 165] on button "Disconnect" at bounding box center [358, 156] width 40 height 40
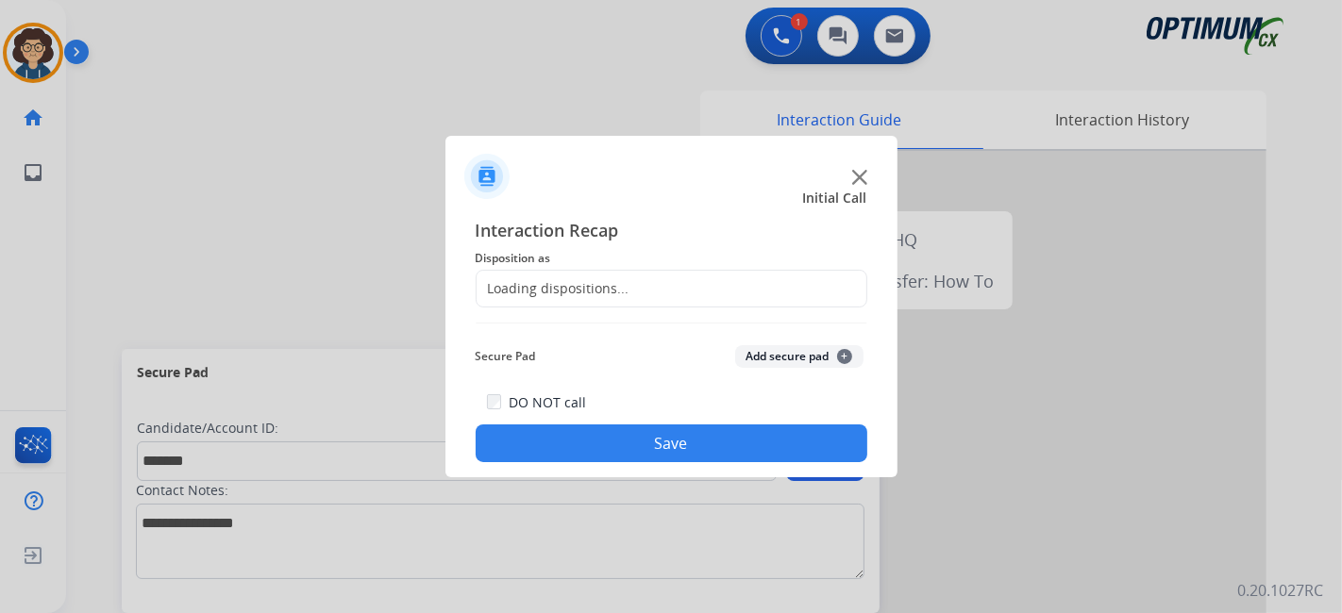
click at [605, 292] on div "Loading dispositions..." at bounding box center [553, 288] width 153 height 19
click at [635, 268] on span "Disposition as" at bounding box center [672, 258] width 392 height 23
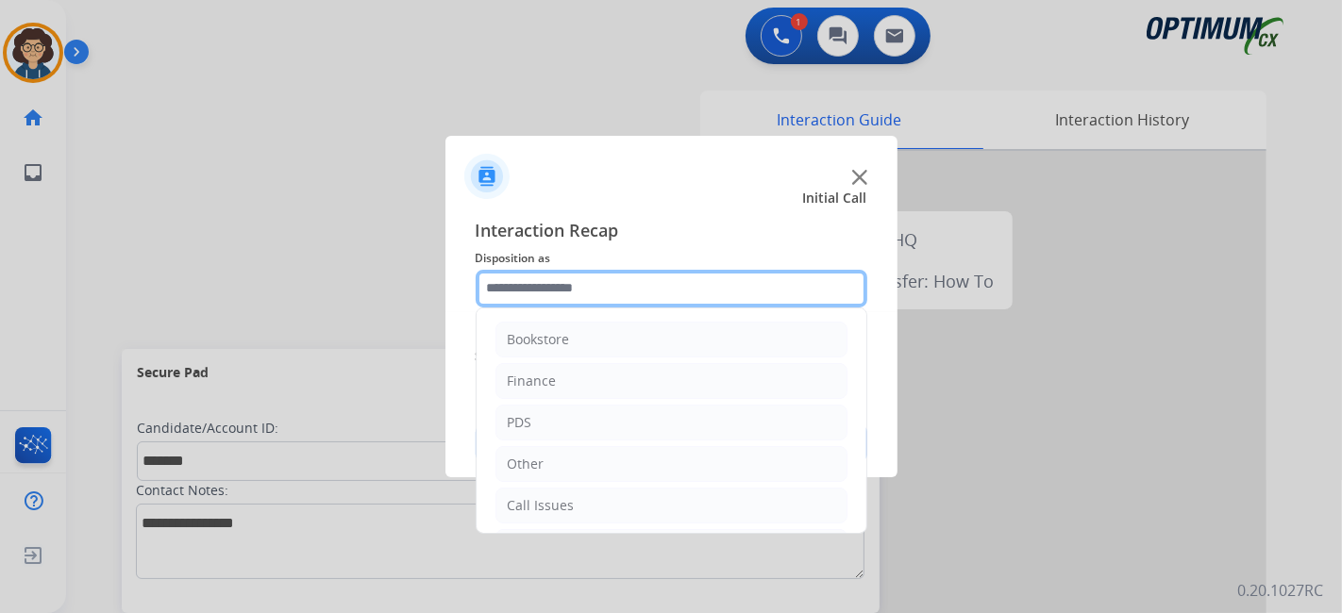
click at [630, 273] on input "text" at bounding box center [672, 289] width 392 height 38
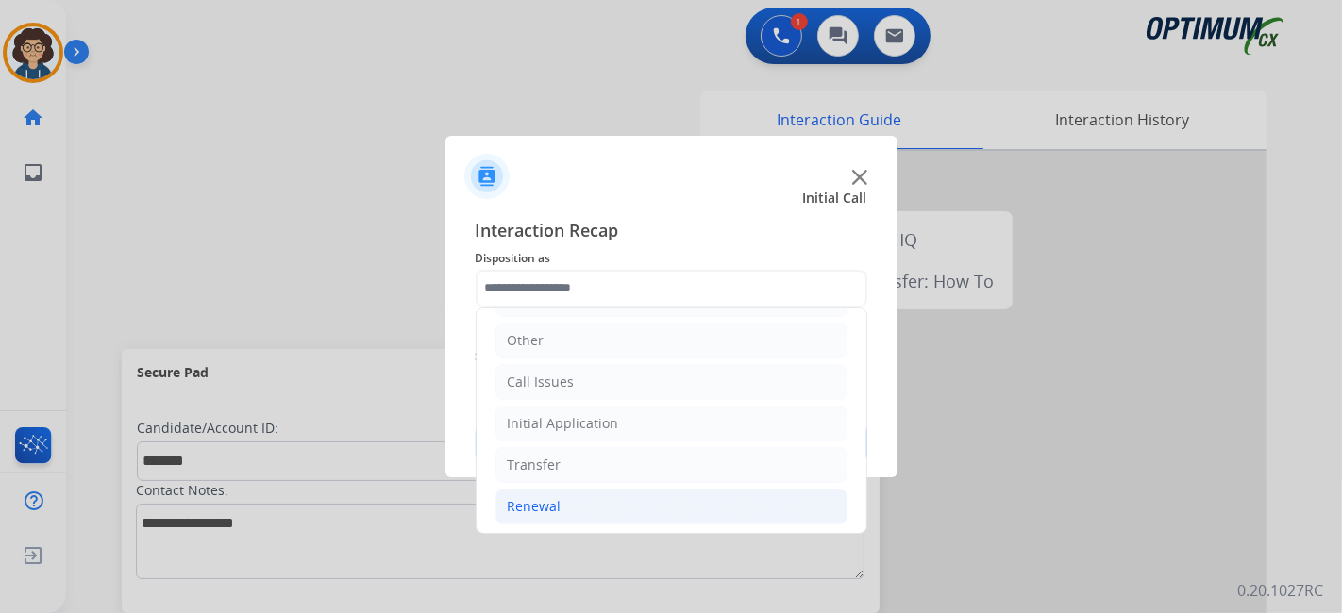
click at [649, 503] on li "Renewal" at bounding box center [672, 507] width 352 height 36
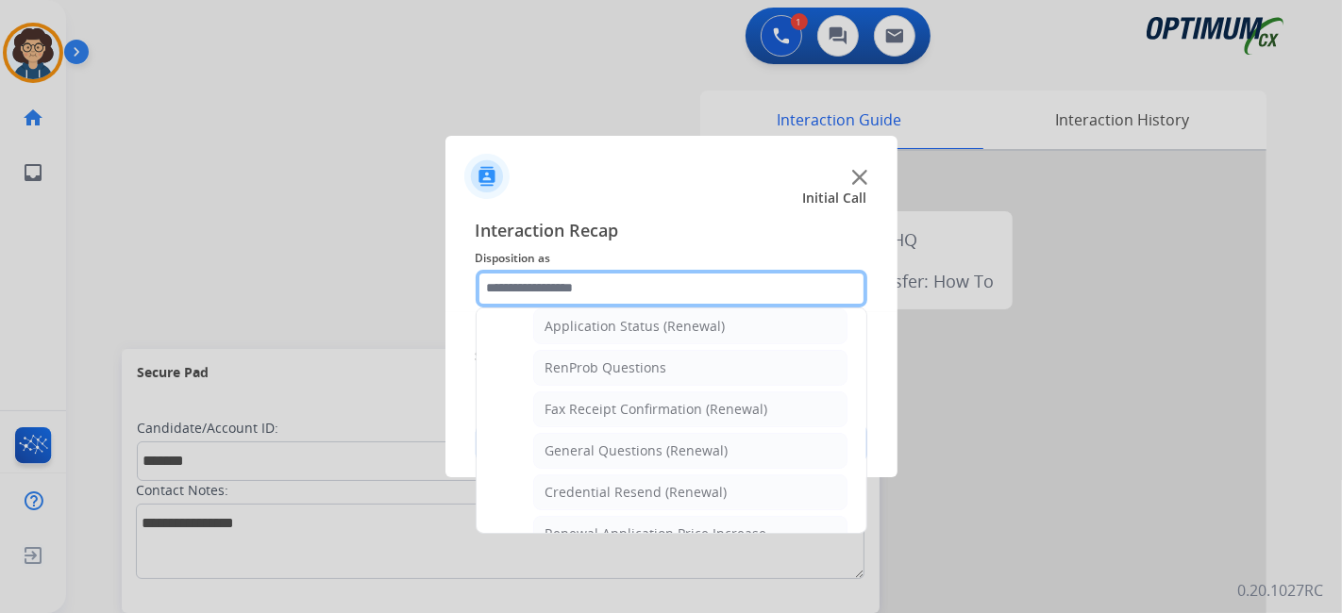
scroll to position [479, 0]
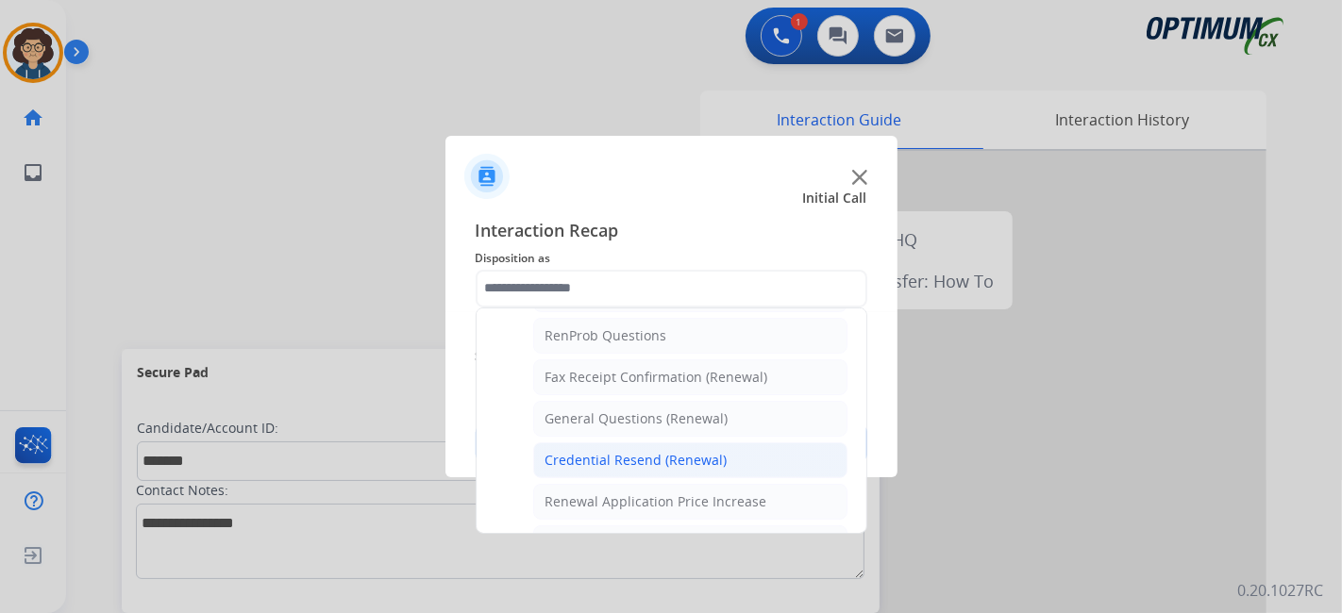
click at [742, 443] on li "Credential Resend (Renewal)" at bounding box center [690, 461] width 314 height 36
type input "**********"
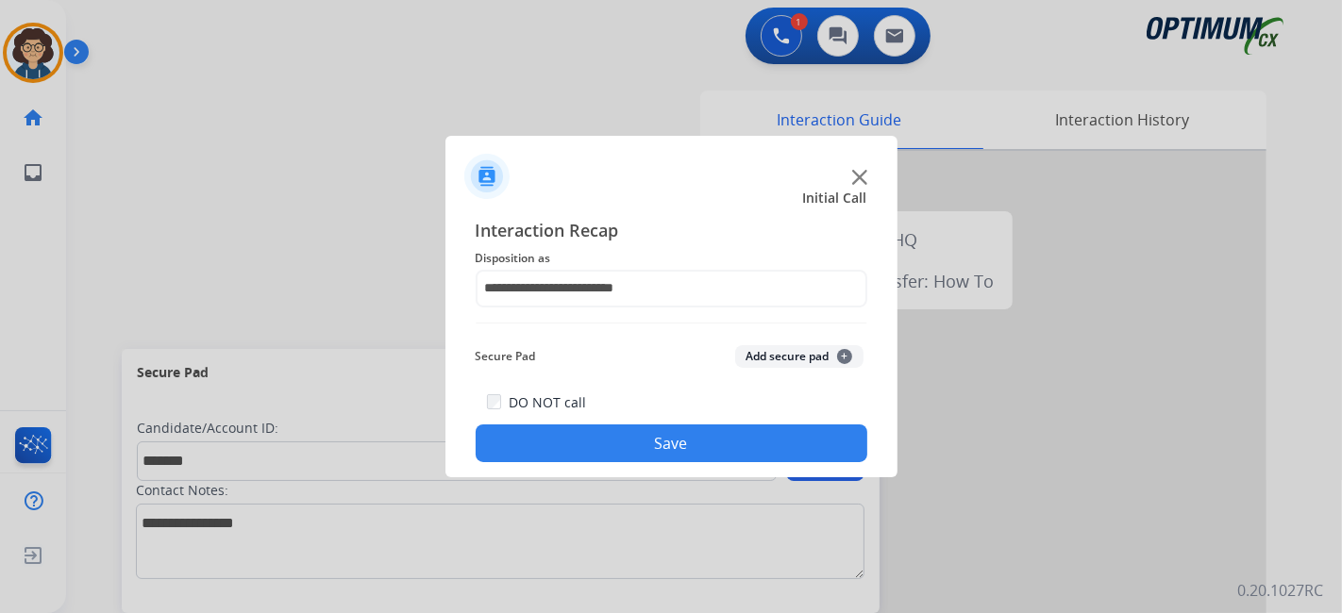
click at [797, 336] on div "**********" at bounding box center [672, 340] width 392 height 246
click at [801, 360] on button "Add secure pad +" at bounding box center [799, 356] width 128 height 23
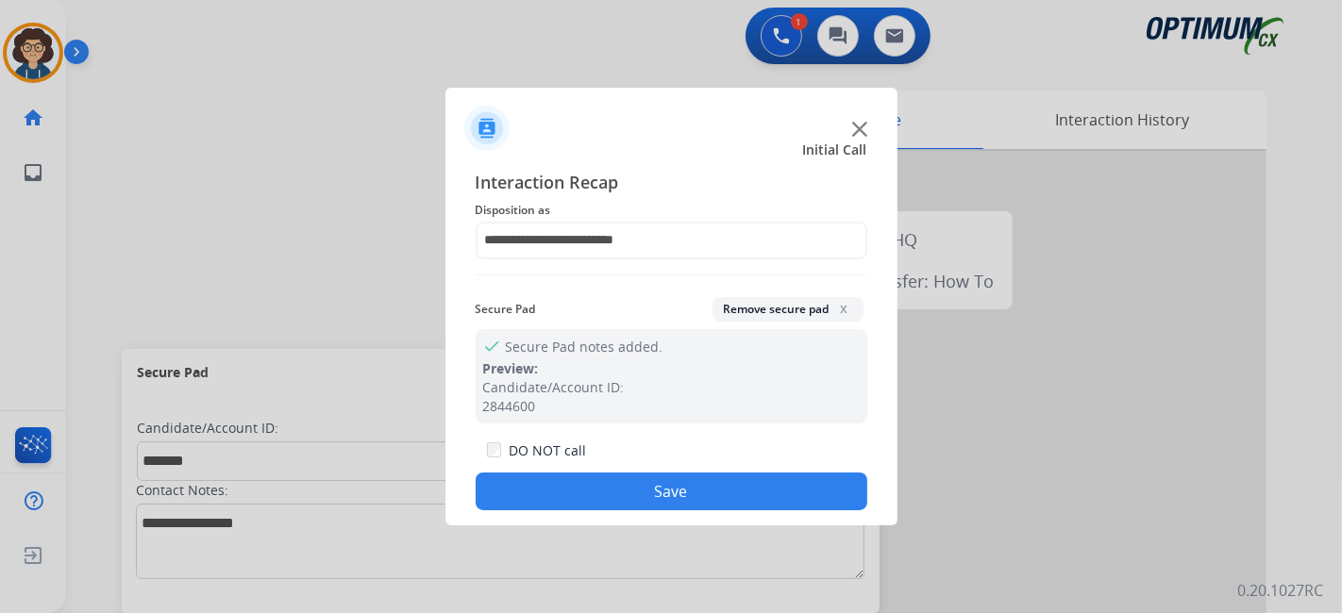
drag, startPoint x: 726, startPoint y: 496, endPoint x: 469, endPoint y: 118, distance: 456.5
click at [718, 496] on button "Save" at bounding box center [672, 492] width 392 height 38
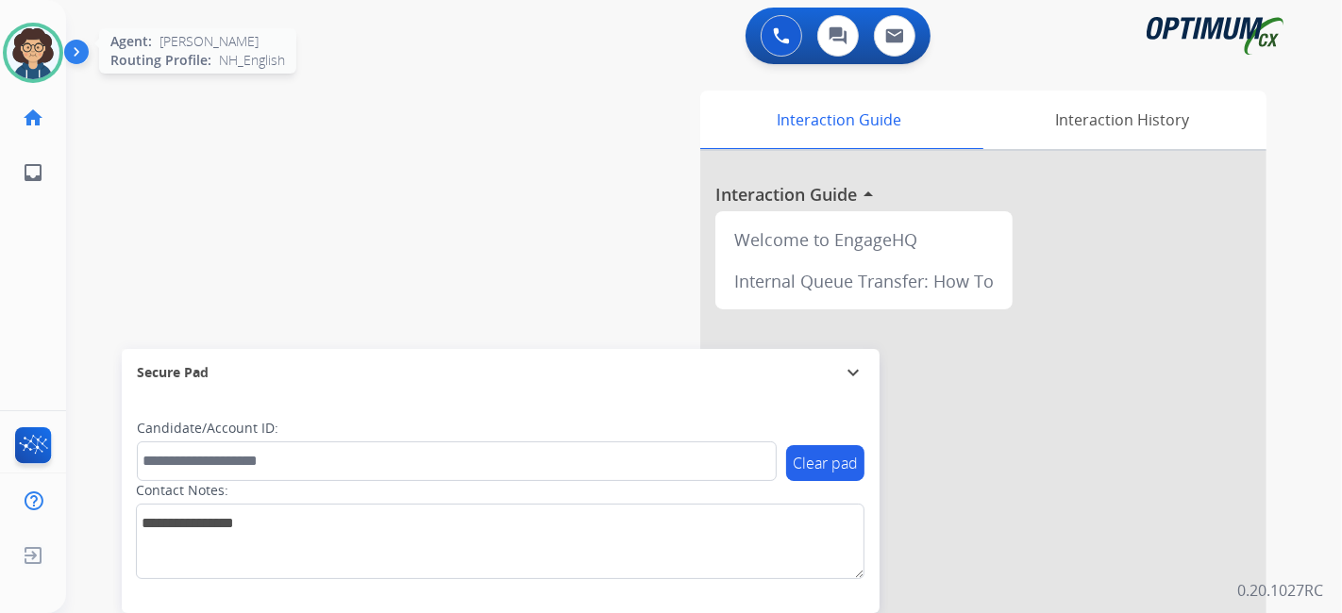
click at [51, 48] on img at bounding box center [33, 52] width 53 height 53
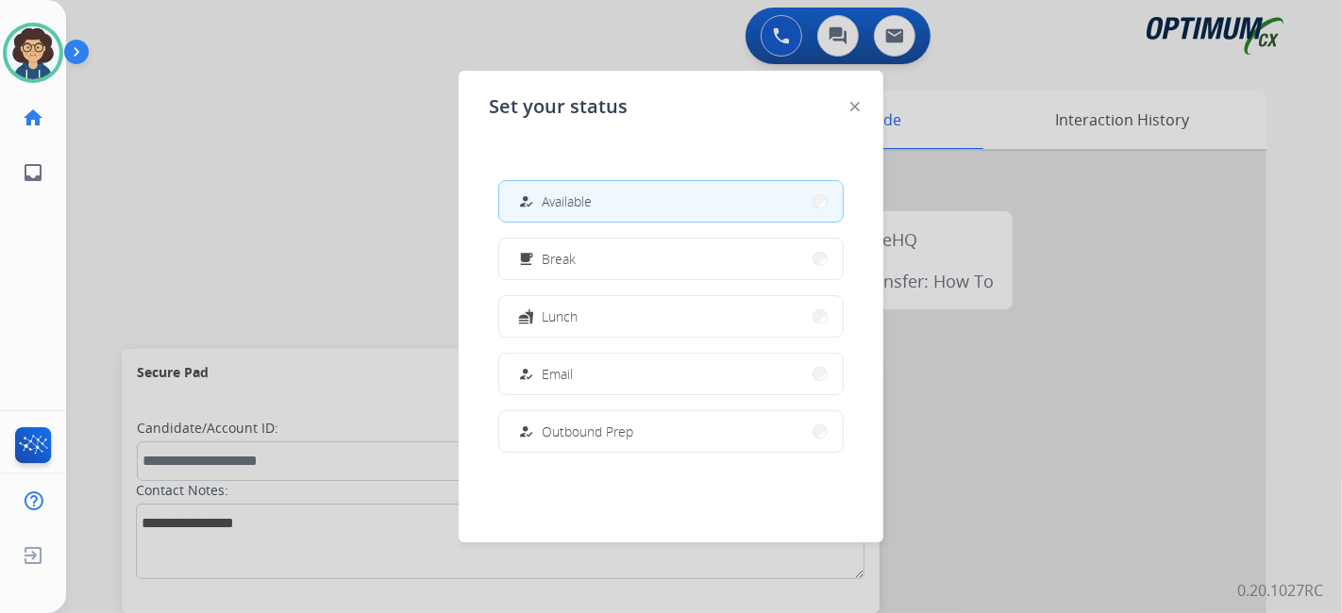
scroll to position [470, 0]
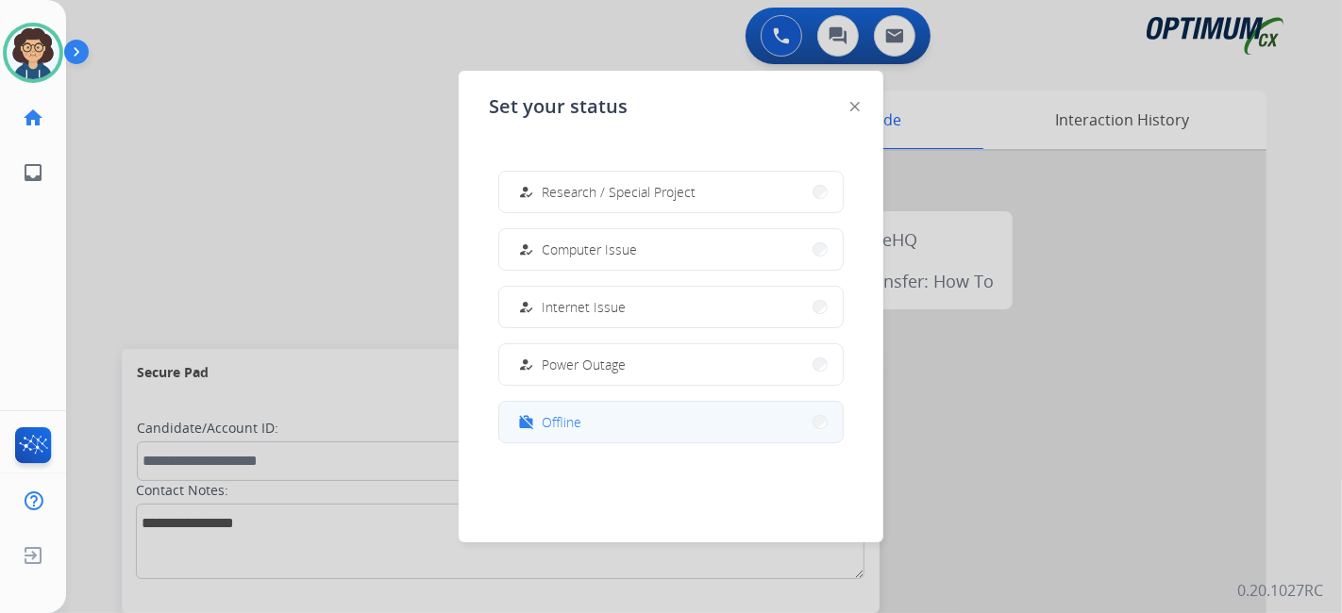
click at [635, 425] on button "work_off Offline" at bounding box center [671, 422] width 344 height 41
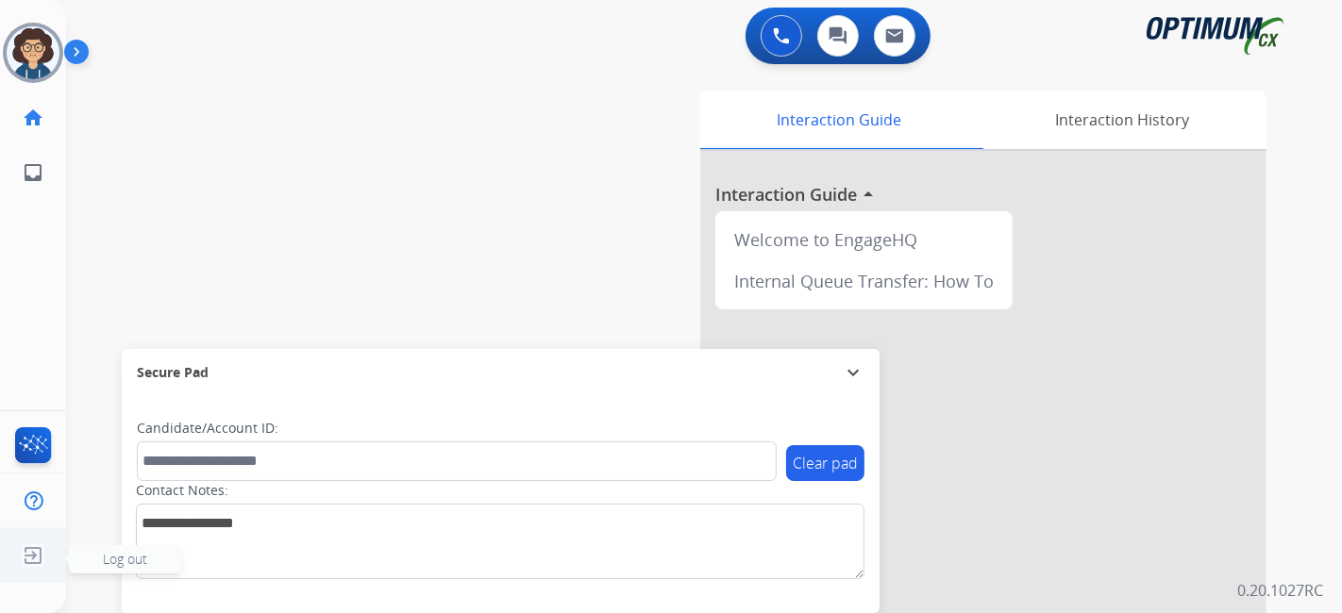
click at [36, 550] on img at bounding box center [33, 556] width 34 height 36
